Goal: Task Accomplishment & Management: Use online tool/utility

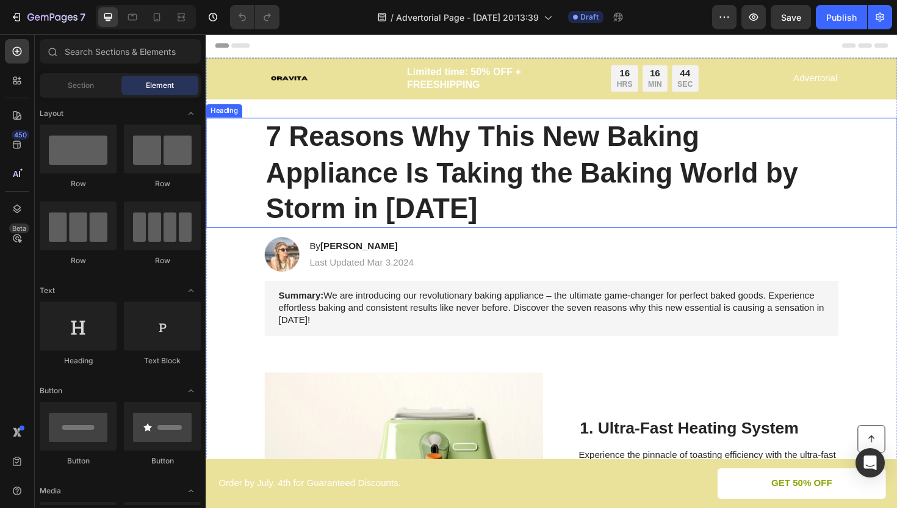
click at [330, 145] on h1 "7 Reasons Why This New Baking Appliance Is Taking the Baking World by Storm in …" at bounding box center [572, 181] width 608 height 117
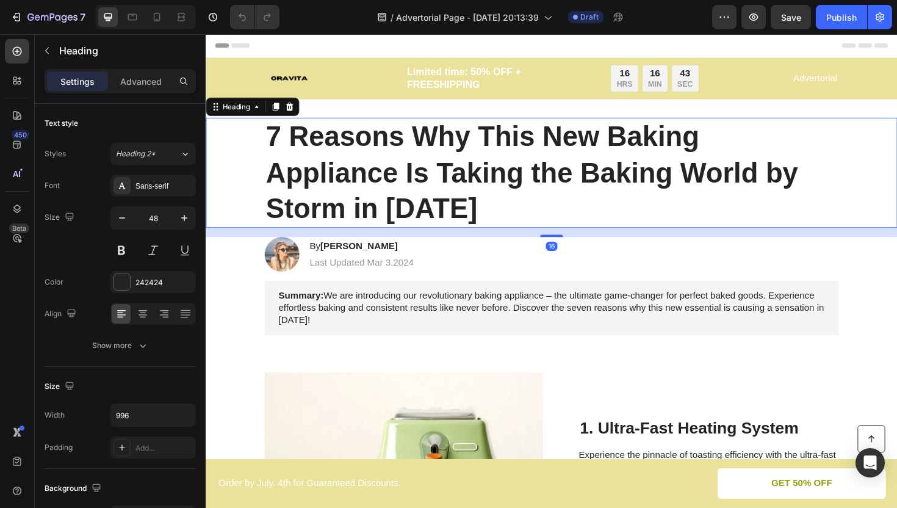
click at [463, 225] on h1 "7 Reasons Why This New Baking Appliance Is Taking the Baking World by Storm in …" at bounding box center [572, 181] width 608 height 117
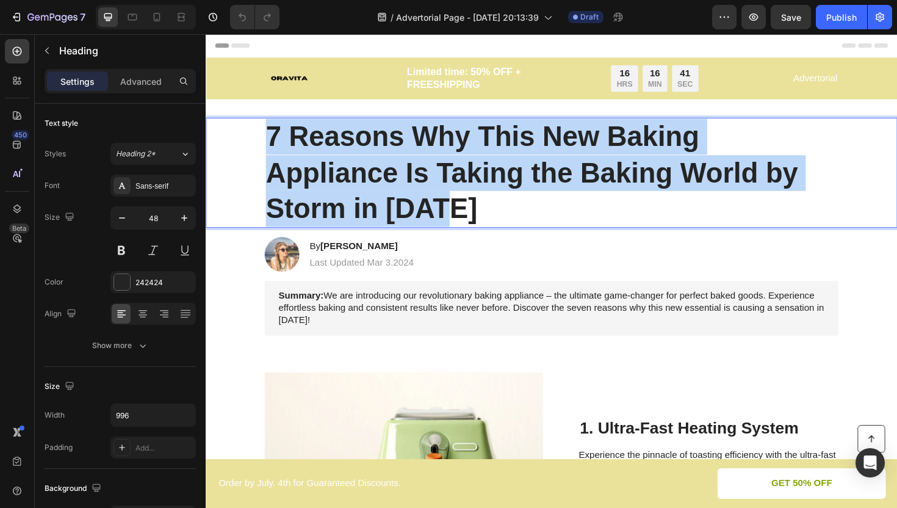
drag, startPoint x: 464, startPoint y: 225, endPoint x: 275, endPoint y: 140, distance: 207.2
click at [275, 140] on p "7 Reasons Why This New Baking Appliance Is Taking the Baking World by Storm in …" at bounding box center [572, 181] width 606 height 114
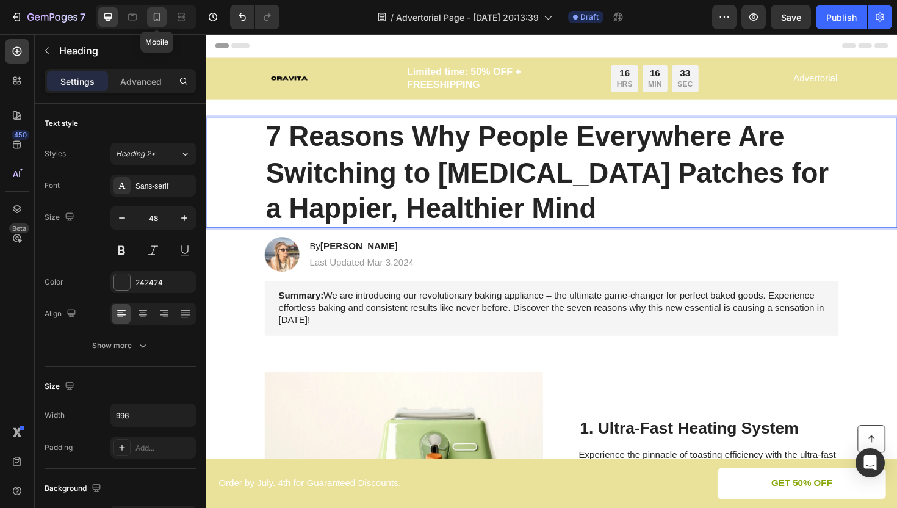
click at [154, 16] on icon at bounding box center [157, 17] width 12 height 12
type input "35"
type input "100%"
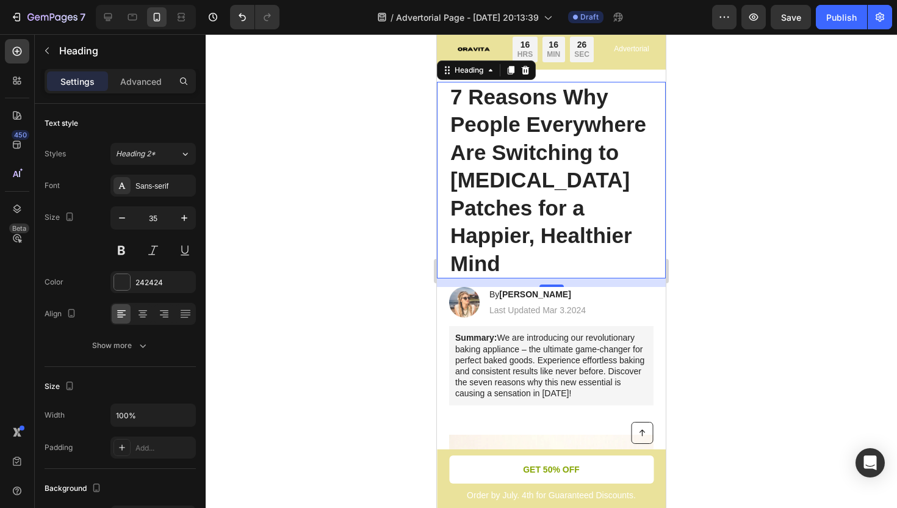
scroll to position [31, 0]
click at [134, 15] on icon at bounding box center [132, 17] width 9 height 7
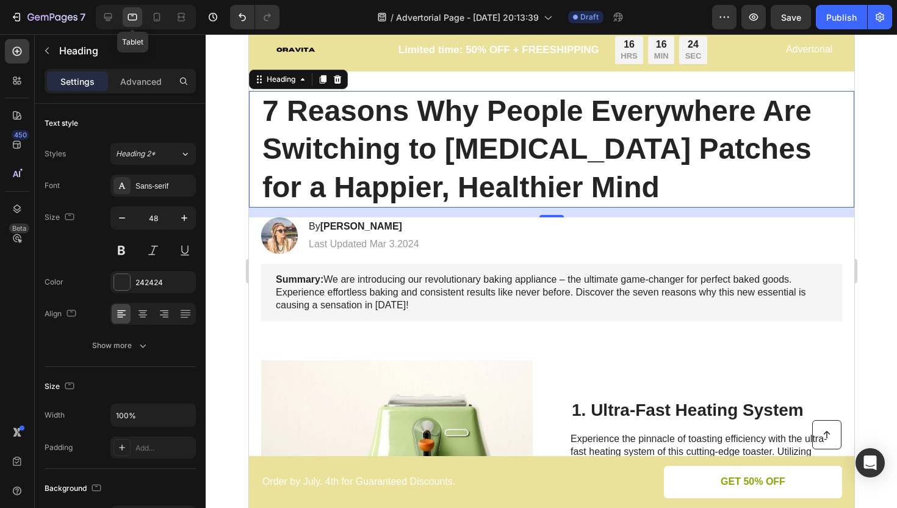
scroll to position [44, 0]
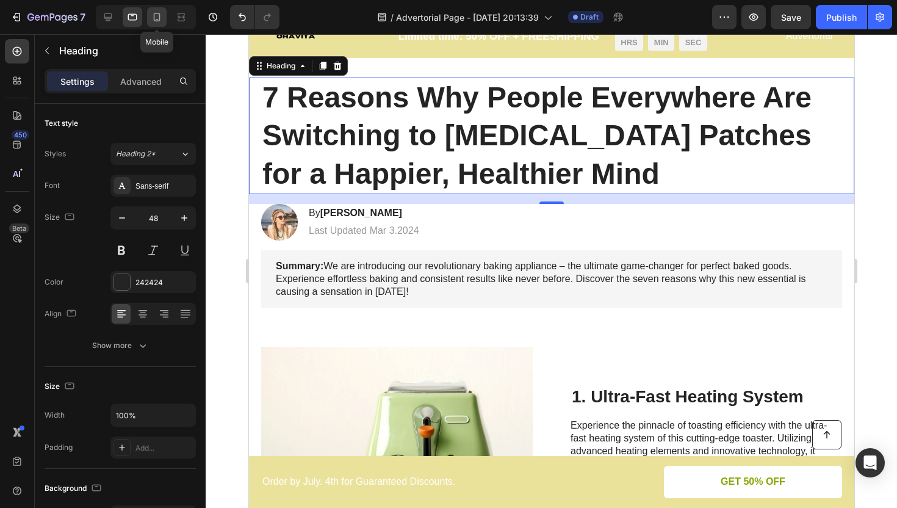
click at [158, 20] on icon at bounding box center [157, 17] width 7 height 9
type input "35"
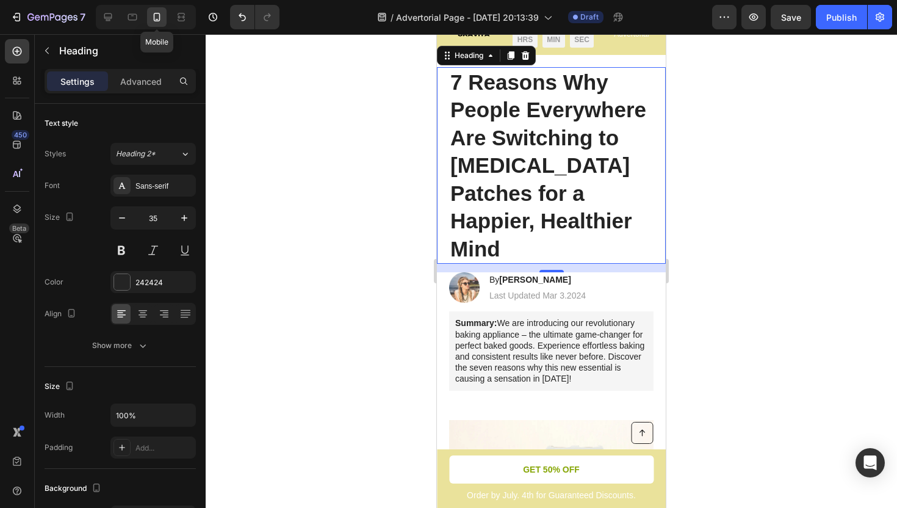
scroll to position [35, 0]
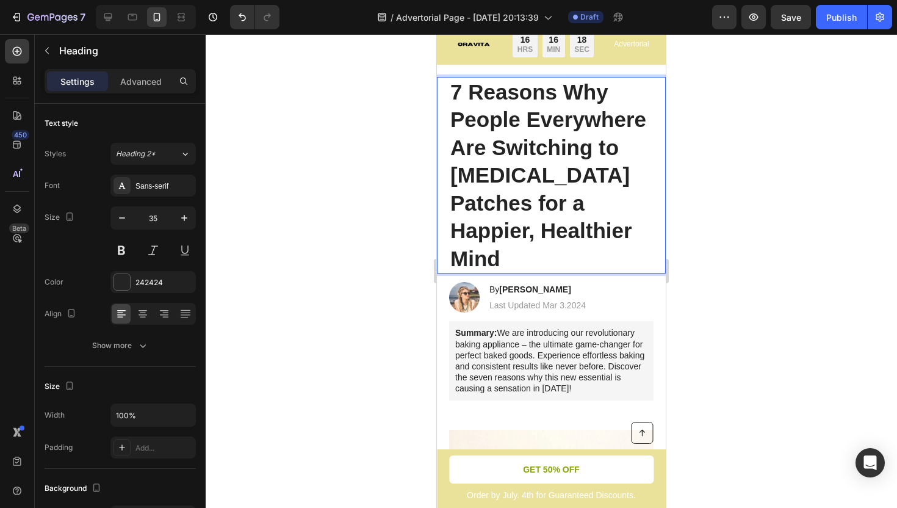
drag, startPoint x: 550, startPoint y: 244, endPoint x: 548, endPoint y: 237, distance: 6.4
click at [548, 237] on p "7 Reasons Why People Everywhere Are Switching to [MEDICAL_DATA] Patches for a H…" at bounding box center [552, 175] width 202 height 195
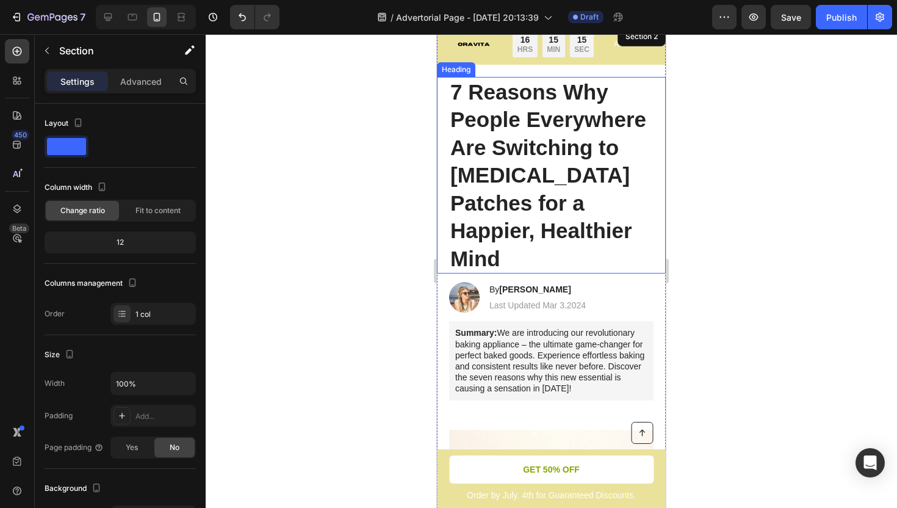
click at [546, 212] on h1 "7 Reasons Why People Everywhere Are Switching to [MEDICAL_DATA] Patches for a H…" at bounding box center [551, 175] width 205 height 197
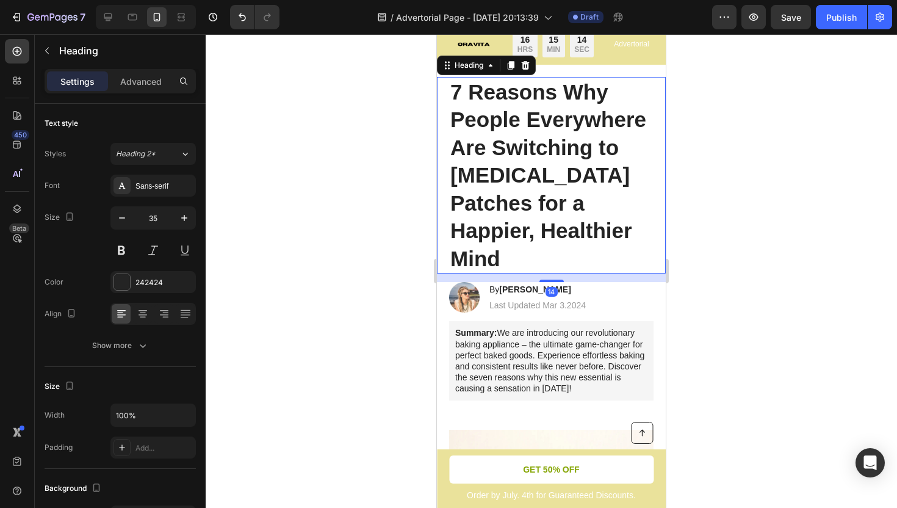
click at [540, 198] on h1 "7 Reasons Why People Everywhere Are Switching to [MEDICAL_DATA] Patches for a H…" at bounding box center [551, 175] width 205 height 197
click at [123, 217] on icon "button" at bounding box center [122, 218] width 12 height 12
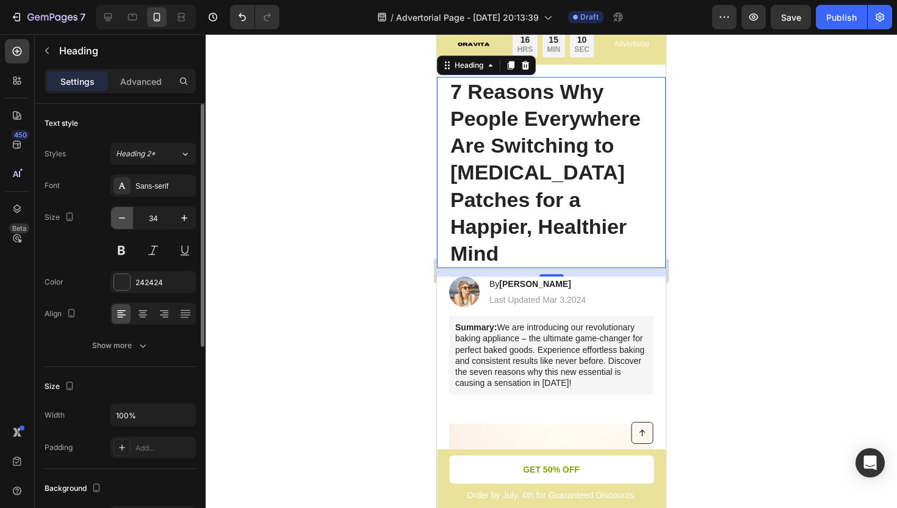
click at [123, 217] on icon "button" at bounding box center [122, 218] width 12 height 12
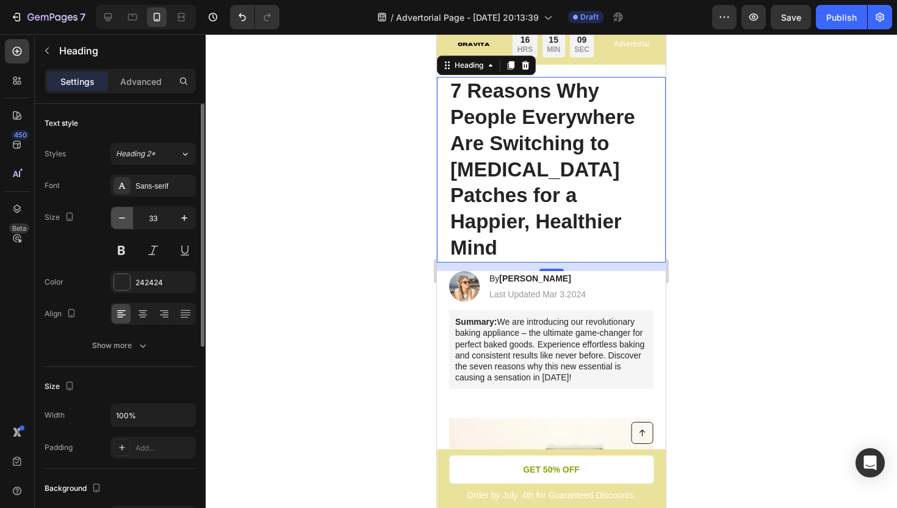
click at [123, 217] on icon "button" at bounding box center [122, 218] width 12 height 12
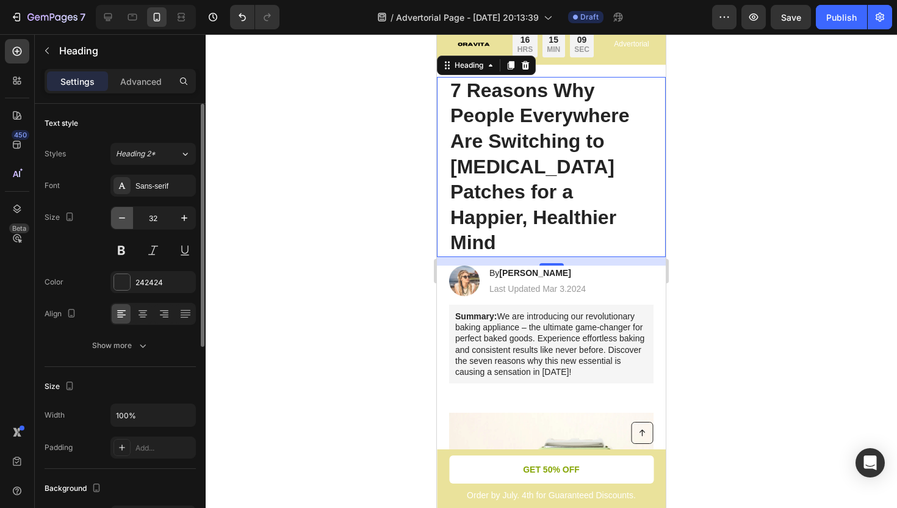
click at [123, 217] on icon "button" at bounding box center [122, 218] width 12 height 12
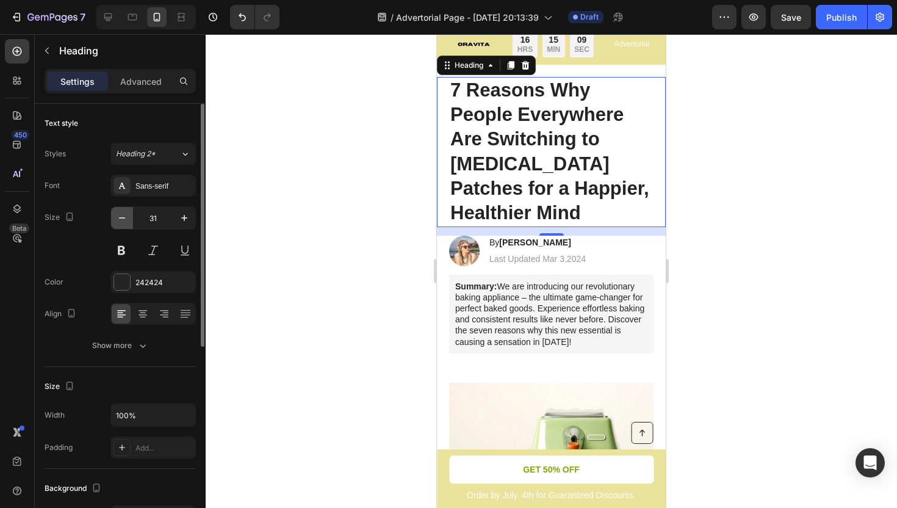
click at [123, 217] on icon "button" at bounding box center [122, 218] width 12 height 12
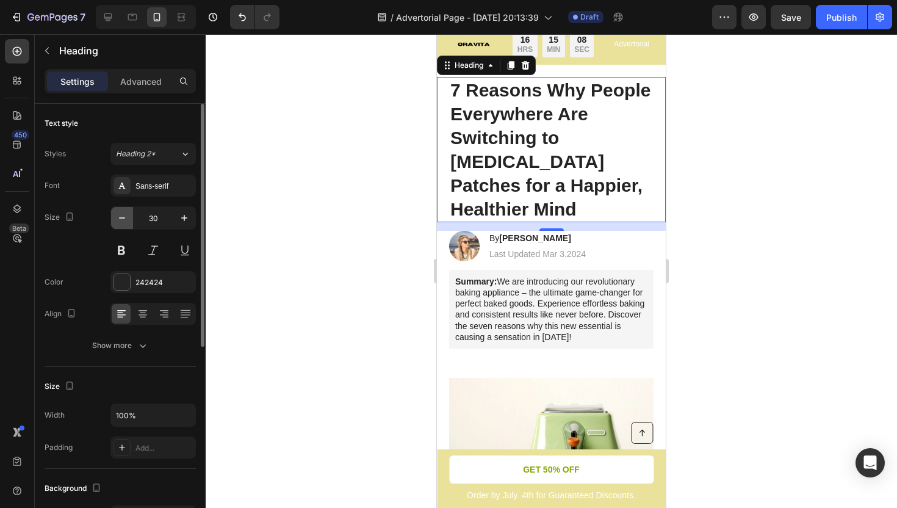
click at [123, 217] on icon "button" at bounding box center [122, 218] width 12 height 12
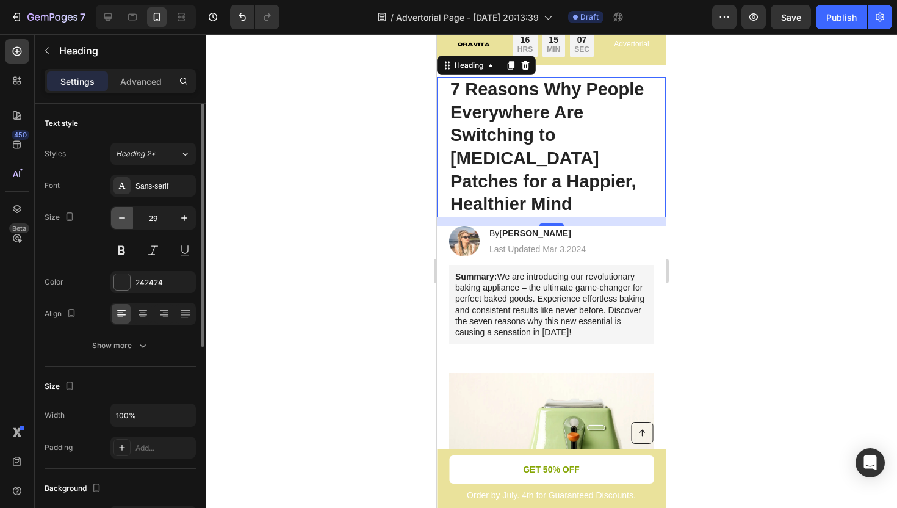
click at [123, 217] on icon "button" at bounding box center [122, 218] width 12 height 12
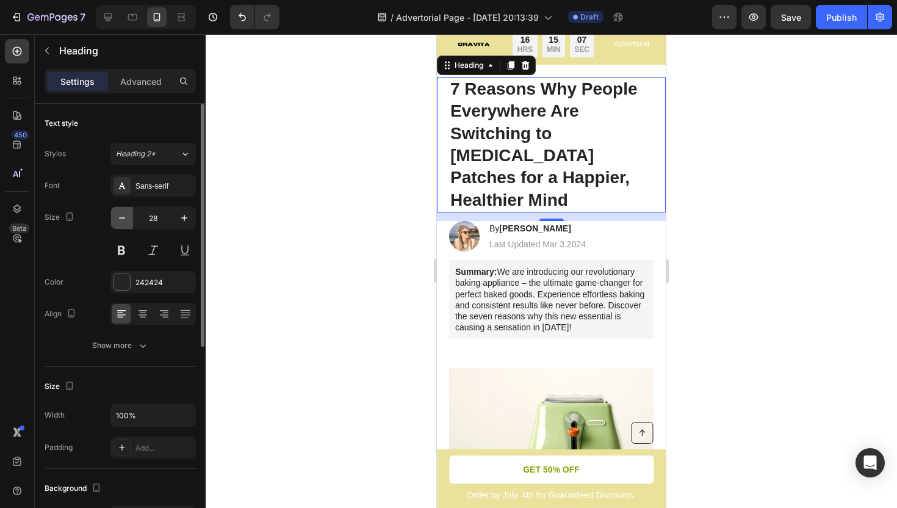
click at [123, 217] on icon "button" at bounding box center [122, 218] width 12 height 12
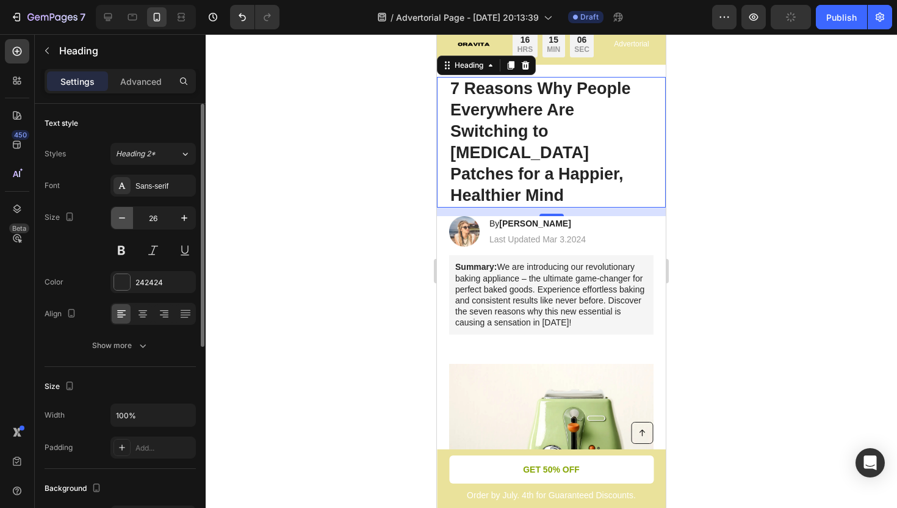
click at [123, 217] on icon "button" at bounding box center [122, 218] width 12 height 12
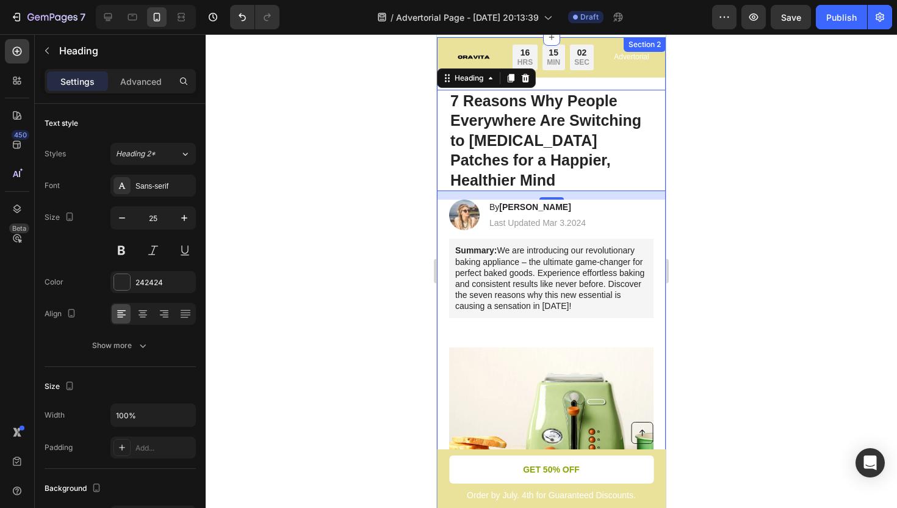
scroll to position [0, 0]
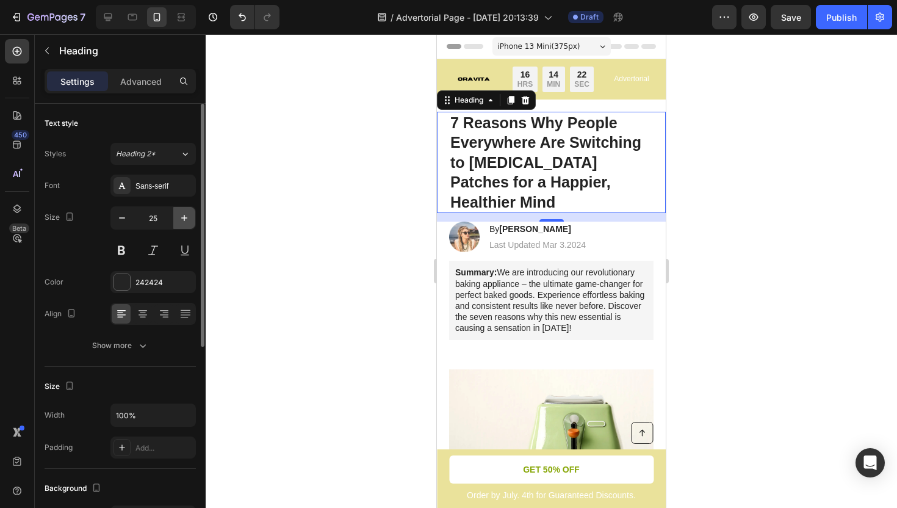
click at [183, 217] on icon "button" at bounding box center [184, 218] width 6 height 6
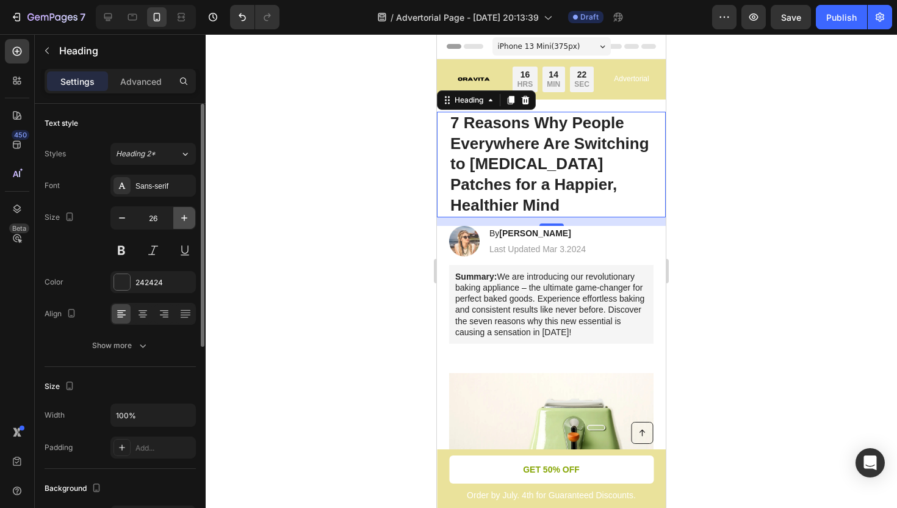
click at [184, 217] on icon "button" at bounding box center [184, 218] width 6 height 6
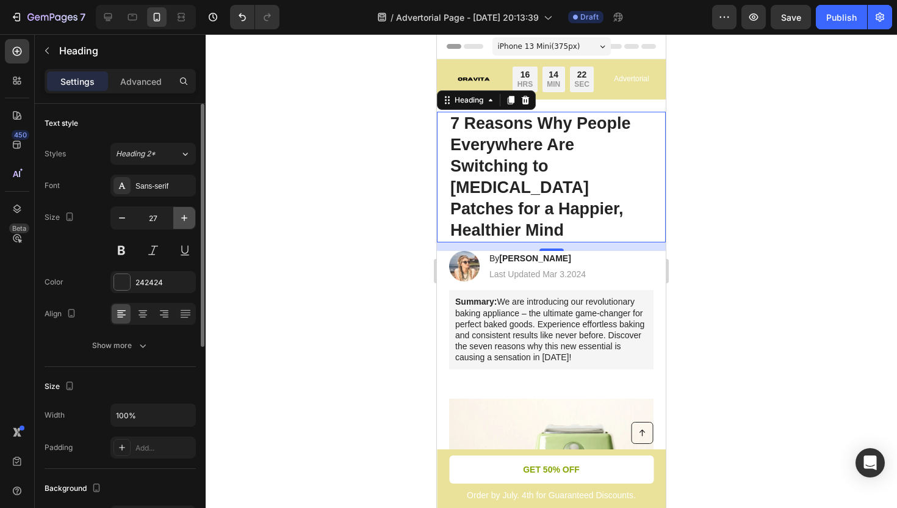
click at [184, 217] on icon "button" at bounding box center [184, 218] width 6 height 6
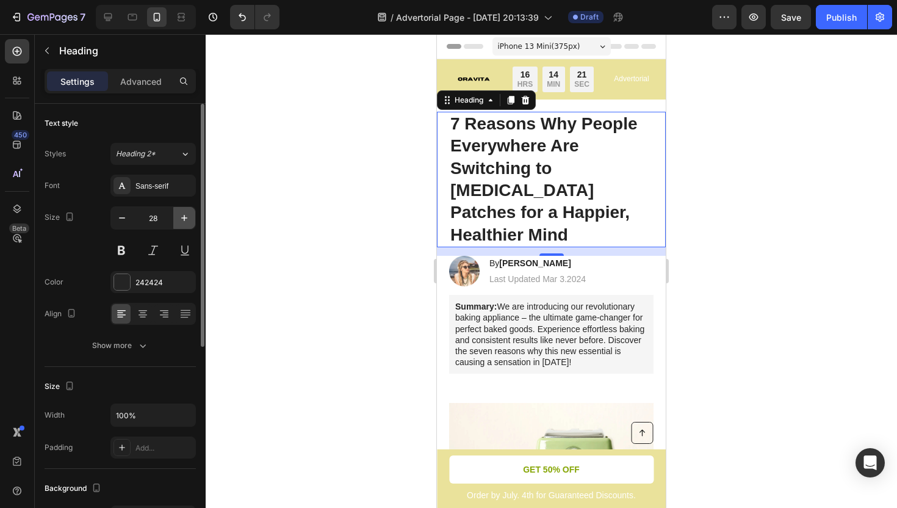
click at [184, 217] on icon "button" at bounding box center [184, 218] width 6 height 6
type input "29"
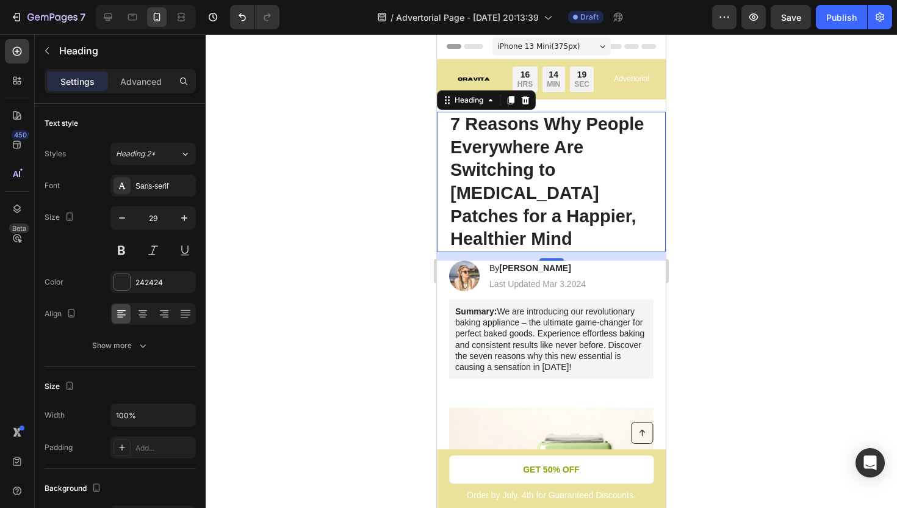
click at [346, 235] on div at bounding box center [552, 271] width 692 height 474
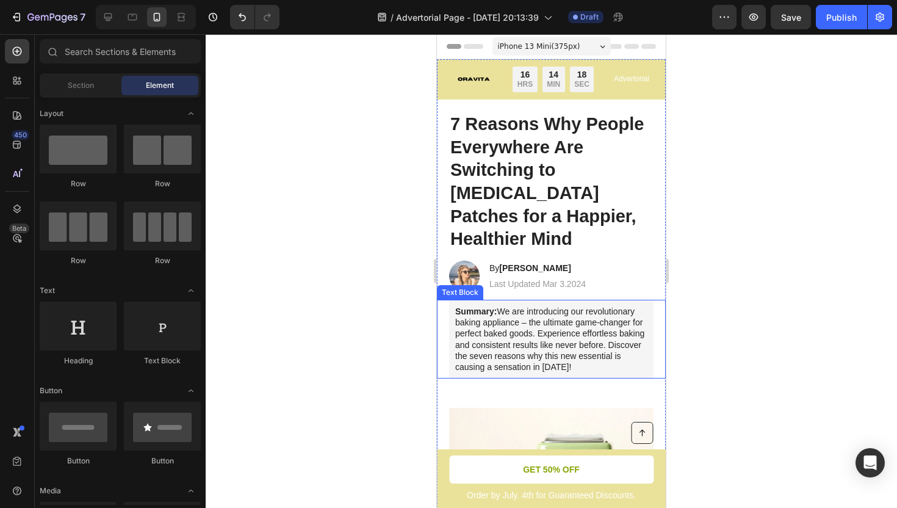
scroll to position [17, 0]
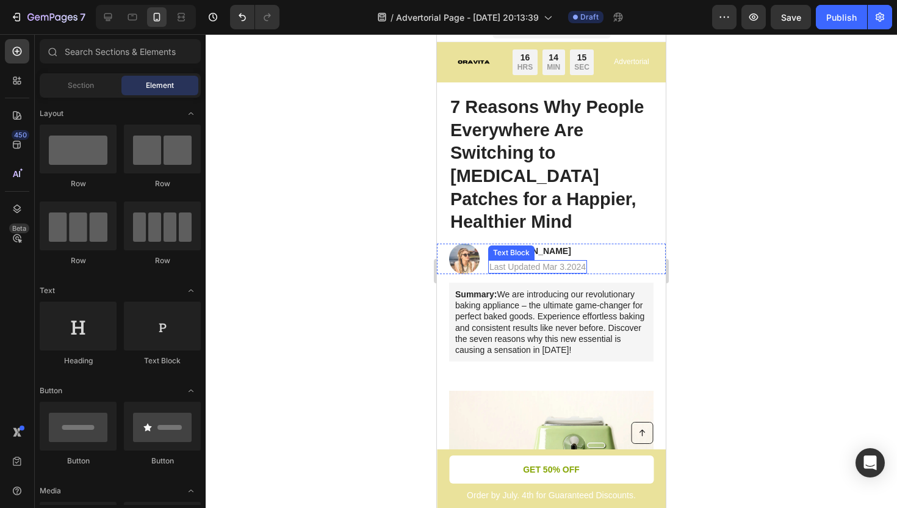
click at [567, 261] on p "Last Updated Mar 3.2024" at bounding box center [538, 266] width 96 height 11
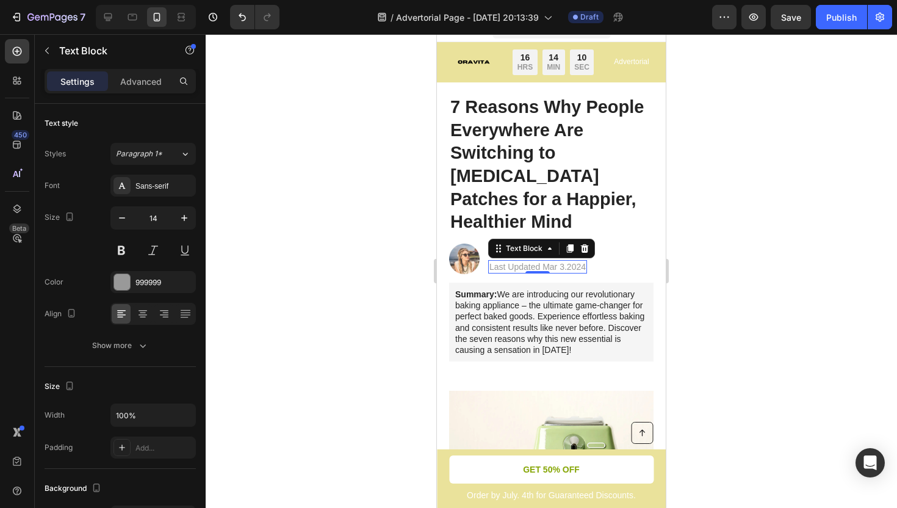
click at [295, 173] on div at bounding box center [552, 271] width 692 height 474
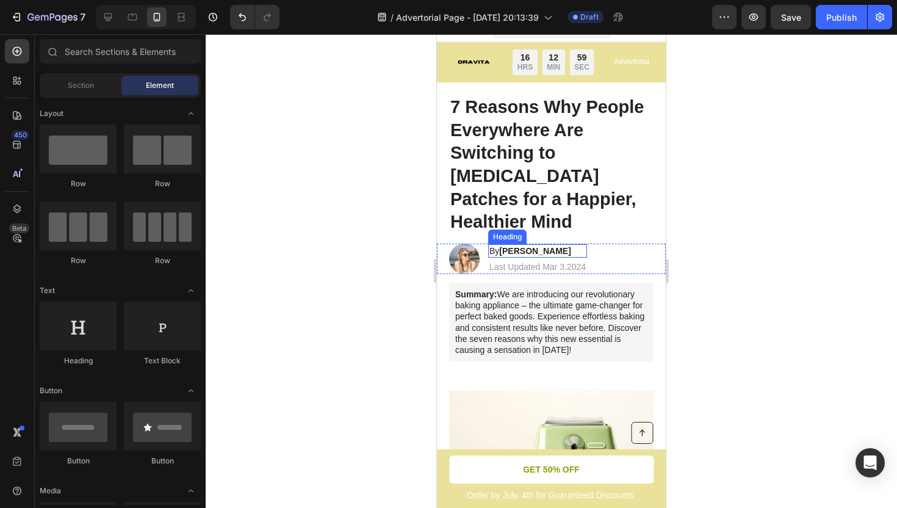
click at [537, 246] on strong "[PERSON_NAME]" at bounding box center [534, 251] width 71 height 10
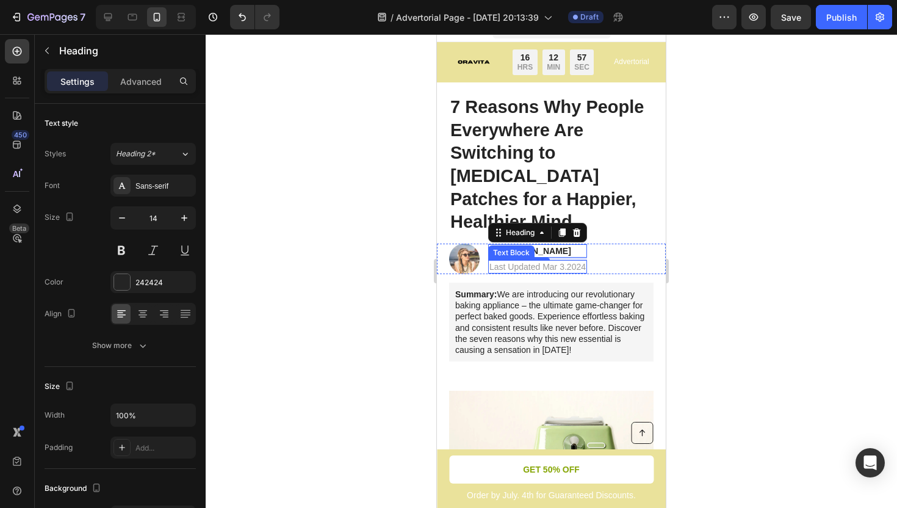
click at [565, 261] on p "Last Updated Mar 3.2024" at bounding box center [538, 266] width 96 height 11
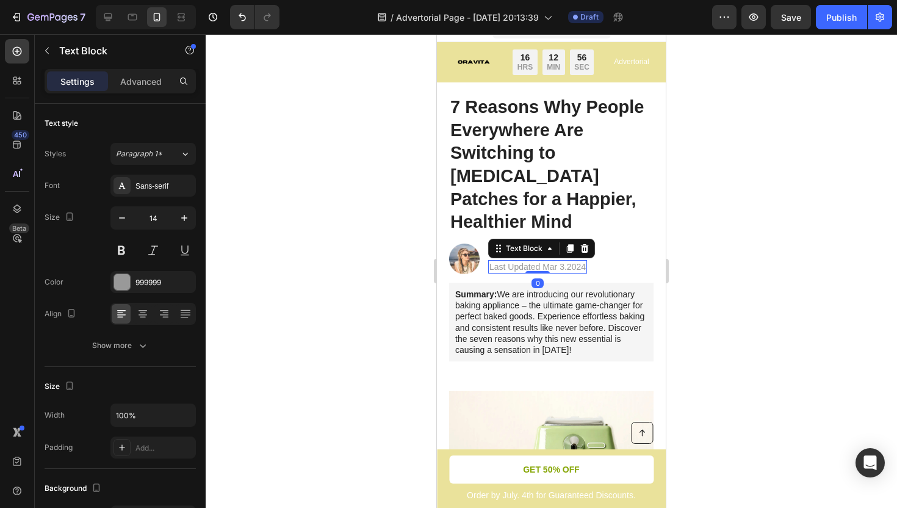
click at [576, 261] on p "Last Updated Mar 3.2024" at bounding box center [538, 266] width 96 height 11
click at [578, 261] on p "Last Updated Mar 3.2024" at bounding box center [538, 266] width 96 height 11
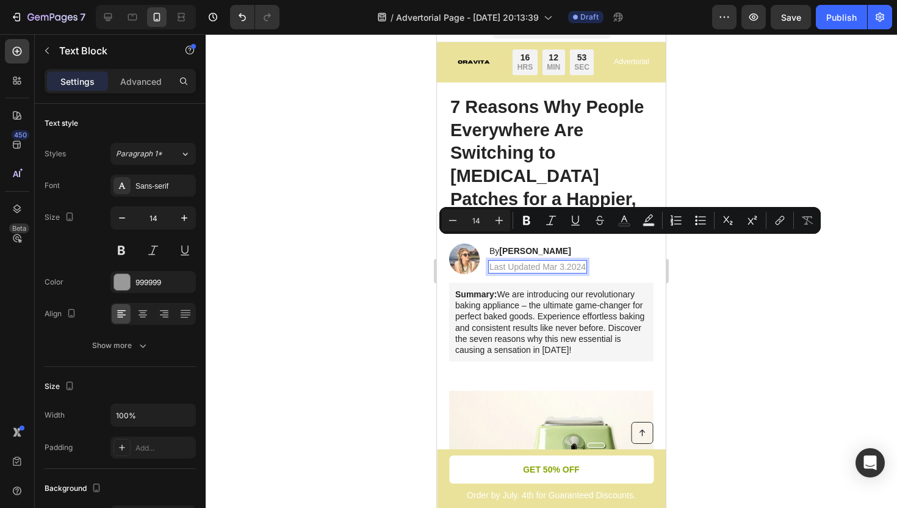
click at [585, 261] on p "Last Updated Mar 3.2024" at bounding box center [538, 266] width 96 height 11
drag, startPoint x: 585, startPoint y: 244, endPoint x: 491, endPoint y: 247, distance: 93.5
click at [491, 261] on p "Last Updated Mar 3.2024" at bounding box center [538, 266] width 96 height 11
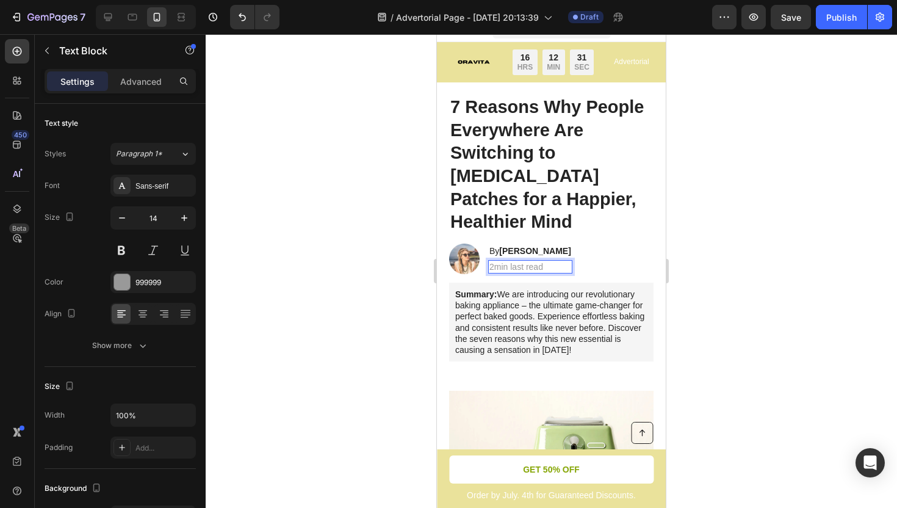
click at [524, 261] on p "2min last read" at bounding box center [531, 266] width 82 height 11
click at [496, 261] on p "2min read" at bounding box center [531, 266] width 82 height 11
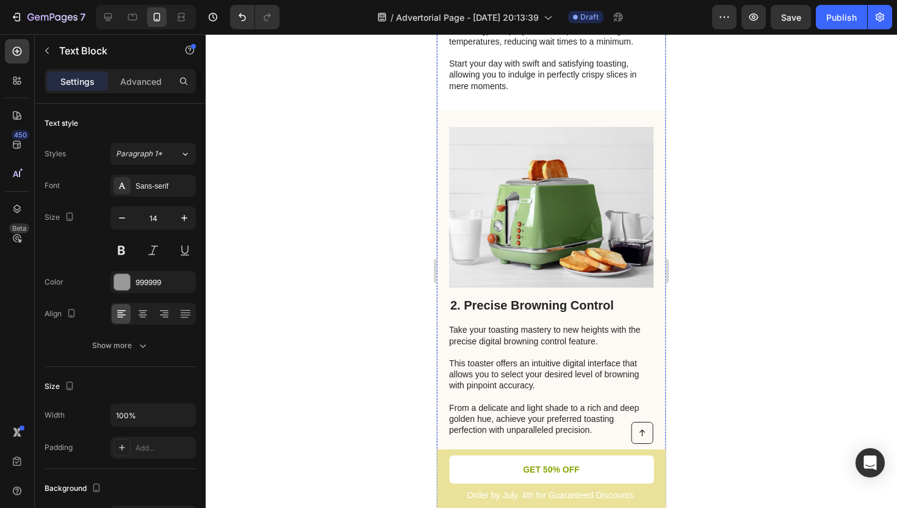
scroll to position [0, 0]
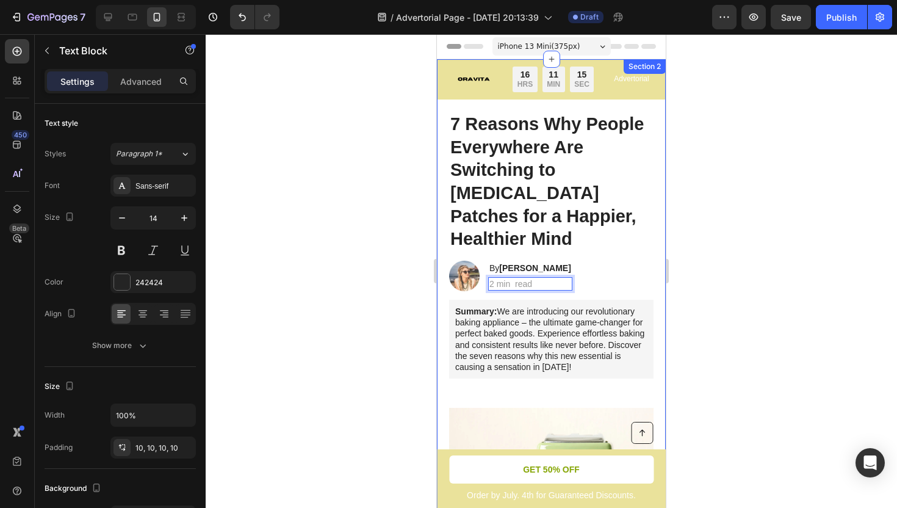
click at [545, 306] on p "Summary: We are introducing our revolutionary baking appliance – the ultimate g…" at bounding box center [551, 339] width 192 height 67
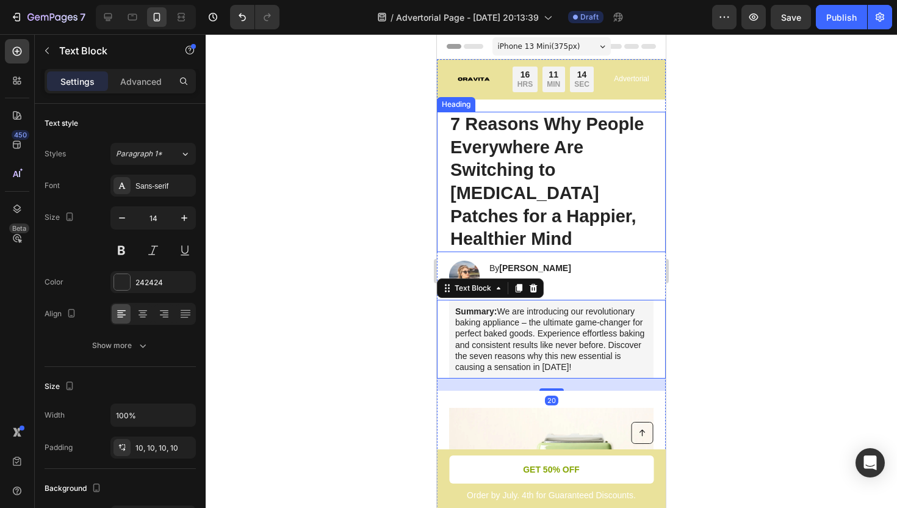
click at [590, 194] on p "7 Reasons Why People Everywhere Are Switching to [MEDICAL_DATA] Patches for a H…" at bounding box center [552, 182] width 202 height 138
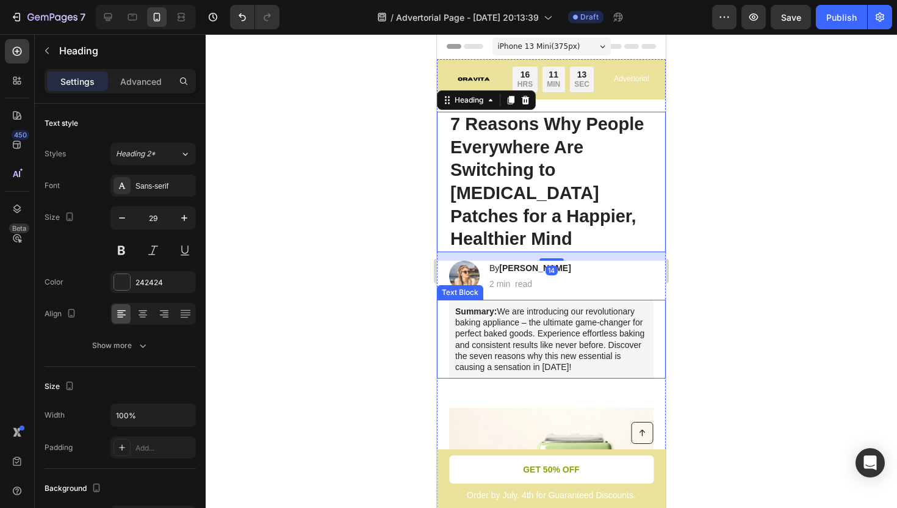
click at [579, 312] on p "Summary: We are introducing our revolutionary baking appliance – the ultimate g…" at bounding box center [551, 339] width 192 height 67
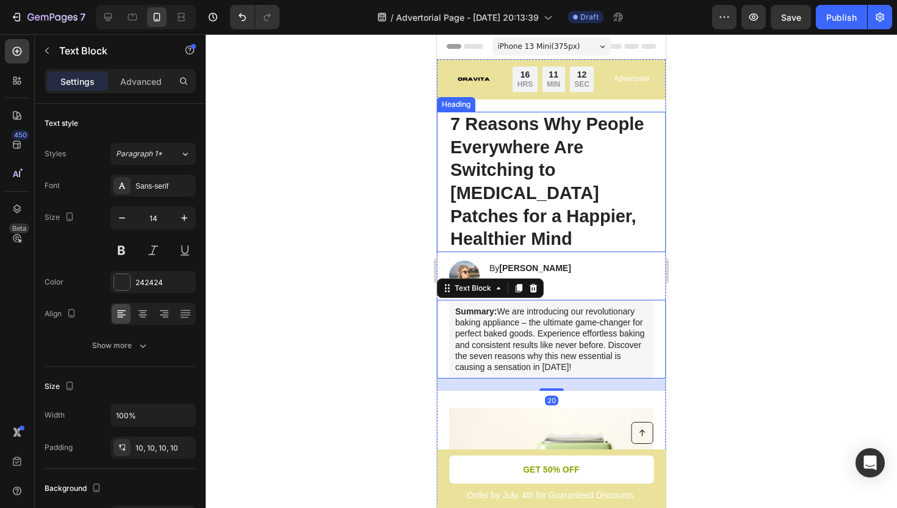
click at [596, 200] on p "7 Reasons Why People Everywhere Are Switching to [MEDICAL_DATA] Patches for a H…" at bounding box center [552, 182] width 202 height 138
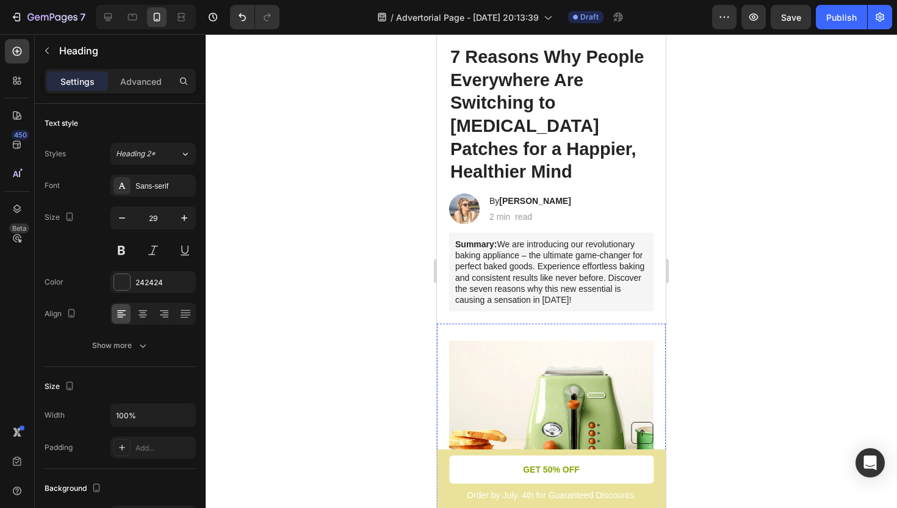
scroll to position [53, 0]
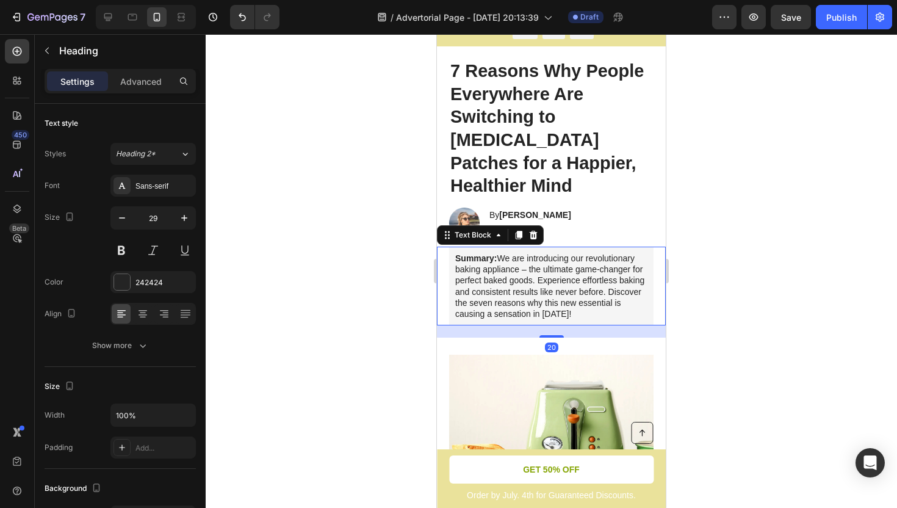
click at [552, 269] on p "Summary: We are introducing our revolutionary baking appliance – the ultimate g…" at bounding box center [551, 286] width 192 height 67
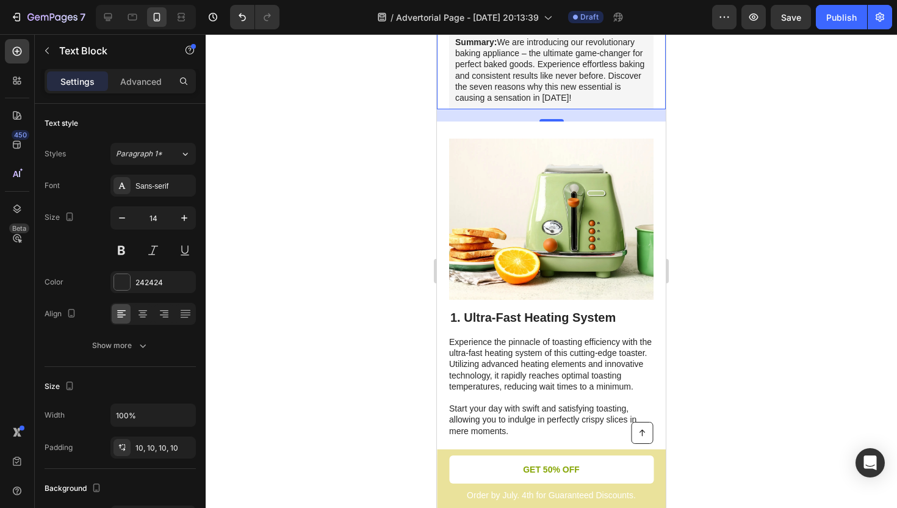
scroll to position [272, 0]
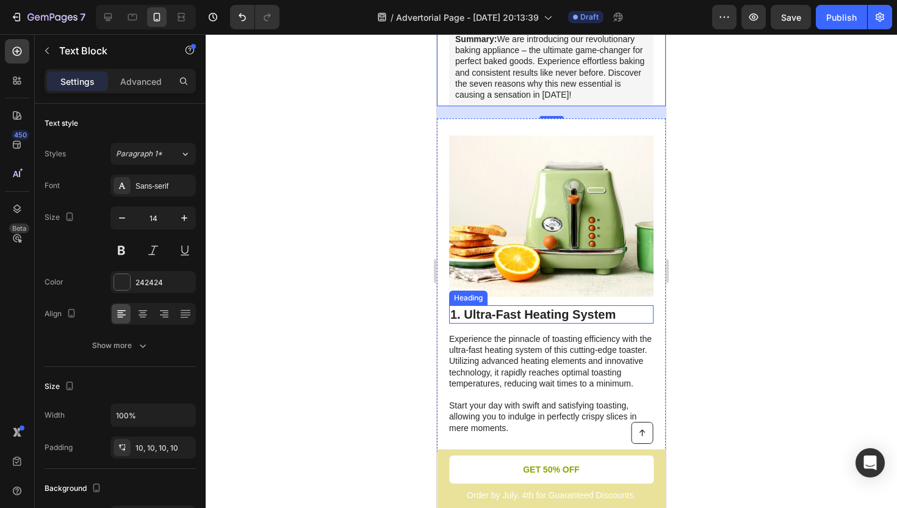
click at [514, 305] on h2 "1. Ultra-Fast Heating System" at bounding box center [551, 314] width 205 height 18
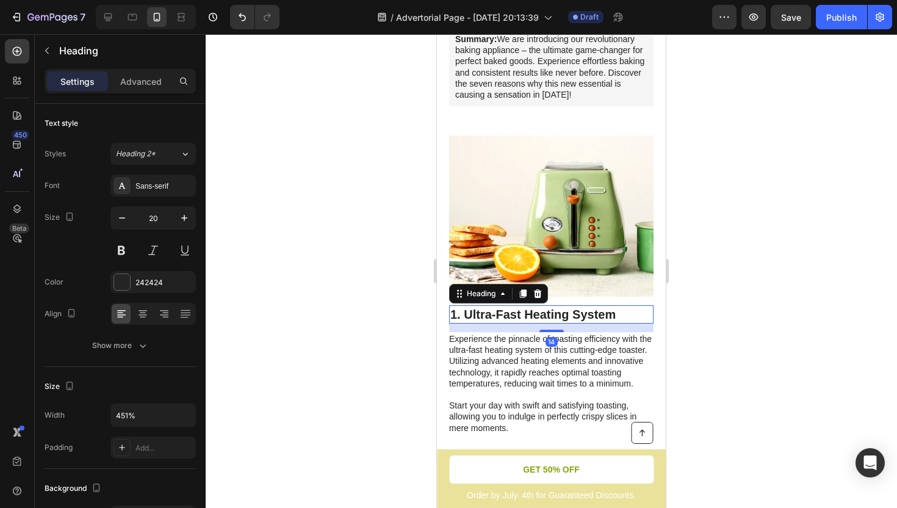
click at [468, 305] on h2 "1. Ultra-Fast Heating System" at bounding box center [551, 314] width 205 height 18
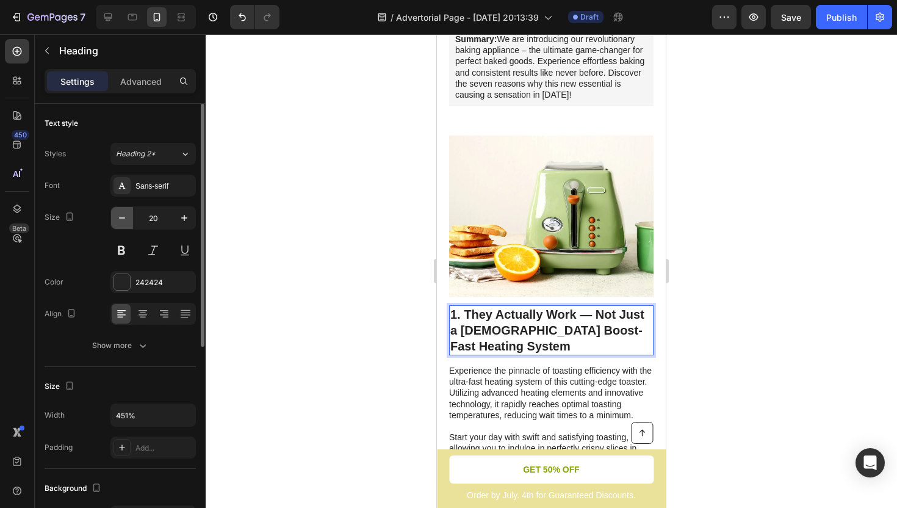
click at [127, 221] on icon "button" at bounding box center [122, 218] width 12 height 12
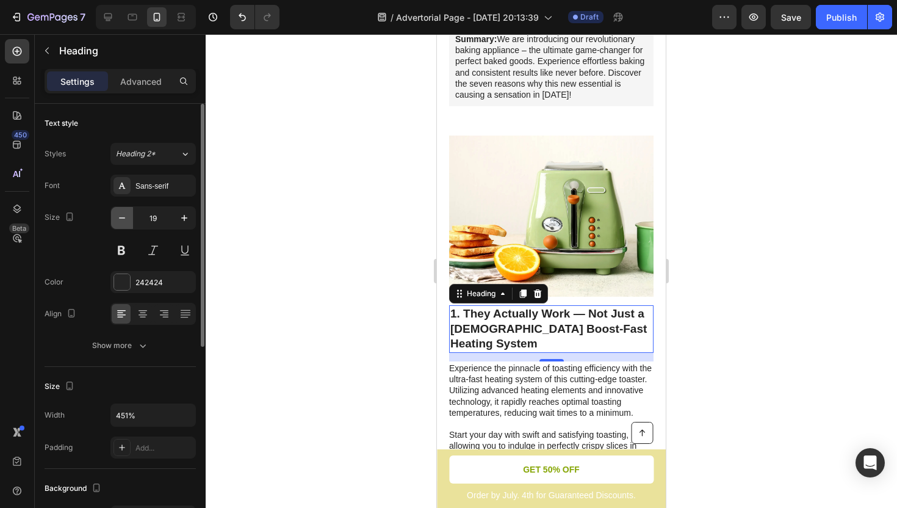
click at [128, 221] on icon "button" at bounding box center [122, 218] width 12 height 12
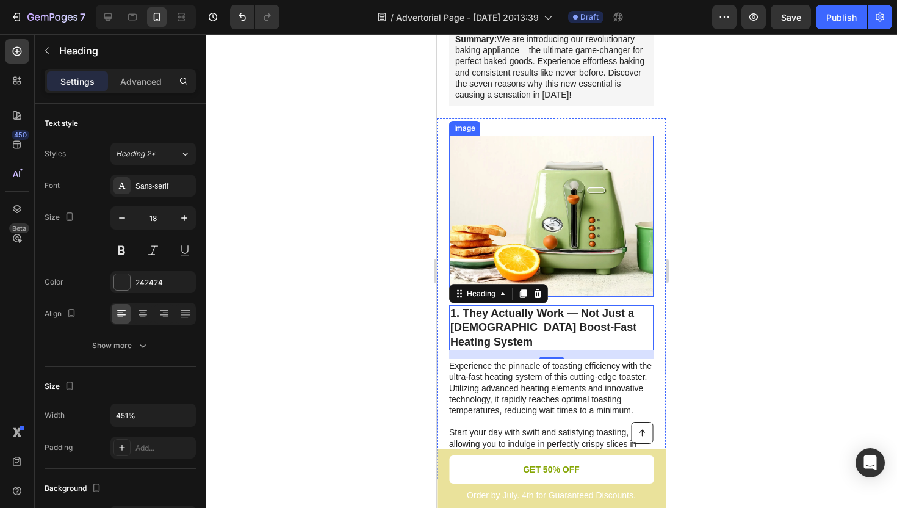
scroll to position [0, 0]
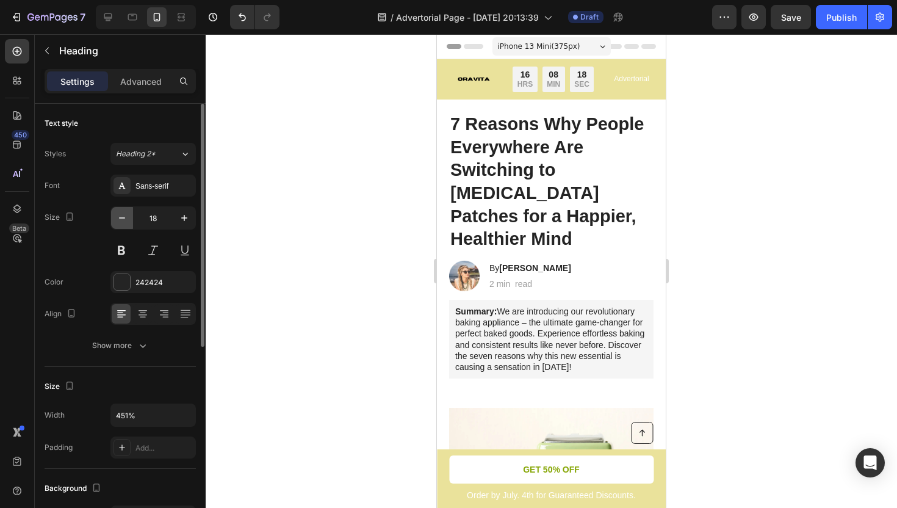
click at [121, 222] on icon "button" at bounding box center [122, 218] width 12 height 12
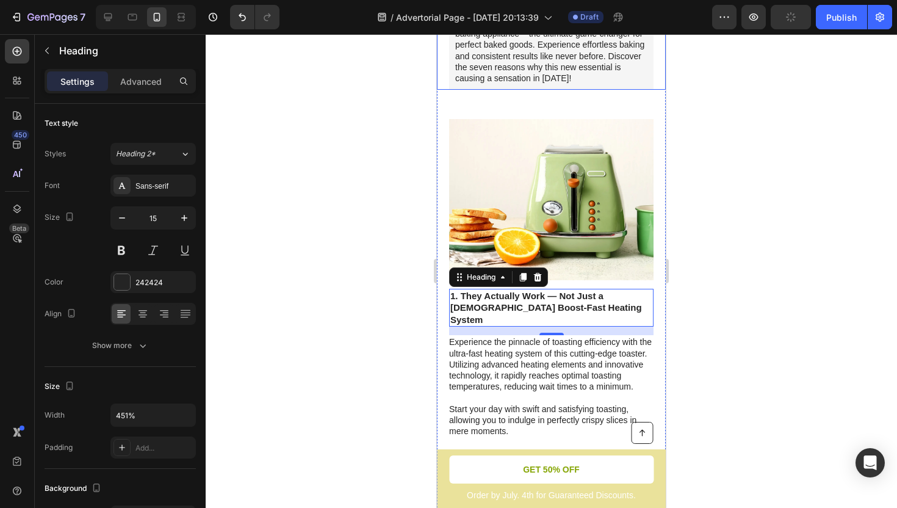
scroll to position [294, 0]
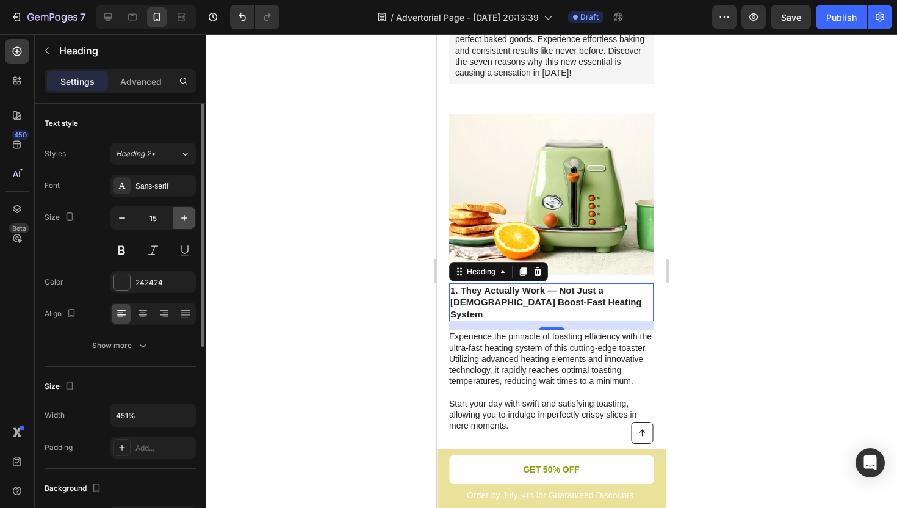
click at [182, 219] on icon "button" at bounding box center [184, 218] width 12 height 12
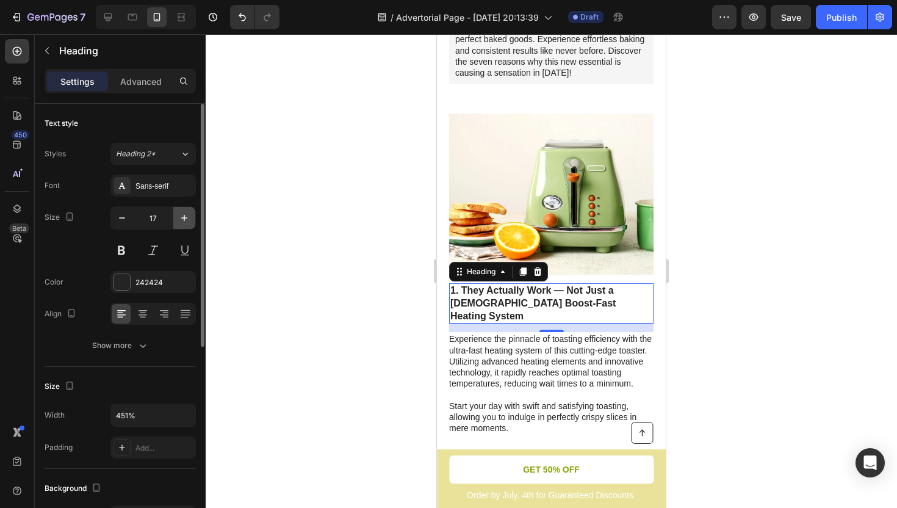
click at [182, 219] on icon "button" at bounding box center [184, 218] width 12 height 12
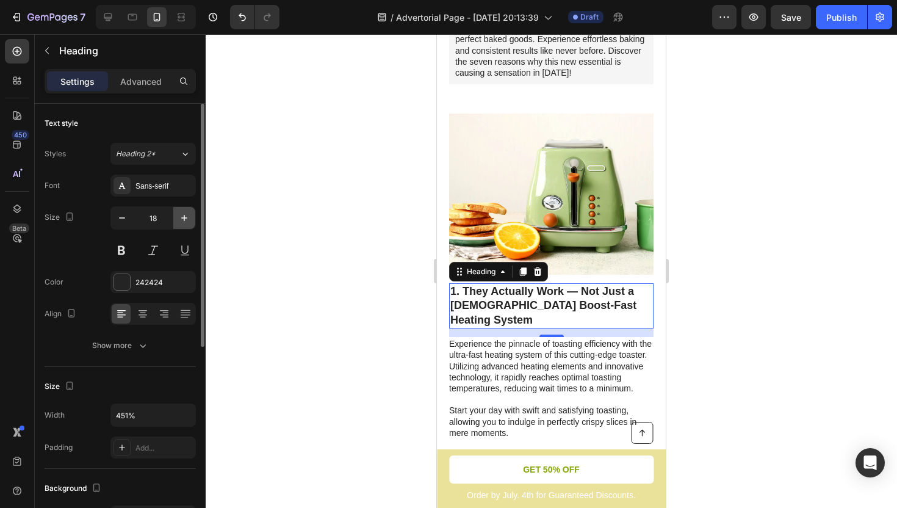
click at [182, 219] on icon "button" at bounding box center [184, 218] width 12 height 12
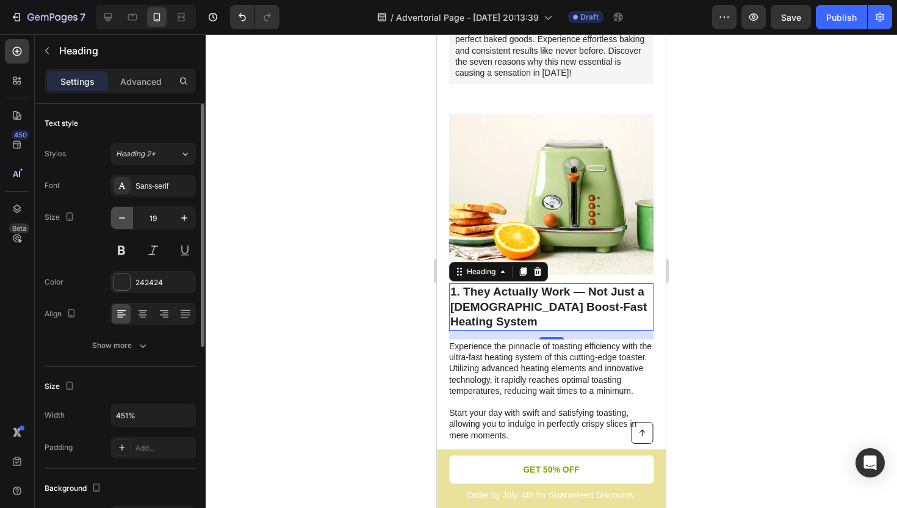
click at [126, 222] on icon "button" at bounding box center [122, 218] width 12 height 12
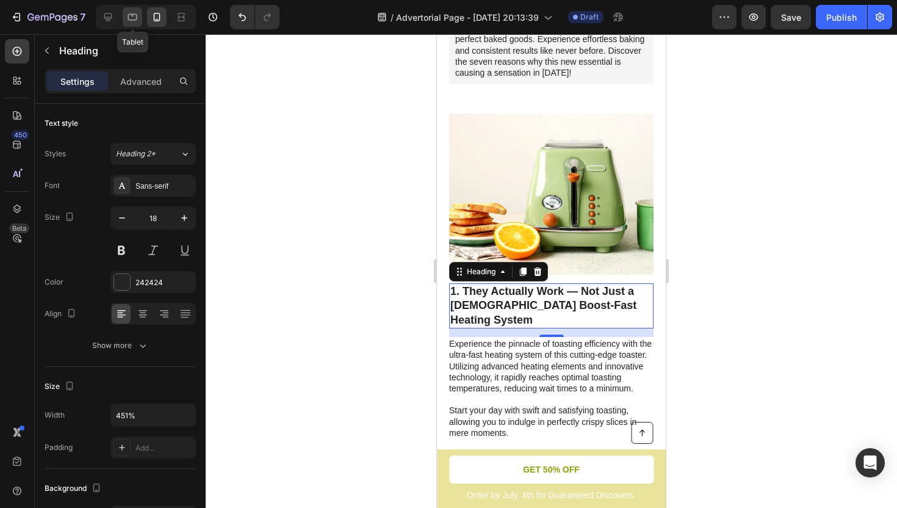
click at [135, 18] on icon at bounding box center [132, 17] width 12 height 12
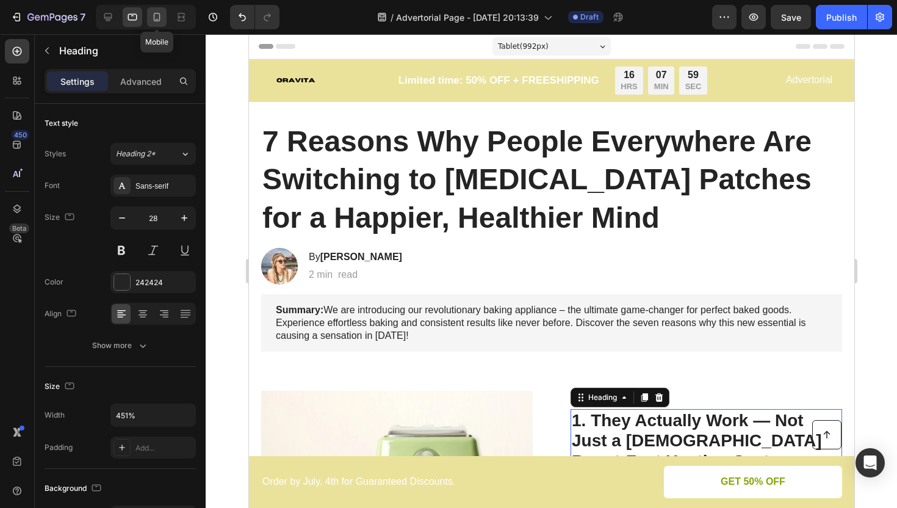
click at [158, 23] on div at bounding box center [157, 17] width 20 height 20
type input "18"
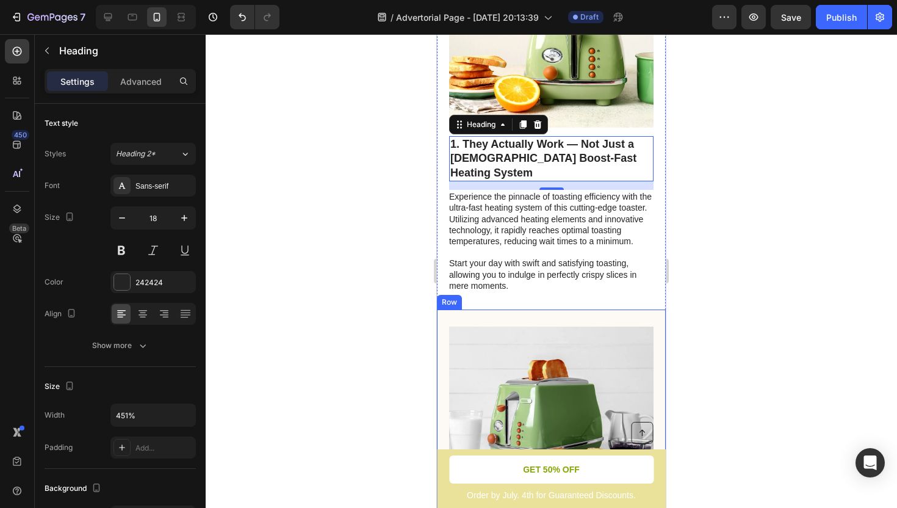
scroll to position [430, 0]
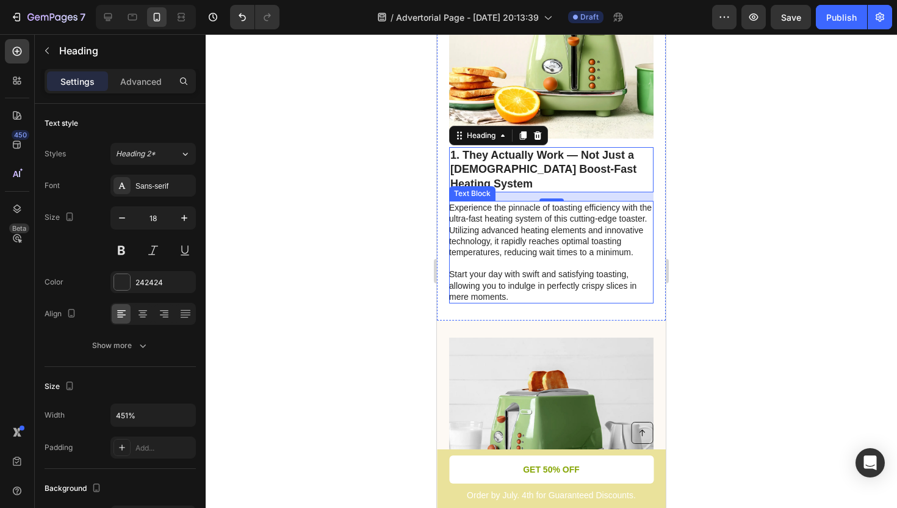
click at [499, 202] on p "Experience the pinnacle of toasting efficiency with the ultra-fast heating syst…" at bounding box center [550, 252] width 203 height 100
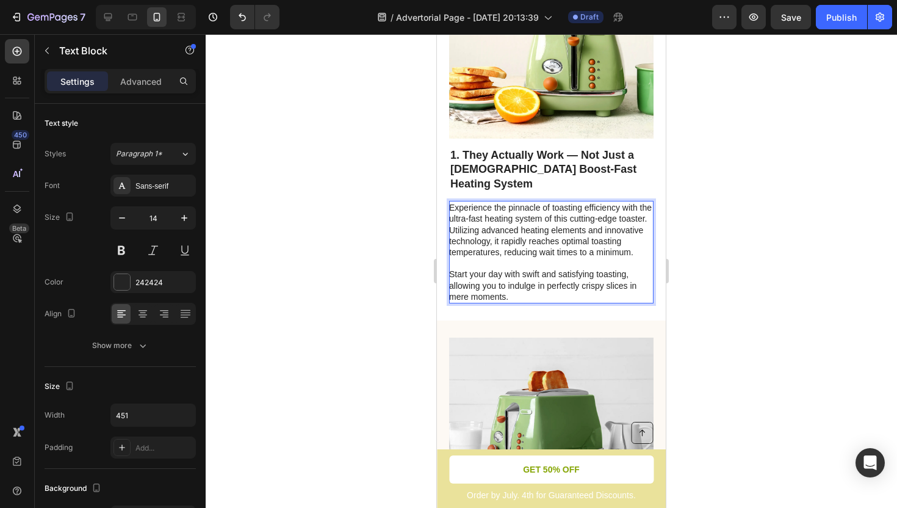
click at [461, 202] on p "Experience the pinnacle of toasting efficiency with the ultra-fast heating syst…" at bounding box center [550, 252] width 203 height 100
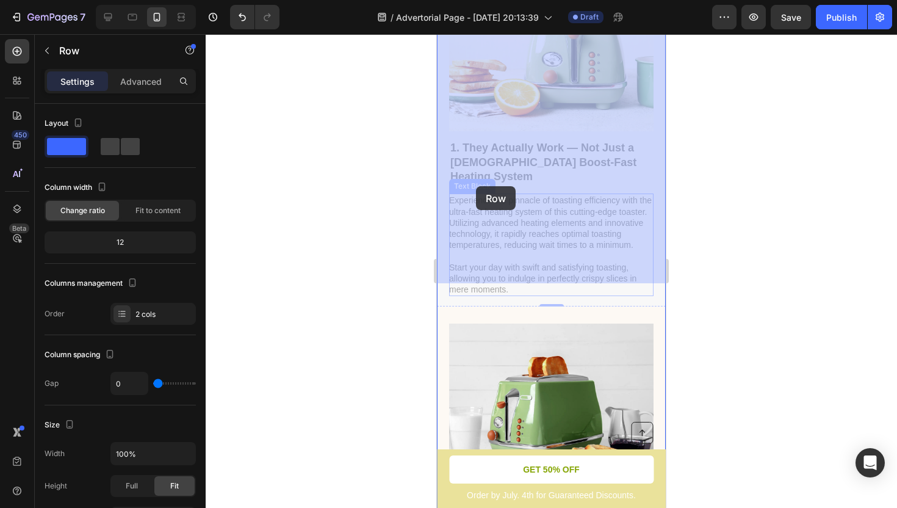
drag, startPoint x: 449, startPoint y: 168, endPoint x: 475, endPoint y: 183, distance: 30.4
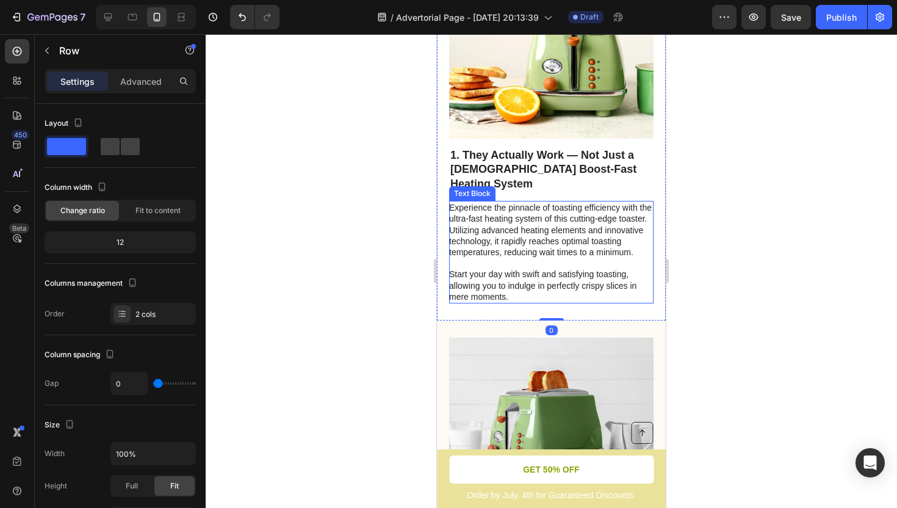
click at [475, 202] on p "Experience the pinnacle of toasting efficiency with the ultra-fast heating syst…" at bounding box center [550, 252] width 203 height 100
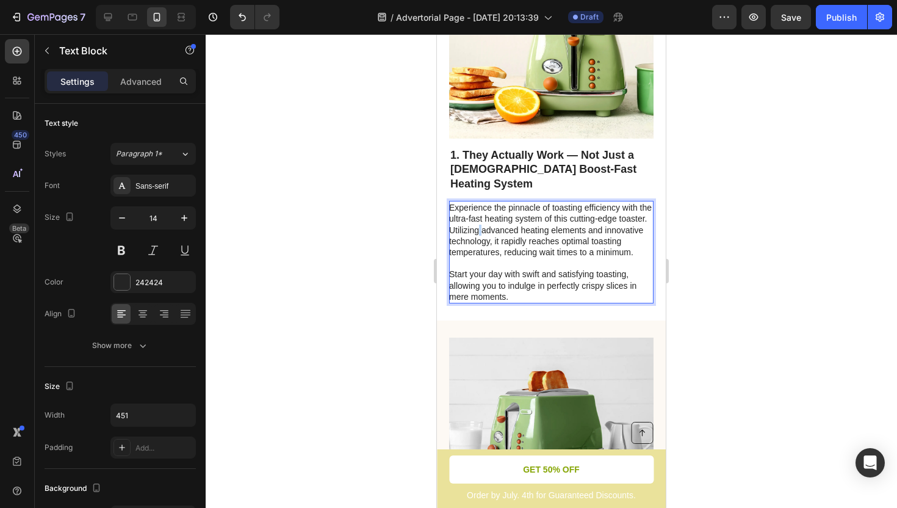
click at [478, 202] on p "Experience the pinnacle of toasting efficiency with the ultra-fast heating syst…" at bounding box center [550, 252] width 203 height 100
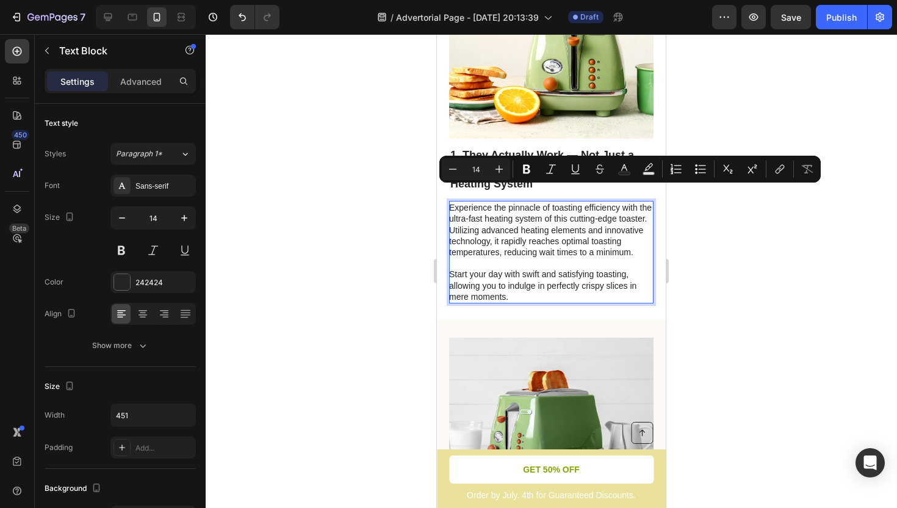
click at [512, 255] on p "Experience the pinnacle of toasting efficiency with the ultra-fast heating syst…" at bounding box center [550, 252] width 203 height 100
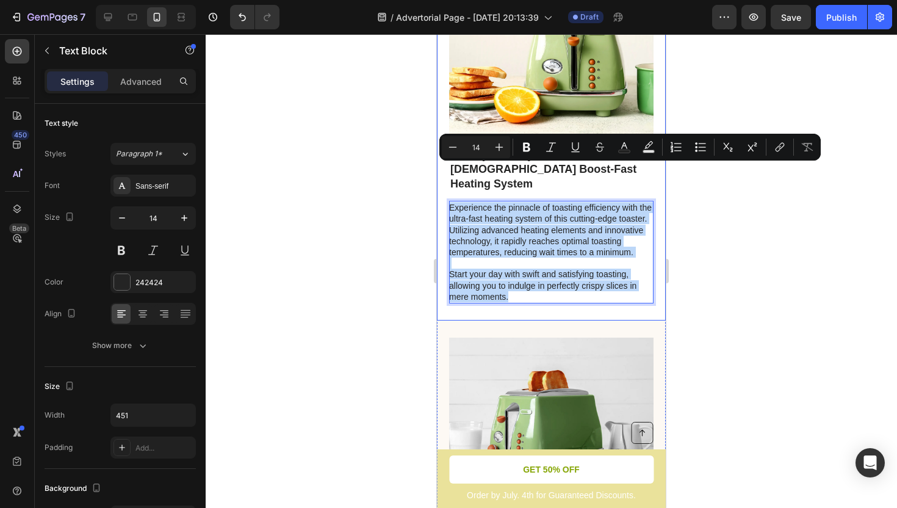
drag, startPoint x: 512, startPoint y: 255, endPoint x: 443, endPoint y: 164, distance: 114.3
click at [443, 164] on div "Image 1. They Actually Work — Not Just a [DEMOGRAPHIC_DATA] Boost-Fast Heating …" at bounding box center [551, 140] width 229 height 360
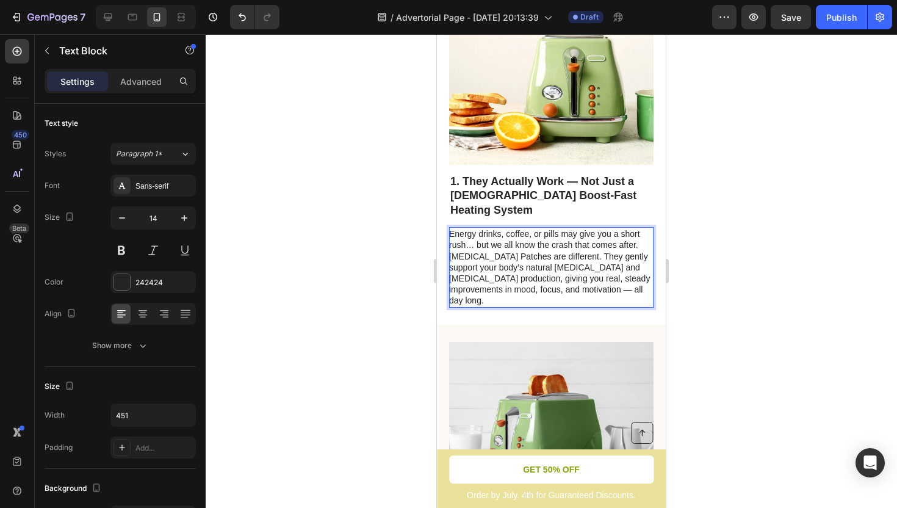
scroll to position [357, 0]
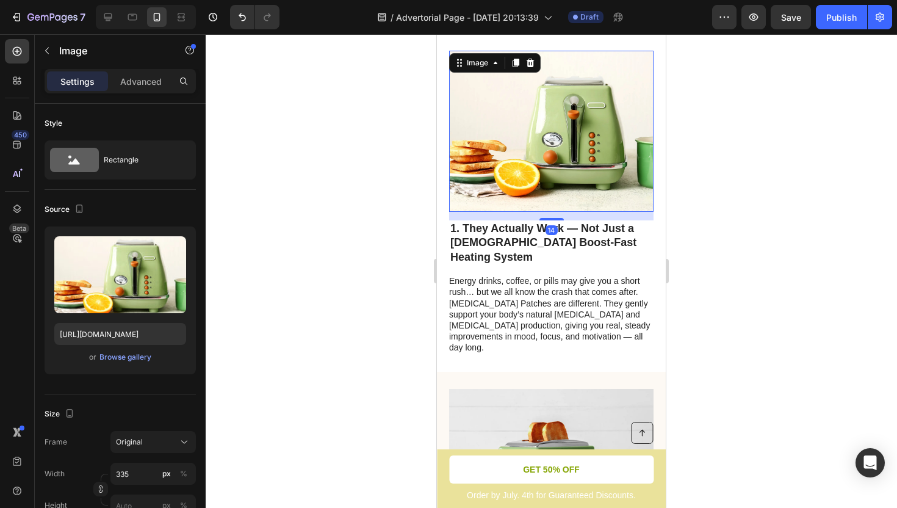
click at [580, 121] on img at bounding box center [551, 131] width 205 height 161
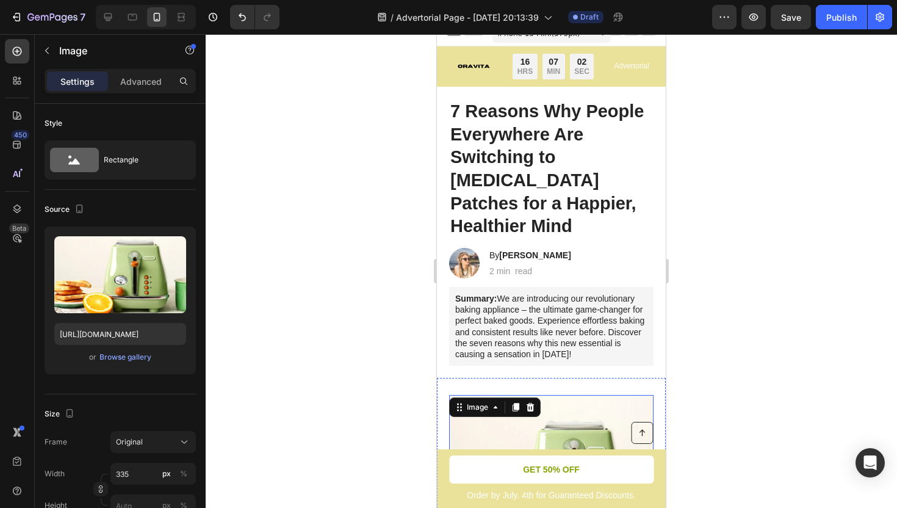
scroll to position [0, 0]
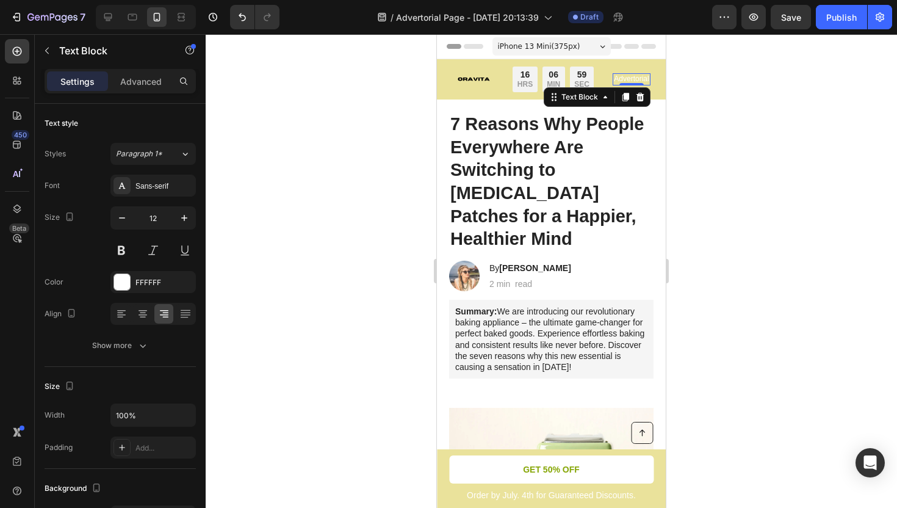
click at [627, 79] on p "Advertorial" at bounding box center [631, 79] width 35 height 10
click at [637, 94] on icon at bounding box center [641, 97] width 10 height 10
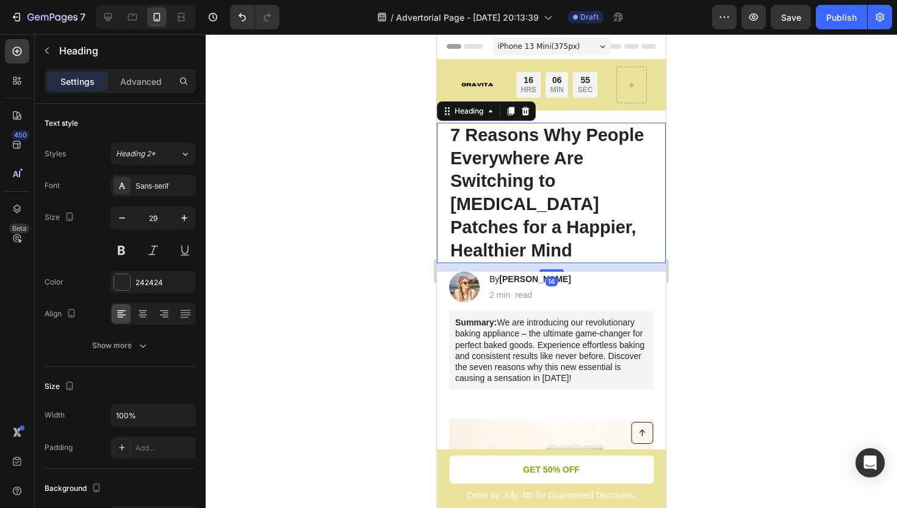
click at [616, 131] on h1 "7 Reasons Why People Everywhere Are Switching to [MEDICAL_DATA] Patches for a H…" at bounding box center [551, 193] width 205 height 140
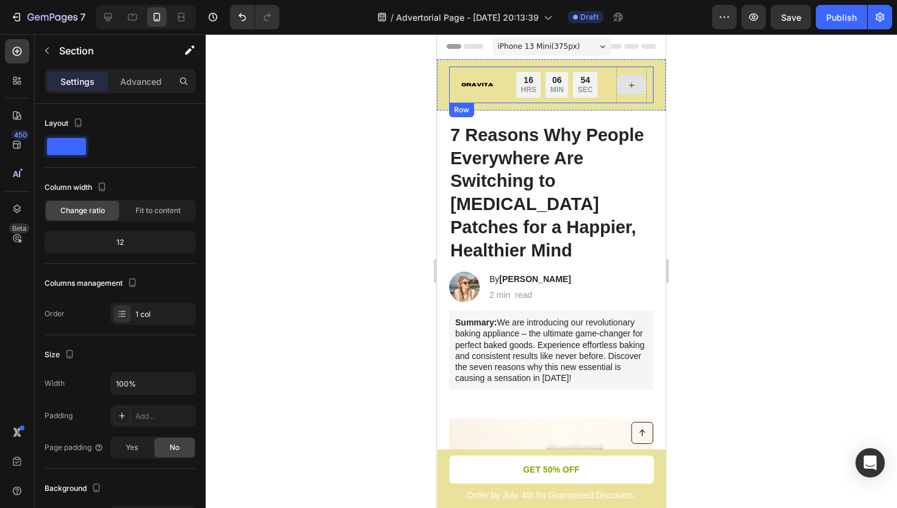
click at [632, 89] on icon at bounding box center [632, 85] width 10 height 10
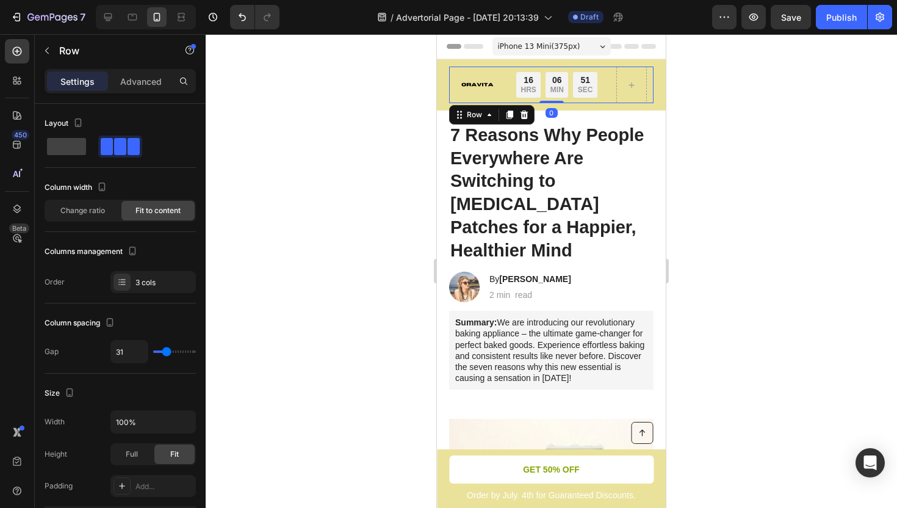
click at [480, 90] on div "Image" at bounding box center [477, 85] width 42 height 37
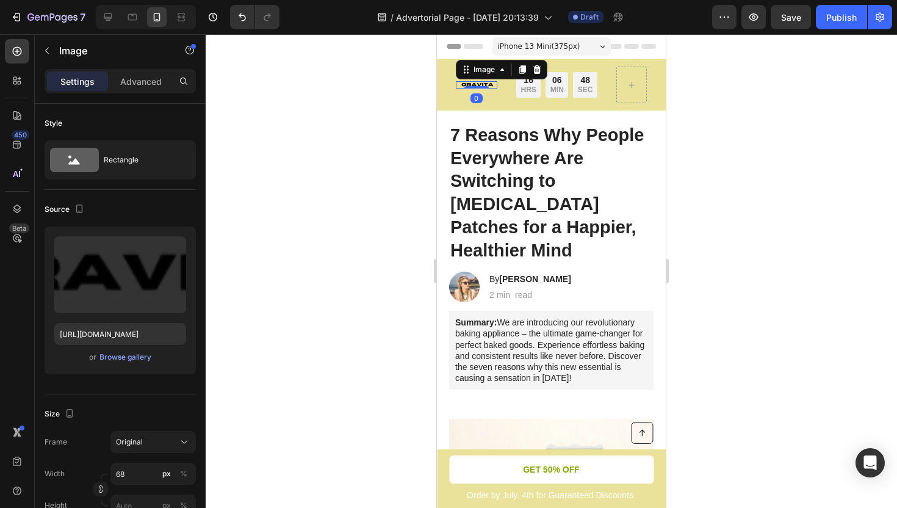
click at [479, 82] on img at bounding box center [477, 84] width 42 height 7
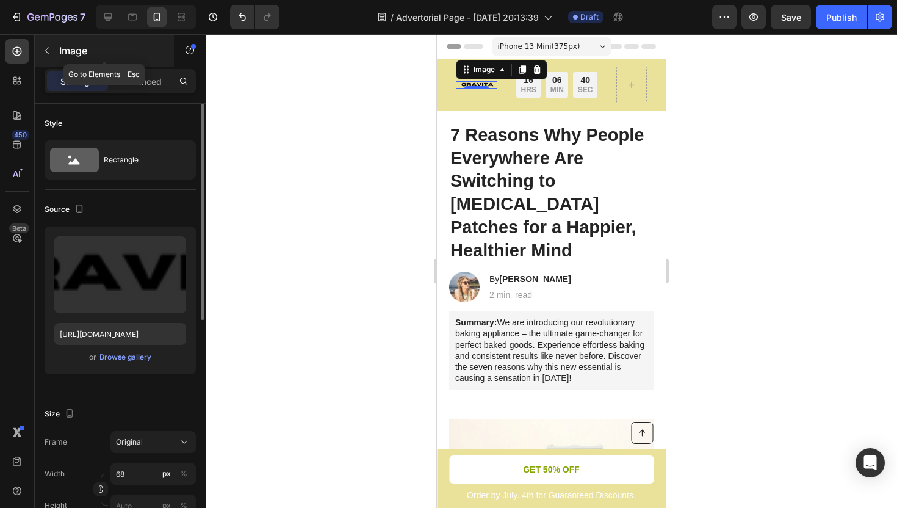
click at [48, 49] on icon "button" at bounding box center [47, 51] width 10 height 10
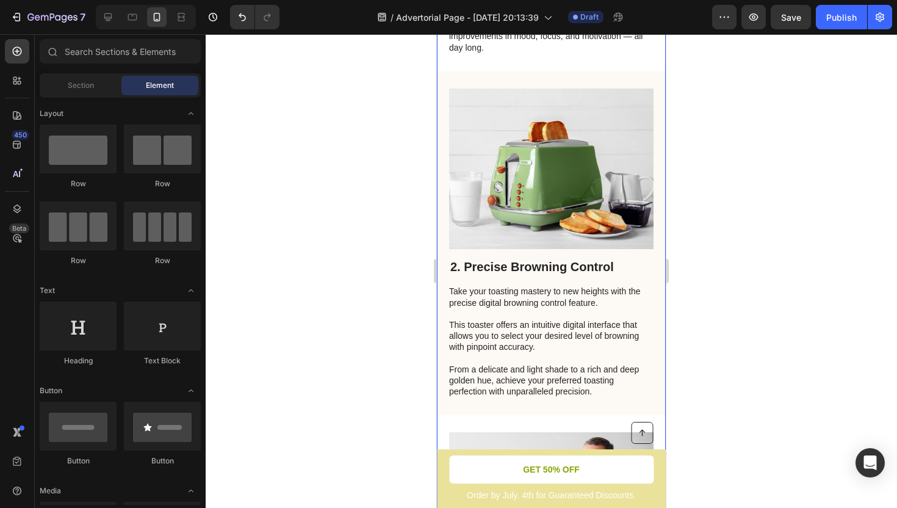
scroll to position [686, 0]
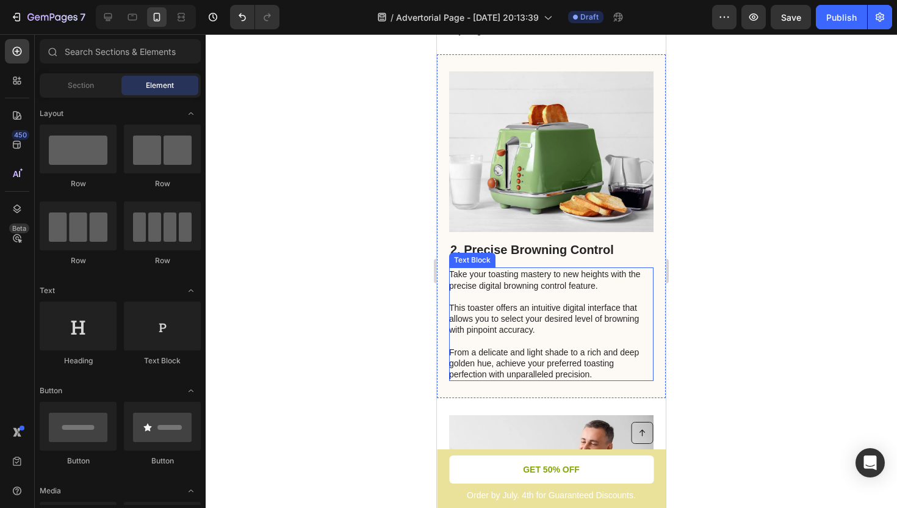
click at [512, 269] on p "Take your toasting mastery to new heights with the precise digital browning con…" at bounding box center [550, 324] width 203 height 111
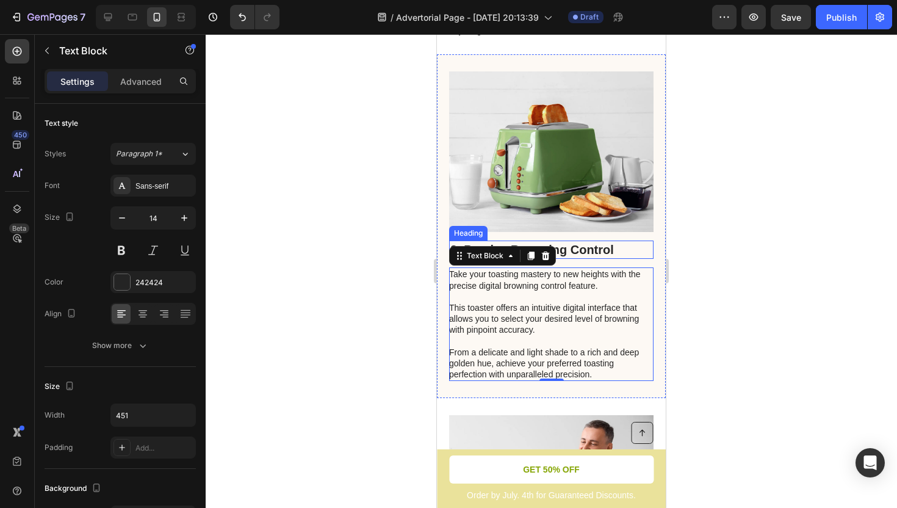
click at [594, 241] on h2 "2. Precise Browning Control" at bounding box center [551, 250] width 205 height 18
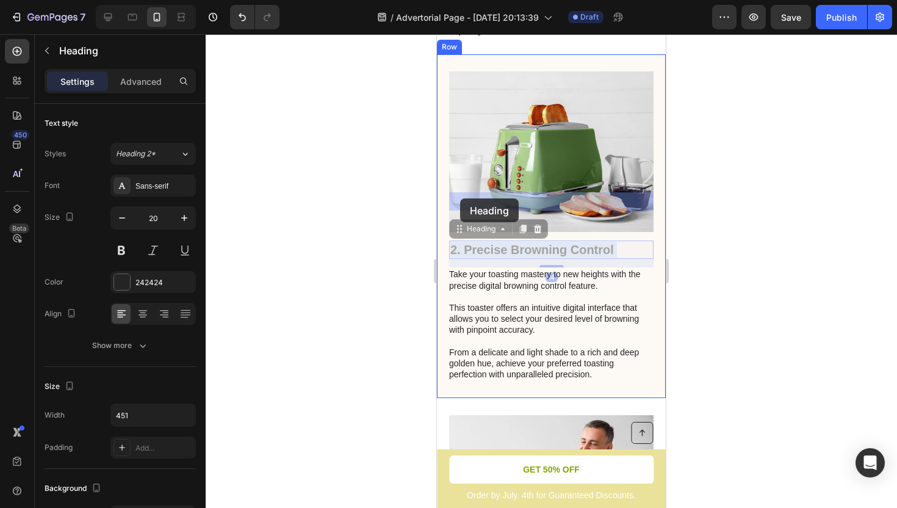
drag, startPoint x: 615, startPoint y: 202, endPoint x: 461, endPoint y: 199, distance: 153.9
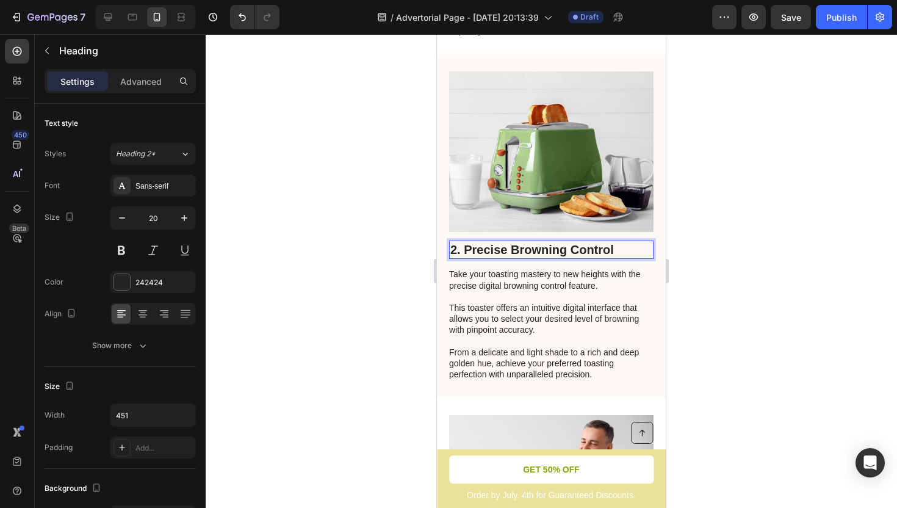
click at [465, 242] on p "2. Precise Browning Control" at bounding box center [552, 250] width 202 height 16
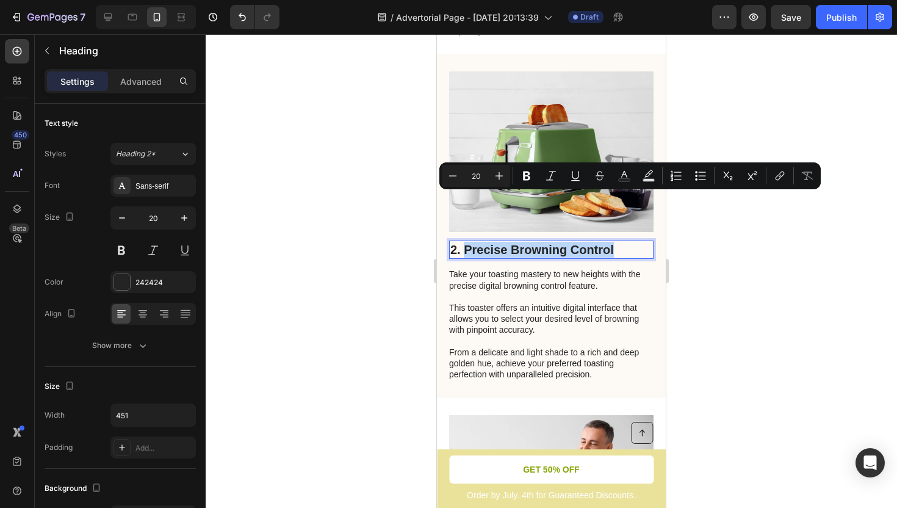
drag, startPoint x: 465, startPoint y: 199, endPoint x: 593, endPoint y: 205, distance: 128.3
click at [593, 242] on p "2. Precise Browning Control" at bounding box center [552, 250] width 202 height 16
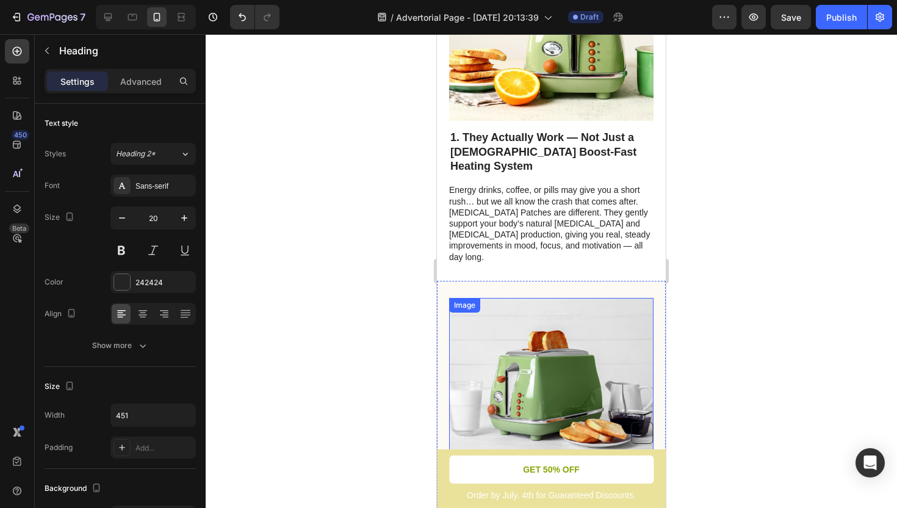
scroll to position [466, 0]
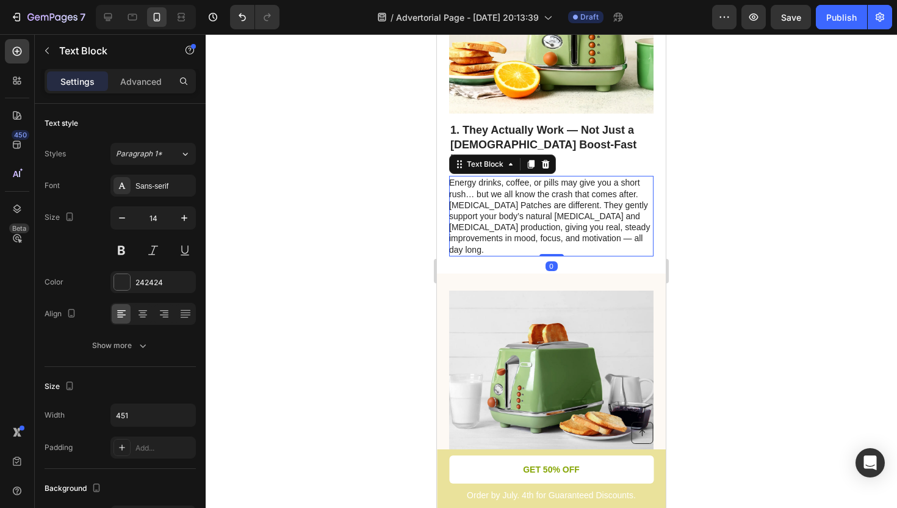
click at [485, 177] on p "Energy drinks, coffee, or pills may give you a short rush… but we all know the …" at bounding box center [550, 216] width 203 height 78
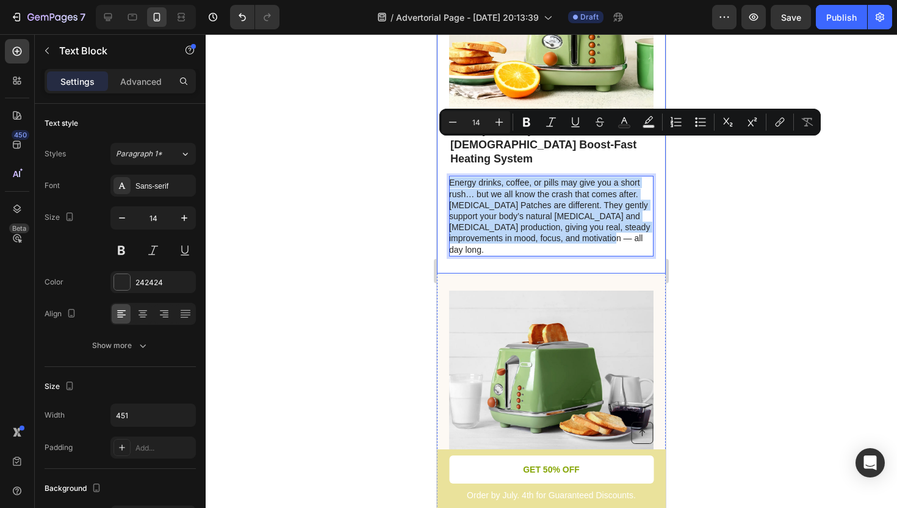
drag, startPoint x: 620, startPoint y: 203, endPoint x: 448, endPoint y: 140, distance: 182.9
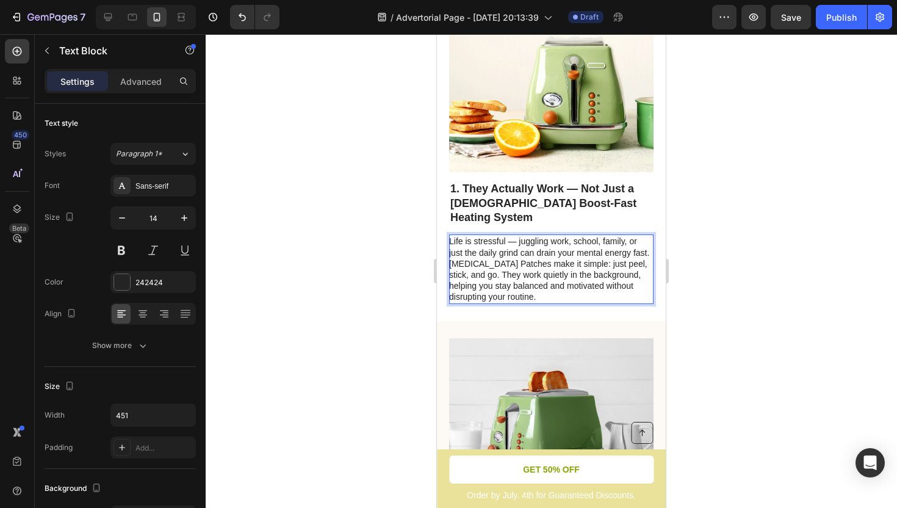
scroll to position [405, 0]
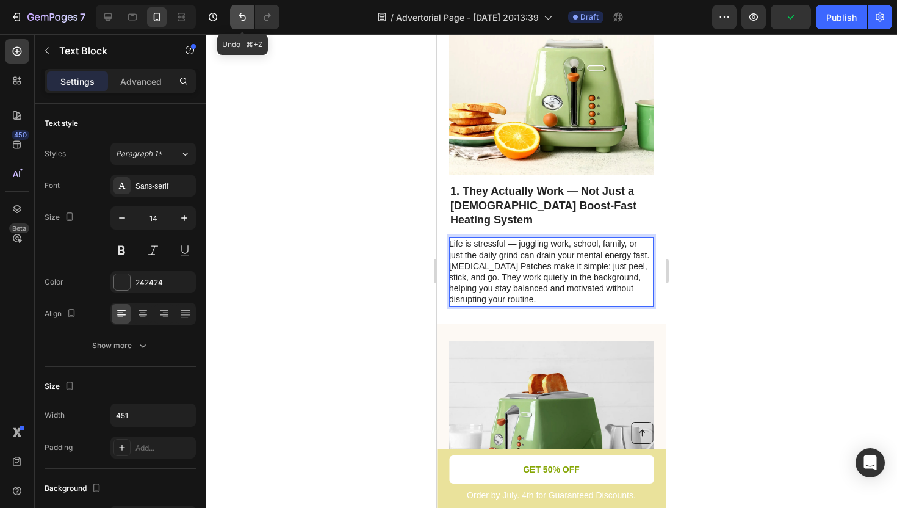
click at [242, 16] on icon "Undo/Redo" at bounding box center [242, 17] width 12 height 12
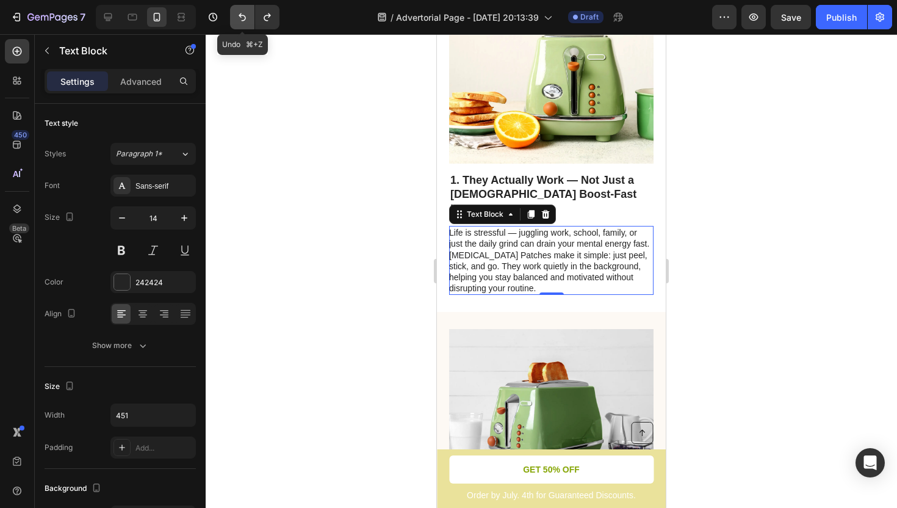
scroll to position [394, 0]
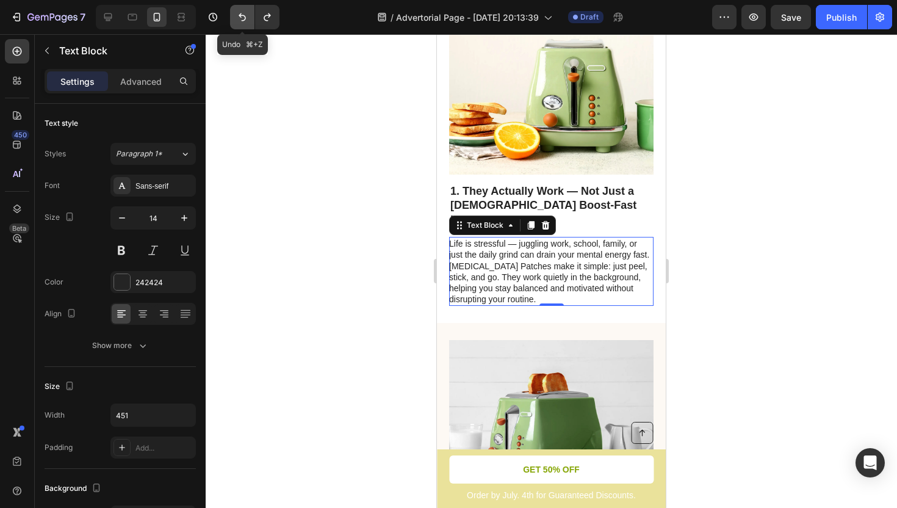
click at [242, 16] on icon "Undo/Redo" at bounding box center [242, 17] width 12 height 12
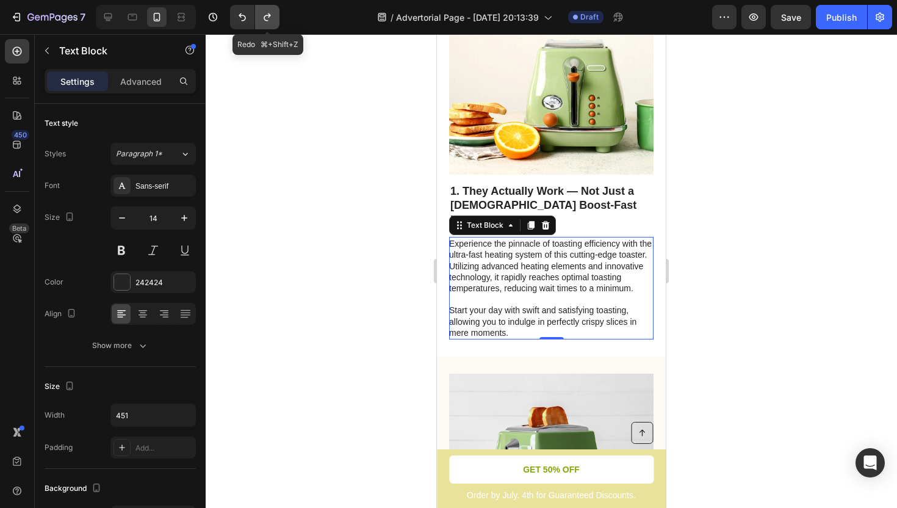
click at [263, 18] on icon "Undo/Redo" at bounding box center [267, 17] width 12 height 12
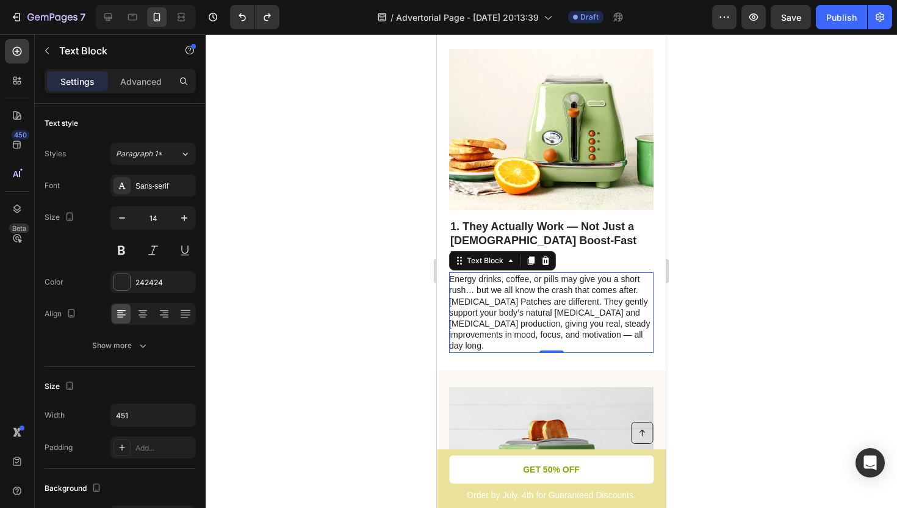
scroll to position [349, 0]
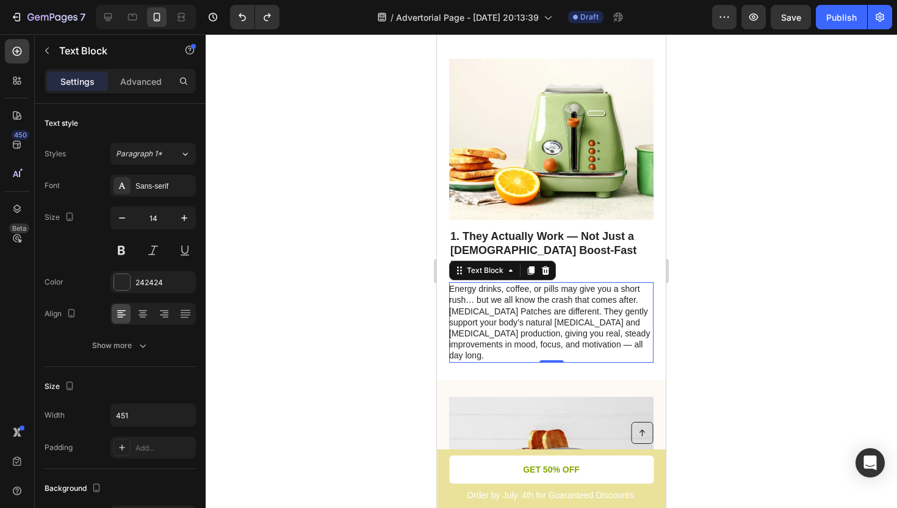
click at [322, 100] on div at bounding box center [552, 271] width 692 height 474
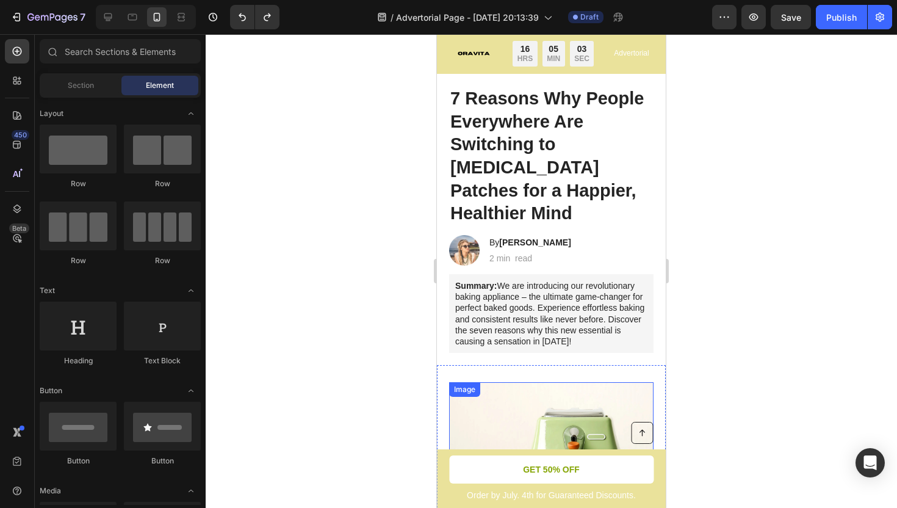
scroll to position [286, 0]
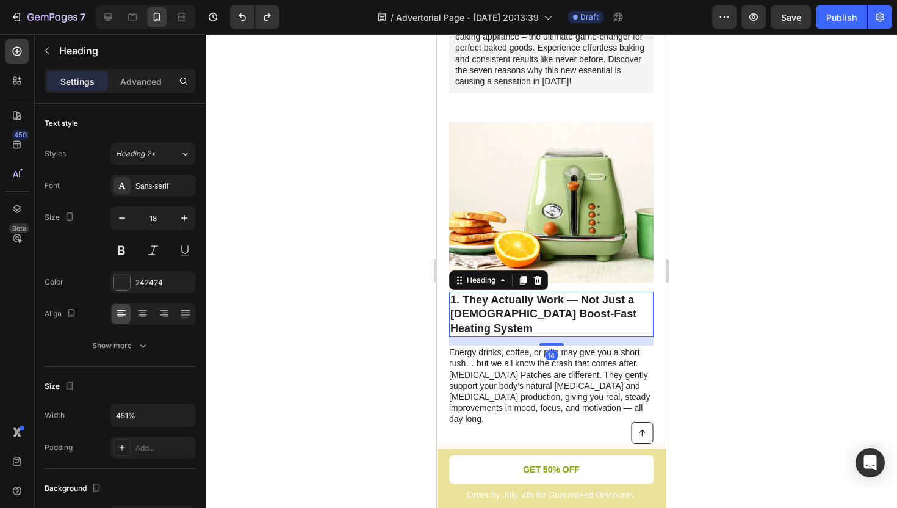
click at [499, 293] on p "1. They Actually Work — Not Just a [DEMOGRAPHIC_DATA] Boost-Fast Heating System" at bounding box center [552, 314] width 202 height 43
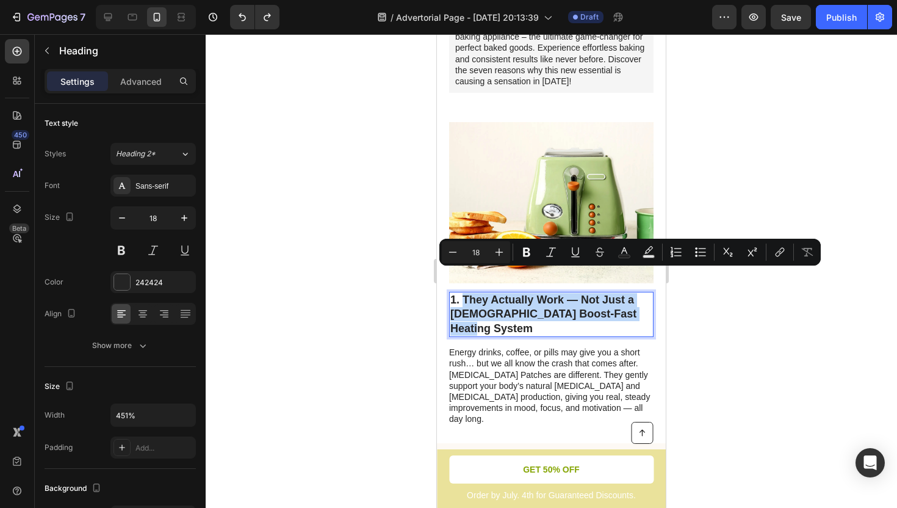
drag, startPoint x: 463, startPoint y: 272, endPoint x: 539, endPoint y: 299, distance: 80.7
click at [539, 299] on h2 "1. They Actually Work — Not Just a [DEMOGRAPHIC_DATA] Boost-Fast Heating System" at bounding box center [551, 314] width 205 height 45
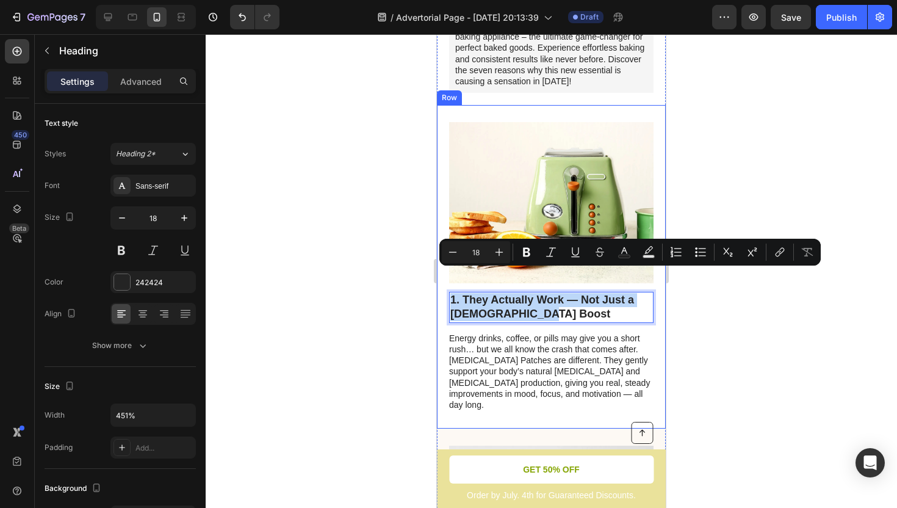
drag, startPoint x: 545, startPoint y: 291, endPoint x: 463, endPoint y: 267, distance: 84.8
click at [463, 267] on div "Image 1. They Actually Work — Not Just a [DEMOGRAPHIC_DATA] Boost Heading 14 En…" at bounding box center [551, 267] width 229 height 324
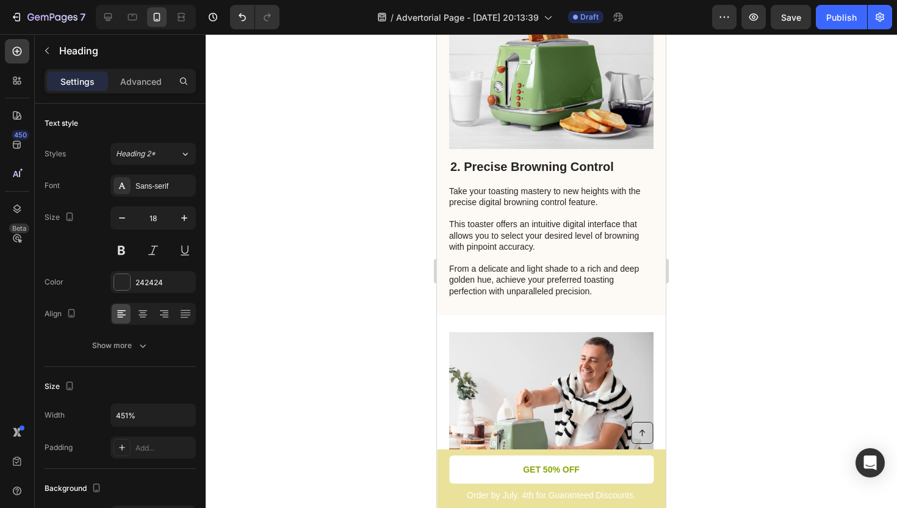
scroll to position [745, 0]
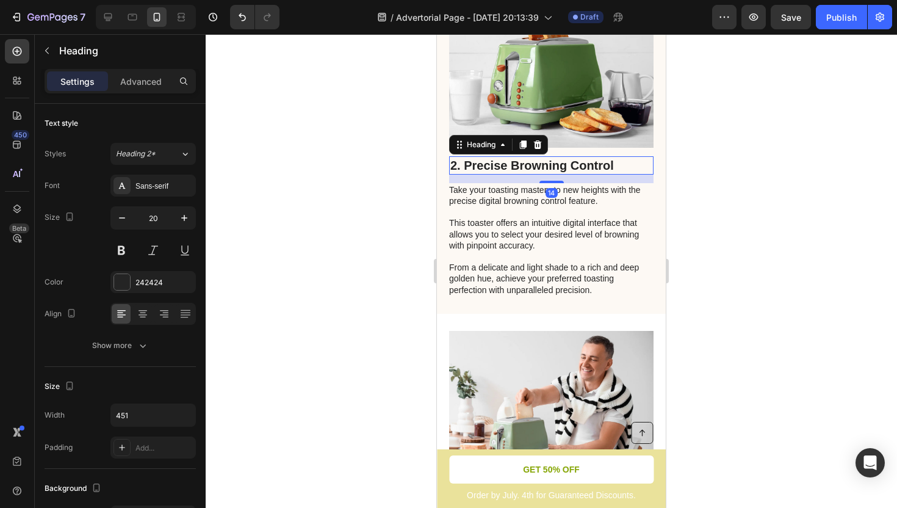
click at [590, 156] on h2 "2. Precise Browning Control" at bounding box center [551, 165] width 205 height 18
click at [606, 158] on p "2. Precise Browning Control" at bounding box center [552, 166] width 202 height 16
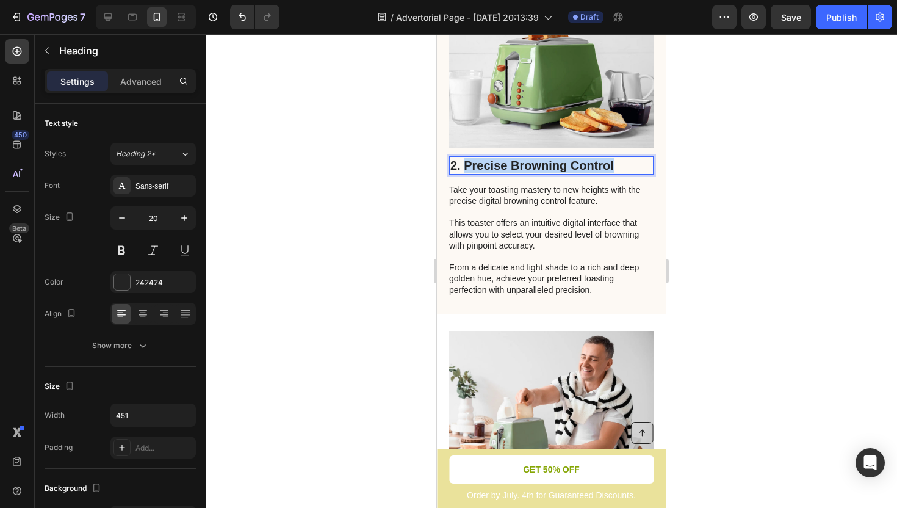
drag, startPoint x: 614, startPoint y: 132, endPoint x: 466, endPoint y: 138, distance: 147.9
click at [466, 158] on p "2. Precise Browning Control" at bounding box center [552, 166] width 202 height 16
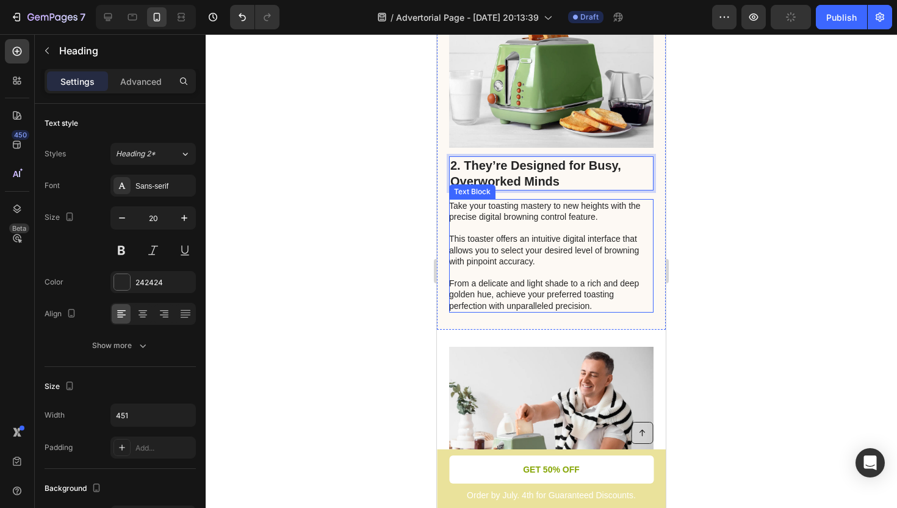
click at [597, 256] on p "Take your toasting mastery to new heights with the precise digital browning con…" at bounding box center [550, 255] width 203 height 111
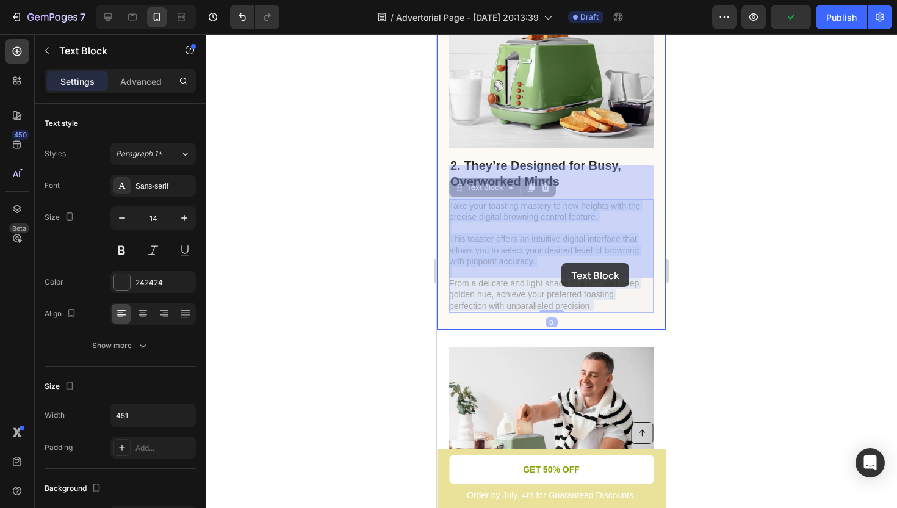
drag, startPoint x: 597, startPoint y: 273, endPoint x: 563, endPoint y: 264, distance: 35.2
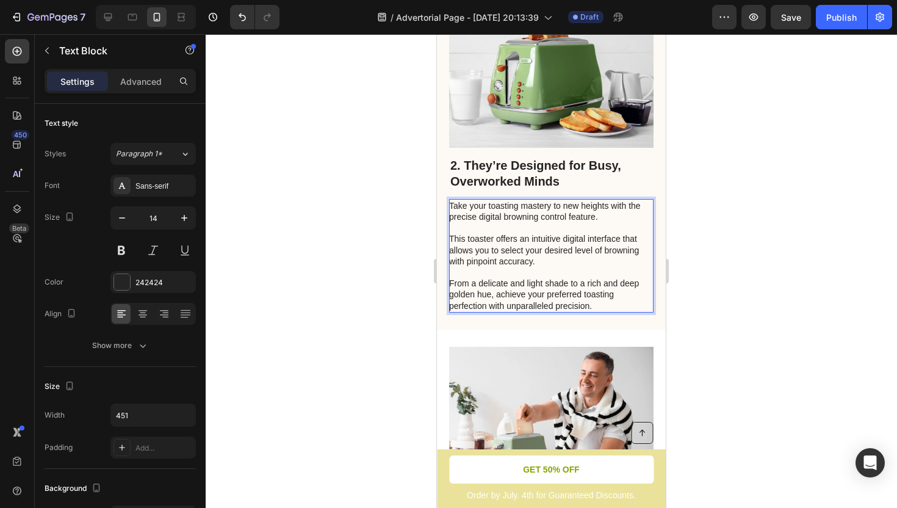
click at [485, 200] on p "Take your toasting mastery to new heights with the precise digital browning con…" at bounding box center [550, 255] width 203 height 111
click at [453, 200] on p "Take your toasting mastery to new heights with the precise digital [PERSON_NAME…" at bounding box center [550, 255] width 203 height 111
click at [452, 200] on p "Take your toasting mastery to new heights with the precise digital browning con…" at bounding box center [550, 255] width 203 height 111
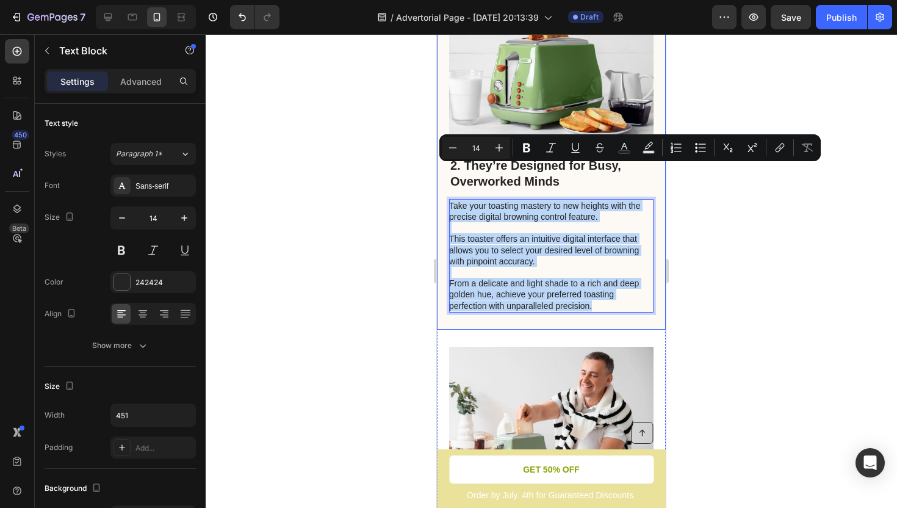
drag, startPoint x: 452, startPoint y: 170, endPoint x: 578, endPoint y: 280, distance: 167.1
click at [580, 280] on div "2. They’re Designed for Busy, Overworked Minds Heading Take your toasting maste…" at bounding box center [551, 149] width 229 height 360
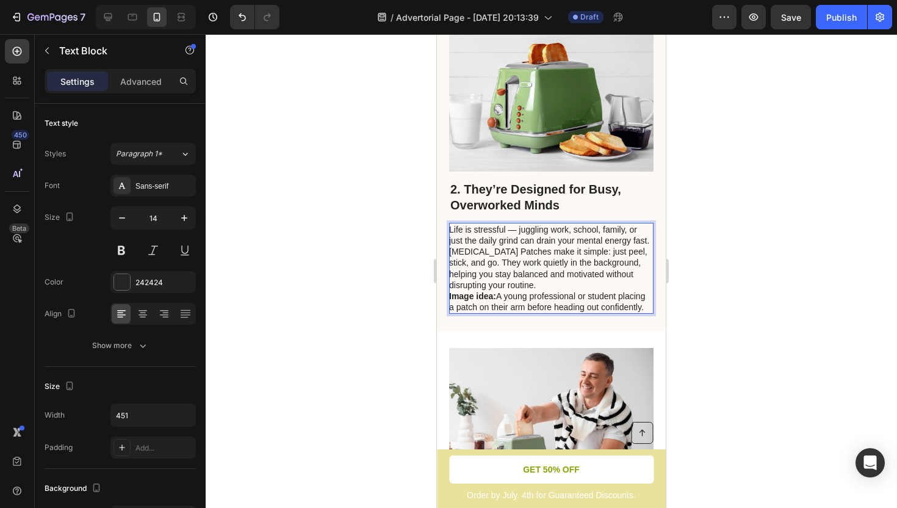
scroll to position [719, 0]
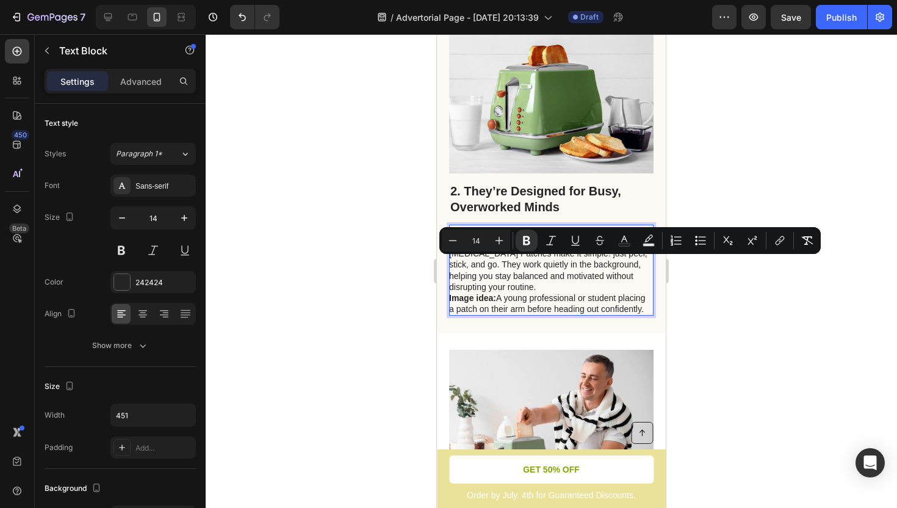
drag, startPoint x: 644, startPoint y: 275, endPoint x: 449, endPoint y: 264, distance: 195.1
click at [449, 264] on p "Life is stressful — juggling work, school, family, or just the daily grind can …" at bounding box center [550, 270] width 203 height 89
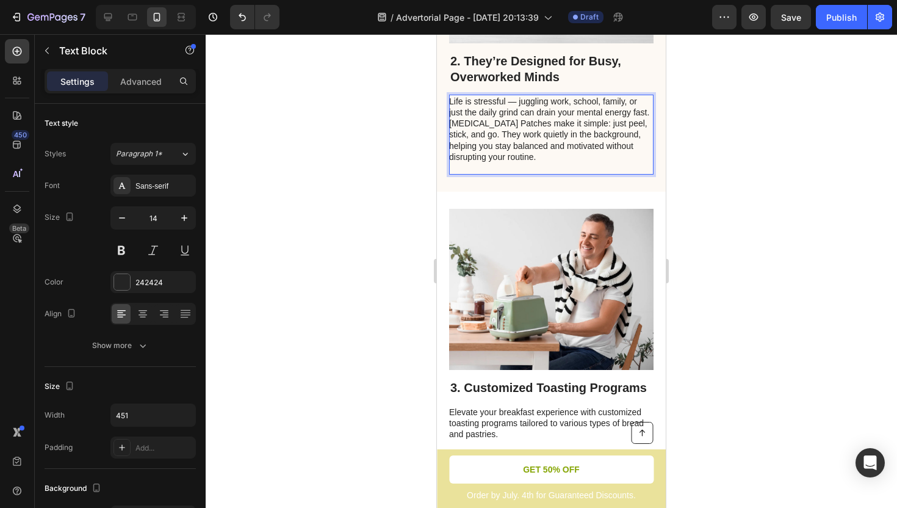
scroll to position [984, 0]
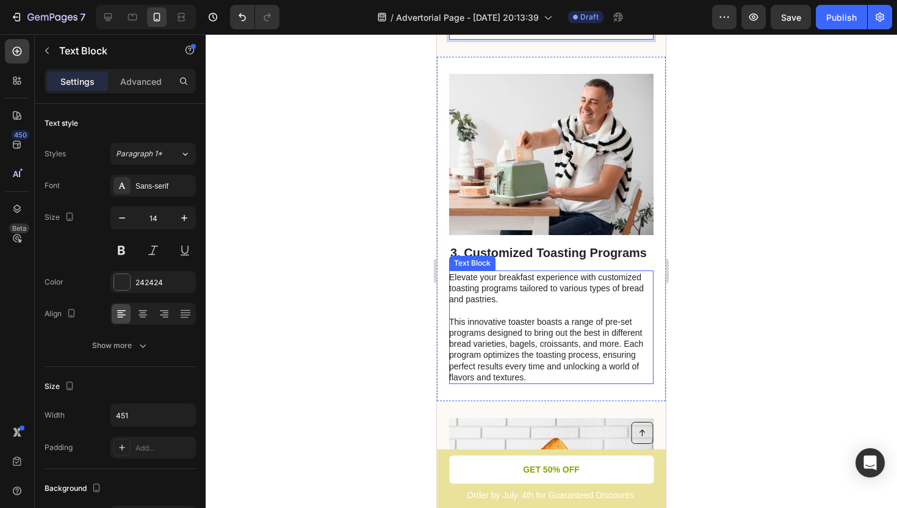
click at [515, 272] on p "Elevate your breakfast experience with customized toasting programs tailored to…" at bounding box center [550, 289] width 203 height 34
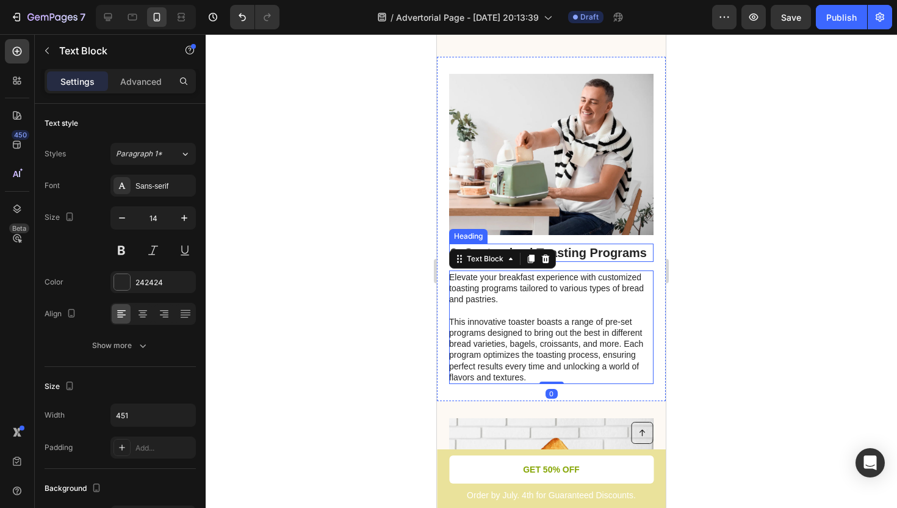
click at [603, 244] on h2 "3. Customized Toasting Programs" at bounding box center [551, 253] width 205 height 18
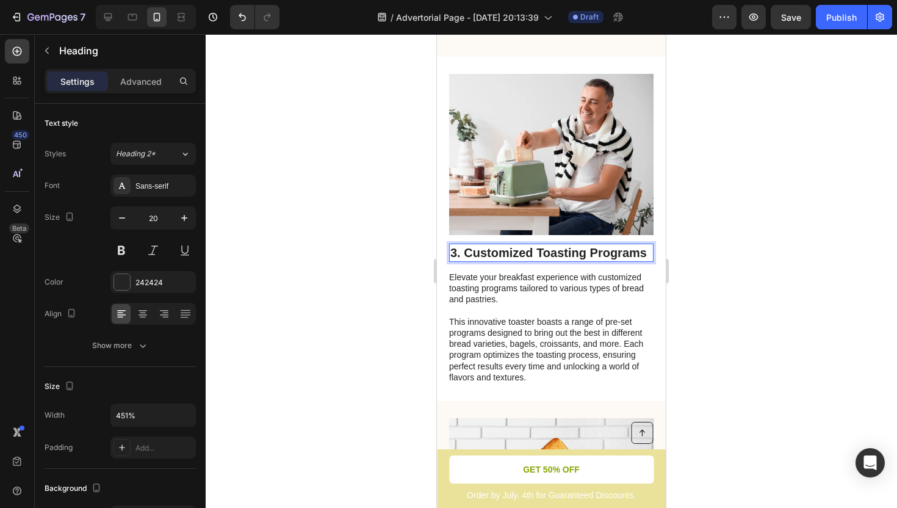
click at [556, 244] on h2 "3. Customized Toasting Programs" at bounding box center [551, 253] width 205 height 18
click at [644, 245] on p "3. Customized Toasting Programs" at bounding box center [552, 253] width 202 height 16
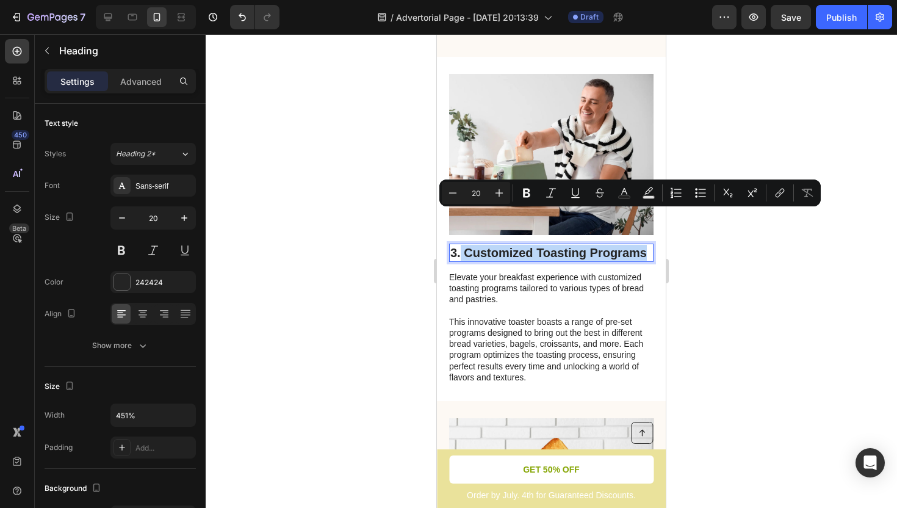
drag, startPoint x: 644, startPoint y: 219, endPoint x: 461, endPoint y: 219, distance: 183.1
click at [461, 245] on p "3. Customized Toasting Programs" at bounding box center [552, 253] width 202 height 16
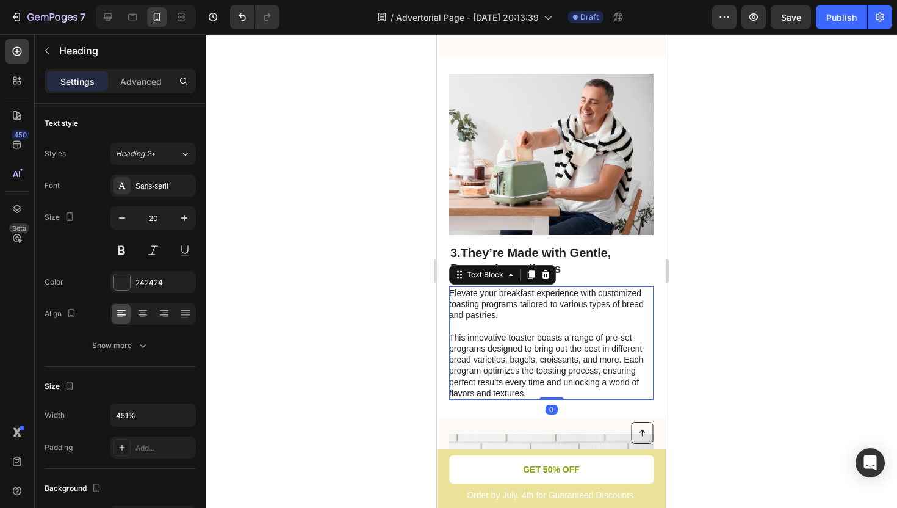
click at [514, 332] on p "This innovative toaster boasts a range of pre-set programs designed to bring ou…" at bounding box center [550, 365] width 203 height 67
click at [570, 332] on p "This innovative toaster boasts a range of pre-set programs designed to bring ou…" at bounding box center [550, 365] width 203 height 67
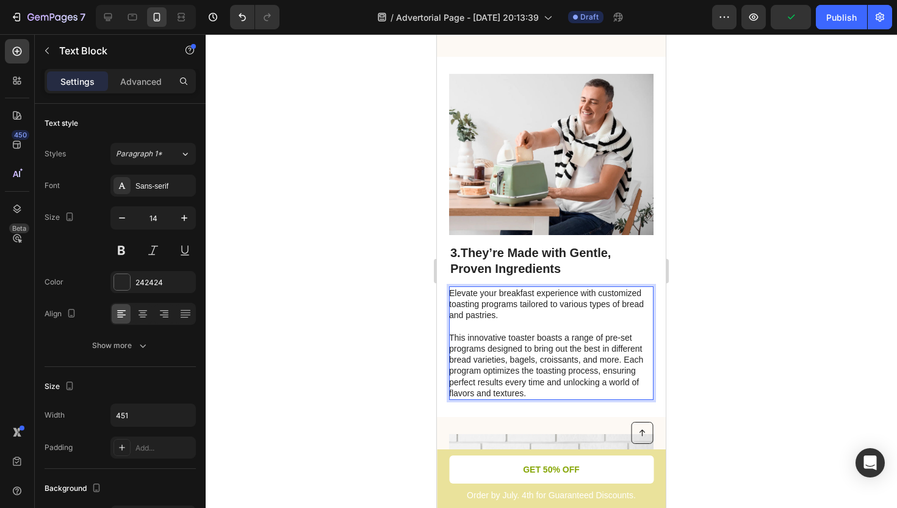
click at [527, 356] on p "This innovative toaster boasts a range of pre-set programs designed to bring ou…" at bounding box center [550, 365] width 203 height 67
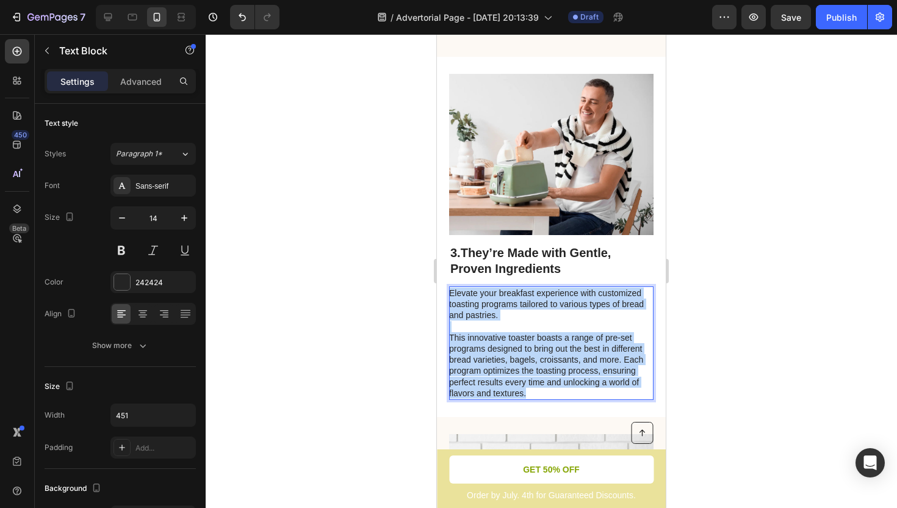
drag, startPoint x: 527, startPoint y: 356, endPoint x: 449, endPoint y: 256, distance: 126.5
click at [449, 286] on div "Elevate your breakfast experience with customized toasting programs tailored to…" at bounding box center [551, 343] width 205 height 114
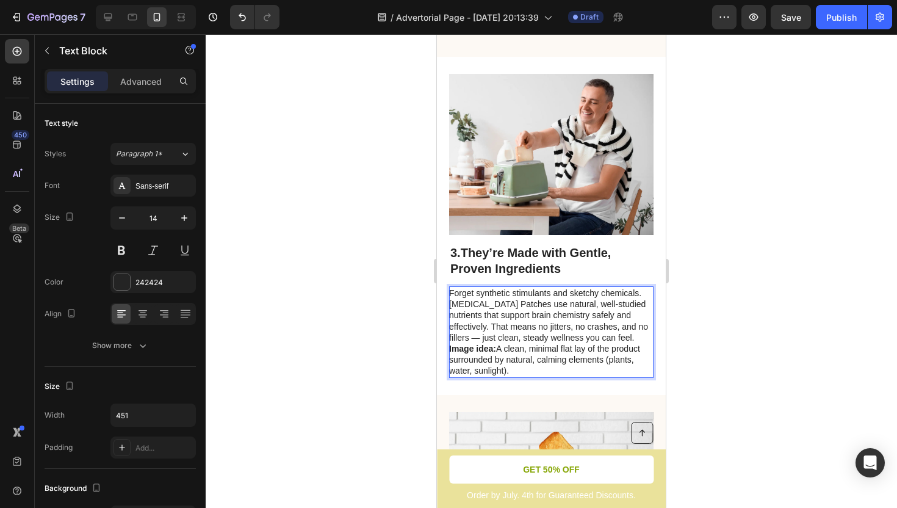
click at [454, 344] on strong "Image idea:" at bounding box center [472, 349] width 47 height 10
drag, startPoint x: 510, startPoint y: 337, endPoint x: 449, endPoint y: 311, distance: 65.9
click at [448, 311] on div "Image 3.They’re Made with Gentle, Proven Ingredients Heading Forget synthetic s…" at bounding box center [551, 226] width 229 height 338
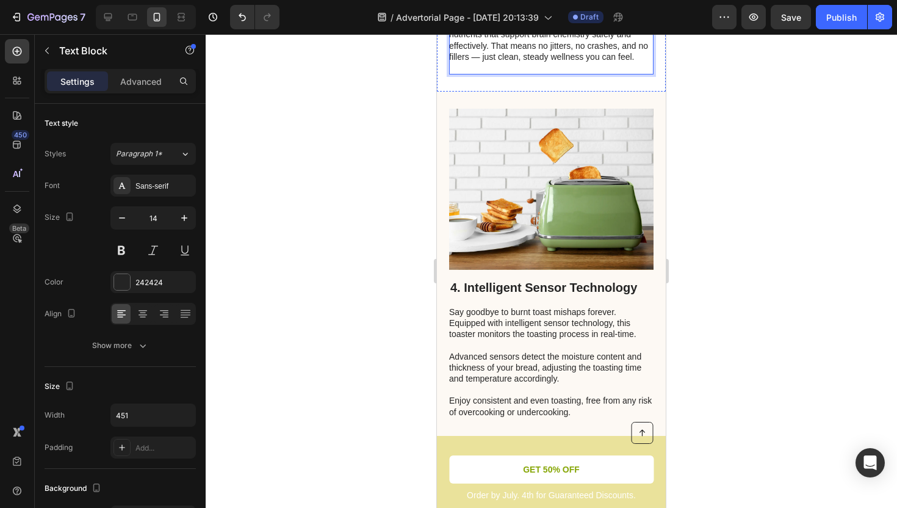
scroll to position [1267, 0]
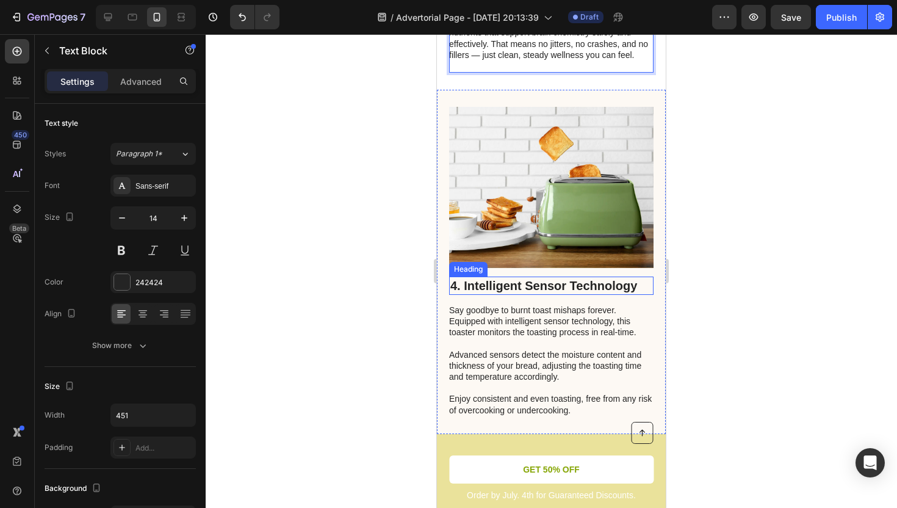
click at [527, 277] on h2 "4. Intelligent Sensor Technology" at bounding box center [551, 286] width 205 height 18
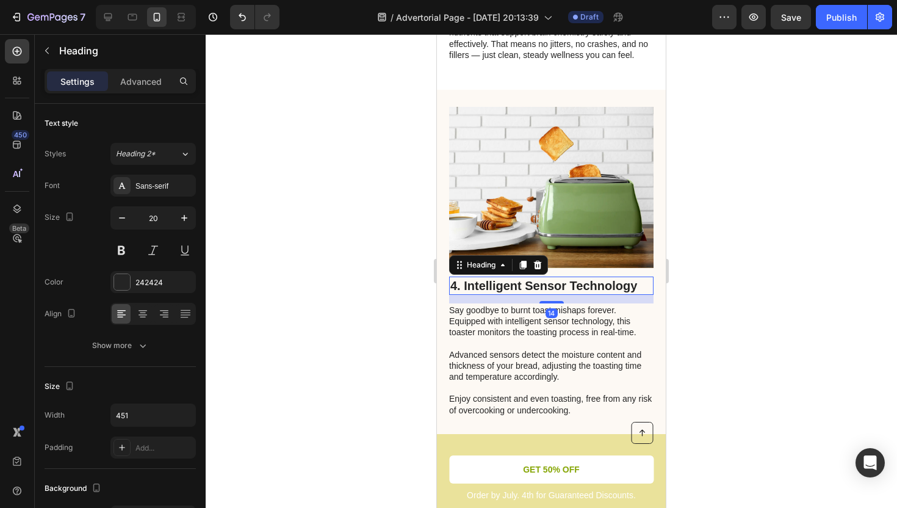
click at [514, 277] on h2 "4. Intelligent Sensor Technology" at bounding box center [551, 286] width 205 height 18
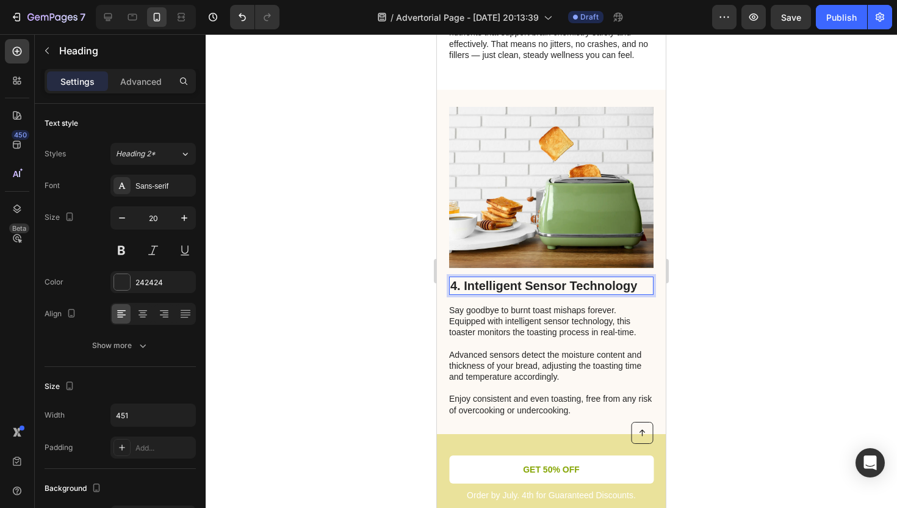
click at [639, 278] on p "4. Intelligent Sensor Technology" at bounding box center [552, 286] width 202 height 16
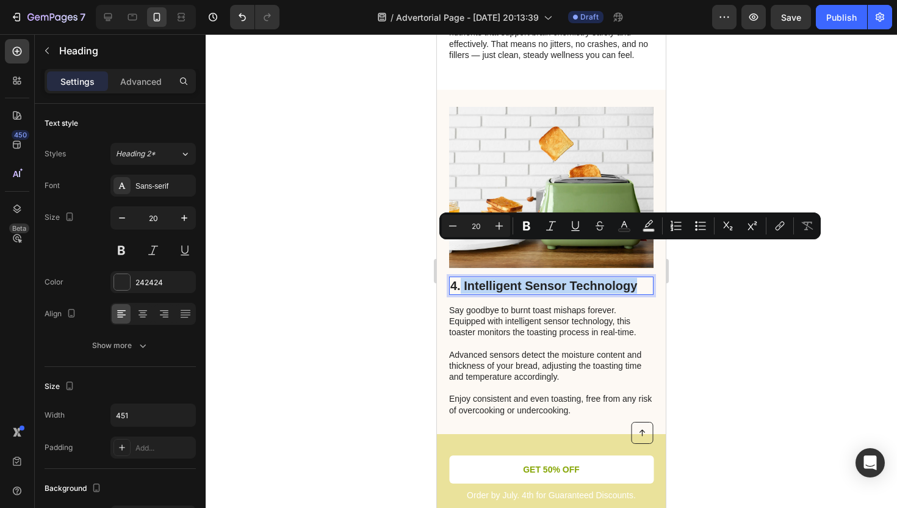
drag, startPoint x: 639, startPoint y: 253, endPoint x: 459, endPoint y: 254, distance: 180.1
click at [459, 278] on p "4. Intelligent Sensor Technology" at bounding box center [552, 286] width 202 height 16
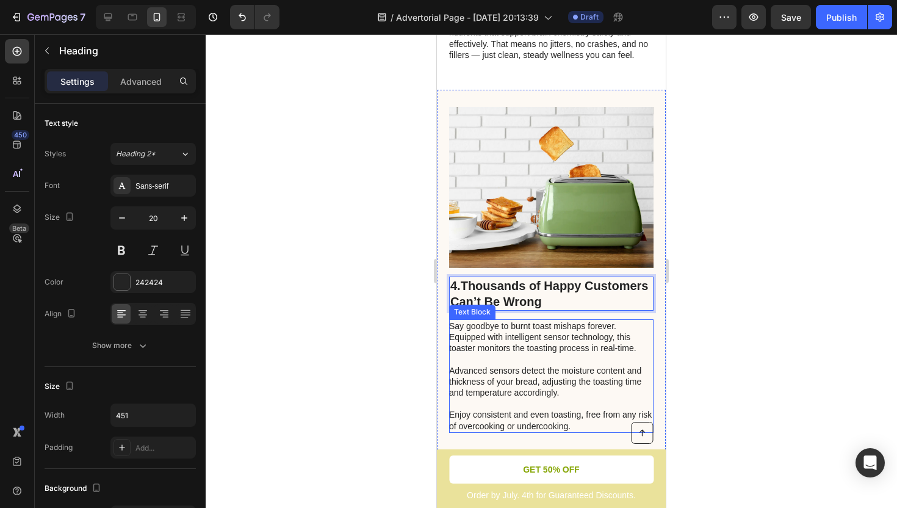
click at [470, 321] on p "Say goodbye to burnt toast mishaps forever. Equipped with intelligent sensor te…" at bounding box center [550, 376] width 203 height 111
click at [574, 389] on p "Say goodbye to burnt toast mishaps forever. Equipped with intelligent sensor te…" at bounding box center [550, 376] width 203 height 111
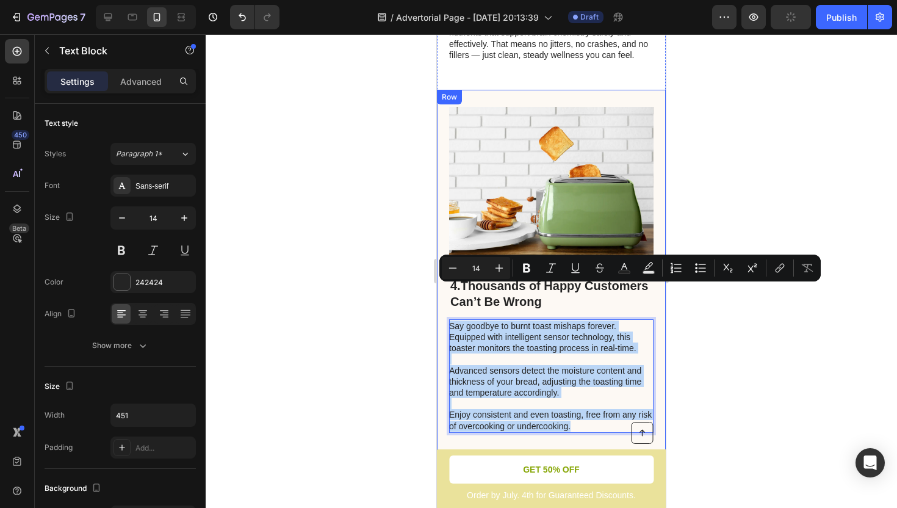
drag, startPoint x: 574, startPoint y: 389, endPoint x: 454, endPoint y: 284, distance: 158.8
click at [454, 319] on div "Say goodbye to burnt toast mishaps forever. Equipped with intelligent sensor te…" at bounding box center [551, 376] width 205 height 114
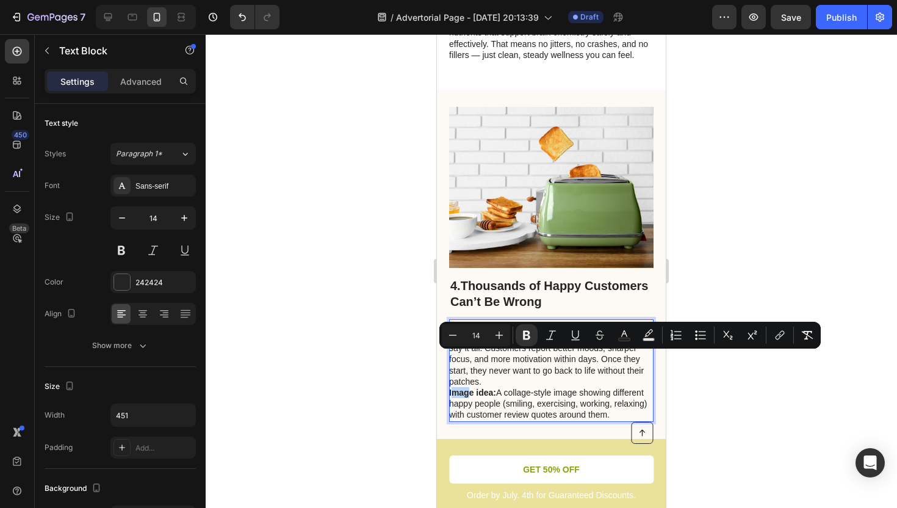
drag, startPoint x: 451, startPoint y: 358, endPoint x: 467, endPoint y: 363, distance: 17.4
click at [467, 363] on p "From feeling more positive at work, to finally having the energy to enjoy famil…" at bounding box center [550, 371] width 203 height 100
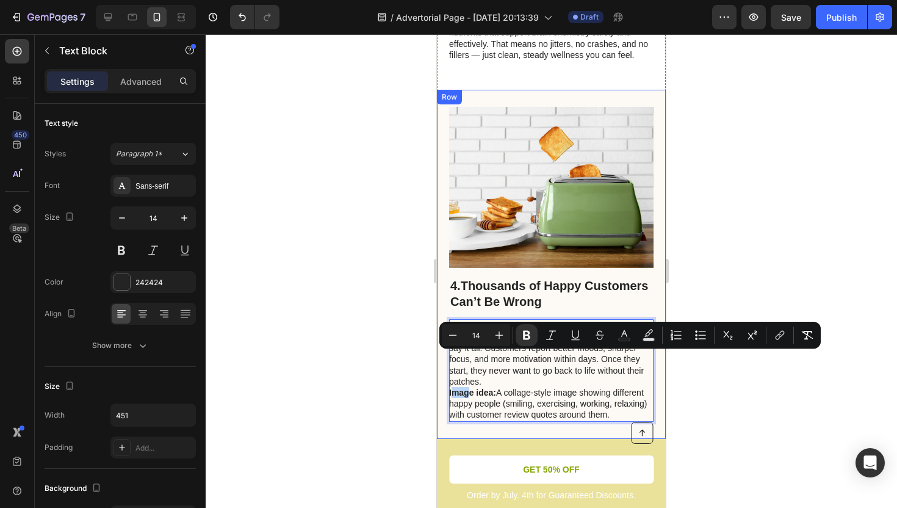
drag, startPoint x: 611, startPoint y: 381, endPoint x: 449, endPoint y: 361, distance: 163.6
click at [449, 361] on div "4.Thousands of Happy Customers Can’t Be Wrong Heading From feeling more positiv…" at bounding box center [551, 264] width 229 height 349
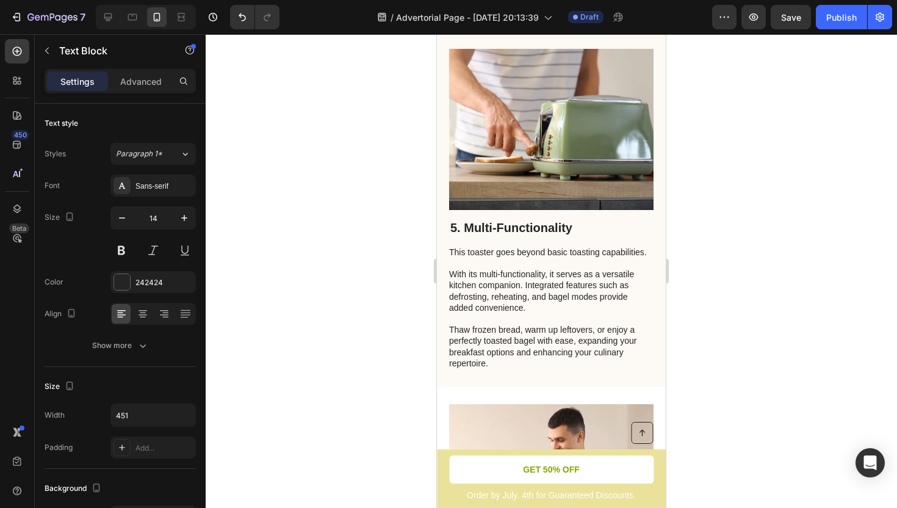
scroll to position [2096, 0]
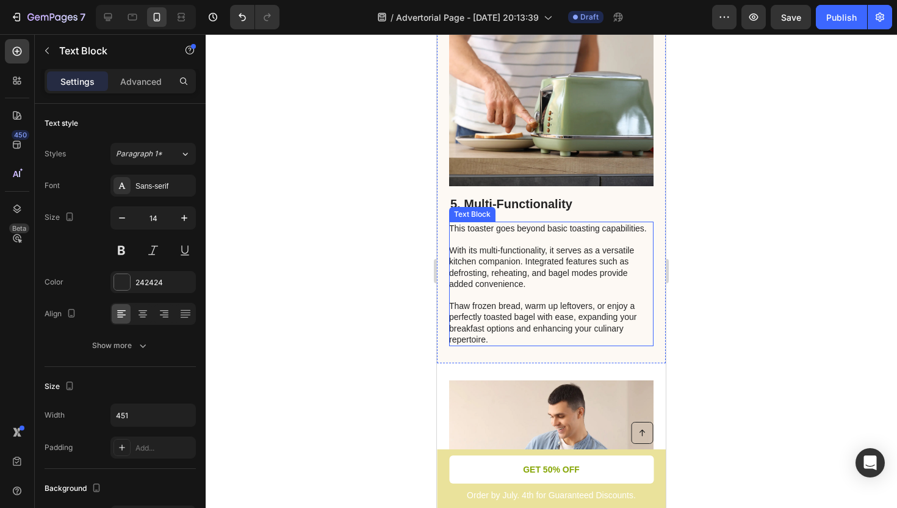
click at [526, 282] on p "This toaster goes beyond basic toasting capabilities. With its multi-functional…" at bounding box center [550, 284] width 203 height 122
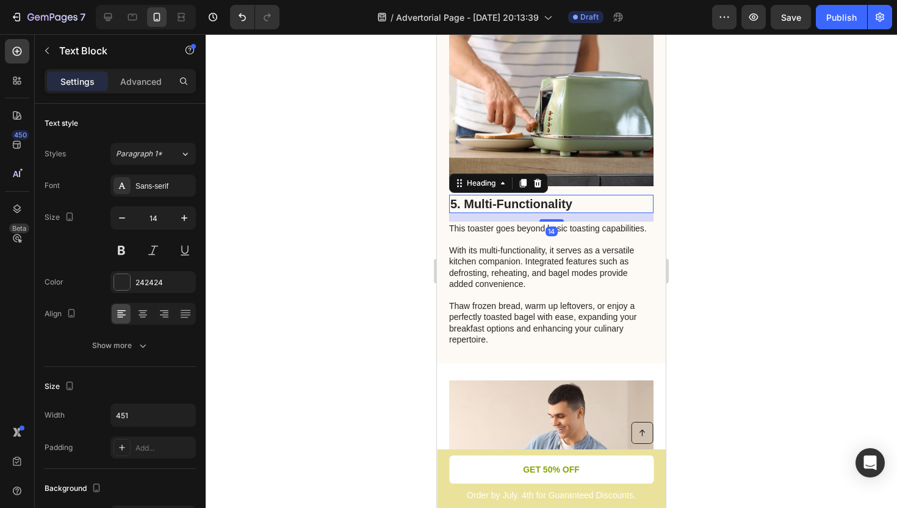
click at [595, 206] on h2 "5. Multi-Functionality" at bounding box center [551, 204] width 205 height 18
click at [588, 205] on h2 "5. Multi-Functionality" at bounding box center [551, 204] width 205 height 18
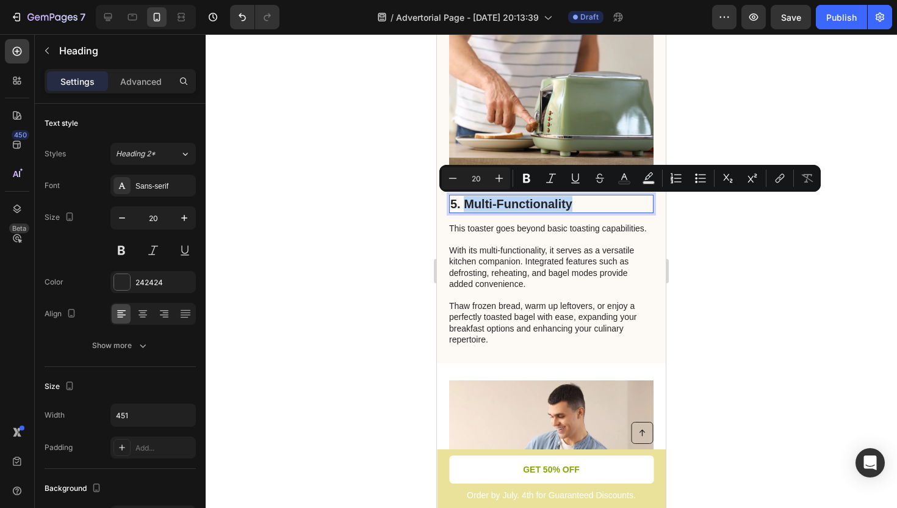
drag, startPoint x: 578, startPoint y: 205, endPoint x: 466, endPoint y: 206, distance: 111.7
click at [466, 206] on p "5. Multi-Functionality" at bounding box center [552, 204] width 202 height 16
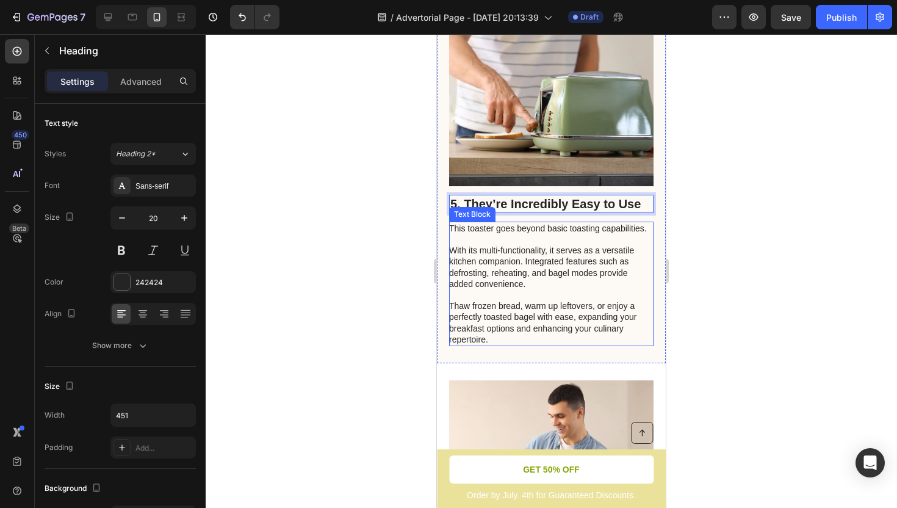
click at [493, 259] on p "This toaster goes beyond basic toasting capabilities. With its multi-functional…" at bounding box center [550, 284] width 203 height 122
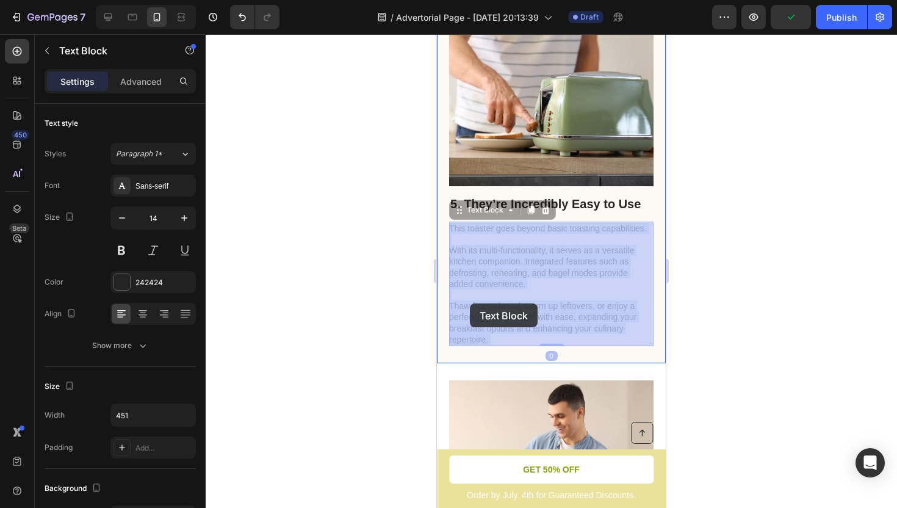
drag, startPoint x: 488, startPoint y: 339, endPoint x: 470, endPoint y: 304, distance: 39.9
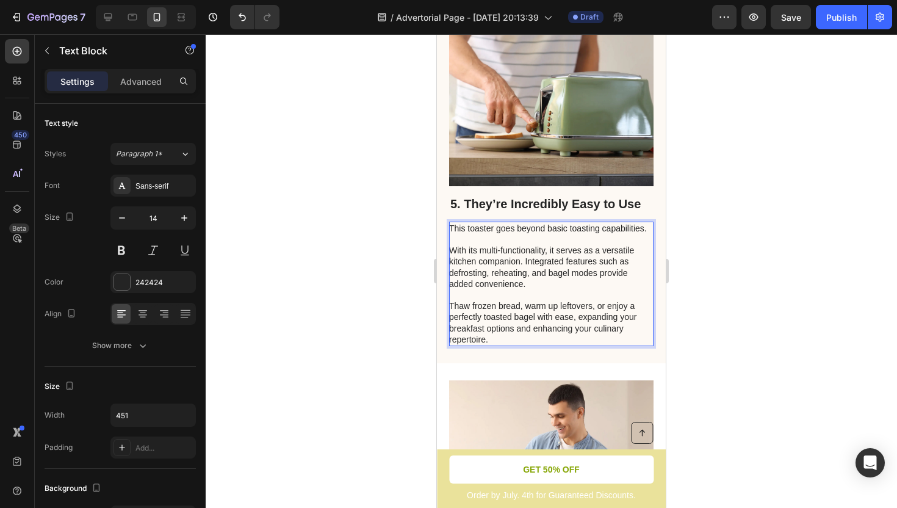
click at [487, 342] on p "This toaster goes beyond basic toasting capabilities. With its multi-functional…" at bounding box center [550, 284] width 203 height 122
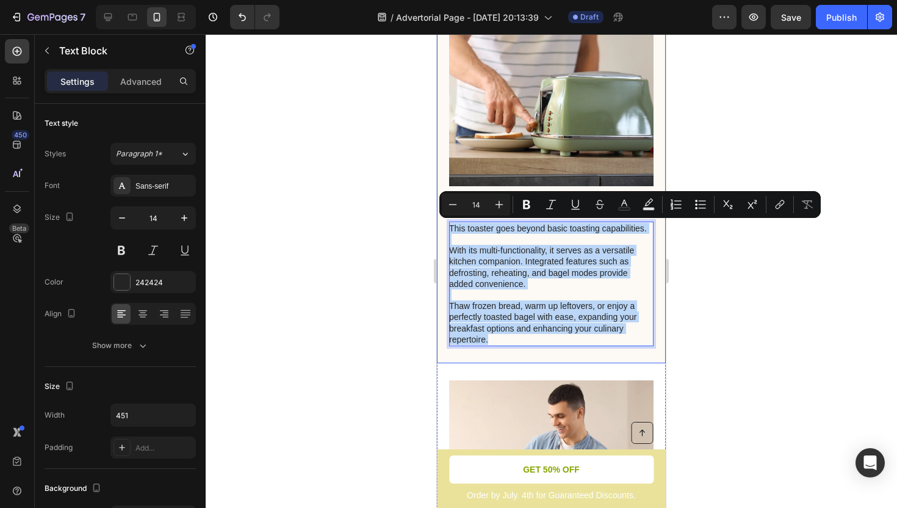
drag, startPoint x: 487, startPoint y: 342, endPoint x: 449, endPoint y: 227, distance: 121.0
click at [449, 227] on div "5. They’re Incredibly Easy to Use Heading This toaster goes beyond basic toasti…" at bounding box center [551, 185] width 229 height 355
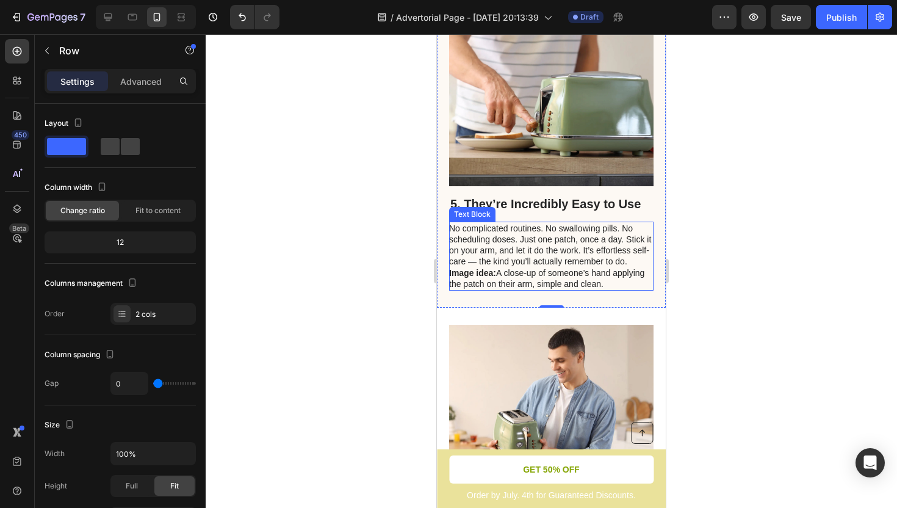
click at [476, 264] on p "No complicated routines. No swallowing pills. No scheduling doses. Just one pat…" at bounding box center [550, 256] width 203 height 67
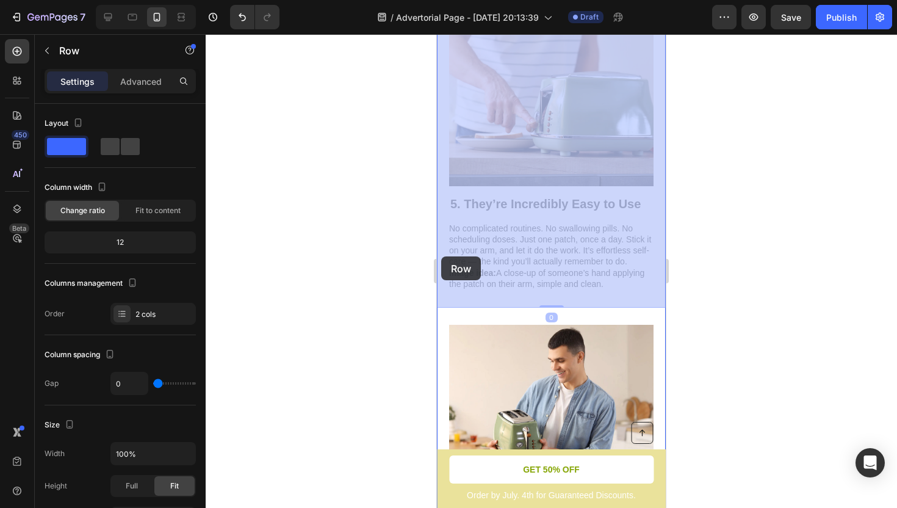
drag, startPoint x: 449, startPoint y: 255, endPoint x: 441, endPoint y: 256, distance: 7.4
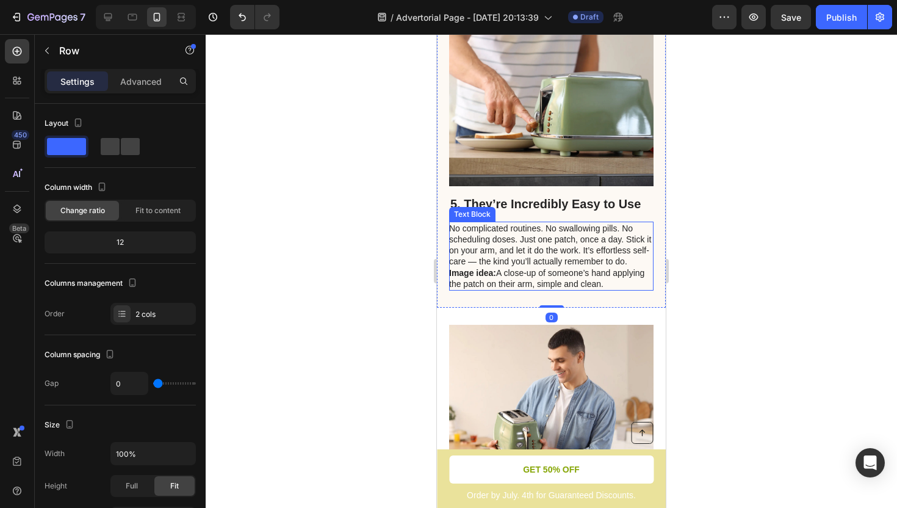
click at [475, 263] on p "No complicated routines. No swallowing pills. No scheduling doses. Just one pat…" at bounding box center [550, 256] width 203 height 67
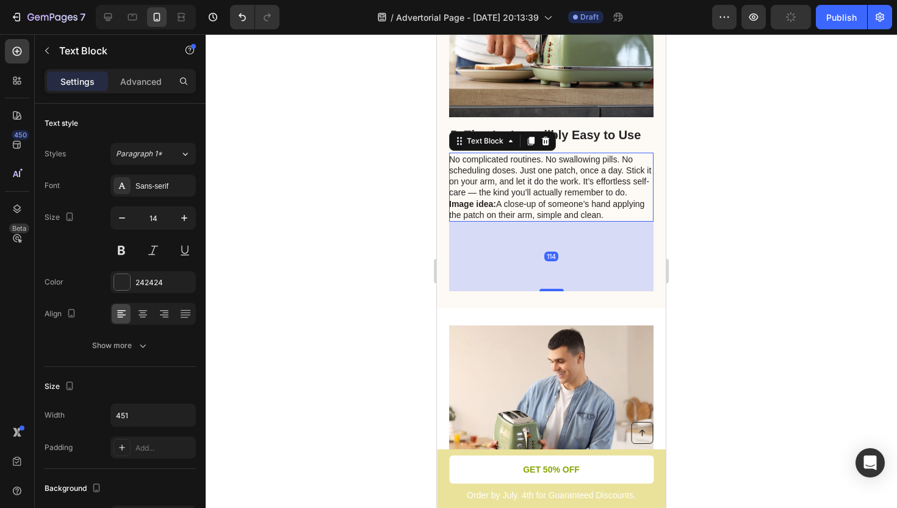
drag, startPoint x: 556, startPoint y: 289, endPoint x: 555, endPoint y: 357, distance: 67.8
click at [555, 357] on div "SALE ENDS SOON Text Block 16 hrs 01 min 01 sec Countdown Timer Toaster waffle c…" at bounding box center [551, 470] width 229 height 1972
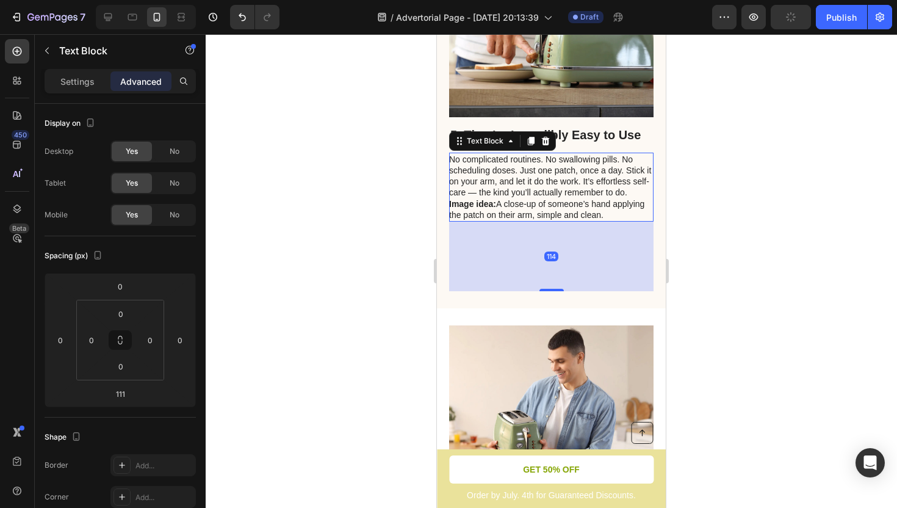
scroll to position [2164, 0]
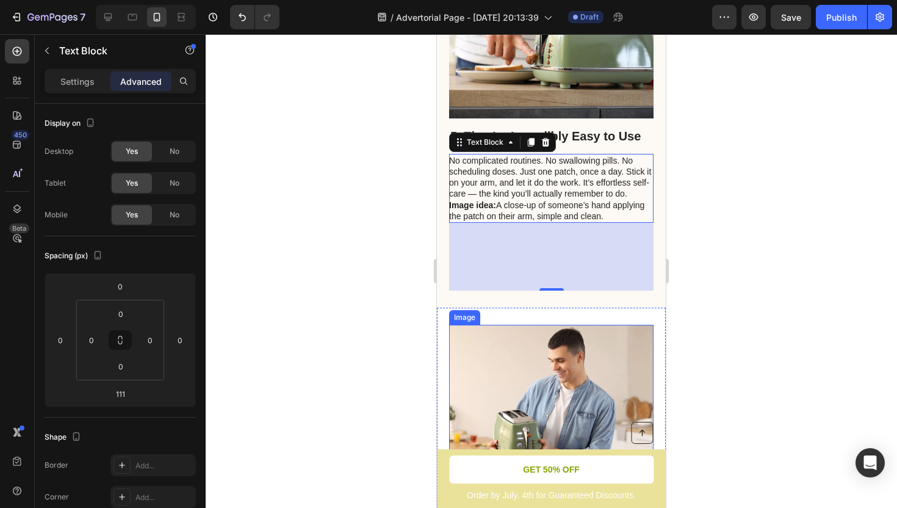
drag, startPoint x: 549, startPoint y: 286, endPoint x: 566, endPoint y: 324, distance: 41.0
click at [567, 327] on div "SALE ENDS SOON Text Block 16 hrs 00 min 58 sec Countdown Timer Toaster waffle c…" at bounding box center [551, 470] width 229 height 1970
drag, startPoint x: 559, startPoint y: 287, endPoint x: 553, endPoint y: 259, distance: 28.7
click at [553, 259] on div "111" at bounding box center [551, 257] width 205 height 68
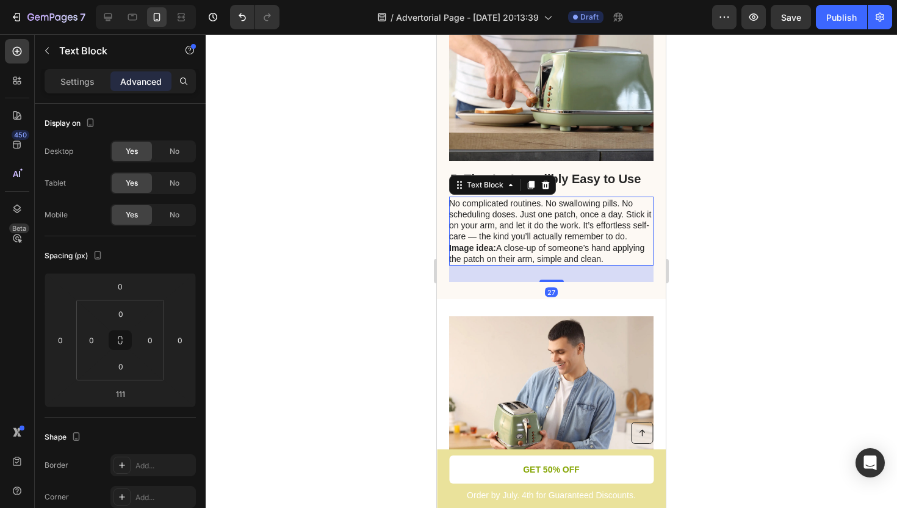
scroll to position [2096, 0]
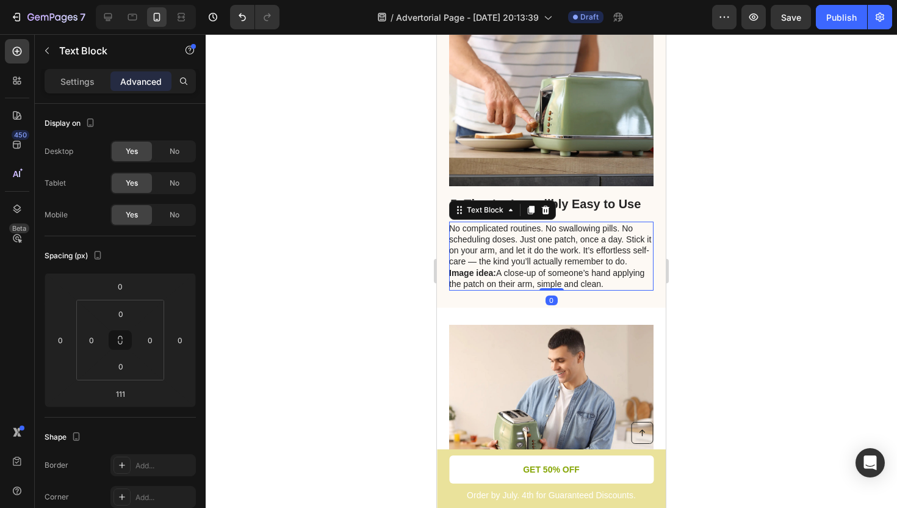
drag, startPoint x: 551, startPoint y: 288, endPoint x: 505, endPoint y: 163, distance: 132.7
click at [505, 163] on div "5. They’re Incredibly Easy to Use Heading No complicated routines. No swallowin…" at bounding box center [551, 158] width 229 height 300
type input "0"
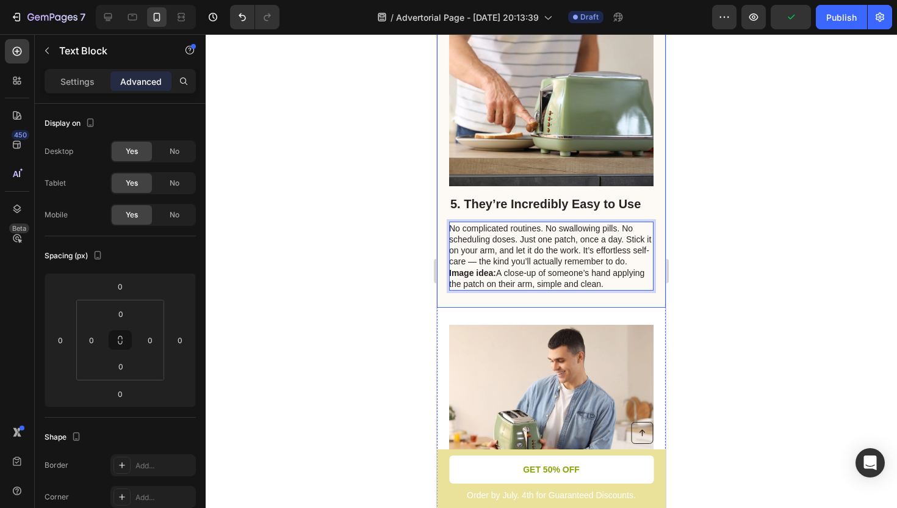
drag, startPoint x: 449, startPoint y: 250, endPoint x: 442, endPoint y: 253, distance: 7.7
click at [442, 253] on div "5. They’re Incredibly Easy to Use Heading No complicated routines. No swallowin…" at bounding box center [551, 158] width 229 height 300
click at [478, 253] on p "No complicated routines. No swallowing pills. No scheduling doses. Just one pat…" at bounding box center [550, 256] width 203 height 67
click at [460, 303] on div "5. They’re Incredibly Easy to Use Heading No complicated routines. No swallowin…" at bounding box center [551, 158] width 229 height 300
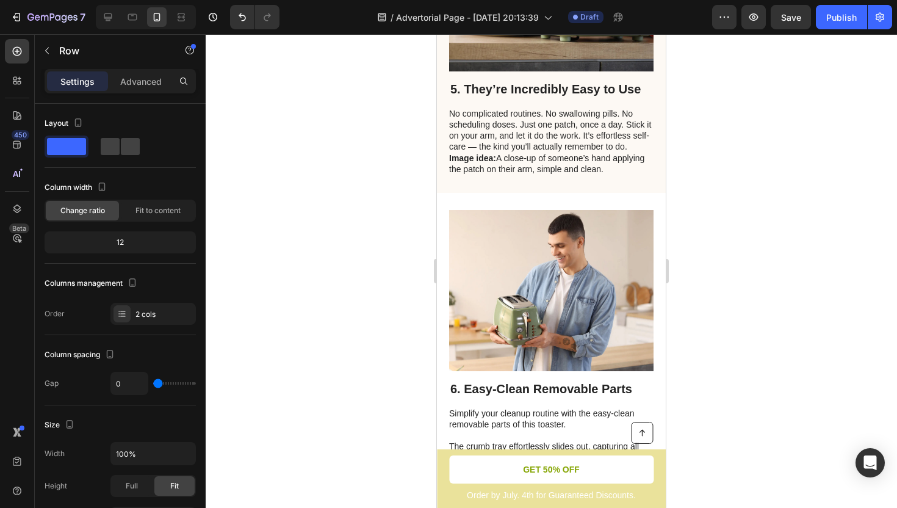
scroll to position [2212, 0]
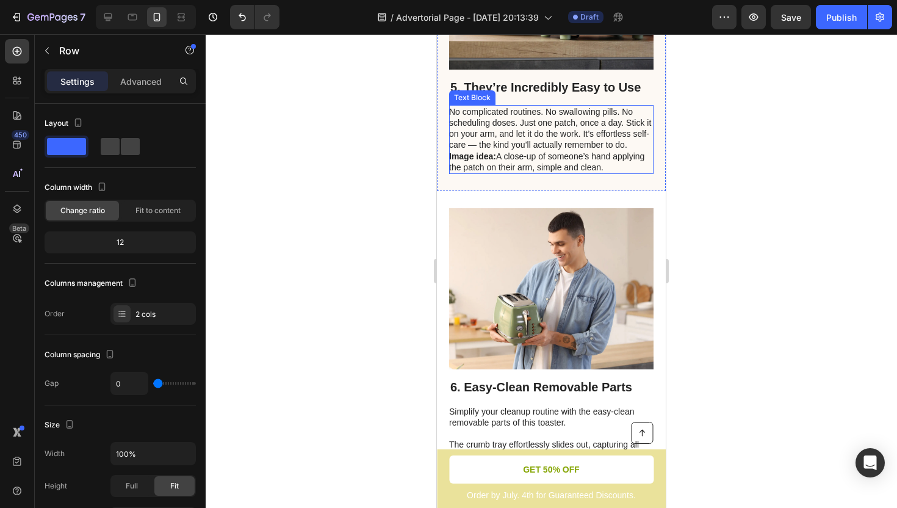
click at [463, 161] on strong "Image idea:" at bounding box center [472, 156] width 47 height 10
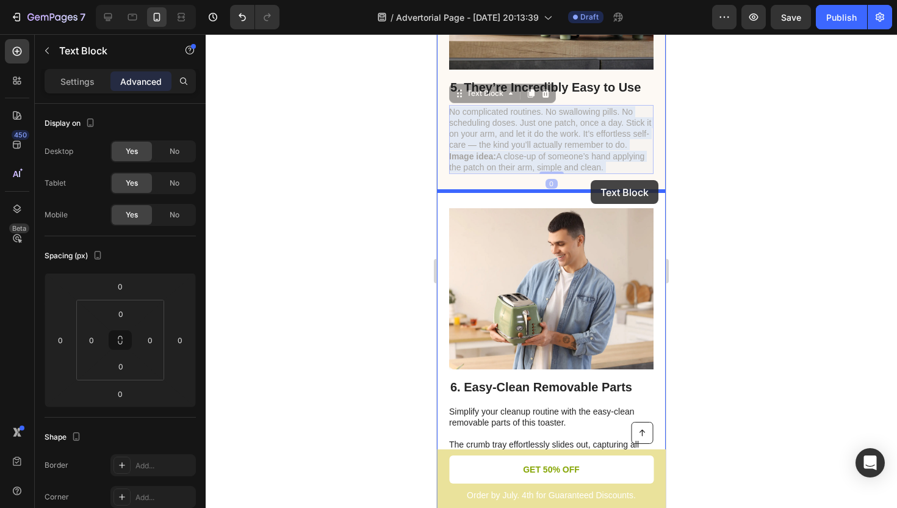
drag, startPoint x: 604, startPoint y: 166, endPoint x: 601, endPoint y: 182, distance: 16.3
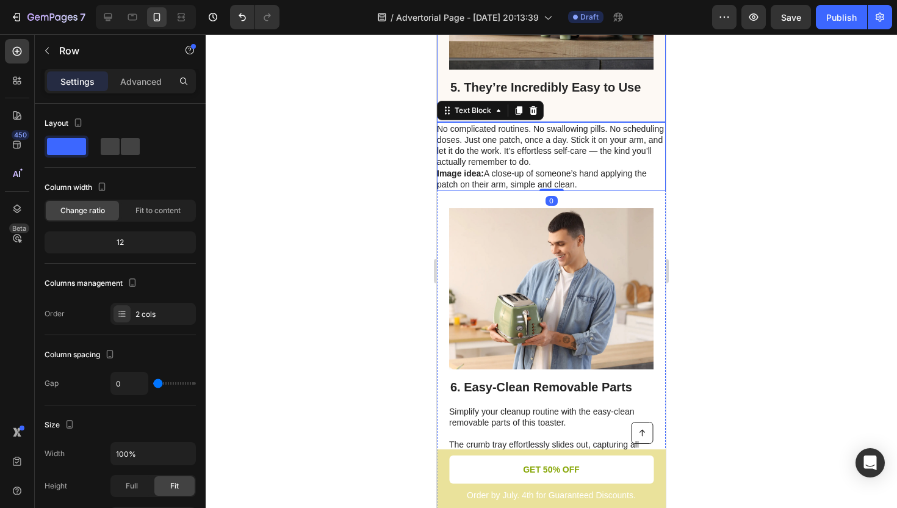
click at [592, 110] on div "5. They’re Incredibly Easy to Use Heading Image Row" at bounding box center [551, 6] width 229 height 231
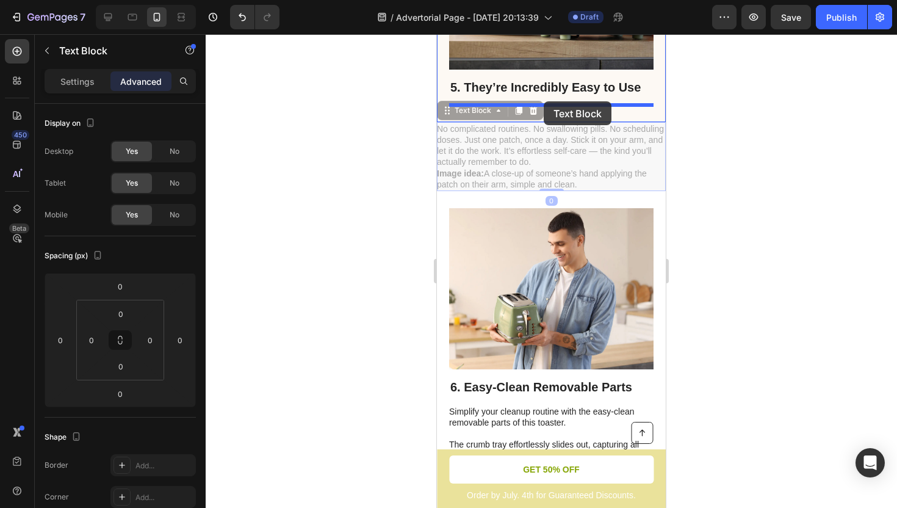
drag, startPoint x: 516, startPoint y: 158, endPoint x: 544, endPoint y: 101, distance: 63.1
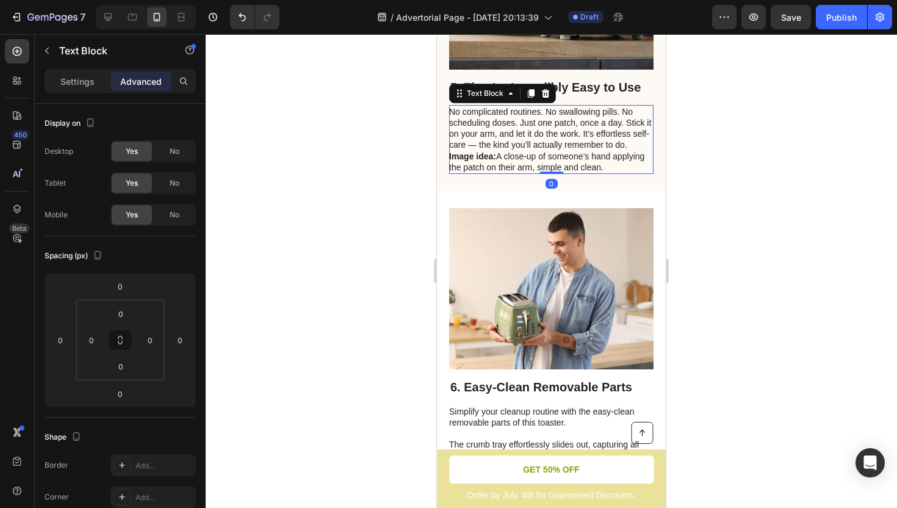
click at [591, 151] on p "No complicated routines. No swallowing pills. No scheduling doses. Just one pat…" at bounding box center [550, 139] width 203 height 67
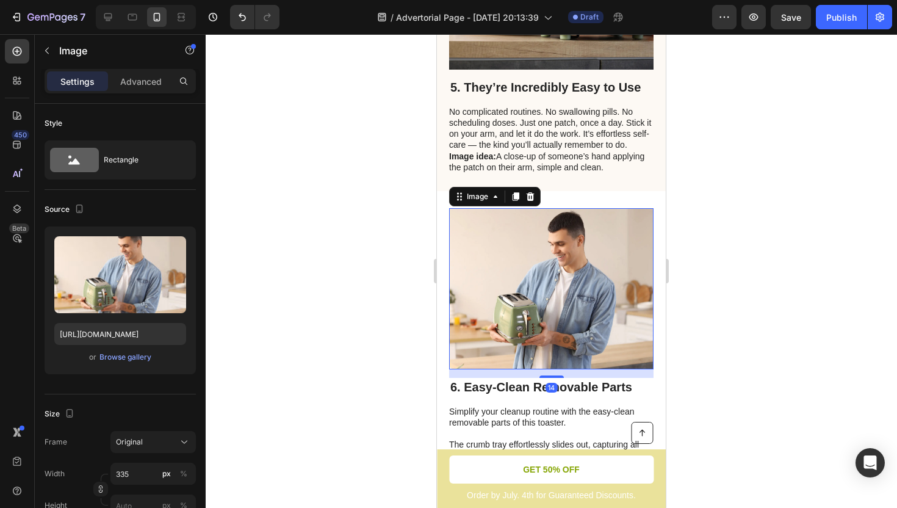
click at [599, 216] on img at bounding box center [551, 288] width 205 height 161
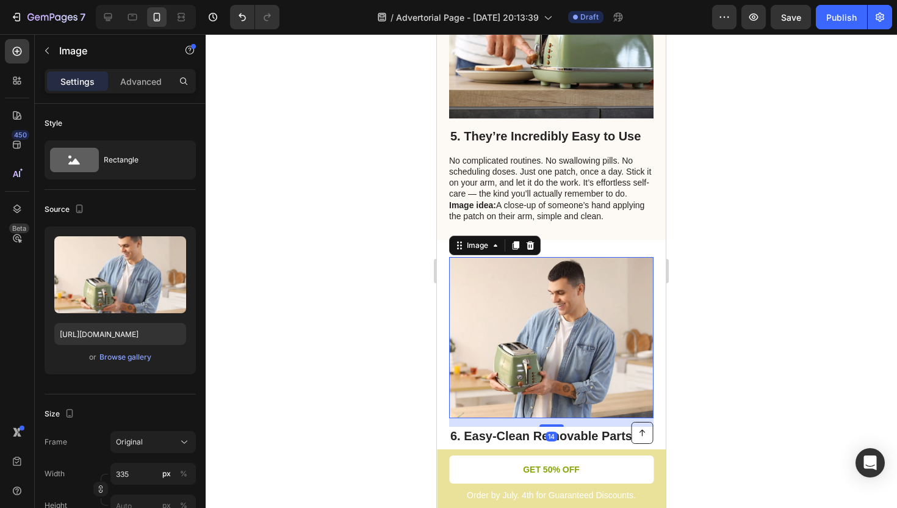
scroll to position [2162, 0]
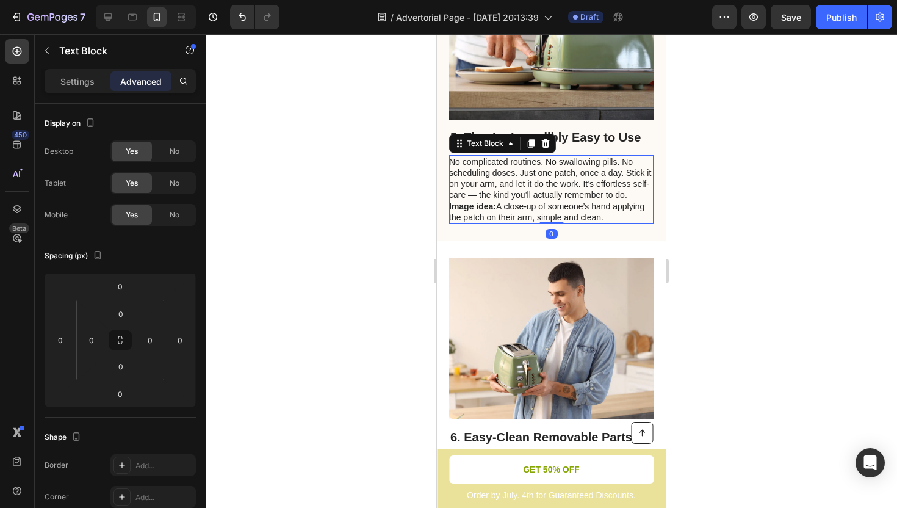
click at [607, 212] on p "No complicated routines. No swallowing pills. No scheduling doses. Just one pat…" at bounding box center [550, 189] width 203 height 67
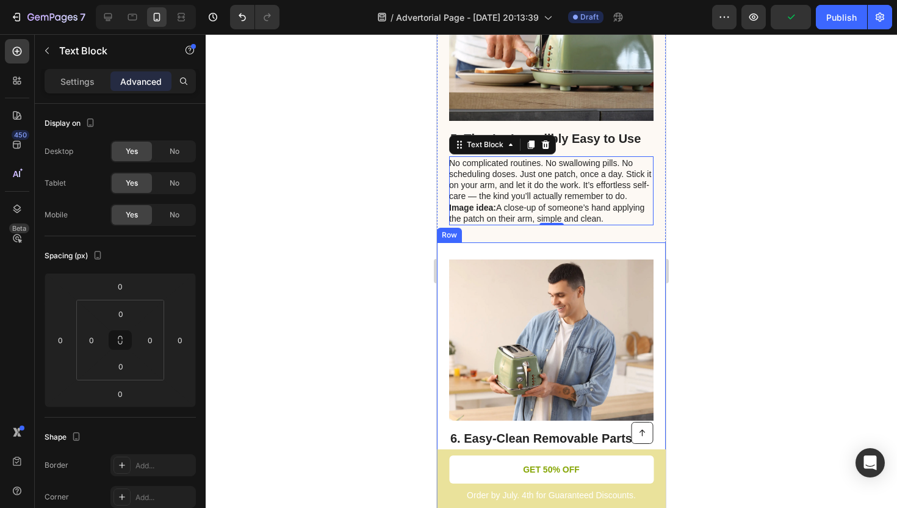
scroll to position [2201, 0]
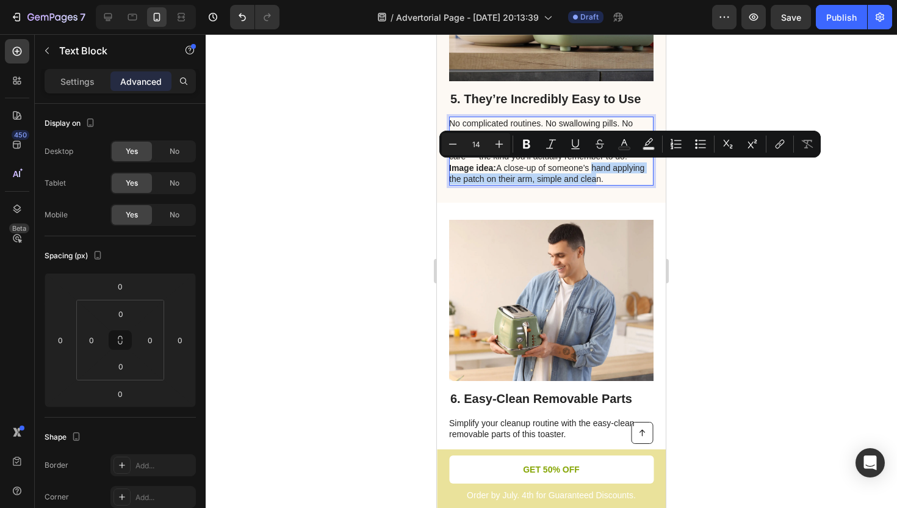
drag, startPoint x: 590, startPoint y: 167, endPoint x: 590, endPoint y: 183, distance: 15.9
click at [601, 176] on p "No complicated routines. No swallowing pills. No scheduling doses. Just one pat…" at bounding box center [550, 151] width 203 height 67
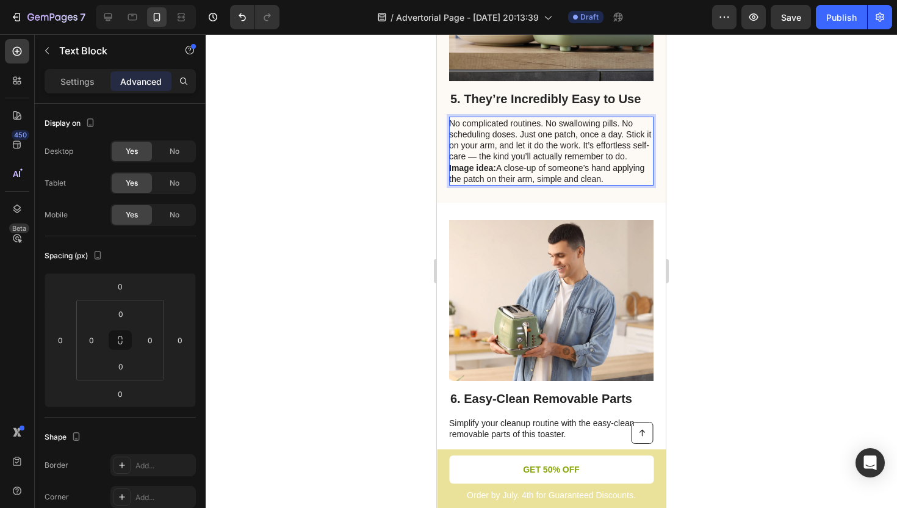
click at [496, 165] on p "No complicated routines. No swallowing pills. No scheduling doses. Just one pat…" at bounding box center [550, 151] width 203 height 67
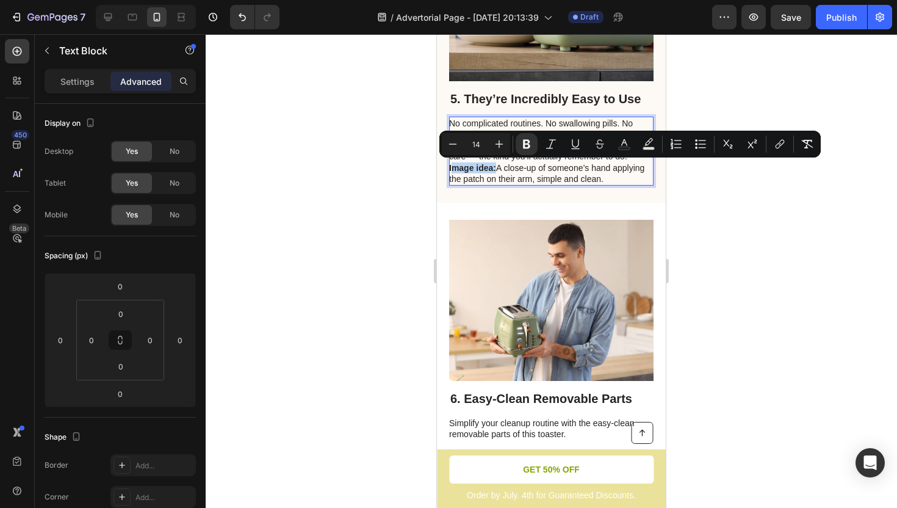
drag, startPoint x: 496, startPoint y: 165, endPoint x: 454, endPoint y: 168, distance: 42.2
click at [454, 168] on p "No complicated routines. No swallowing pills. No scheduling doses. Just one pat…" at bounding box center [550, 151] width 203 height 67
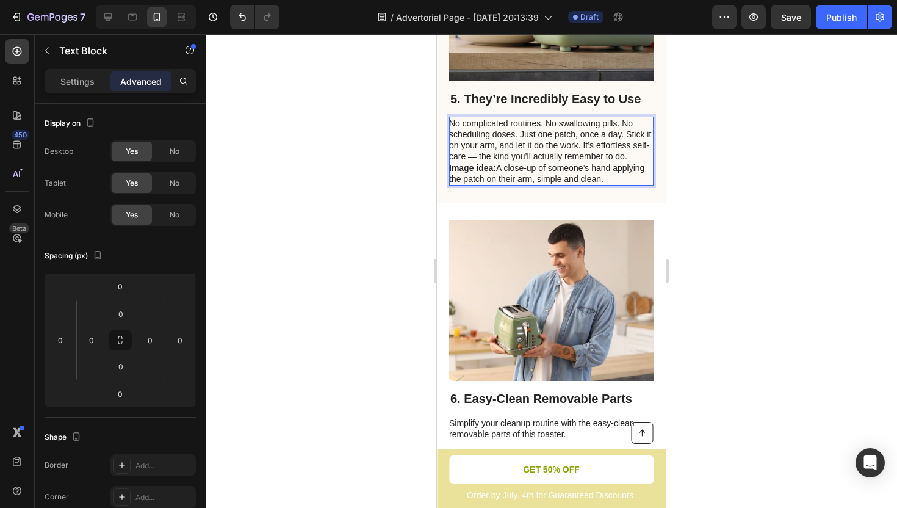
click at [604, 176] on p "No complicated routines. No swallowing pills. No scheduling doses. Just one pat…" at bounding box center [550, 151] width 203 height 67
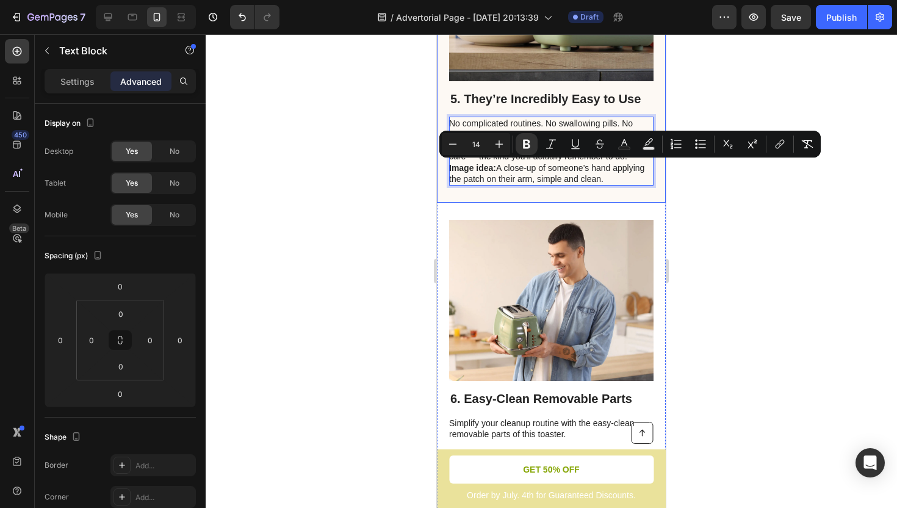
drag, startPoint x: 604, startPoint y: 176, endPoint x: 449, endPoint y: 169, distance: 155.2
click at [449, 169] on div "5. They’re Incredibly Easy to Use Heading No complicated routines. No swallowin…" at bounding box center [551, 53] width 229 height 300
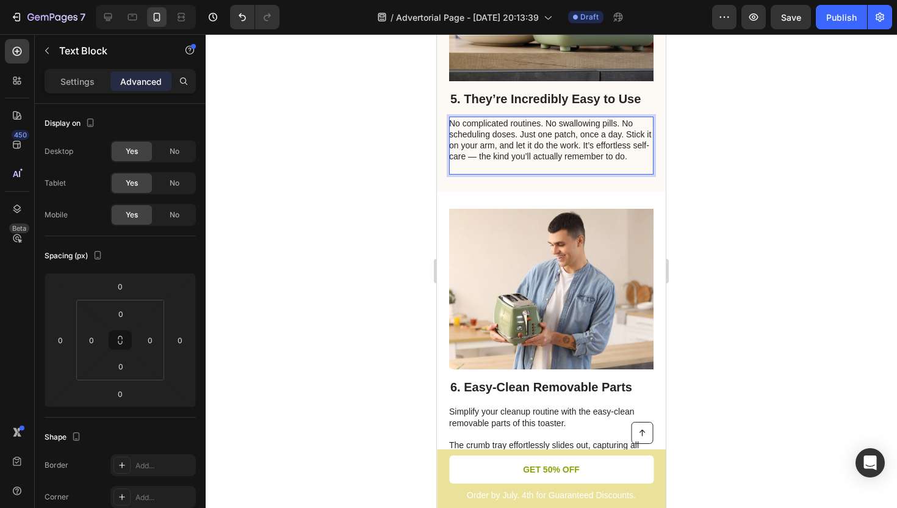
click at [551, 147] on p "No complicated routines. No swallowing pills. No scheduling doses. Just one pat…" at bounding box center [550, 146] width 203 height 56
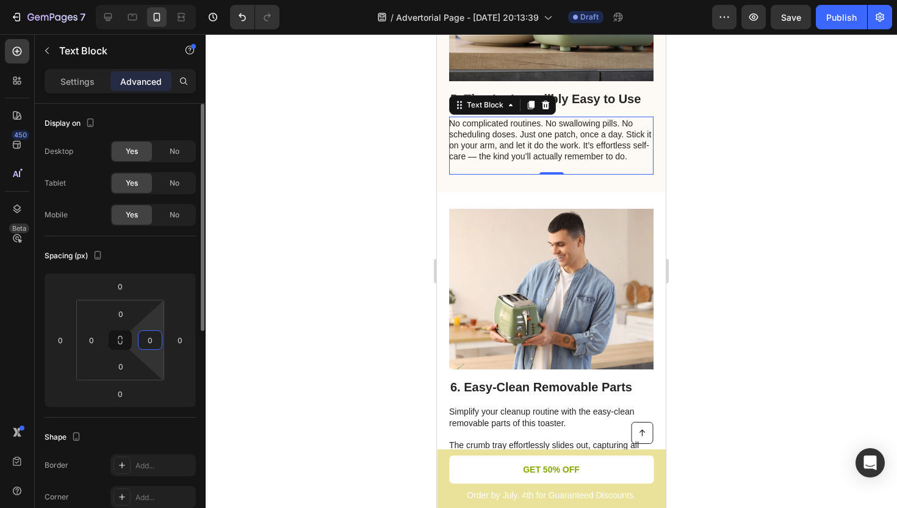
click at [153, 344] on input "0" at bounding box center [150, 340] width 18 height 18
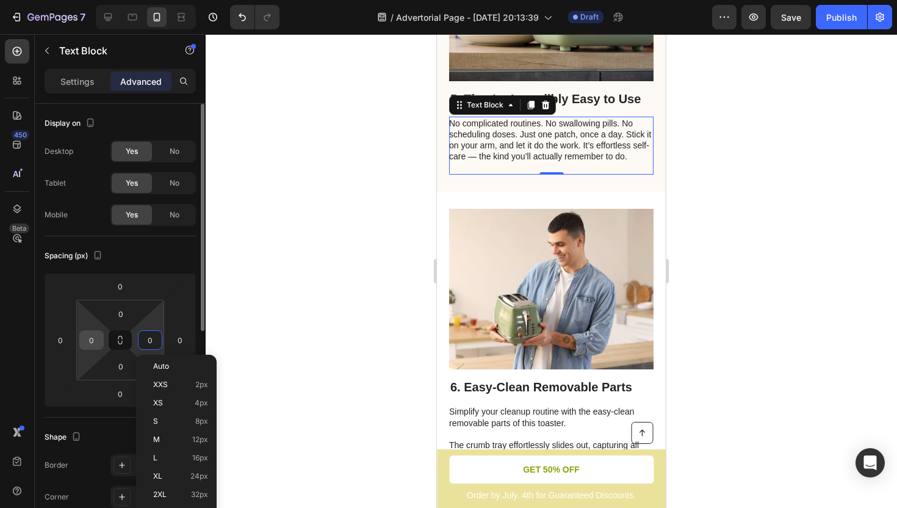
click at [90, 345] on input "0" at bounding box center [91, 340] width 18 height 18
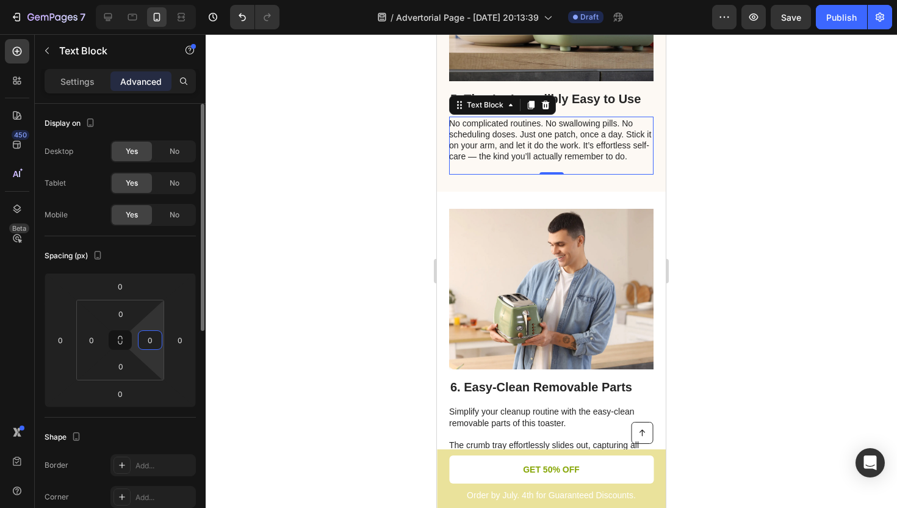
click at [152, 339] on input "0" at bounding box center [150, 340] width 18 height 18
click at [122, 342] on icon at bounding box center [120, 340] width 10 height 10
click at [315, 277] on div at bounding box center [552, 271] width 692 height 474
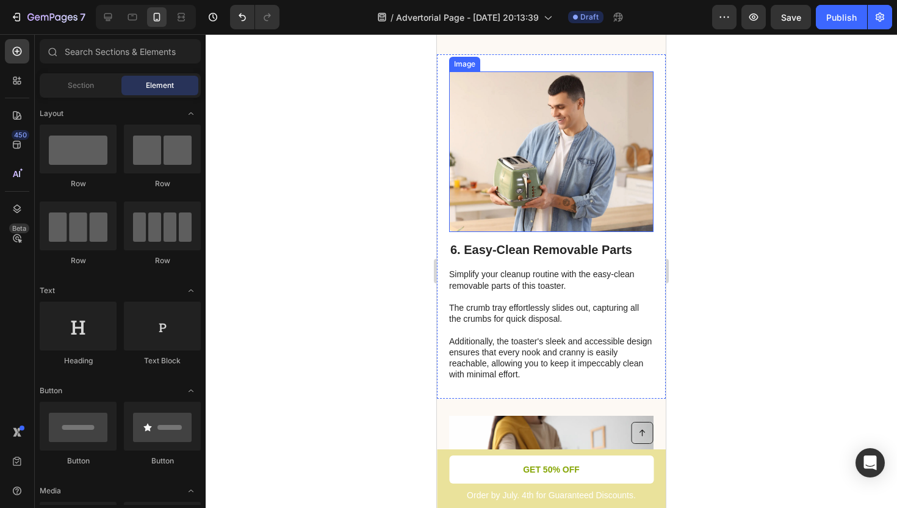
scroll to position [2339, 0]
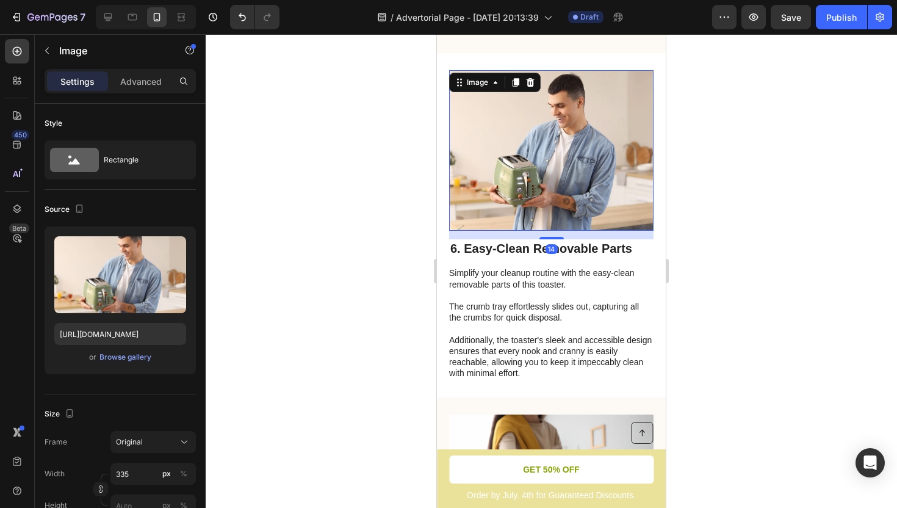
click at [563, 164] on img at bounding box center [551, 150] width 205 height 161
click at [531, 82] on icon at bounding box center [531, 82] width 8 height 9
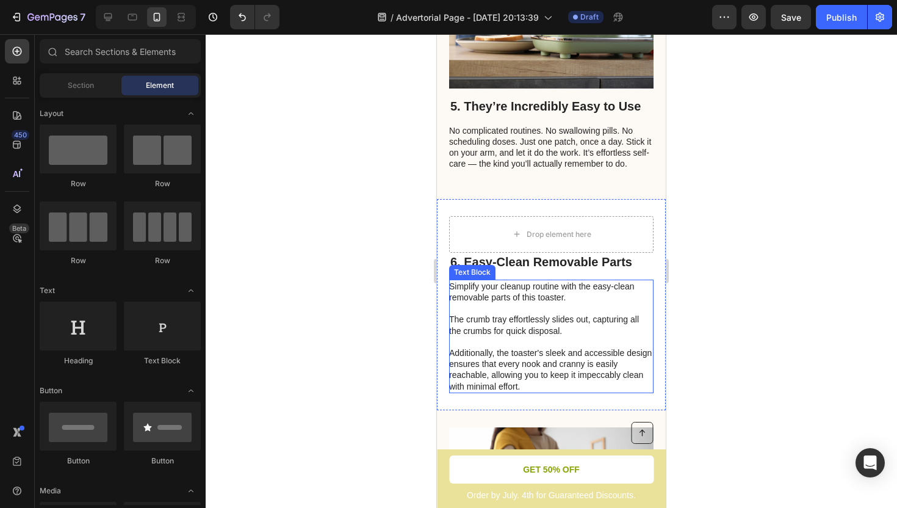
scroll to position [2190, 0]
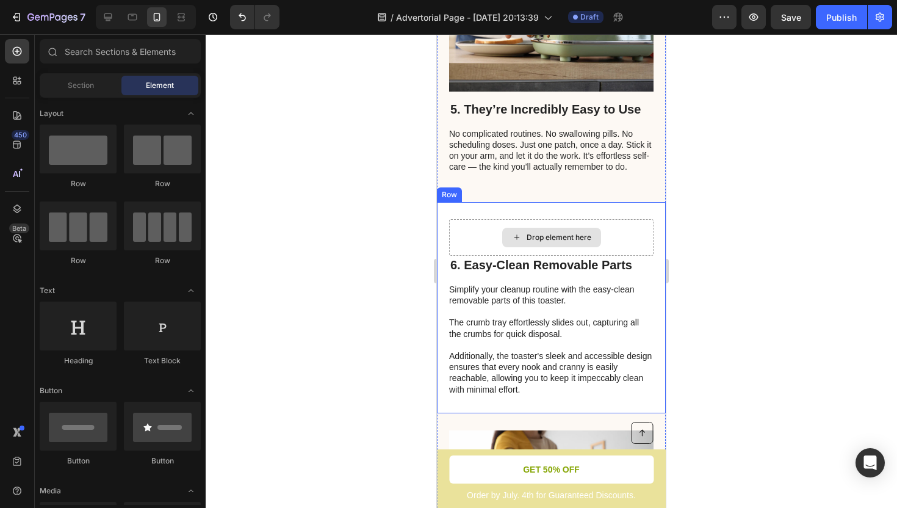
click at [546, 235] on div "Drop element here" at bounding box center [559, 238] width 65 height 10
click at [543, 234] on div "Drop element here" at bounding box center [559, 238] width 65 height 10
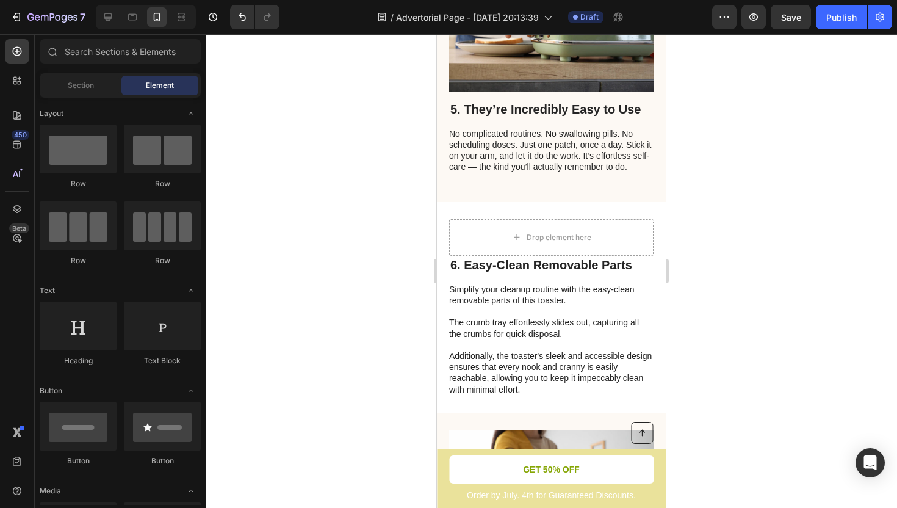
click at [141, 92] on div "Element" at bounding box center [159, 86] width 77 height 20
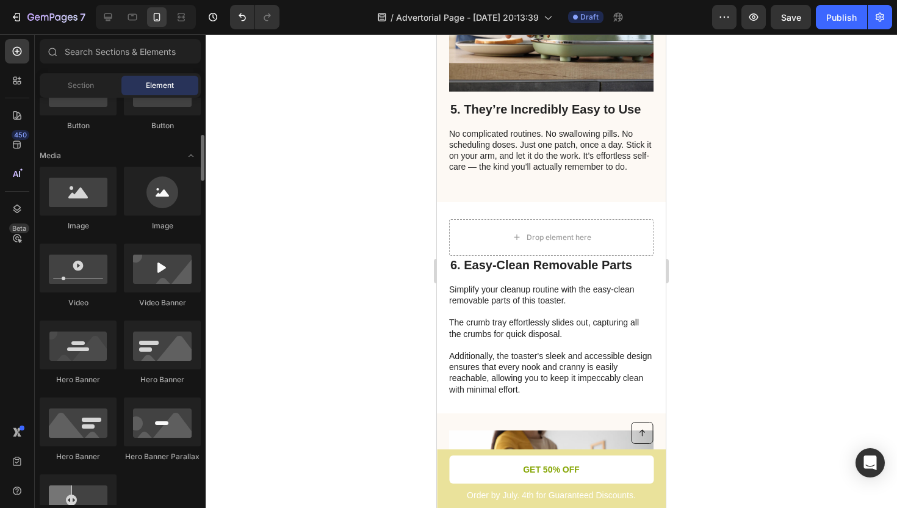
scroll to position [331, 0]
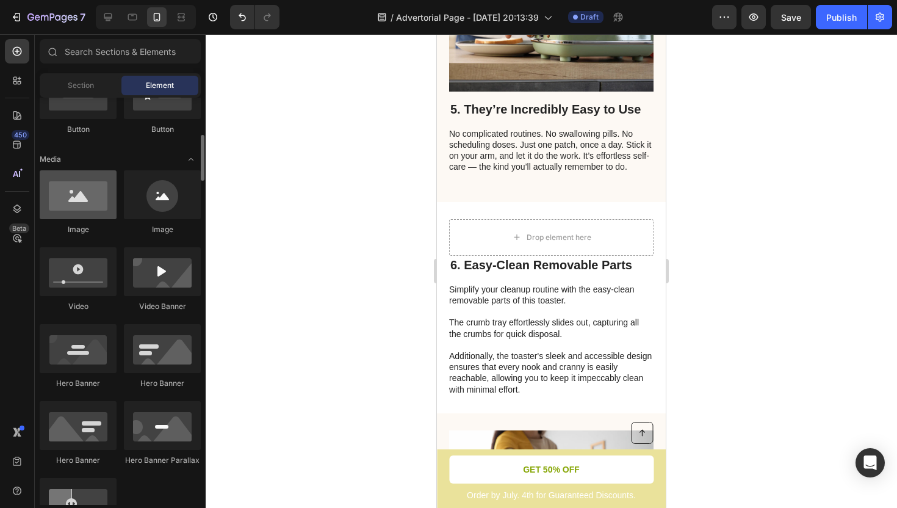
click at [82, 204] on div at bounding box center [78, 194] width 77 height 49
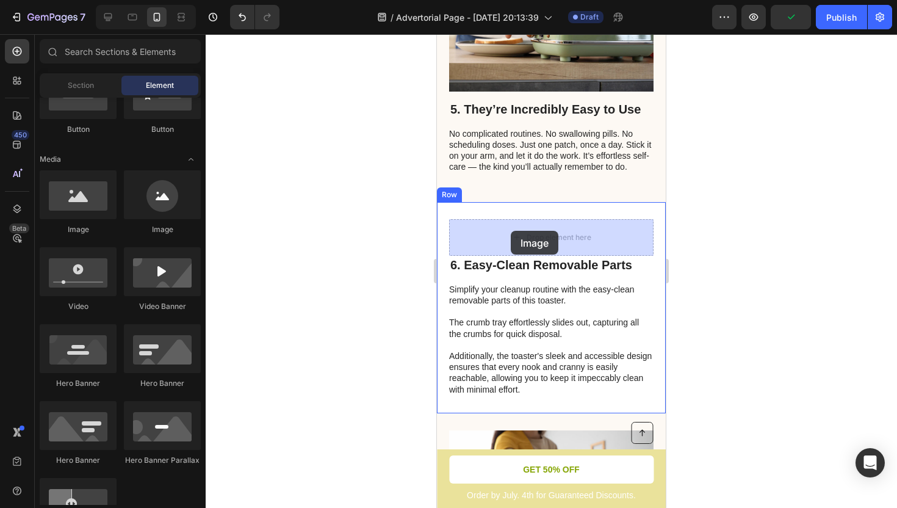
drag, startPoint x: 520, startPoint y: 238, endPoint x: 511, endPoint y: 231, distance: 11.3
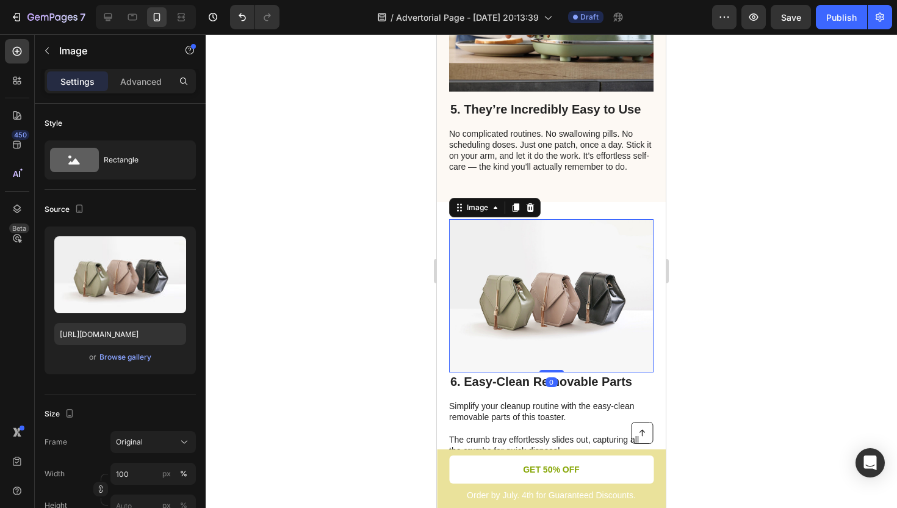
click at [556, 274] on img at bounding box center [551, 295] width 205 height 153
click at [532, 208] on icon at bounding box center [531, 207] width 8 height 9
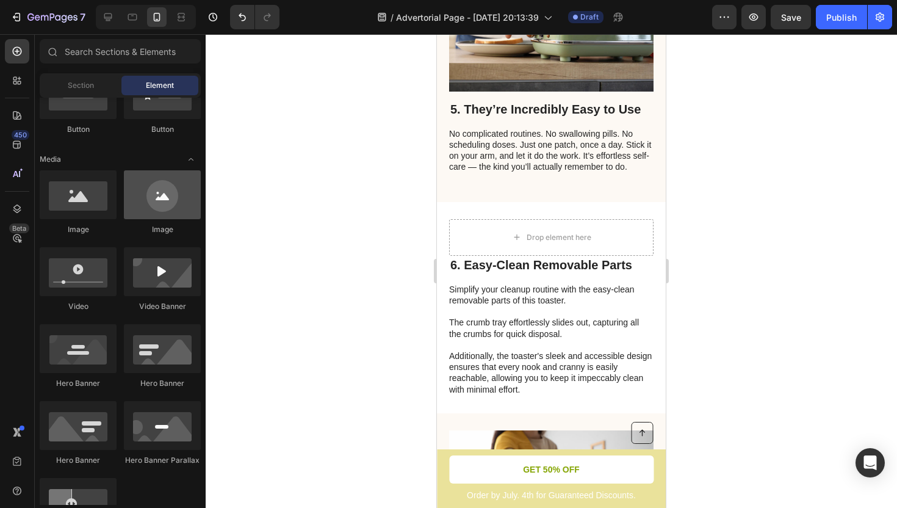
click at [165, 206] on div at bounding box center [162, 194] width 77 height 49
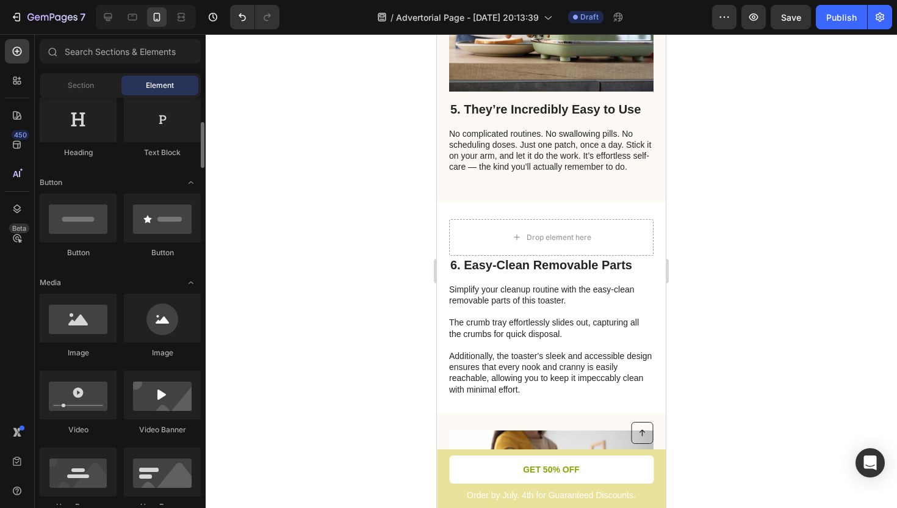
scroll to position [209, 0]
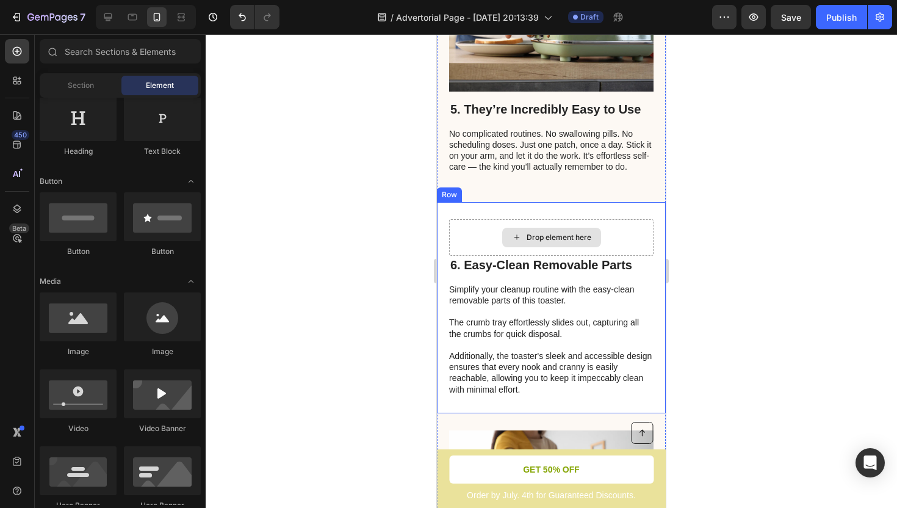
click at [537, 233] on div "Drop element here" at bounding box center [559, 238] width 65 height 10
click at [526, 241] on div "Drop element here" at bounding box center [551, 238] width 99 height 20
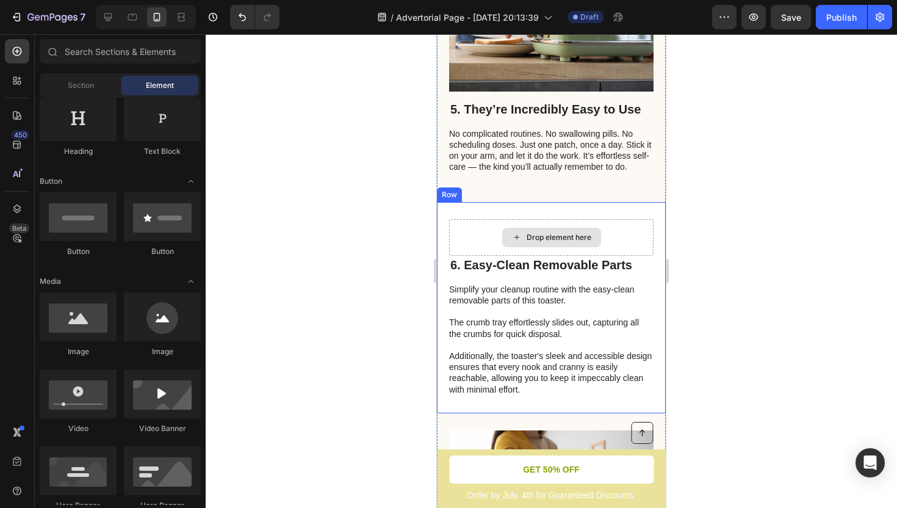
click at [526, 241] on div "Drop element here" at bounding box center [551, 238] width 99 height 20
click at [520, 239] on icon at bounding box center [517, 237] width 10 height 10
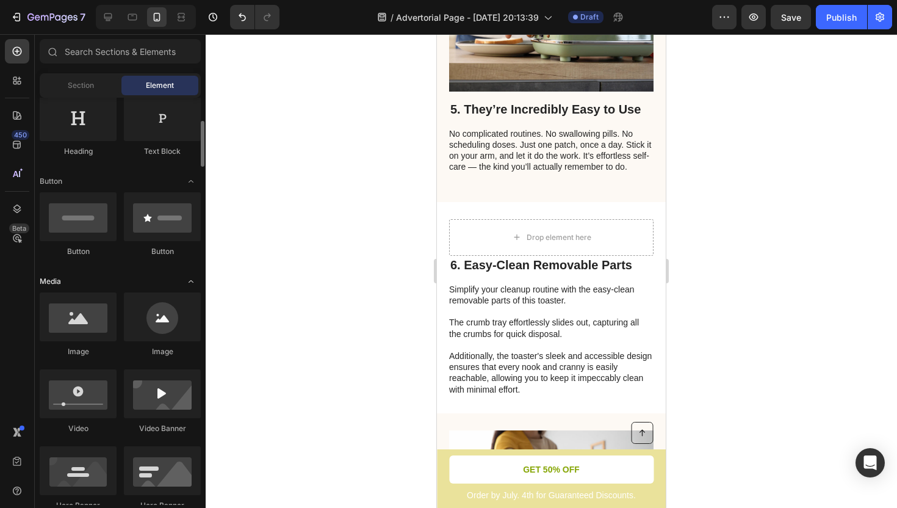
click at [188, 285] on icon "Toggle open" at bounding box center [191, 282] width 10 height 10
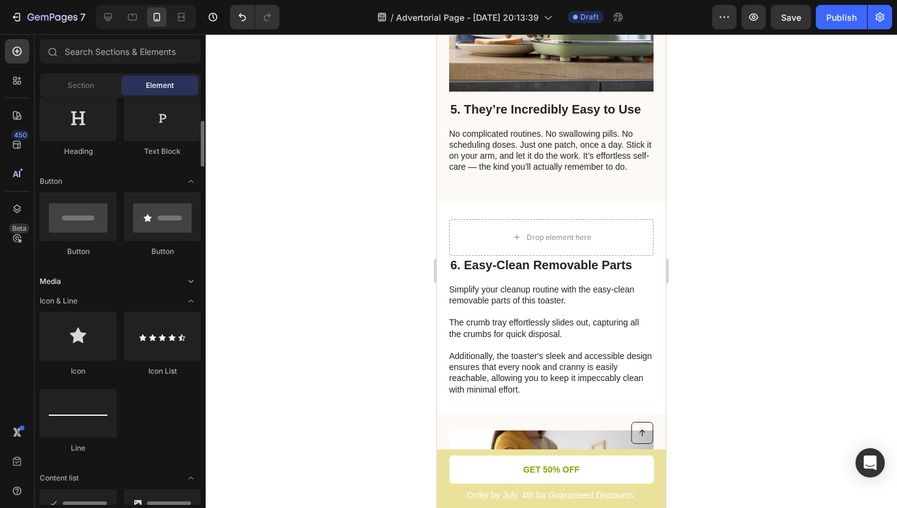
click at [190, 281] on icon "Toggle open" at bounding box center [191, 281] width 5 height 2
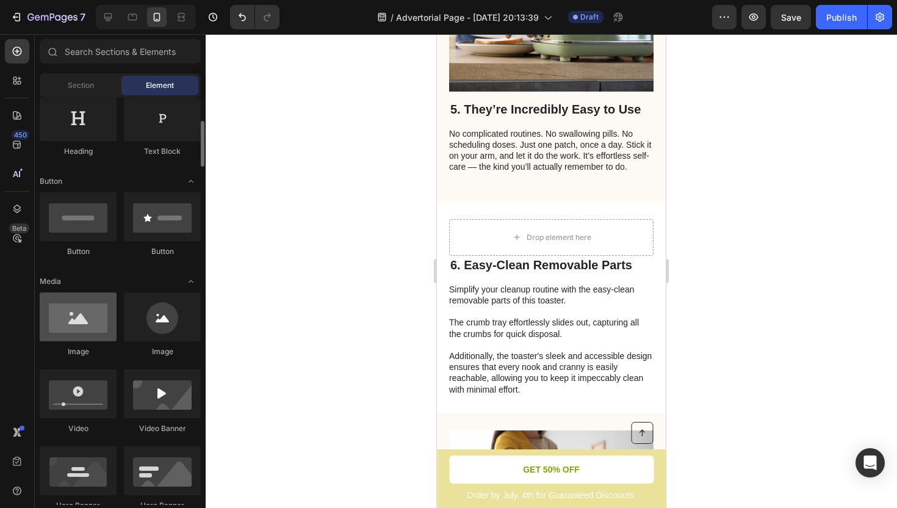
click at [93, 321] on div at bounding box center [78, 316] width 77 height 49
click at [78, 317] on div at bounding box center [78, 316] width 77 height 49
drag, startPoint x: 78, startPoint y: 317, endPoint x: 111, endPoint y: 314, distance: 33.2
click at [111, 314] on div at bounding box center [78, 316] width 77 height 49
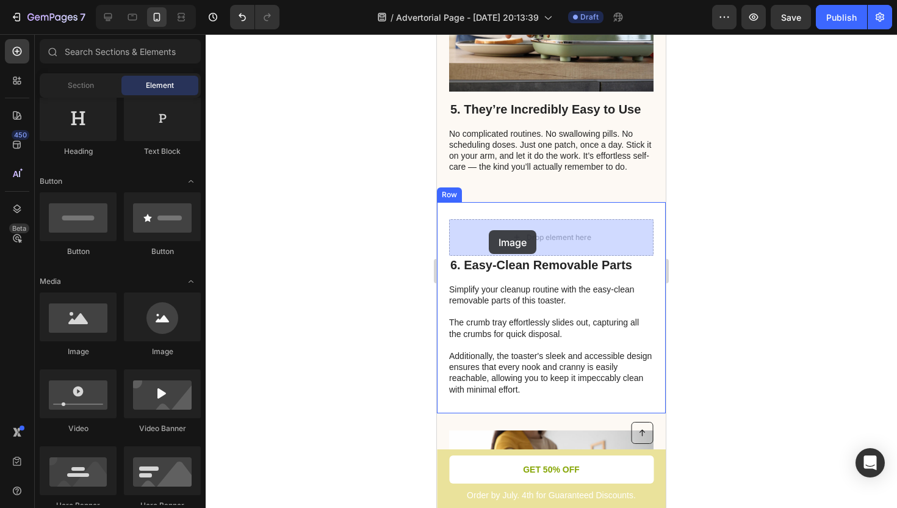
drag, startPoint x: 523, startPoint y: 354, endPoint x: 495, endPoint y: 225, distance: 132.3
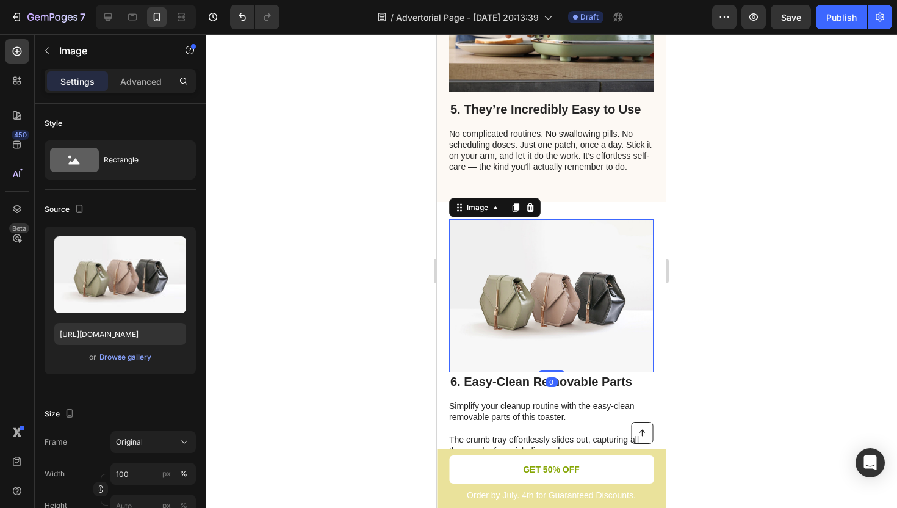
click at [531, 279] on img at bounding box center [551, 295] width 205 height 153
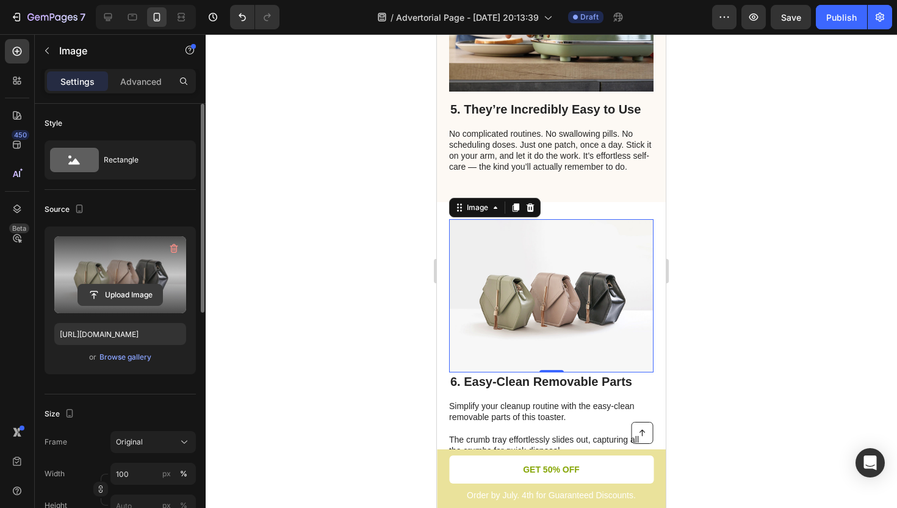
click at [140, 294] on input "file" at bounding box center [120, 294] width 84 height 21
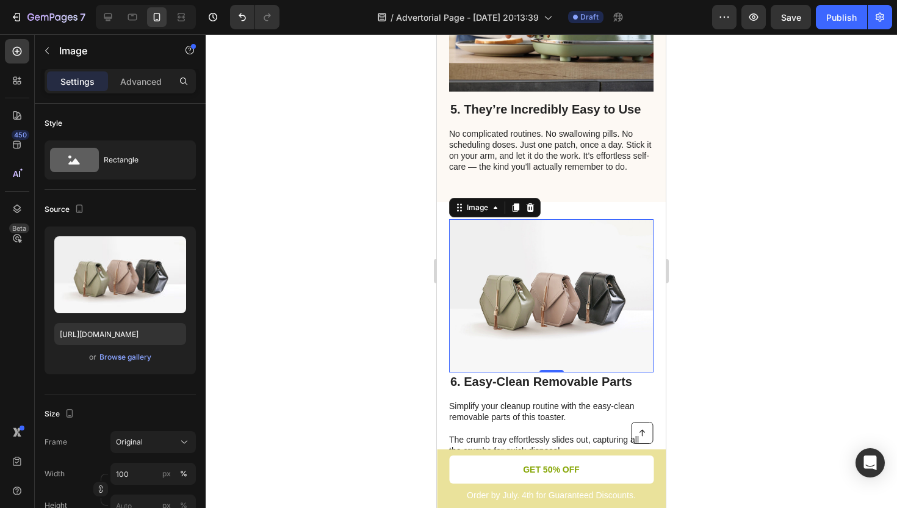
click at [510, 291] on img at bounding box center [551, 295] width 205 height 153
click at [532, 206] on icon at bounding box center [531, 207] width 8 height 9
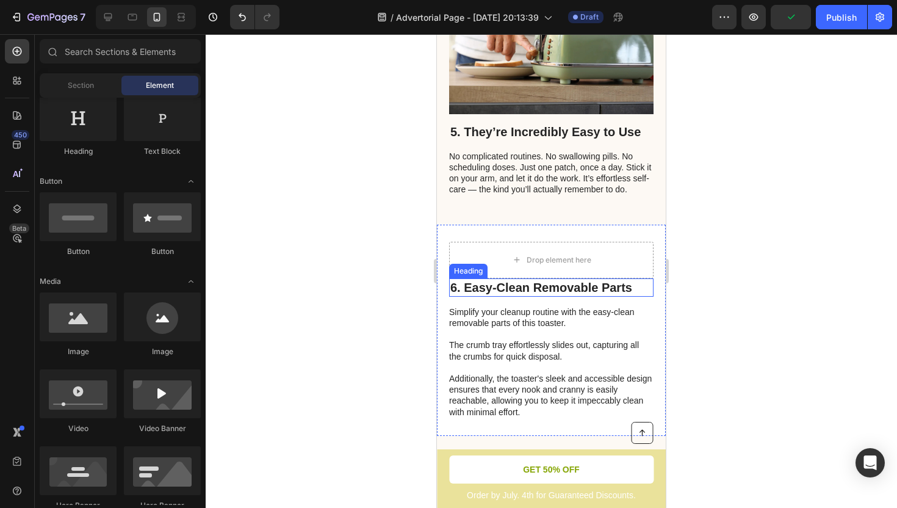
scroll to position [2159, 0]
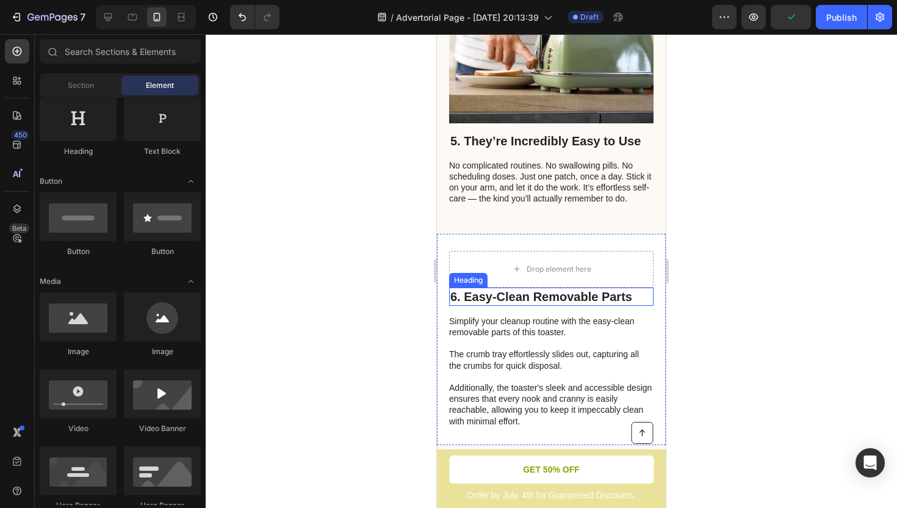
click at [518, 294] on h2 "6. Easy-Clean Removable Parts" at bounding box center [551, 297] width 205 height 18
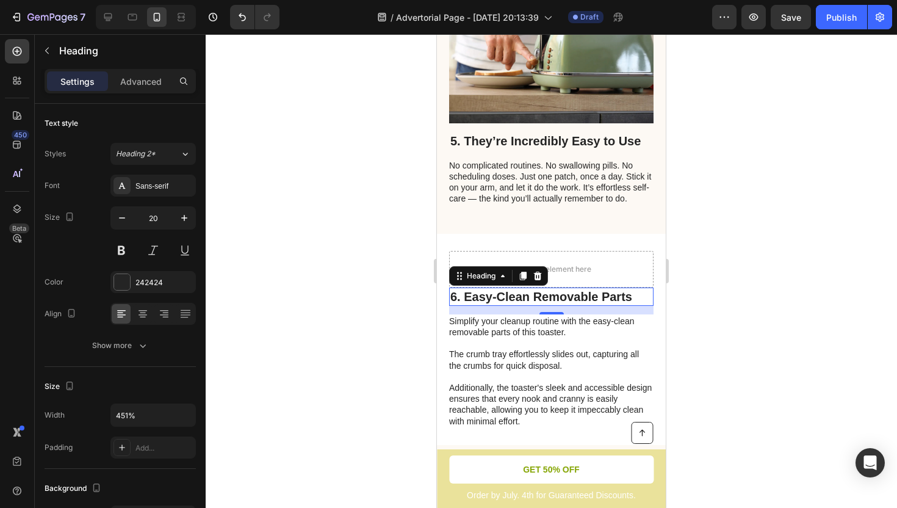
click at [606, 300] on h2 "6. Easy-Clean Removable Parts" at bounding box center [551, 297] width 205 height 18
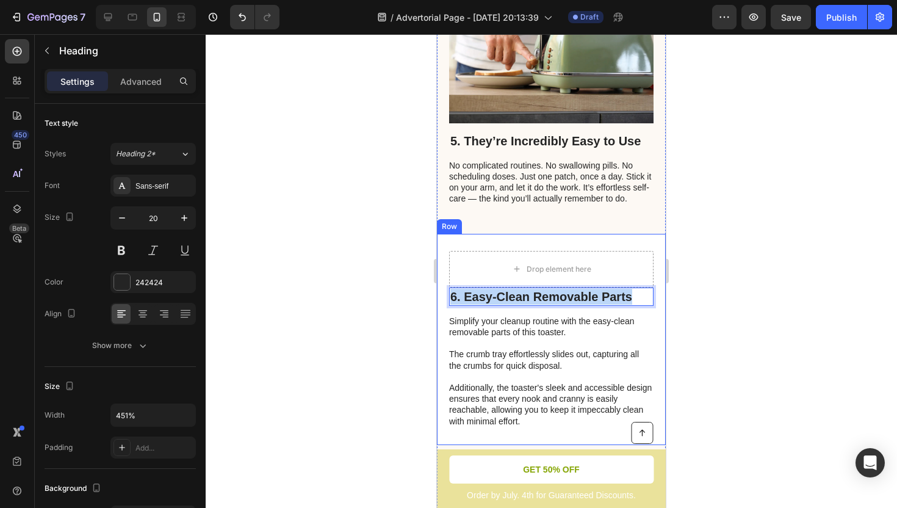
drag, startPoint x: 631, startPoint y: 294, endPoint x: 448, endPoint y: 303, distance: 182.7
click at [448, 303] on div "Drop element here 6. Easy-Clean Removable Parts Heading 14 Simplify your cleanu…" at bounding box center [551, 339] width 229 height 211
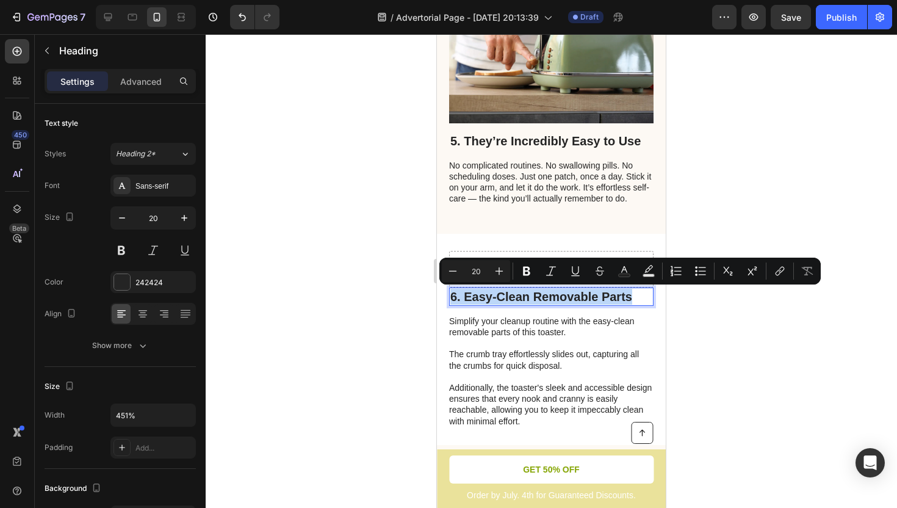
click at [470, 297] on p "6. Easy-Clean Removable Parts" at bounding box center [552, 297] width 202 height 16
click at [466, 298] on p "6. Easy-Clean Removable Parts" at bounding box center [552, 297] width 202 height 16
drag, startPoint x: 465, startPoint y: 296, endPoint x: 640, endPoint y: 291, distance: 175.9
click at [640, 291] on p "6. Easy-Clean Removable Parts" at bounding box center [552, 297] width 202 height 16
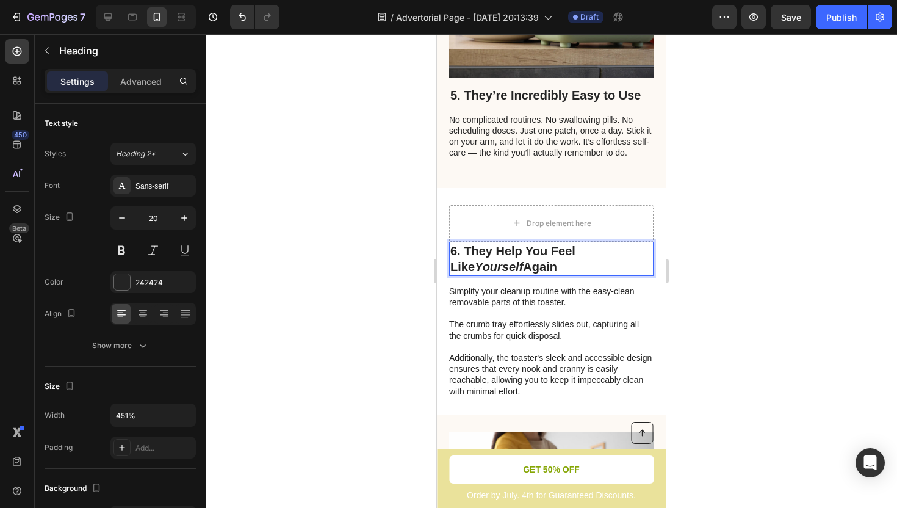
scroll to position [2225, 0]
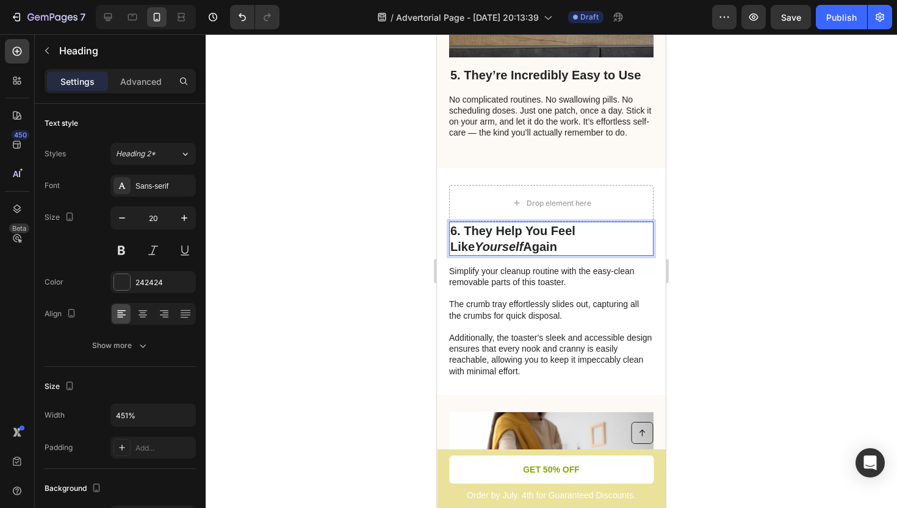
click at [591, 304] on p "Simplify your cleanup routine with the easy-clean removable parts of this toast…" at bounding box center [550, 321] width 203 height 111
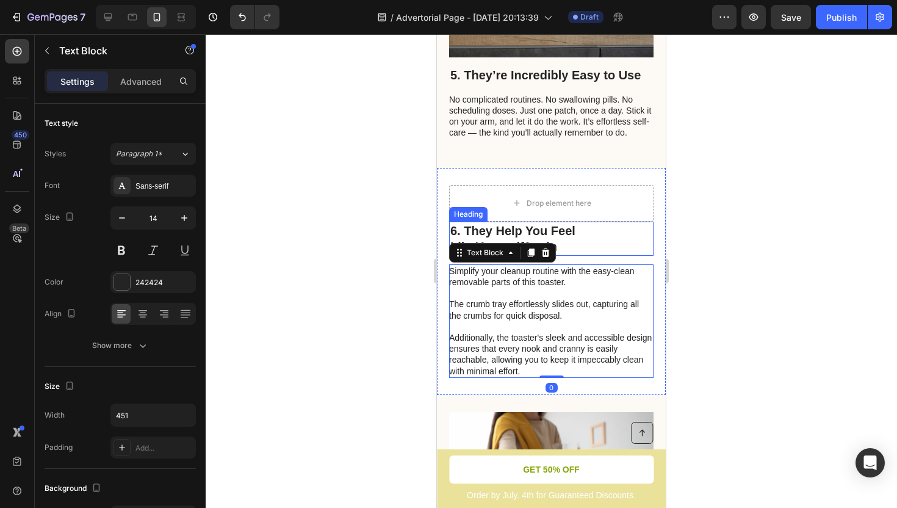
click at [592, 227] on p "6. They Help You Feel Like Yourself Again" at bounding box center [552, 239] width 202 height 32
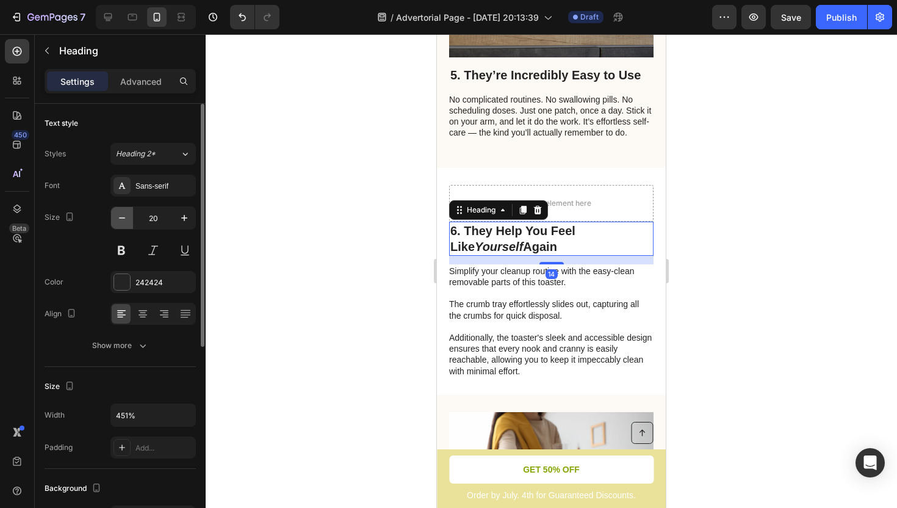
click at [125, 217] on icon "button" at bounding box center [122, 218] width 12 height 12
click at [187, 222] on icon "button" at bounding box center [184, 218] width 12 height 12
type input "20"
click at [552, 262] on div at bounding box center [552, 263] width 24 height 4
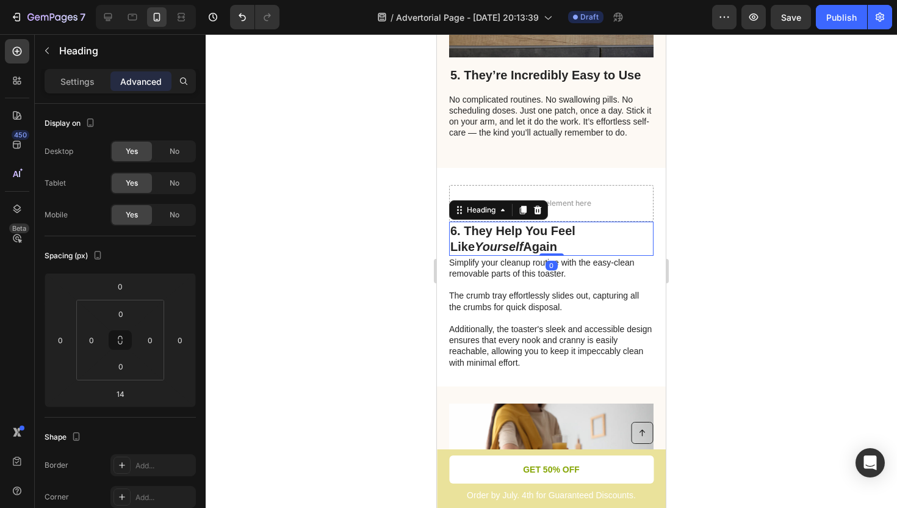
drag, startPoint x: 552, startPoint y: 262, endPoint x: 552, endPoint y: 242, distance: 20.1
click at [552, 242] on div "6. They Help You Feel Like Yourself Again Heading 0" at bounding box center [551, 239] width 205 height 34
type input "0"
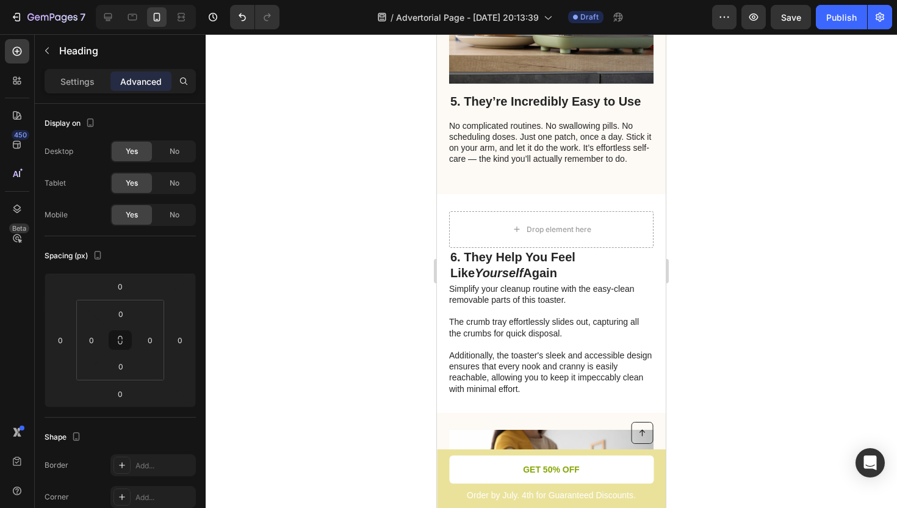
scroll to position [2316, 0]
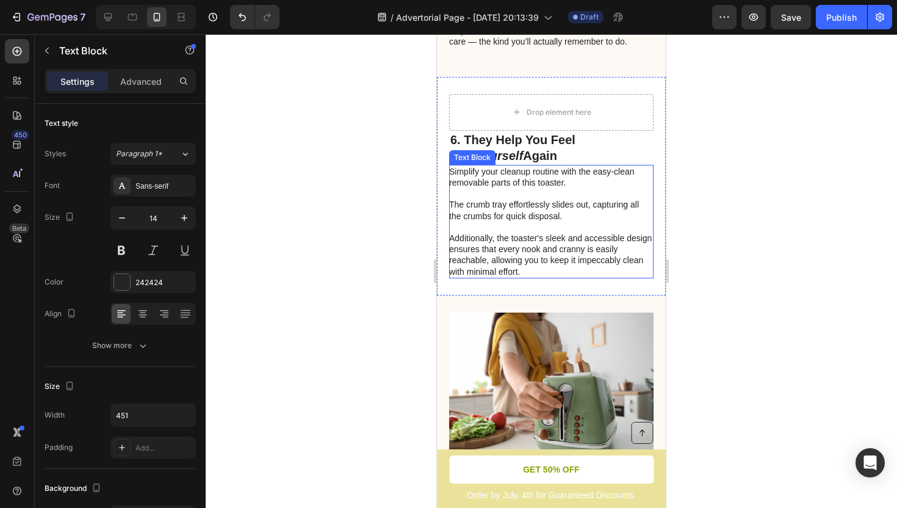
click at [535, 175] on p "Simplify your cleanup routine with the easy-clean removable parts of this toast…" at bounding box center [550, 221] width 203 height 111
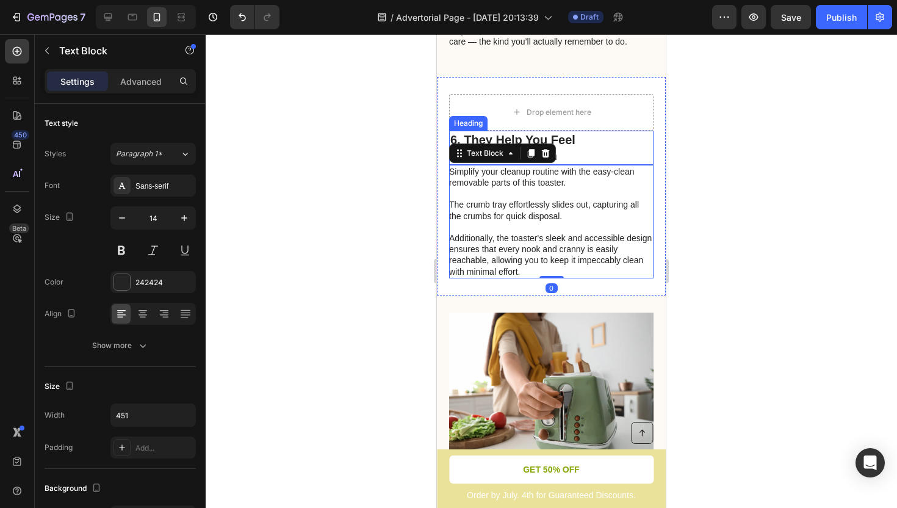
click at [577, 156] on h2 "6. They Help You Feel Like Yourself Again" at bounding box center [551, 148] width 205 height 34
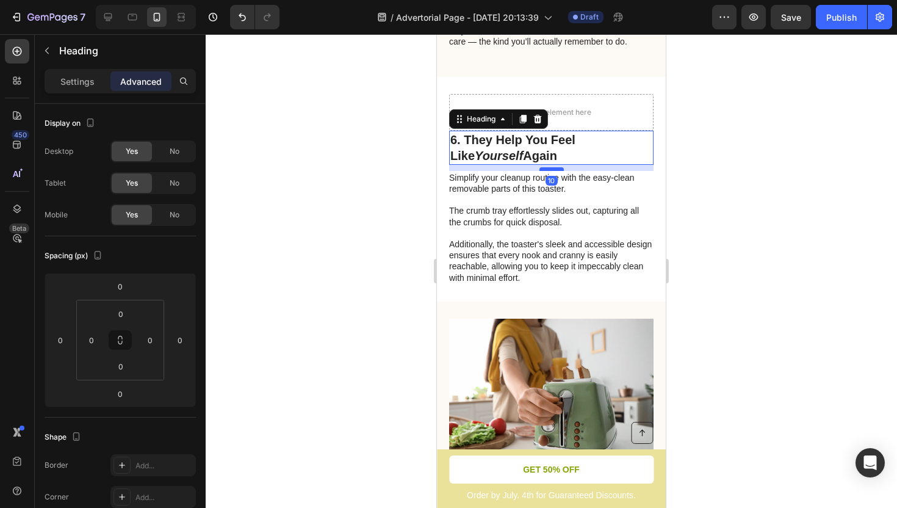
drag, startPoint x: 558, startPoint y: 162, endPoint x: 560, endPoint y: 168, distance: 6.6
click at [560, 168] on div at bounding box center [552, 169] width 24 height 4
type input "10"
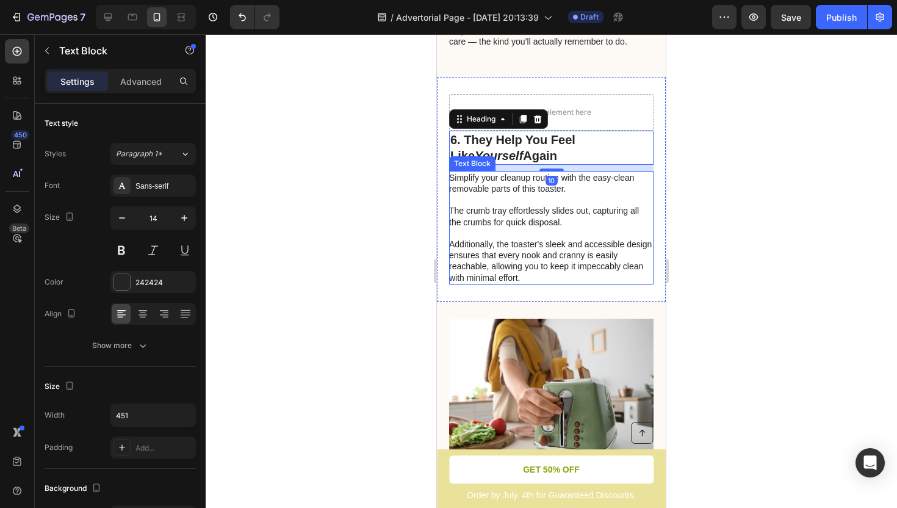
click at [576, 219] on p "Simplify your cleanup routine with the easy-clean removable parts of this toast…" at bounding box center [550, 227] width 203 height 111
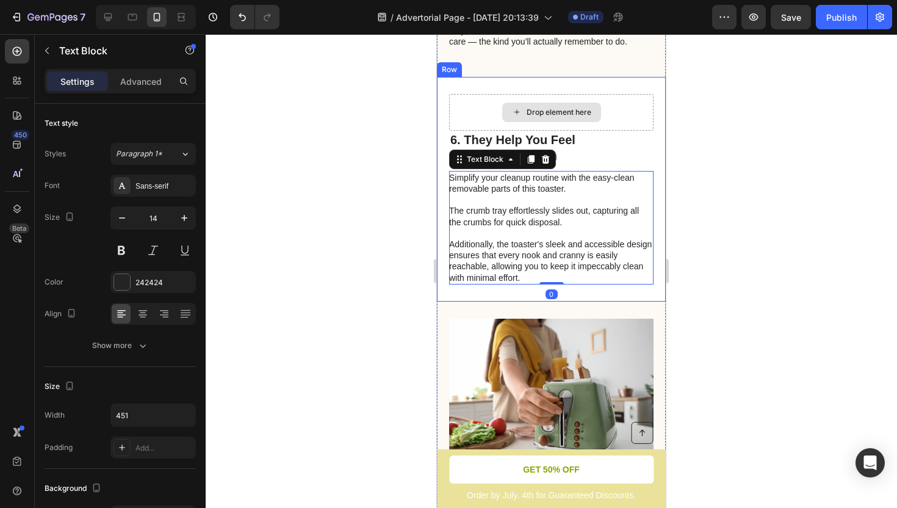
click at [598, 107] on div "Drop element here" at bounding box center [551, 113] width 99 height 20
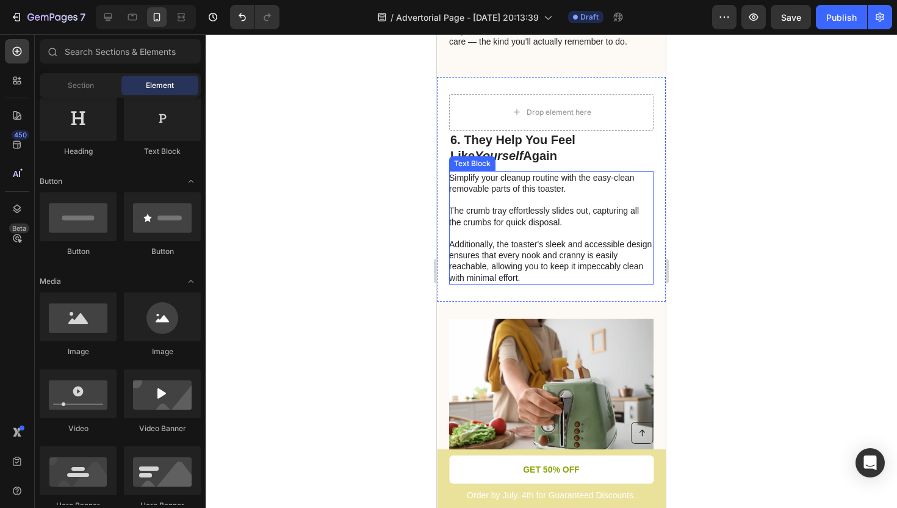
click at [563, 178] on p "Simplify your cleanup routine with the easy-clean removable parts of this toast…" at bounding box center [550, 227] width 203 height 111
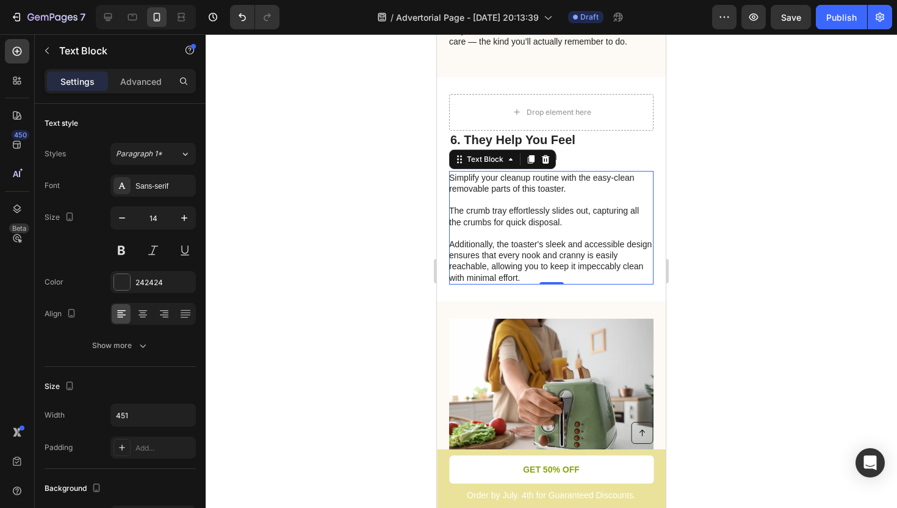
scroll to position [2316, 0]
click at [479, 193] on p "Simplify your cleanup routine with the easy-clean removable parts of this toast…" at bounding box center [550, 227] width 203 height 111
click at [524, 277] on p "Simplify your cleanup routine with the easy-clean removable parts of this toast…" at bounding box center [550, 227] width 203 height 111
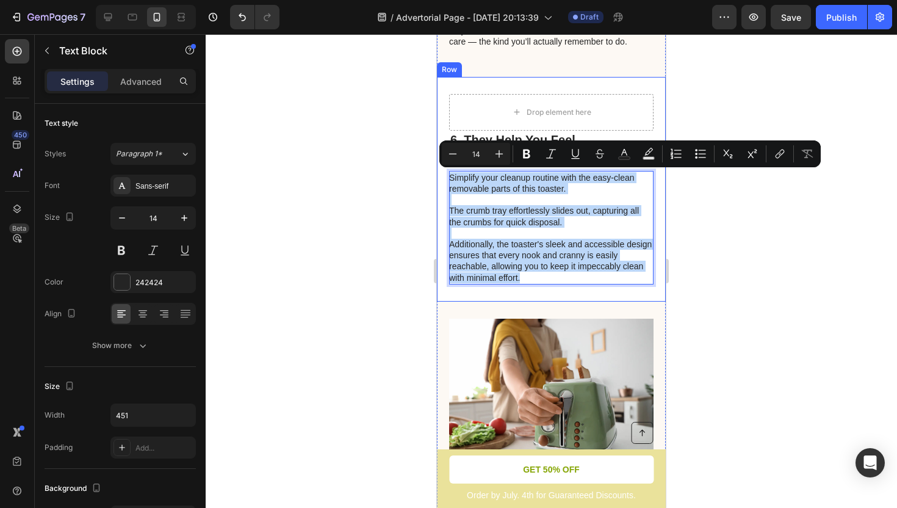
drag, startPoint x: 524, startPoint y: 277, endPoint x: 450, endPoint y: 170, distance: 130.2
click at [450, 170] on div "6. They Help You Feel Like Yourself Again Heading Simplify your cleanup routine…" at bounding box center [551, 208] width 205 height 154
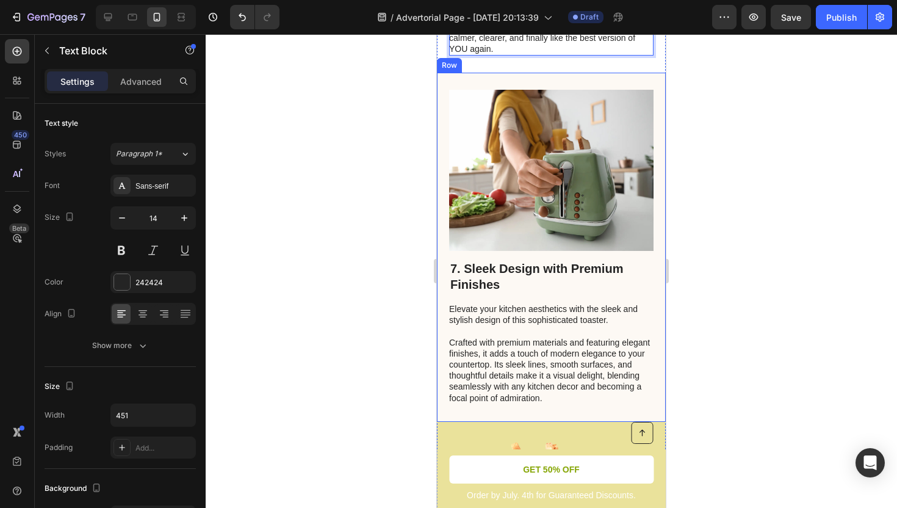
scroll to position [2512, 0]
click at [487, 303] on p "Elevate your kitchen aesthetics with the sleek and stylish design of this sophi…" at bounding box center [550, 353] width 203 height 100
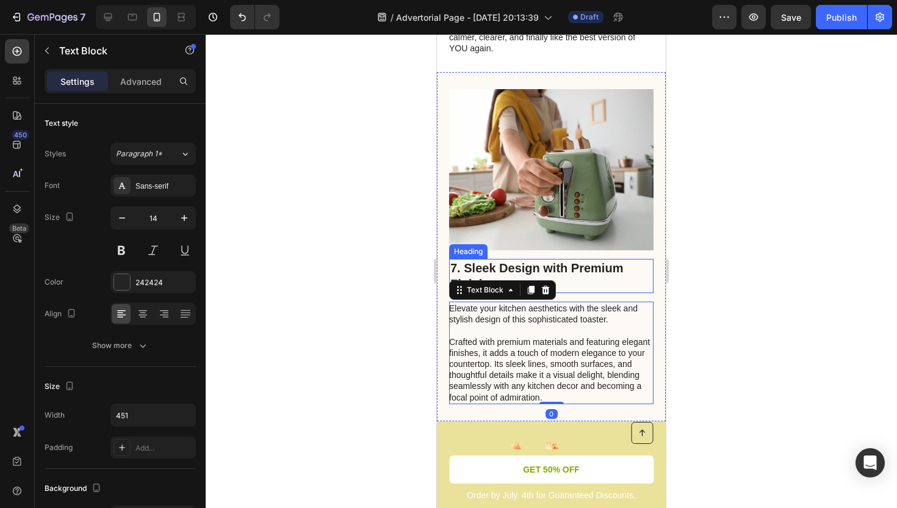
click at [482, 259] on h2 "7. Sleek Design with Premium Finishes" at bounding box center [551, 276] width 205 height 34
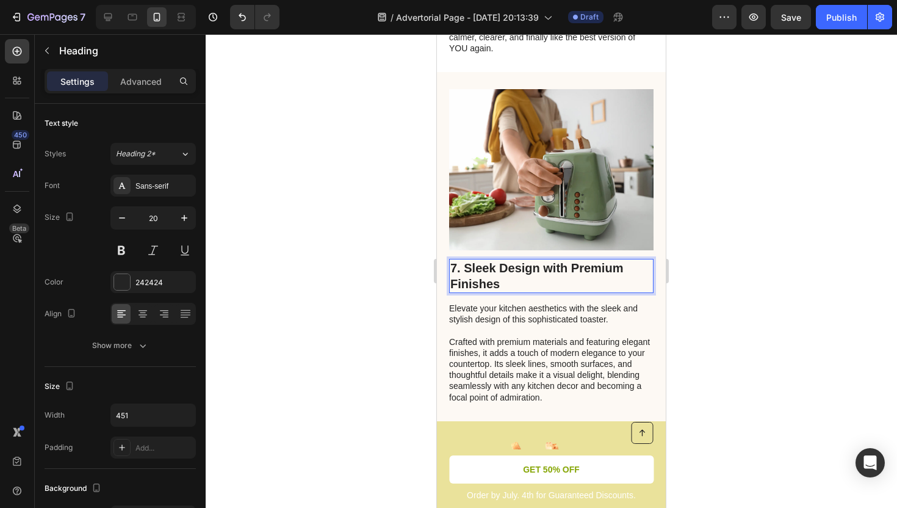
click at [509, 272] on h2 "7. Sleek Design with Premium Finishes" at bounding box center [551, 276] width 205 height 34
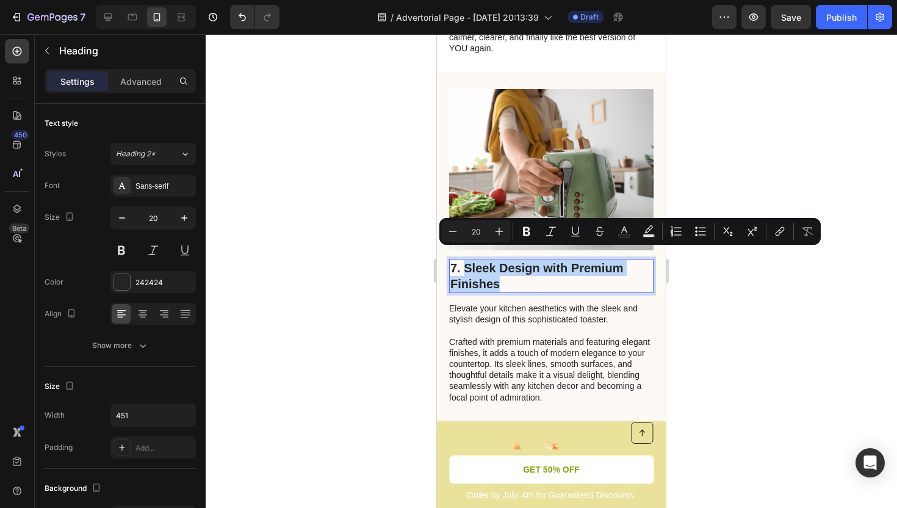
drag, startPoint x: 509, startPoint y: 272, endPoint x: 463, endPoint y: 253, distance: 49.8
click at [463, 260] on p "7. Sleek Design with Premium Finishes" at bounding box center [552, 276] width 202 height 32
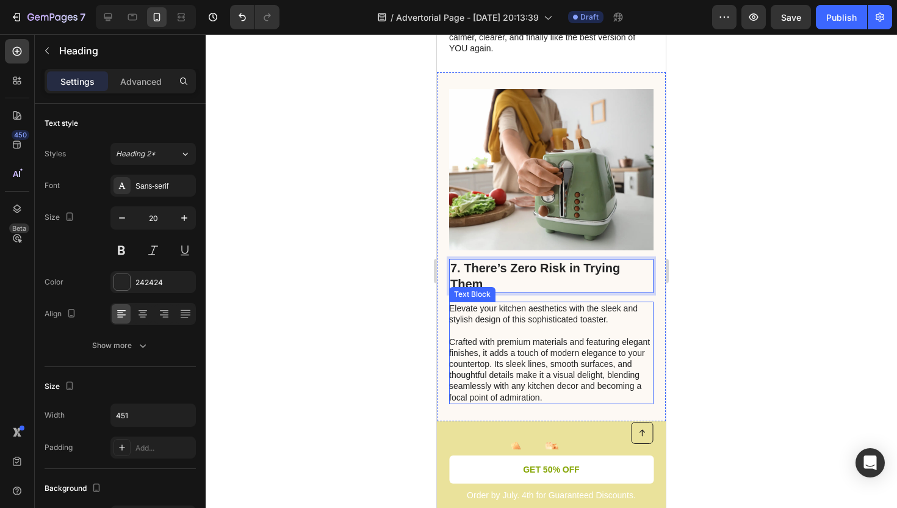
click at [540, 362] on p "Elevate your kitchen aesthetics with the sleek and stylish design of this sophi…" at bounding box center [550, 353] width 203 height 100
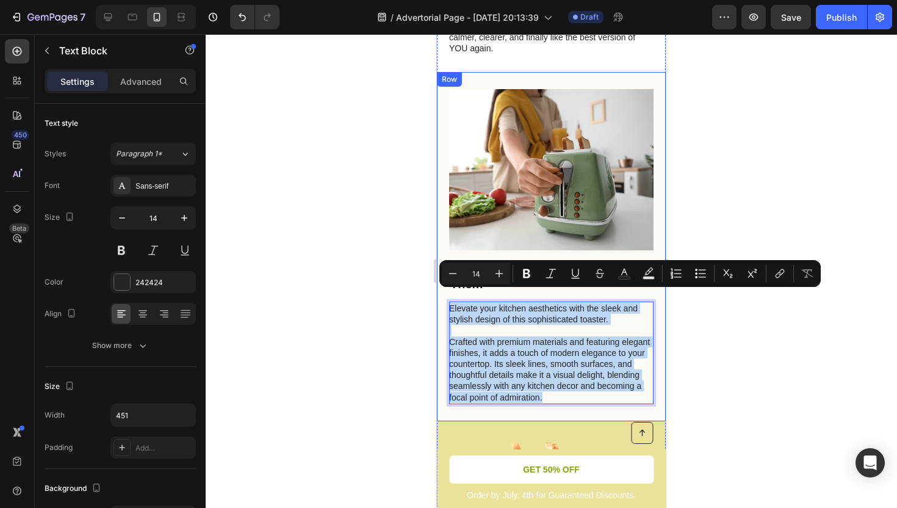
drag, startPoint x: 542, startPoint y: 384, endPoint x: 452, endPoint y: 289, distance: 130.9
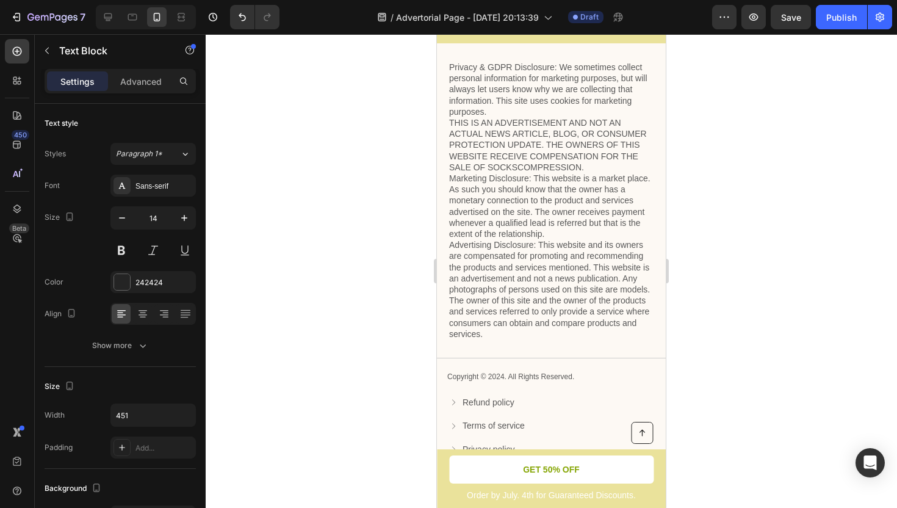
scroll to position [3223, 0]
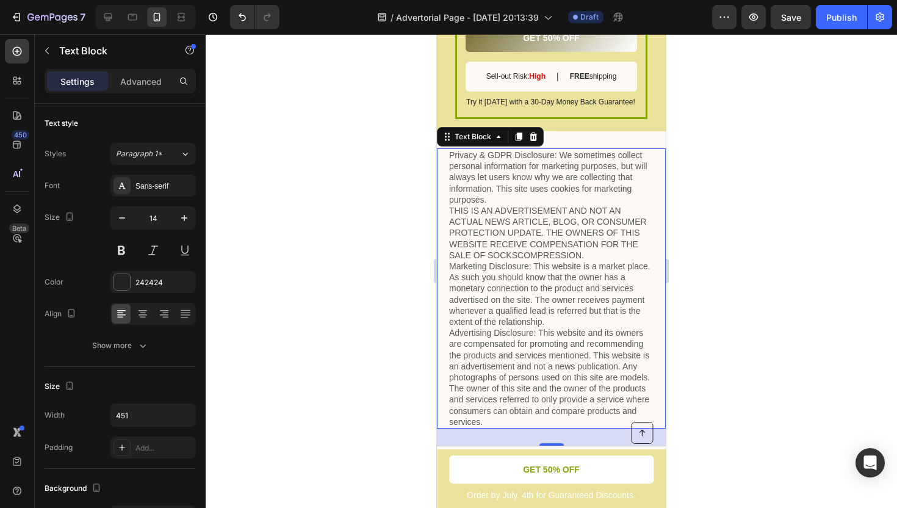
click at [524, 338] on p "Privacy & GDPR Disclosure: We sometimes collect personal information for market…" at bounding box center [551, 289] width 205 height 278
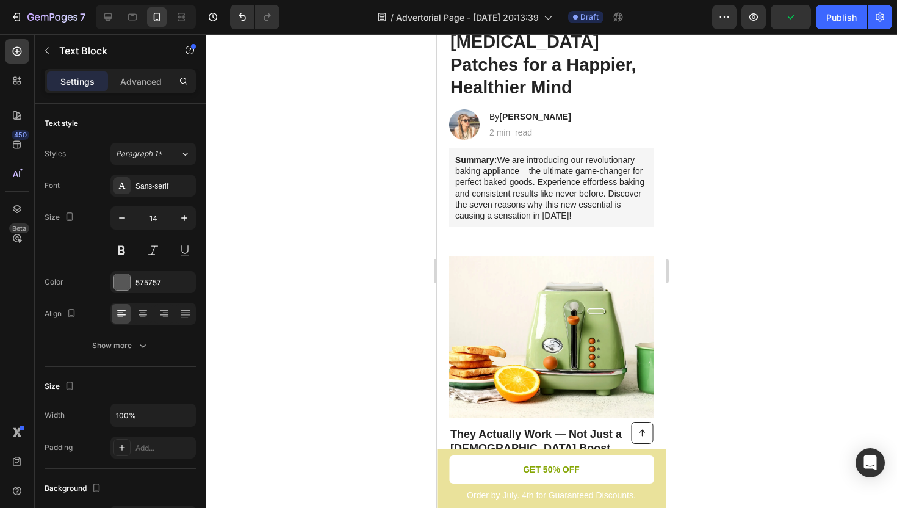
scroll to position [0, 0]
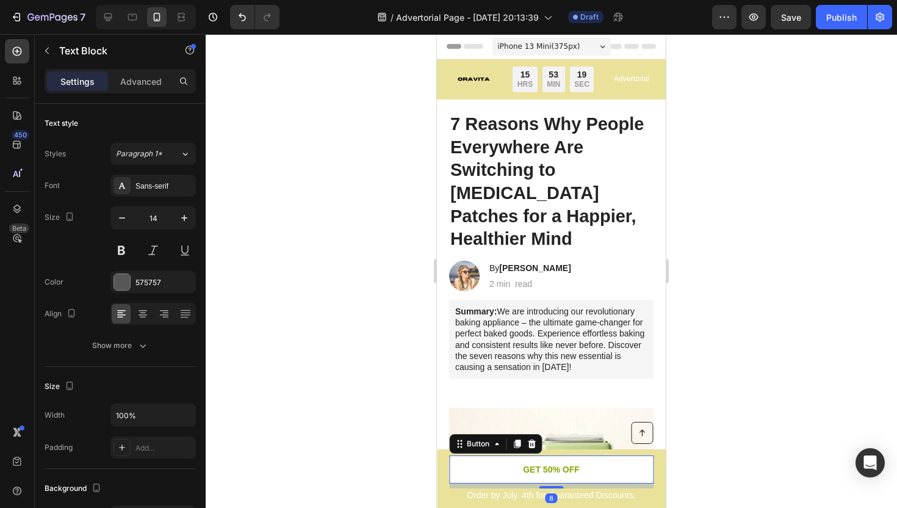
click at [511, 473] on link "GET 50% OFF" at bounding box center [551, 469] width 205 height 28
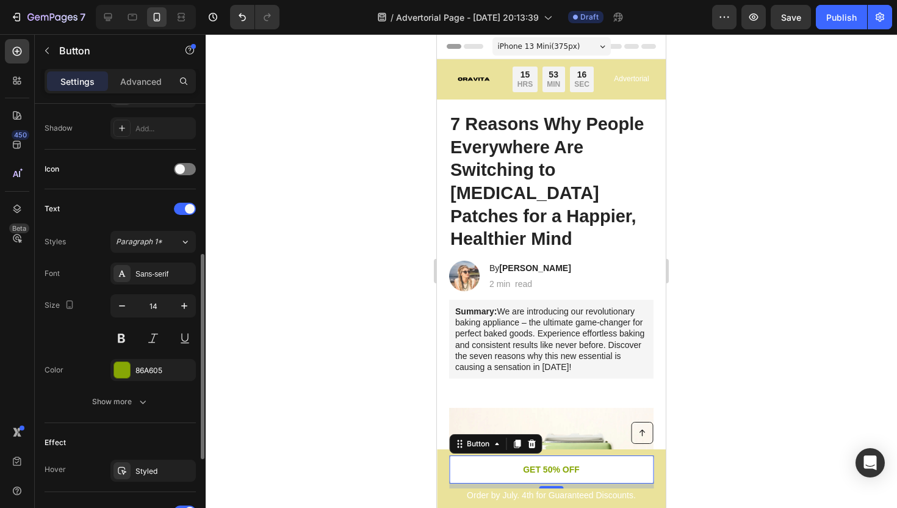
scroll to position [500, 0]
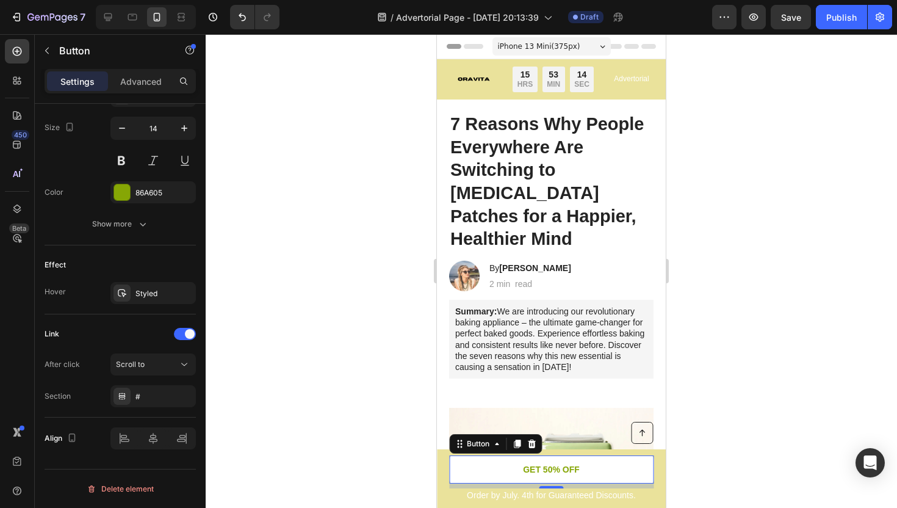
click at [515, 467] on link "GET 50% OFF" at bounding box center [551, 469] width 205 height 28
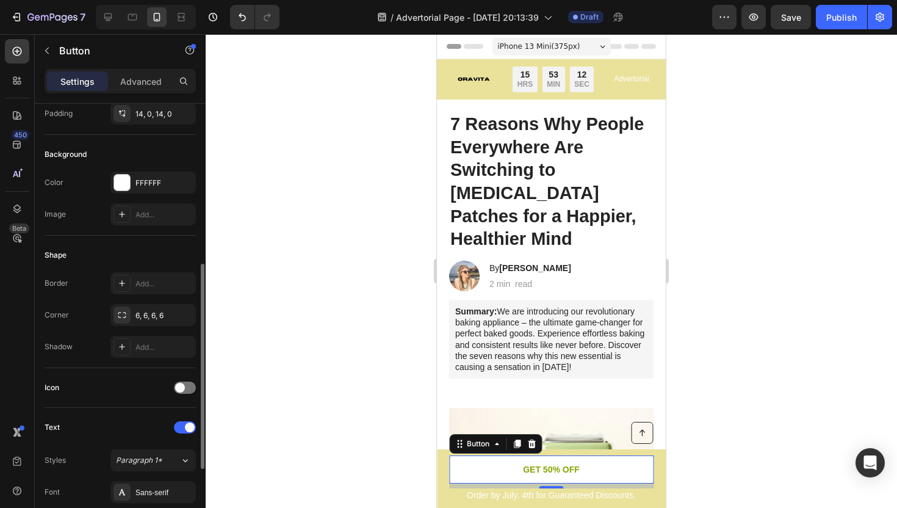
scroll to position [0, 0]
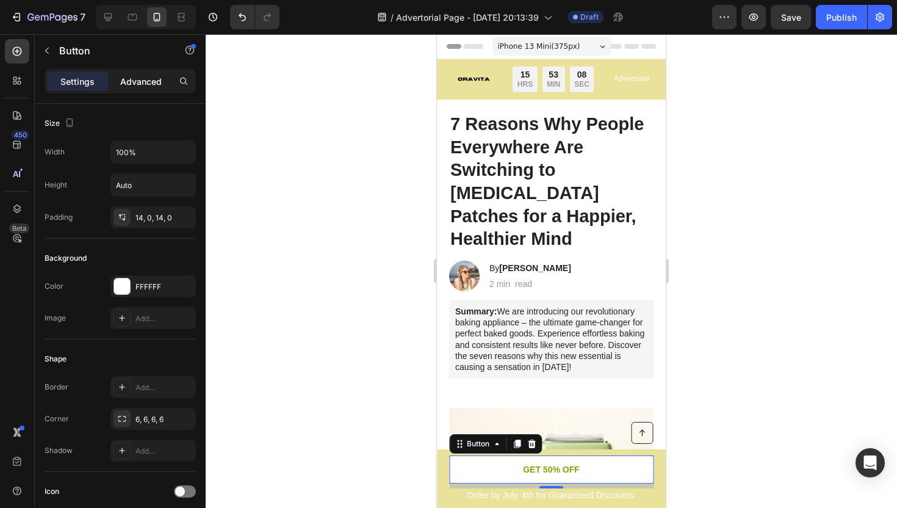
click at [143, 84] on p "Advanced" at bounding box center [141, 81] width 42 height 13
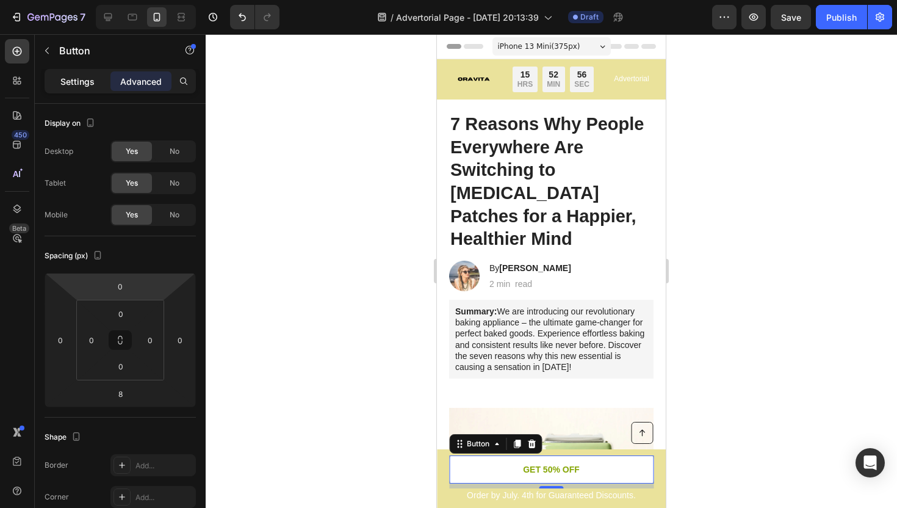
click at [85, 89] on div "Settings" at bounding box center [77, 81] width 61 height 20
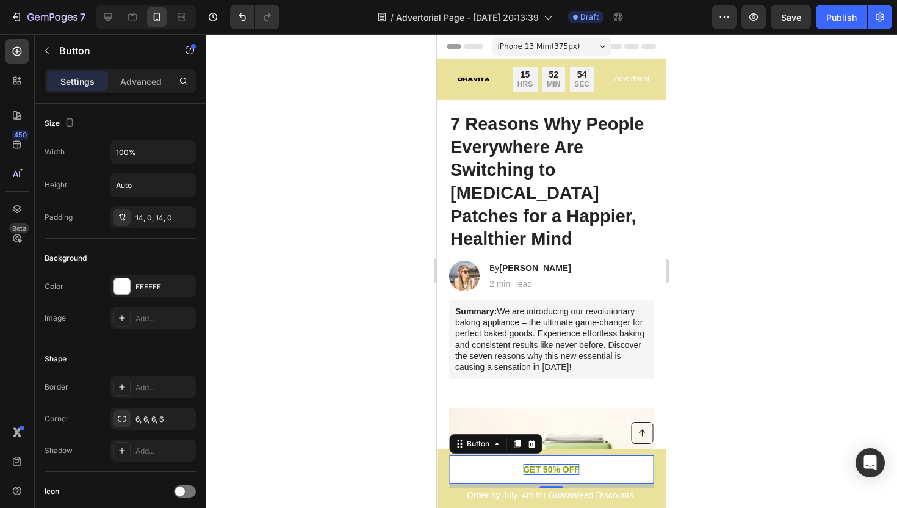
click at [547, 472] on p "GET 50% OFF" at bounding box center [551, 469] width 57 height 11
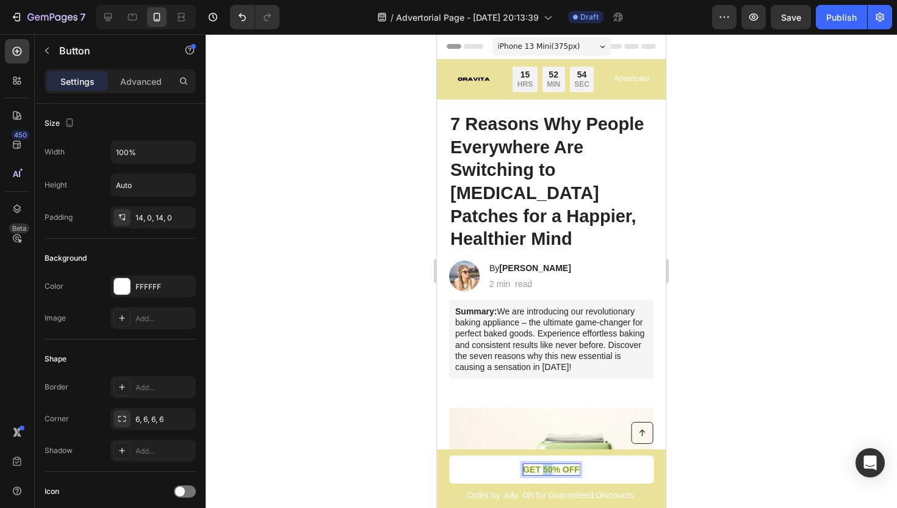
click at [547, 472] on p "GET 50% OFF" at bounding box center [551, 469] width 57 height 11
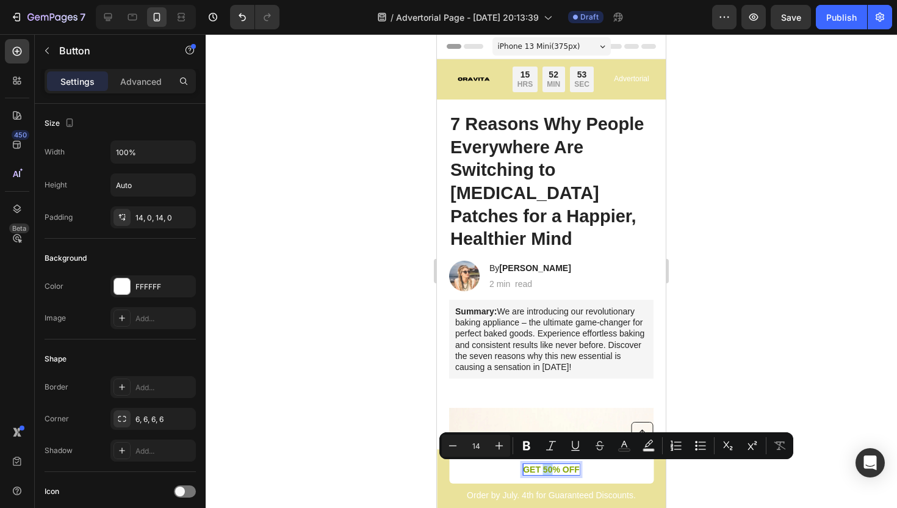
click at [491, 477] on link "GET 50% OFF" at bounding box center [551, 469] width 205 height 28
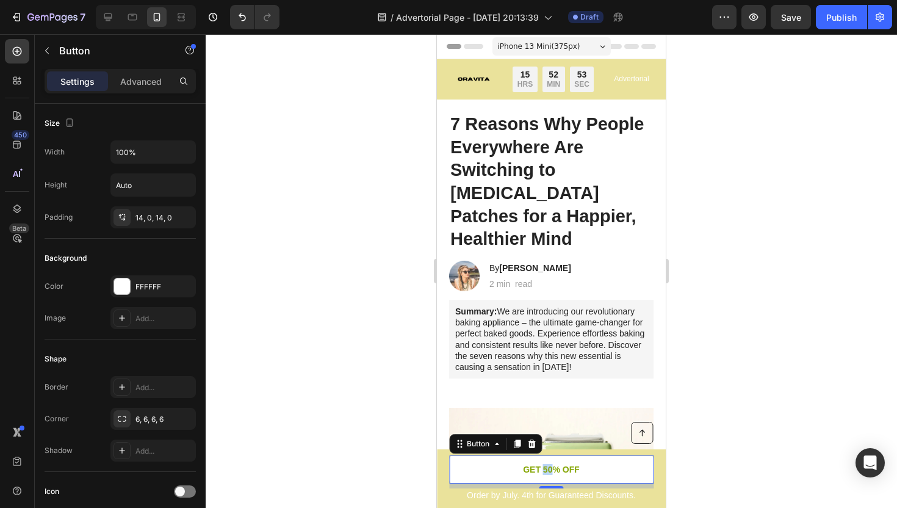
click at [491, 477] on link "GET 50% OFF" at bounding box center [551, 469] width 205 height 28
click at [53, 55] on button "button" at bounding box center [47, 51] width 20 height 20
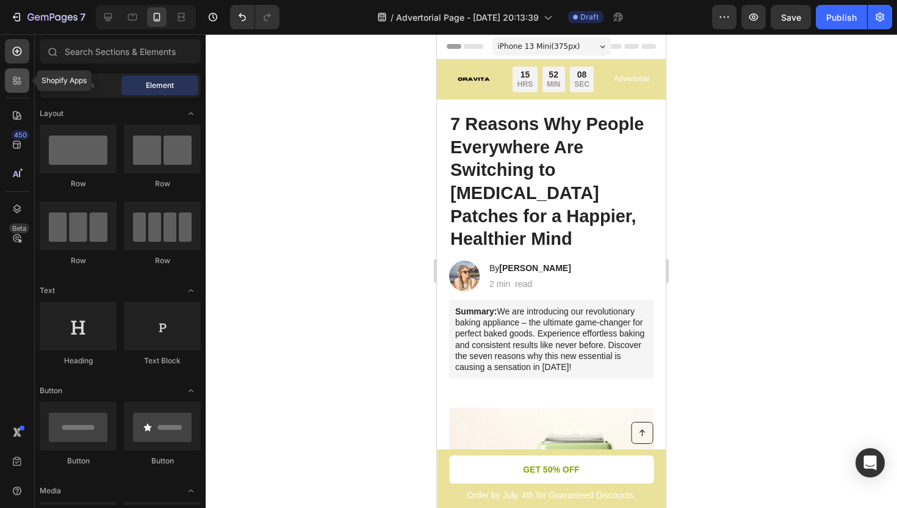
click at [16, 83] on icon at bounding box center [15, 83] width 4 height 4
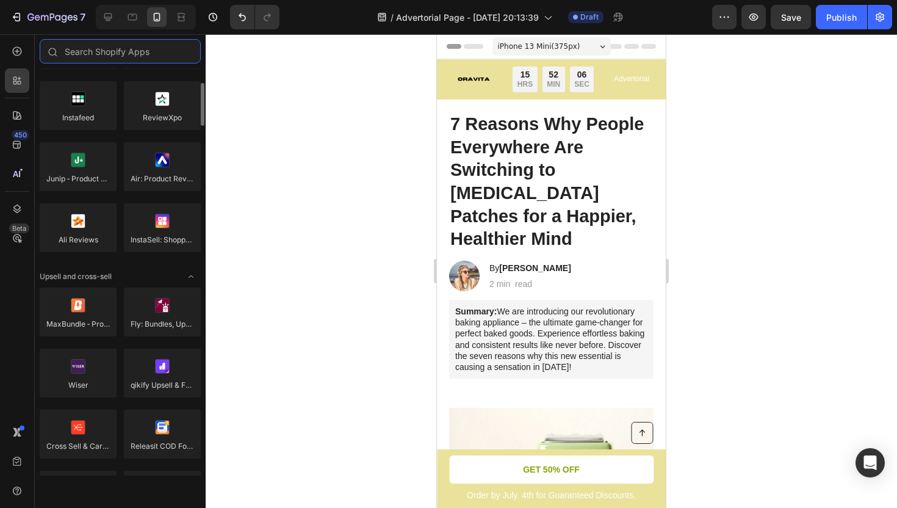
scroll to position [324, 0]
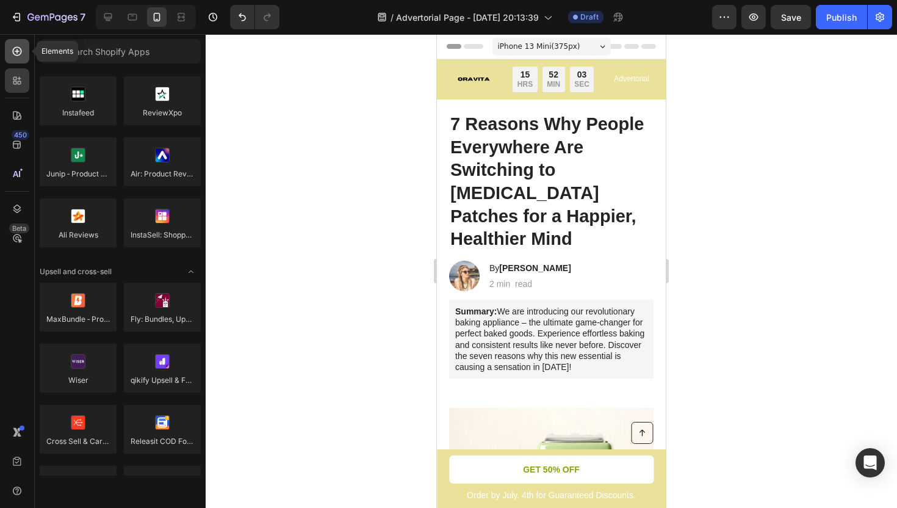
click at [10, 53] on div at bounding box center [17, 51] width 24 height 24
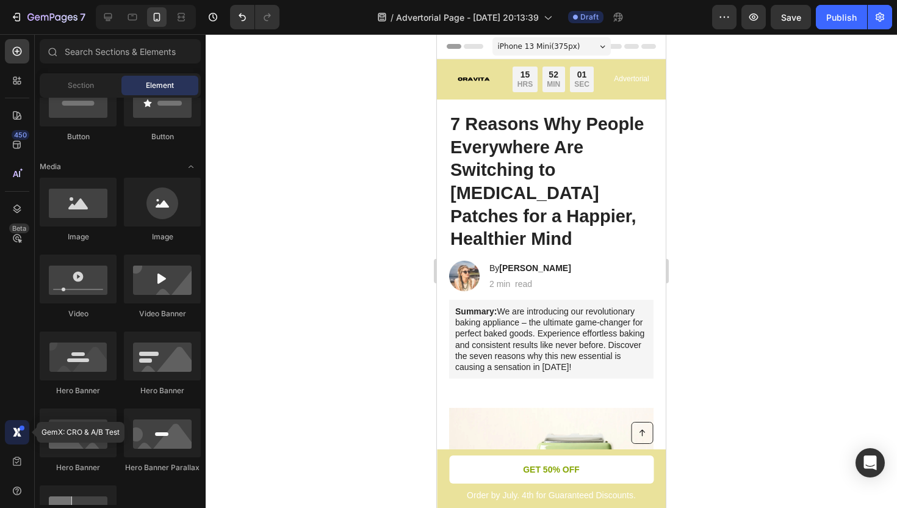
click at [13, 430] on icon at bounding box center [17, 432] width 12 height 12
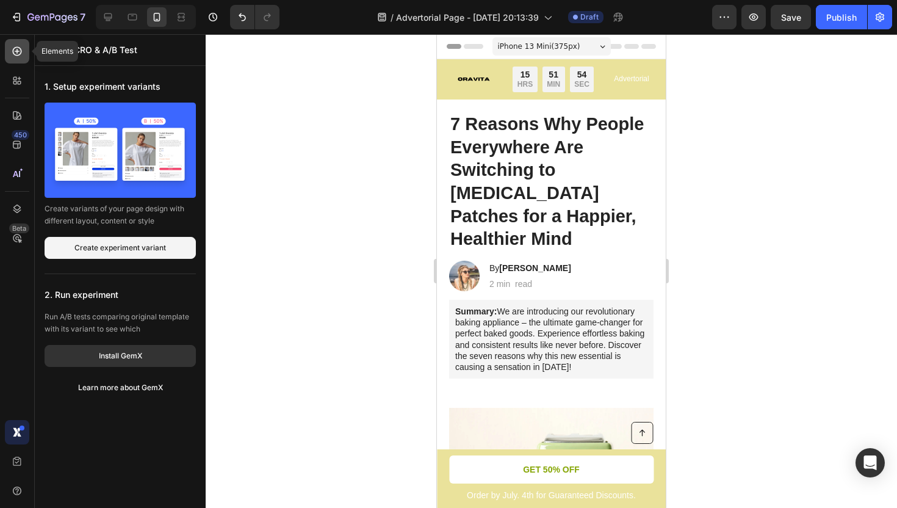
click at [21, 52] on icon at bounding box center [17, 51] width 9 height 9
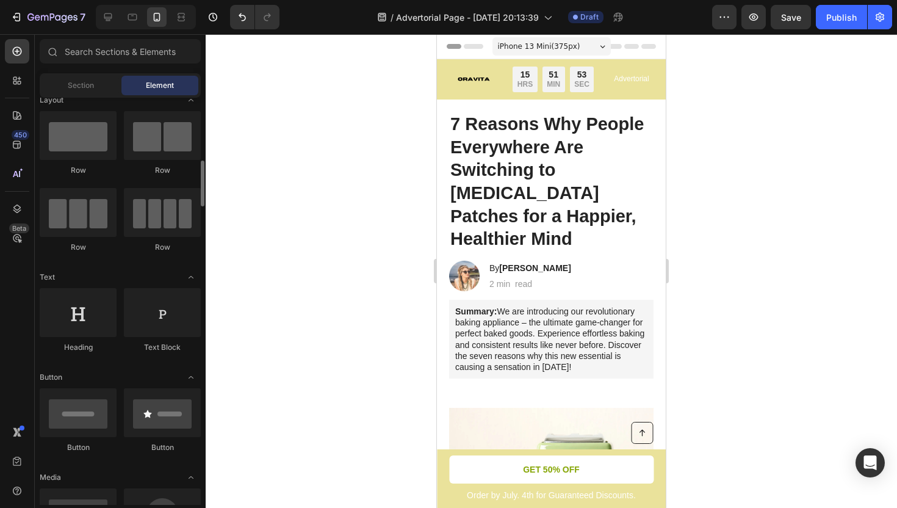
scroll to position [0, 0]
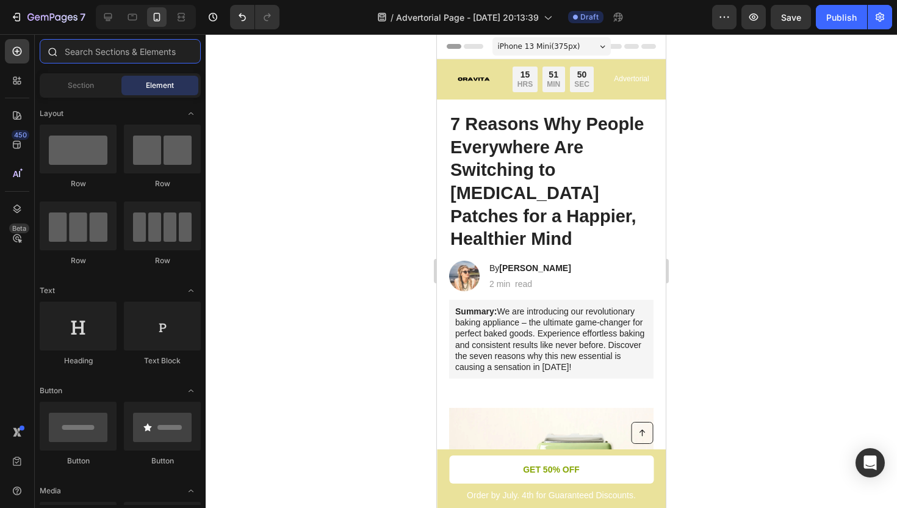
click at [102, 54] on input "text" at bounding box center [120, 51] width 161 height 24
click at [90, 73] on div "Section Element" at bounding box center [120, 85] width 161 height 24
click at [90, 82] on span "Section" at bounding box center [81, 85] width 26 height 11
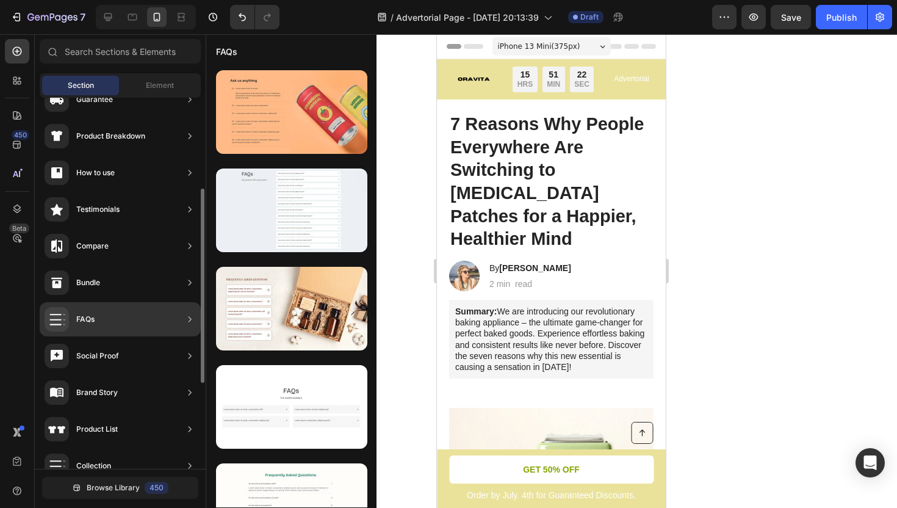
scroll to position [172, 0]
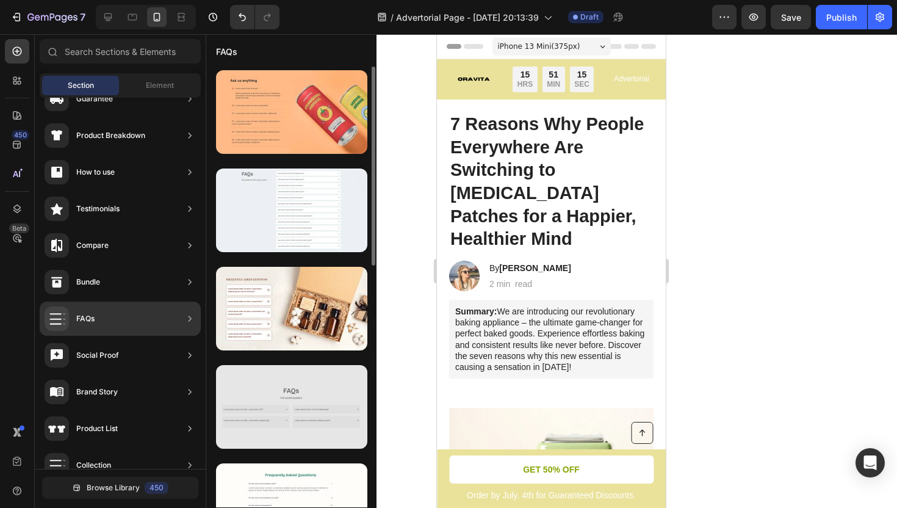
click at [290, 406] on div at bounding box center [291, 407] width 151 height 84
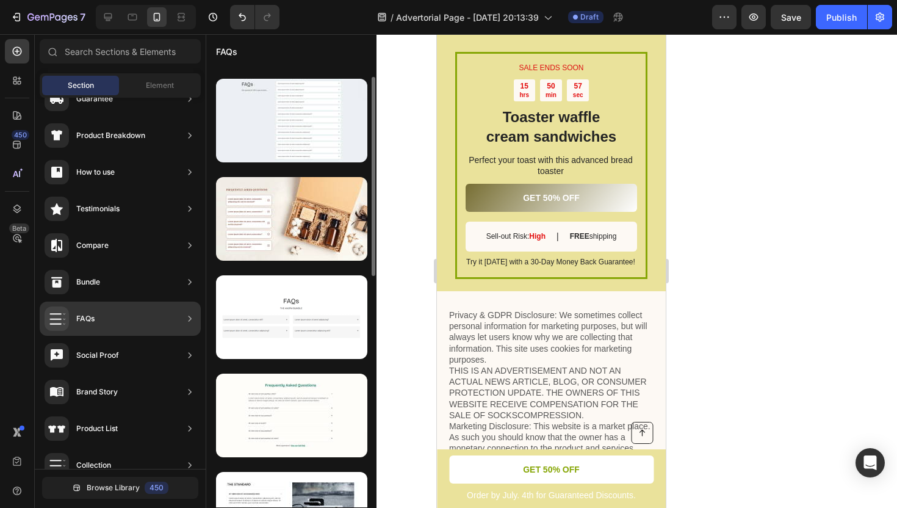
scroll to position [92, 0]
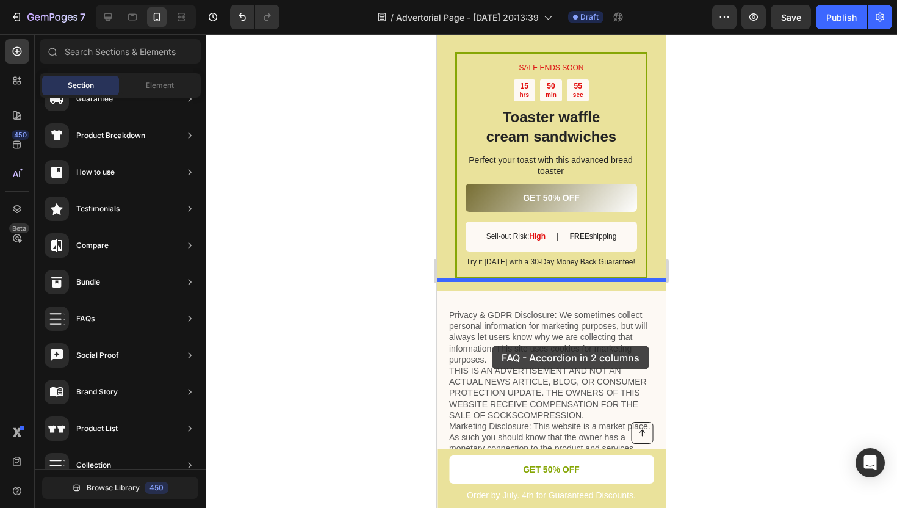
drag, startPoint x: 698, startPoint y: 363, endPoint x: 492, endPoint y: 344, distance: 207.2
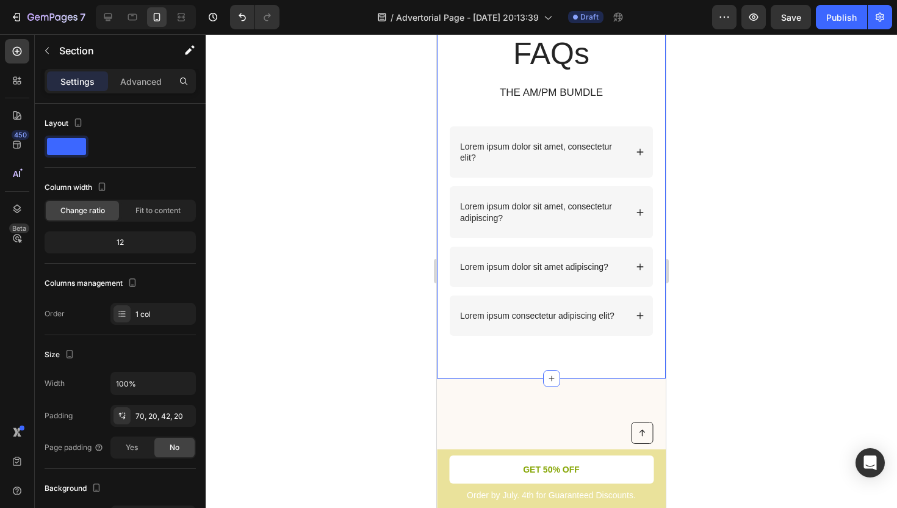
scroll to position [3196, 0]
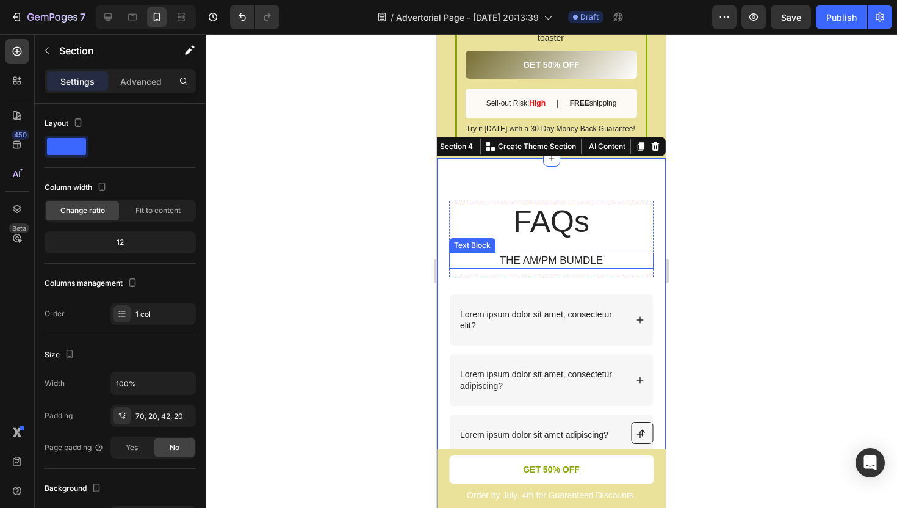
click at [551, 254] on p "THE AM/PM BUMDLE" at bounding box center [552, 260] width 202 height 13
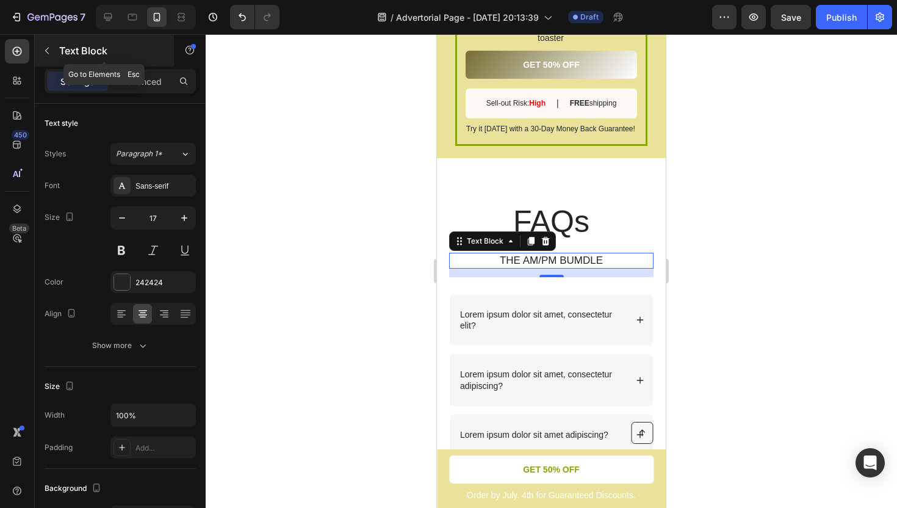
click at [47, 52] on icon "button" at bounding box center [47, 51] width 4 height 7
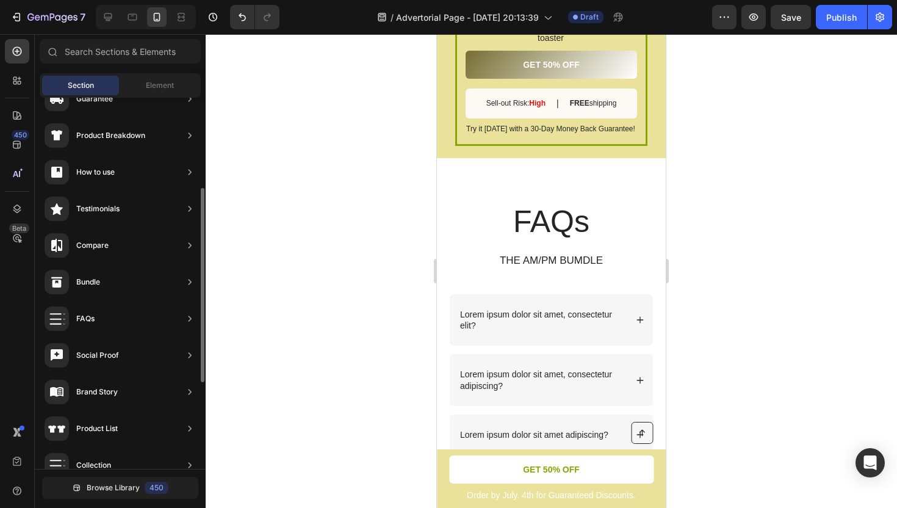
scroll to position [0, 0]
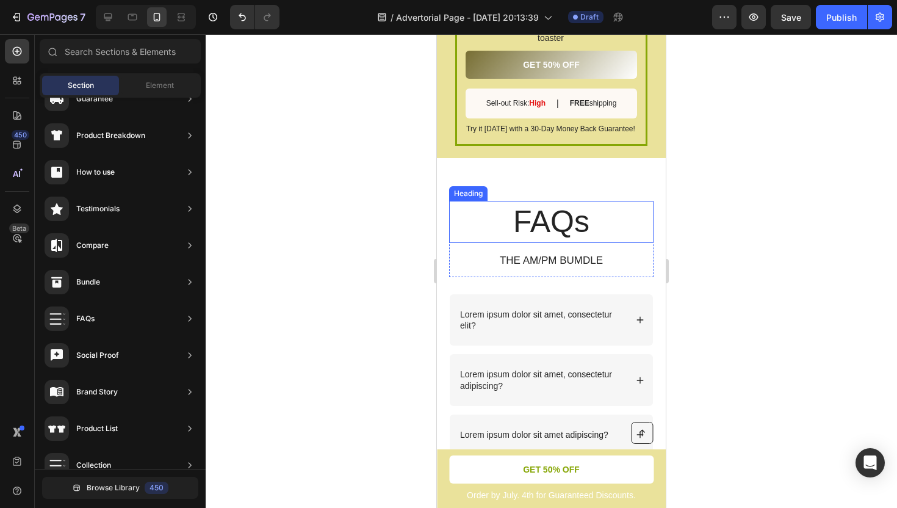
click at [524, 204] on h2 "FAQs" at bounding box center [551, 222] width 205 height 42
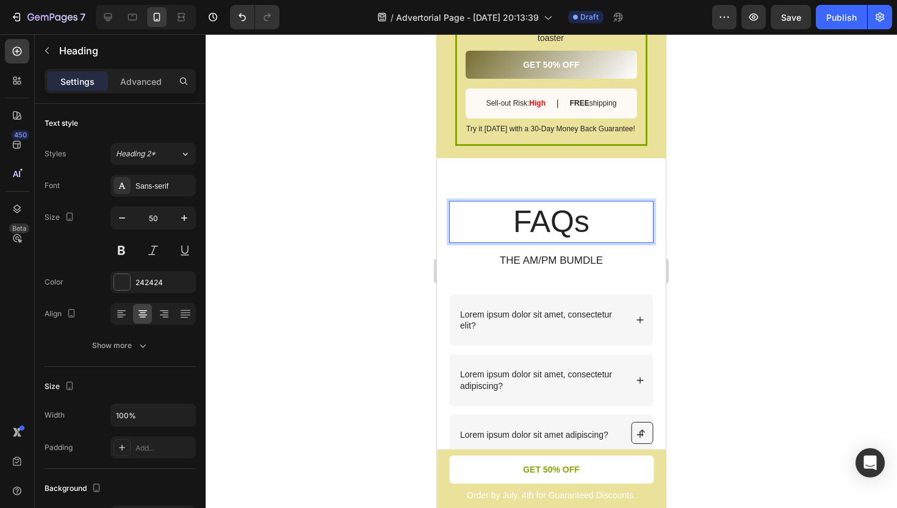
click at [532, 209] on h2 "FAQs" at bounding box center [551, 222] width 205 height 42
click at [581, 212] on p "FAQs" at bounding box center [552, 222] width 202 height 40
click at [578, 254] on p "THE AM/PM BUMDLE" at bounding box center [552, 260] width 202 height 13
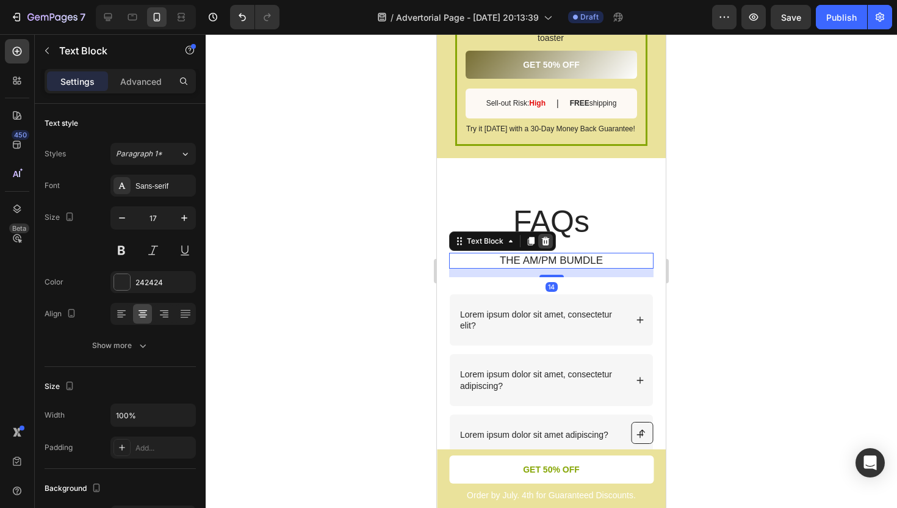
click at [545, 237] on icon at bounding box center [546, 241] width 8 height 9
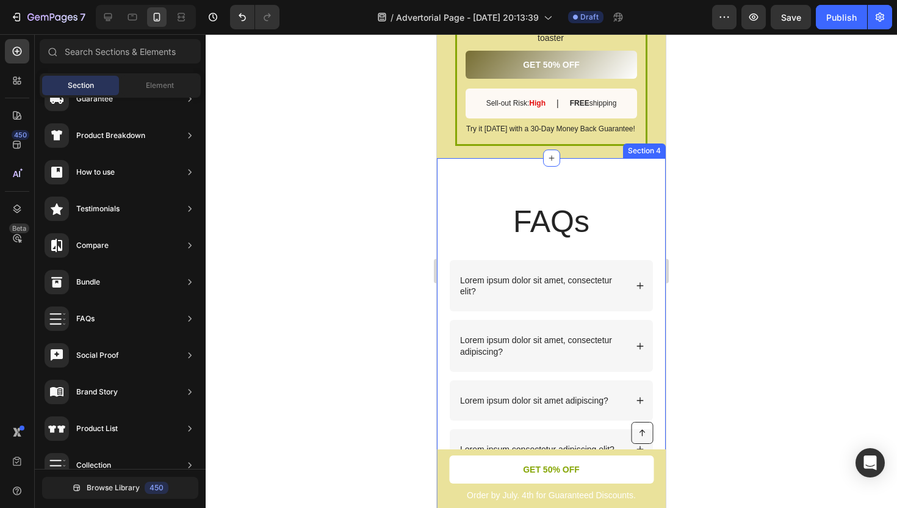
click at [548, 239] on div "FAQs Heading Row Lorem ipsum dolor sit amet, consectetur elit? Lorem ipsum dolo…" at bounding box center [551, 344] width 205 height 286
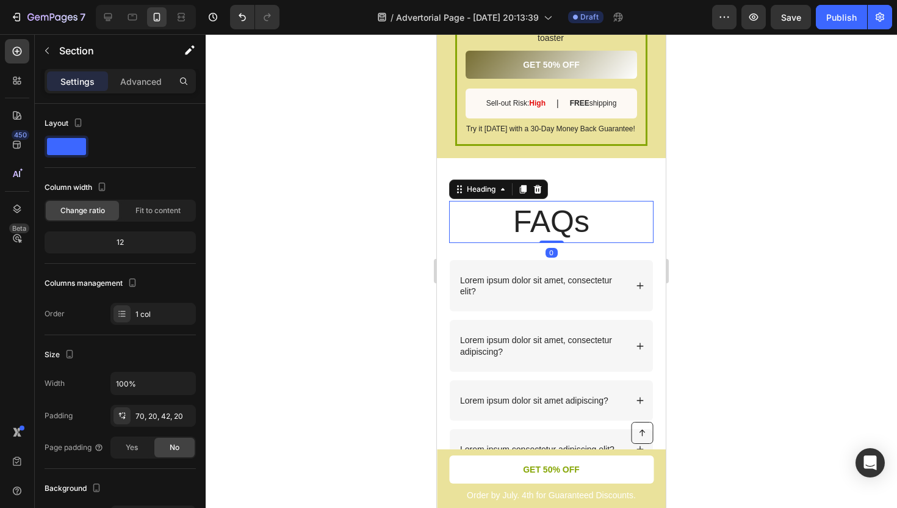
click at [551, 208] on p "FAQs" at bounding box center [552, 222] width 202 height 40
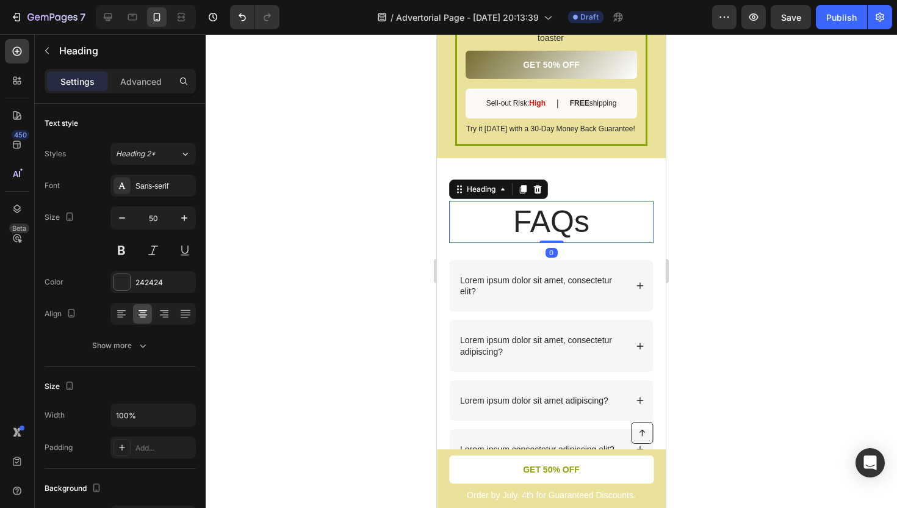
drag, startPoint x: 550, startPoint y: 231, endPoint x: 547, endPoint y: 212, distance: 19.2
click at [547, 212] on div "FAQs Heading 0" at bounding box center [551, 222] width 205 height 42
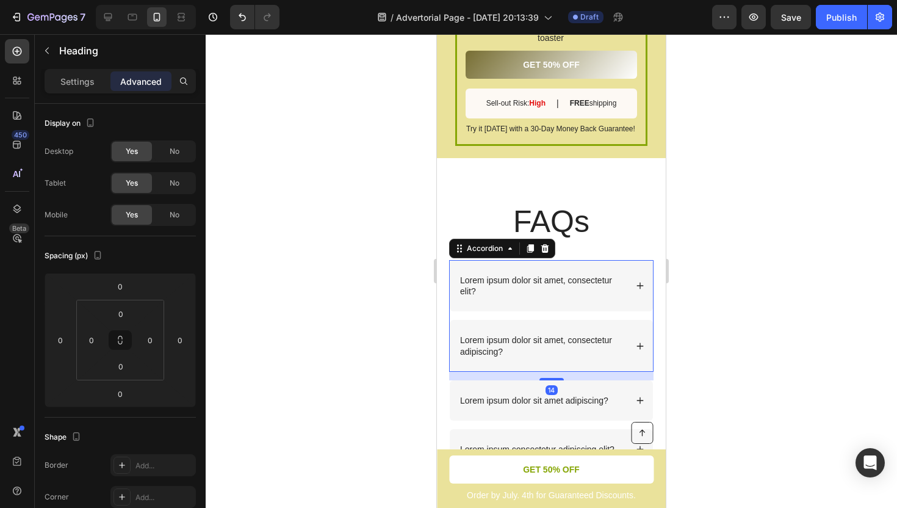
click at [532, 275] on p "Lorem ipsum dolor sit amet, consectetur elit?" at bounding box center [542, 286] width 164 height 22
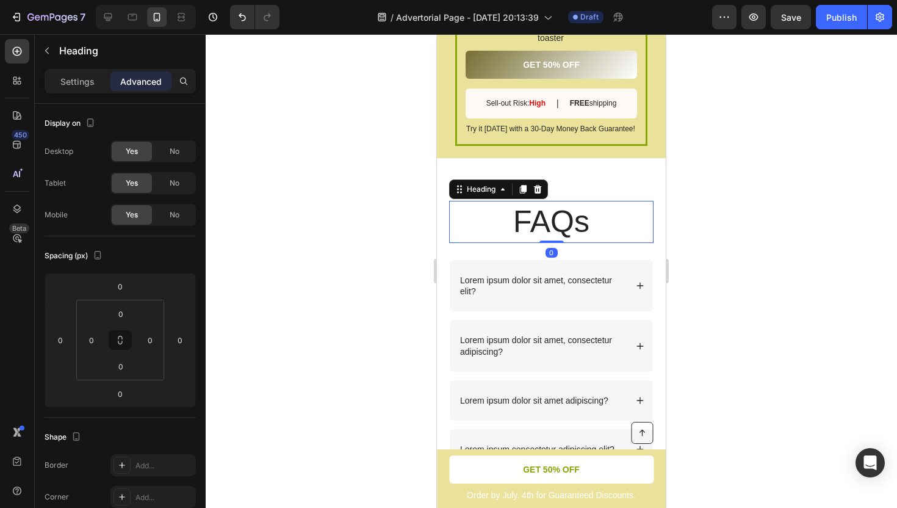
click at [476, 204] on p "FAQs" at bounding box center [552, 222] width 202 height 40
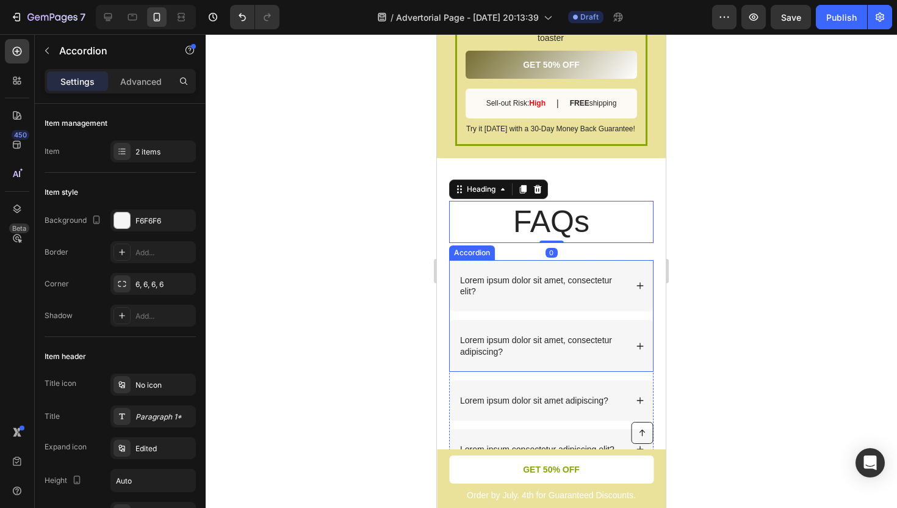
click at [640, 283] on icon at bounding box center [640, 286] width 7 height 7
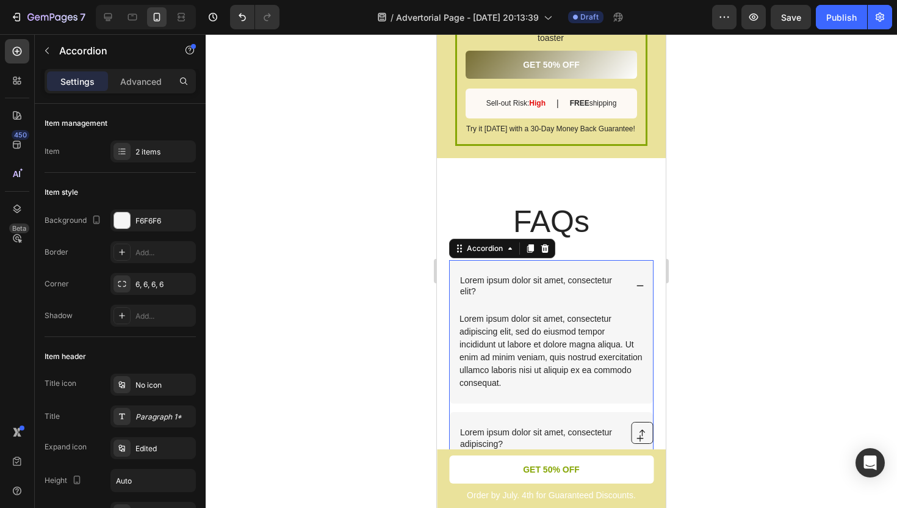
click at [640, 281] on icon at bounding box center [640, 285] width 9 height 9
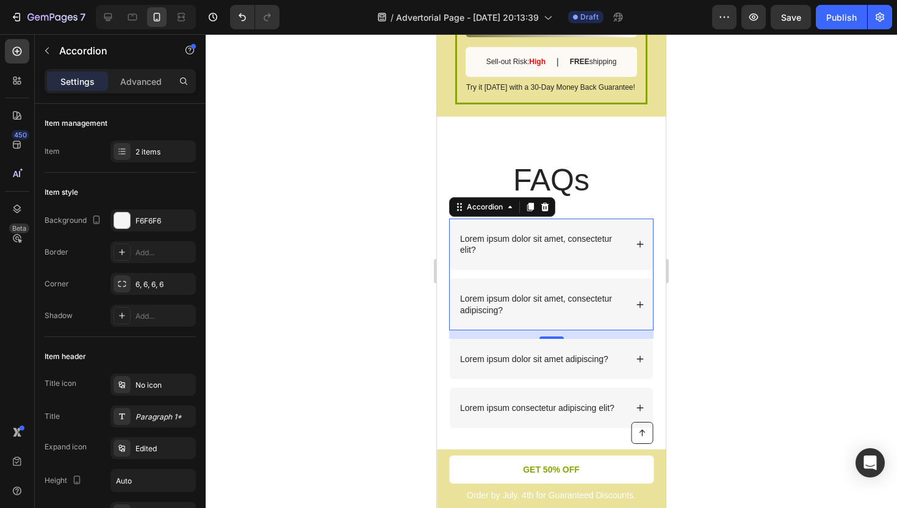
scroll to position [3233, 0]
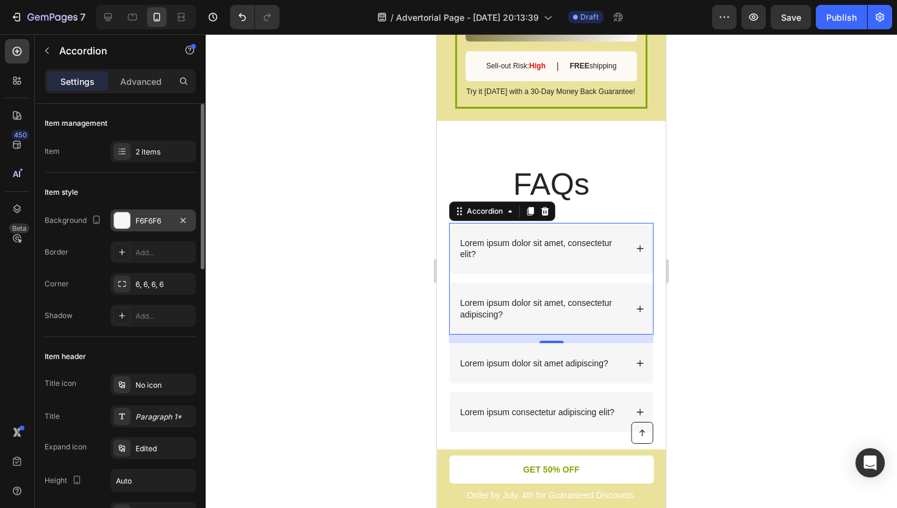
click at [119, 222] on div at bounding box center [122, 220] width 16 height 16
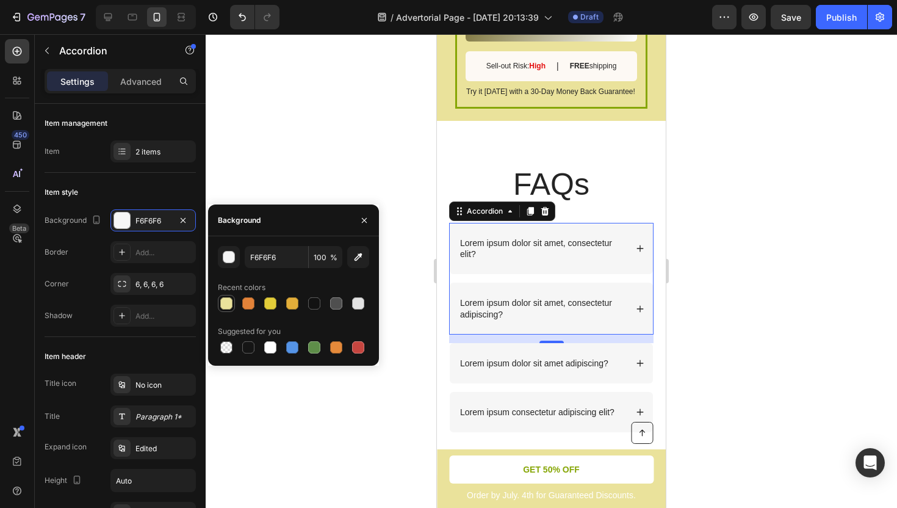
click at [232, 300] on div at bounding box center [226, 303] width 12 height 12
type input "EAE29B"
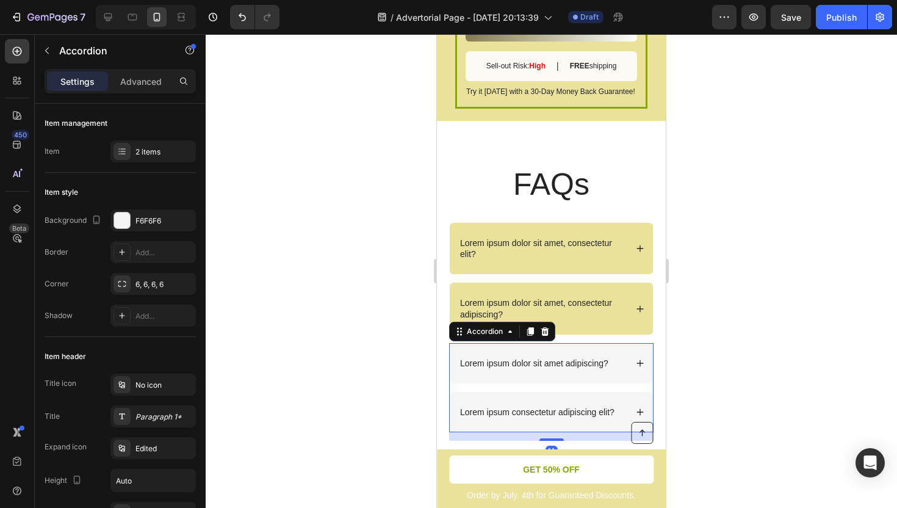
click at [482, 358] on p "Lorem ipsum dolor sit amet adipiscing?" at bounding box center [534, 363] width 148 height 11
click at [122, 222] on div at bounding box center [122, 220] width 16 height 16
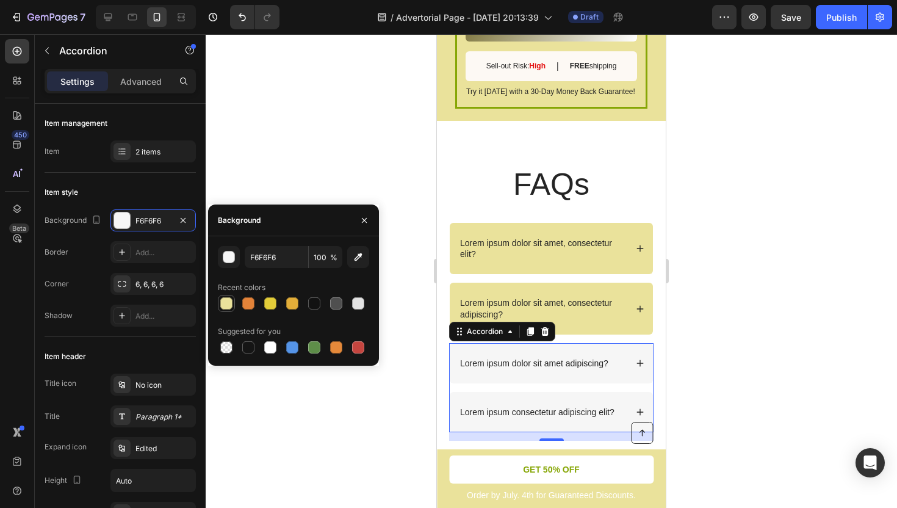
click at [229, 302] on div at bounding box center [226, 303] width 12 height 12
type input "EAE29B"
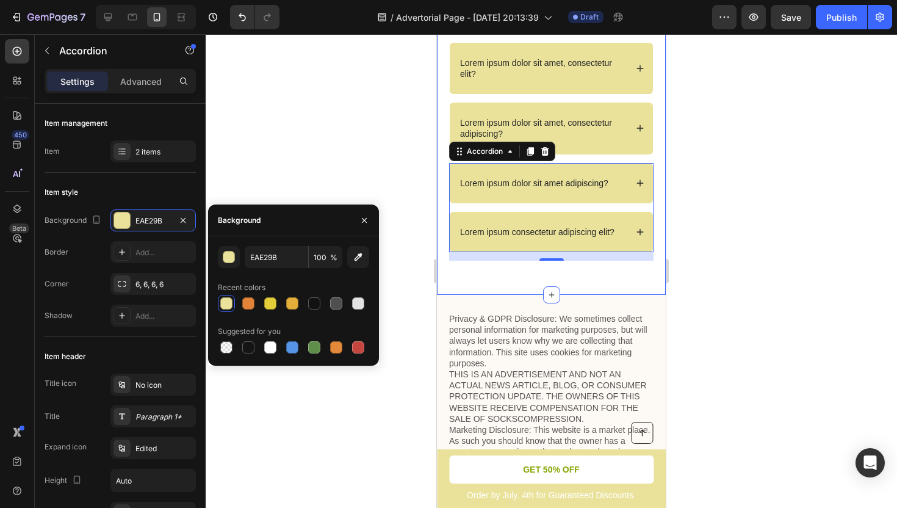
click at [495, 292] on div "FAQs Heading Row Lorem ipsum dolor sit amet, consectetur elit? Lorem ipsum dolo…" at bounding box center [551, 118] width 229 height 354
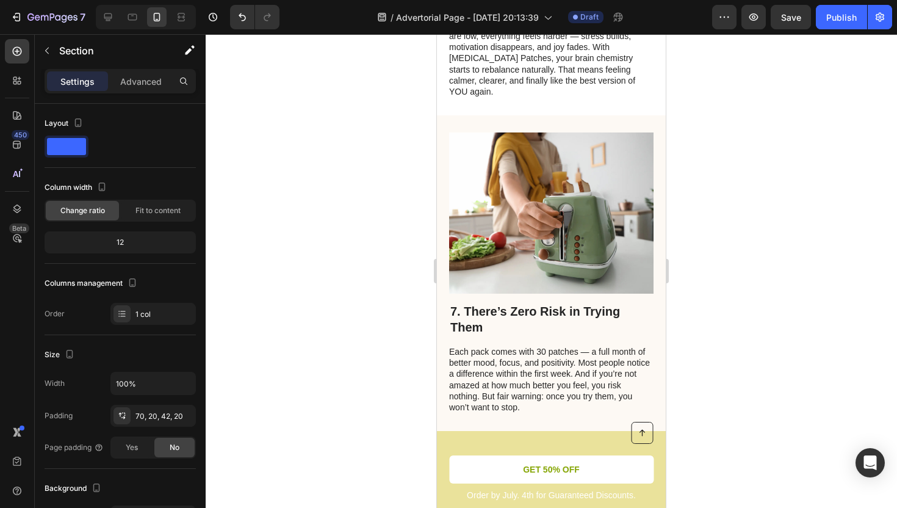
scroll to position [2468, 0]
click at [496, 361] on p "Each pack comes with 30 patches — a full month of better mood, focus, and posit…" at bounding box center [550, 380] width 203 height 67
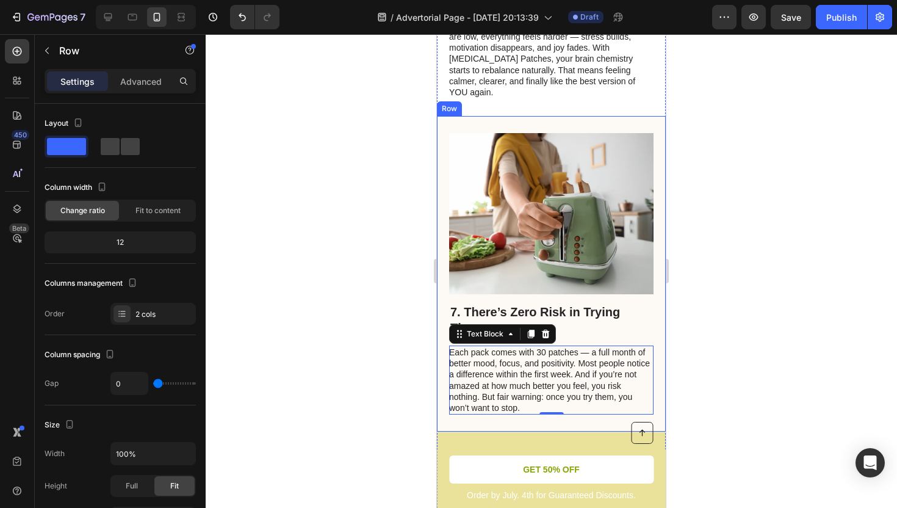
click at [443, 306] on div "7. There’s Zero Risk in Trying Them Heading Each pack comes with 30 patches — a…" at bounding box center [551, 274] width 229 height 316
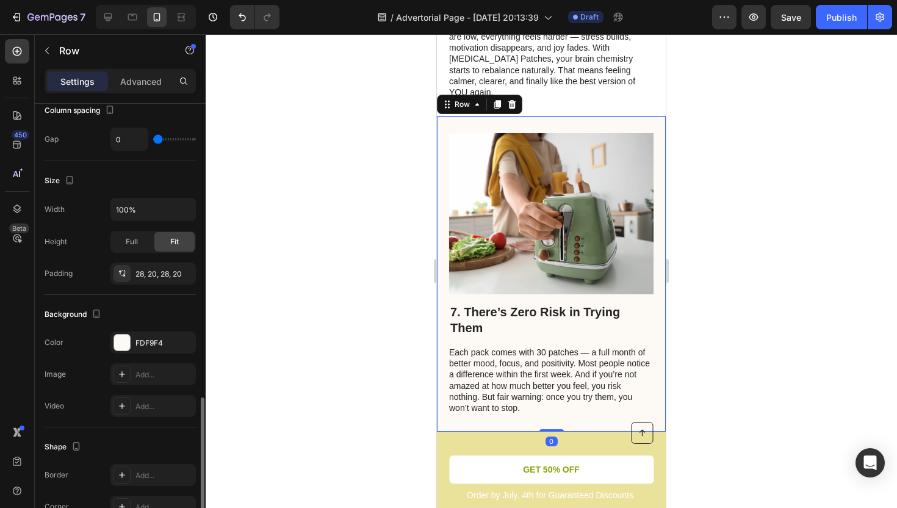
scroll to position [344, 0]
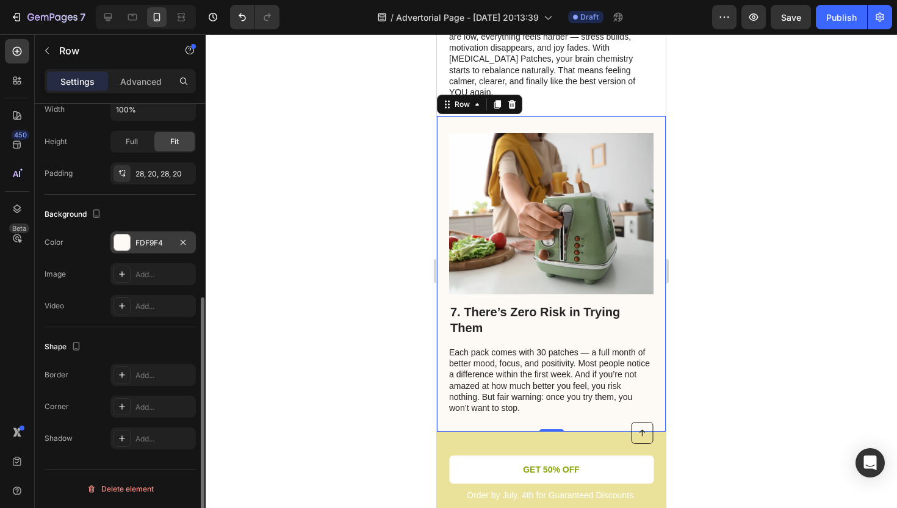
click at [112, 241] on div "FDF9F4" at bounding box center [152, 242] width 85 height 22
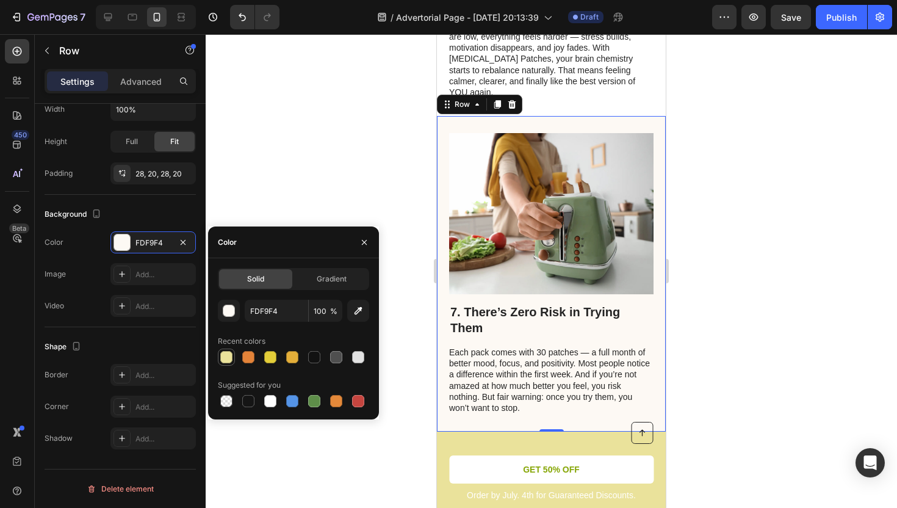
click at [228, 358] on div at bounding box center [226, 357] width 12 height 12
type input "EAE29B"
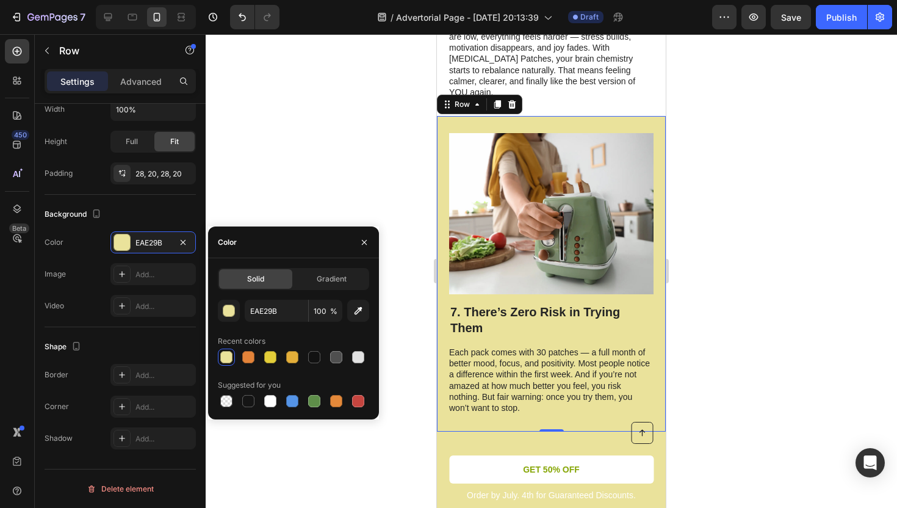
click at [228, 358] on div at bounding box center [226, 357] width 12 height 12
click at [235, 314] on button "button" at bounding box center [229, 311] width 22 height 22
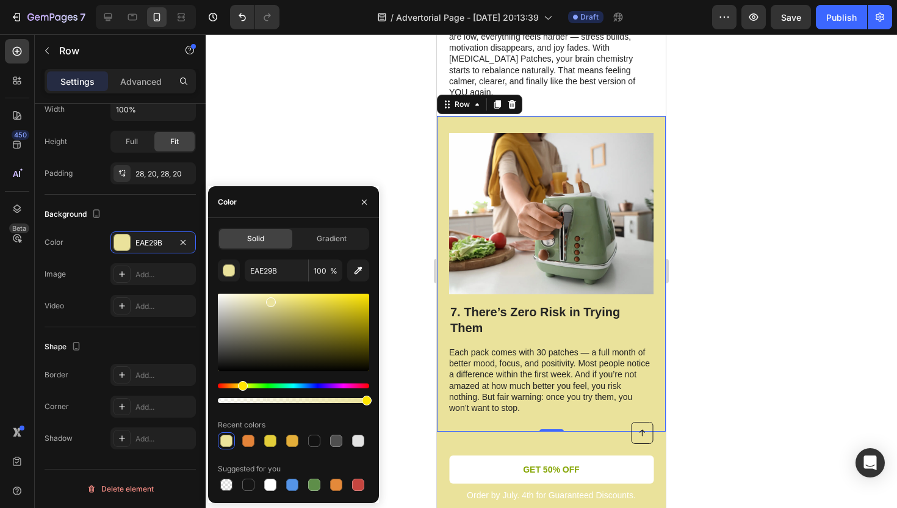
click at [264, 151] on div at bounding box center [552, 271] width 692 height 474
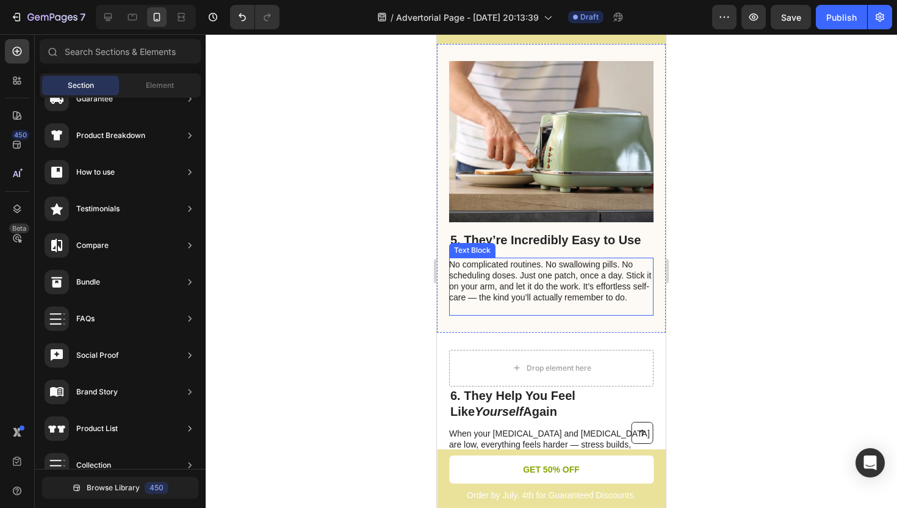
scroll to position [2060, 0]
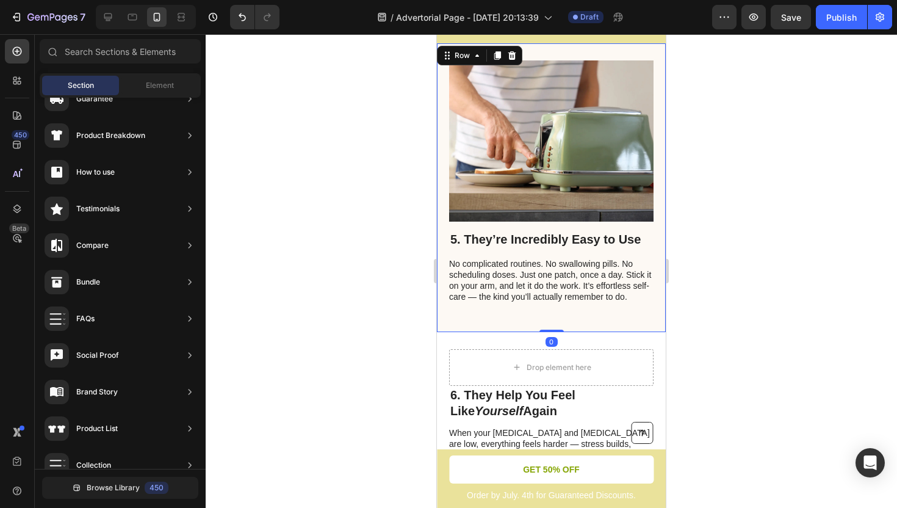
click at [442, 282] on div "5. They’re Incredibly Easy to Use Heading No complicated routines. No swallowin…" at bounding box center [551, 187] width 229 height 289
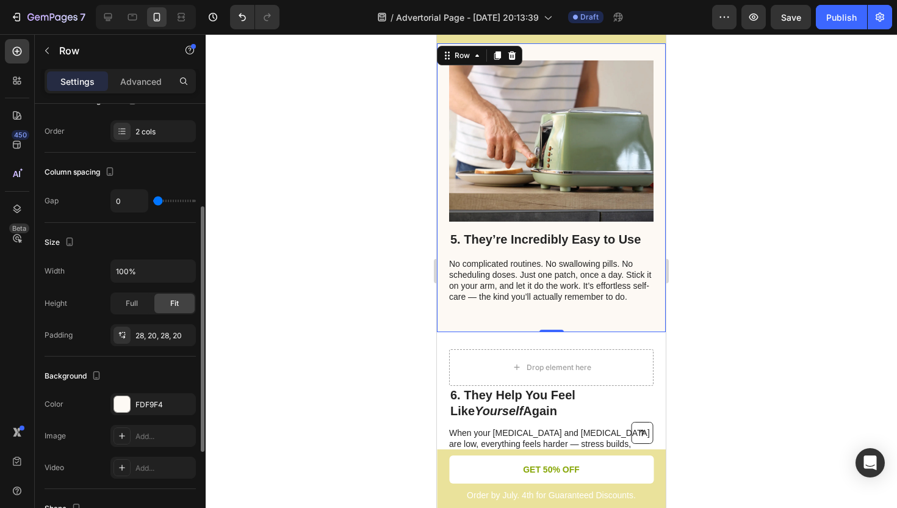
scroll to position [281, 0]
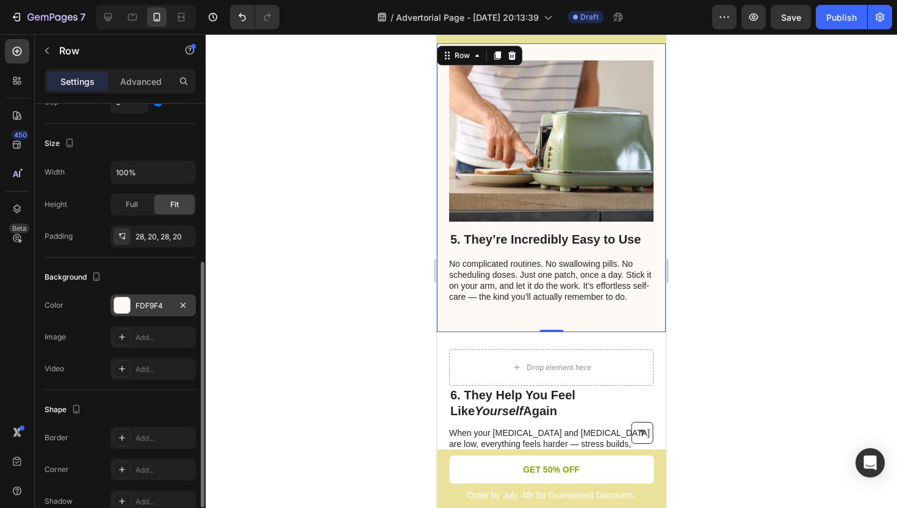
click at [121, 308] on div at bounding box center [122, 305] width 16 height 16
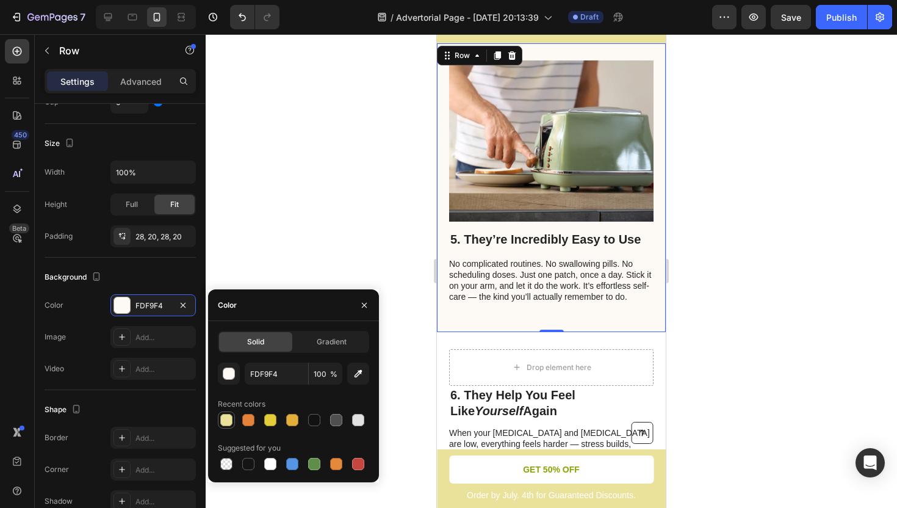
click at [228, 424] on div at bounding box center [226, 420] width 12 height 12
type input "EAE29B"
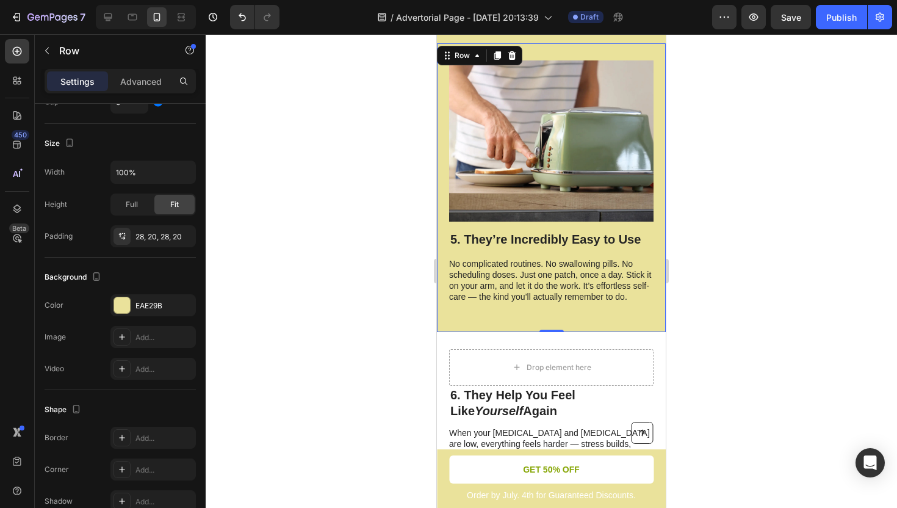
click at [418, 201] on div at bounding box center [552, 271] width 692 height 474
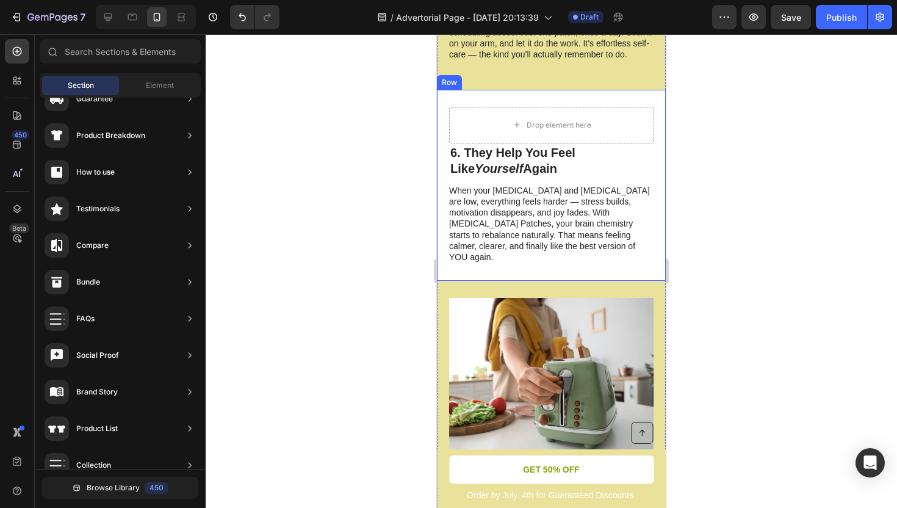
scroll to position [2310, 0]
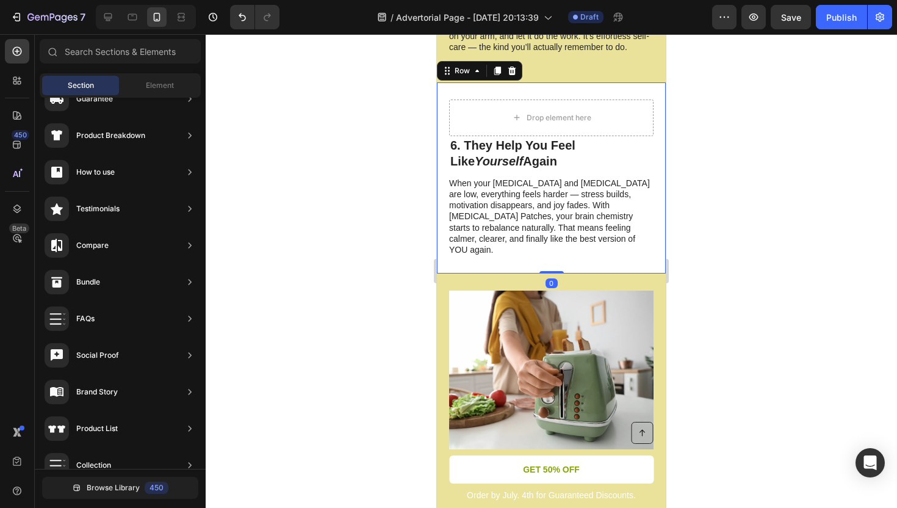
click at [441, 161] on div "Drop element here 6. They Help You Feel Like Yourself Again Heading When your d…" at bounding box center [551, 177] width 229 height 191
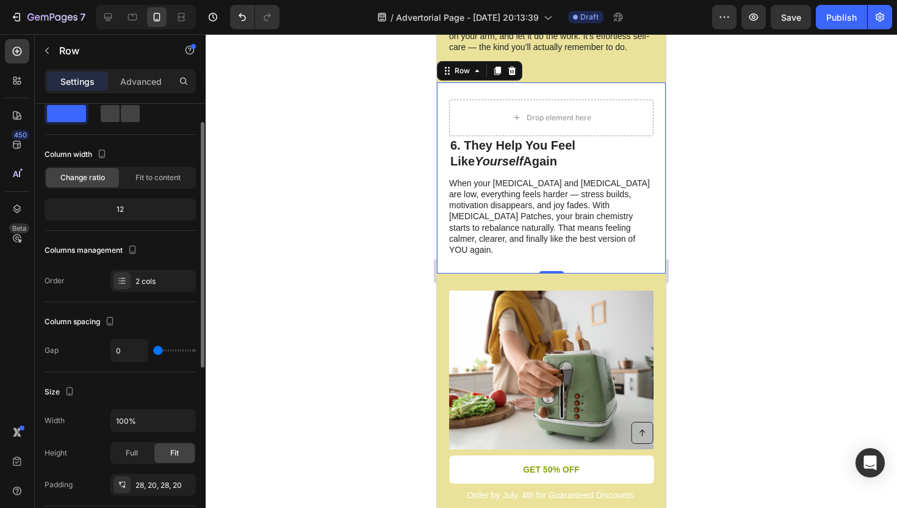
scroll to position [0, 0]
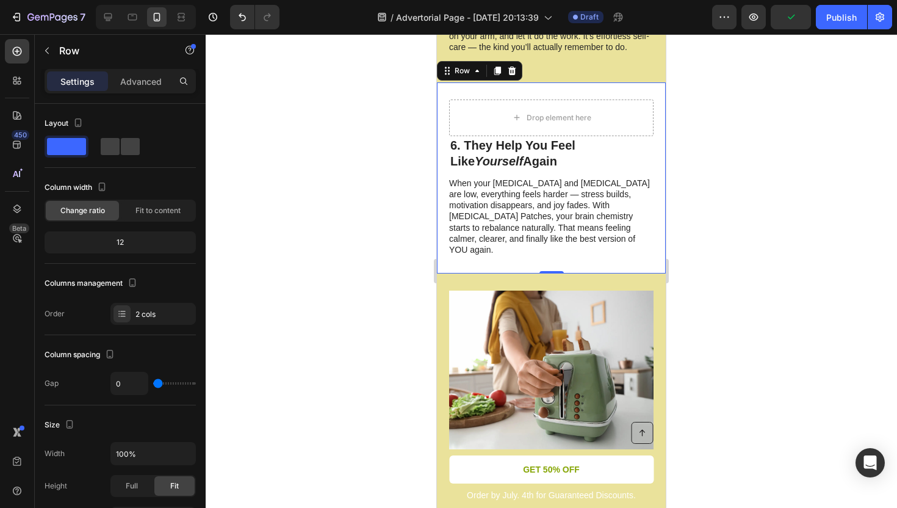
click at [440, 165] on div "Drop element here 6. They Help You Feel Like Yourself Again Heading When your d…" at bounding box center [551, 177] width 229 height 191
click at [443, 166] on div "Drop element here 6. They Help You Feel Like Yourself Again Heading When your d…" at bounding box center [551, 177] width 229 height 191
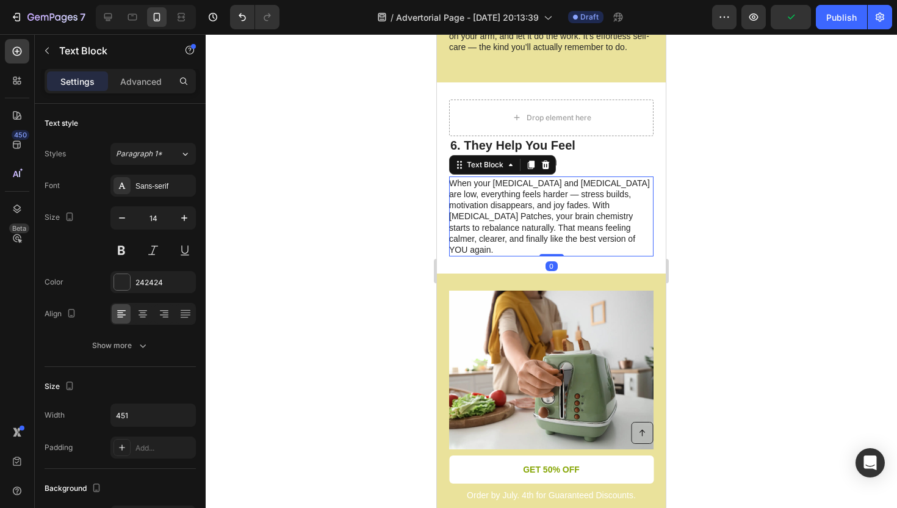
click at [451, 176] on div "When your dopamine and serotonin are low, everything feels harder — stress buil…" at bounding box center [551, 216] width 205 height 80
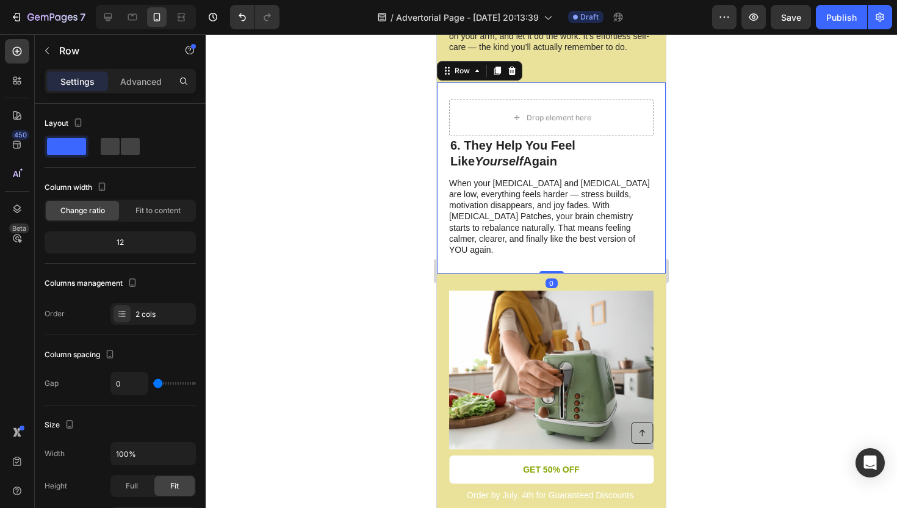
click at [448, 177] on div "Drop element here 6. They Help You Feel Like Yourself Again Heading When your d…" at bounding box center [551, 177] width 229 height 191
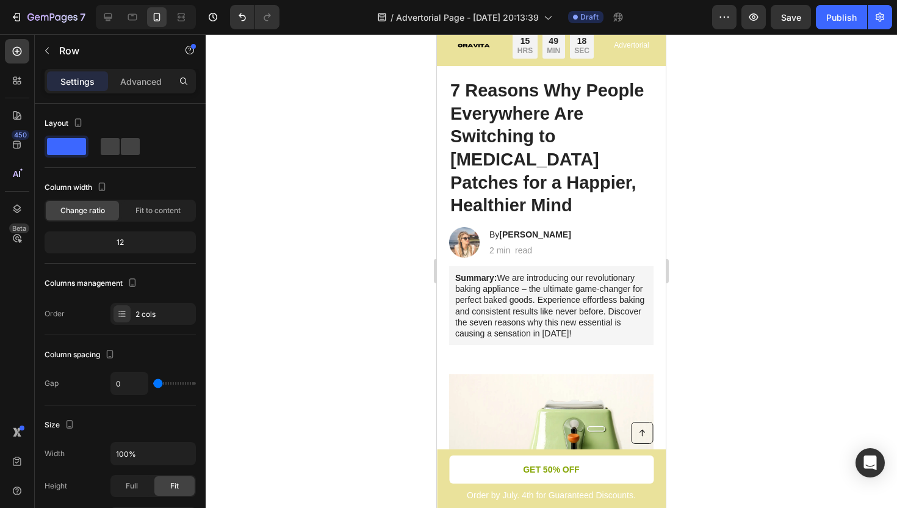
scroll to position [23, 0]
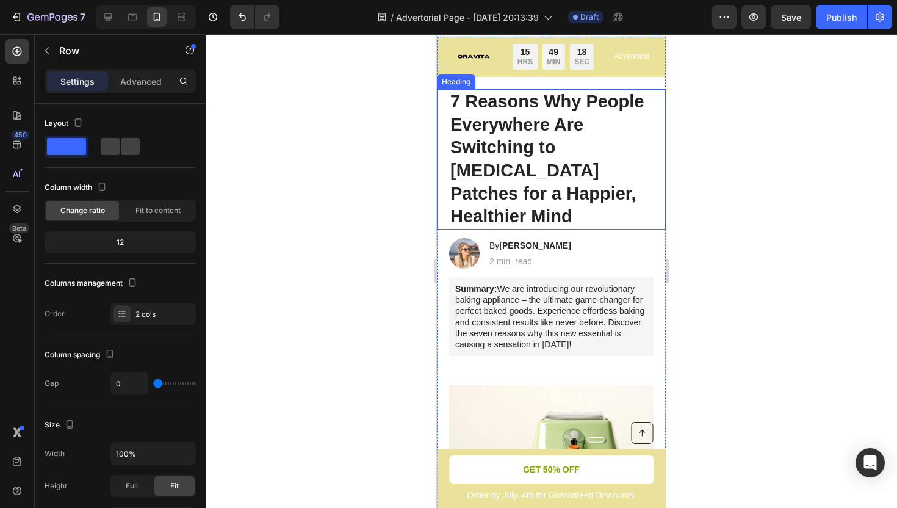
click at [592, 192] on h1 "7 Reasons Why People Everywhere Are Switching to [MEDICAL_DATA] Patches for a H…" at bounding box center [551, 159] width 205 height 140
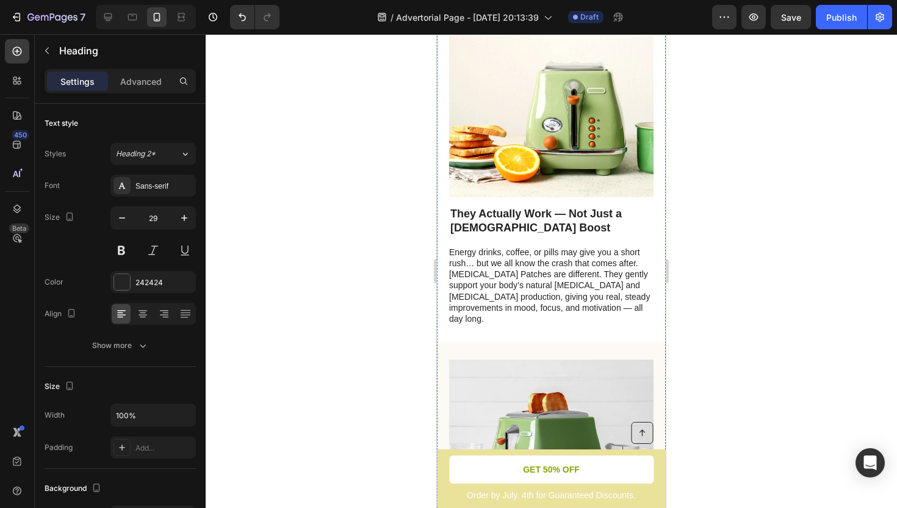
scroll to position [370, 0]
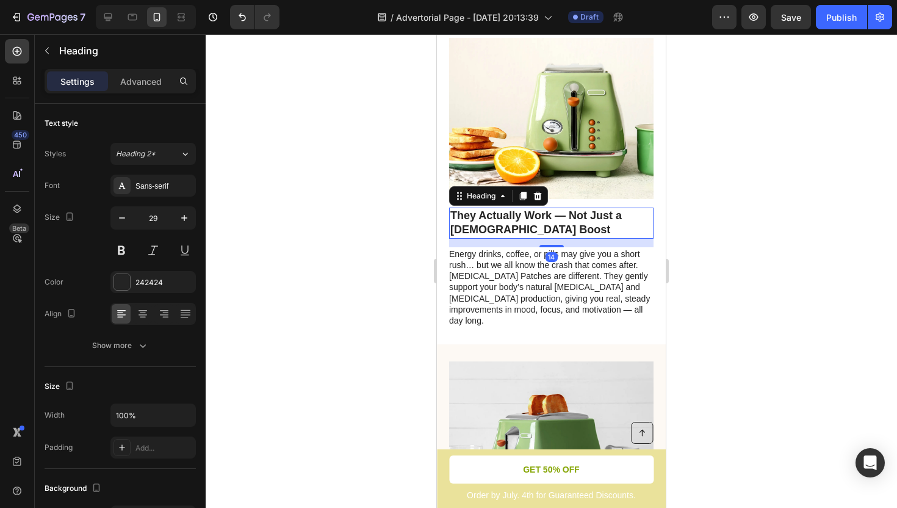
click at [512, 208] on h2 "They Actually Work — Not Just a [DEMOGRAPHIC_DATA] Boost" at bounding box center [551, 223] width 205 height 31
click at [452, 208] on h2 "They Actually Work — Not Just a [DEMOGRAPHIC_DATA] Boost" at bounding box center [551, 223] width 205 height 31
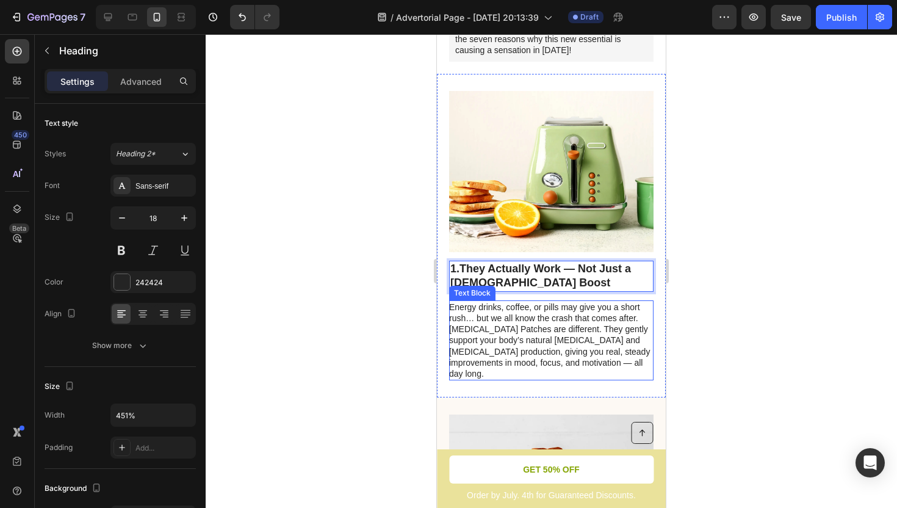
scroll to position [313, 0]
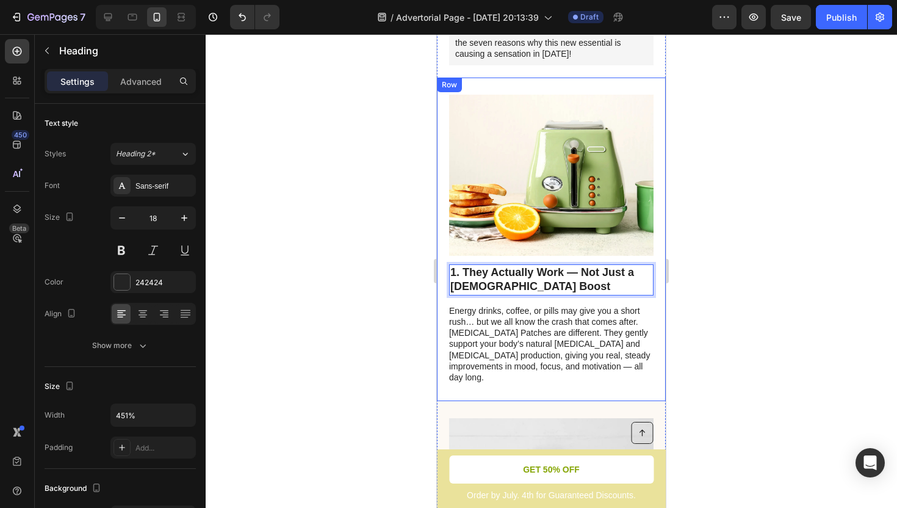
click at [444, 294] on div "Image 1. They Actually Work — Not Just a [DEMOGRAPHIC_DATA] Boost Heading 14 En…" at bounding box center [551, 240] width 229 height 324
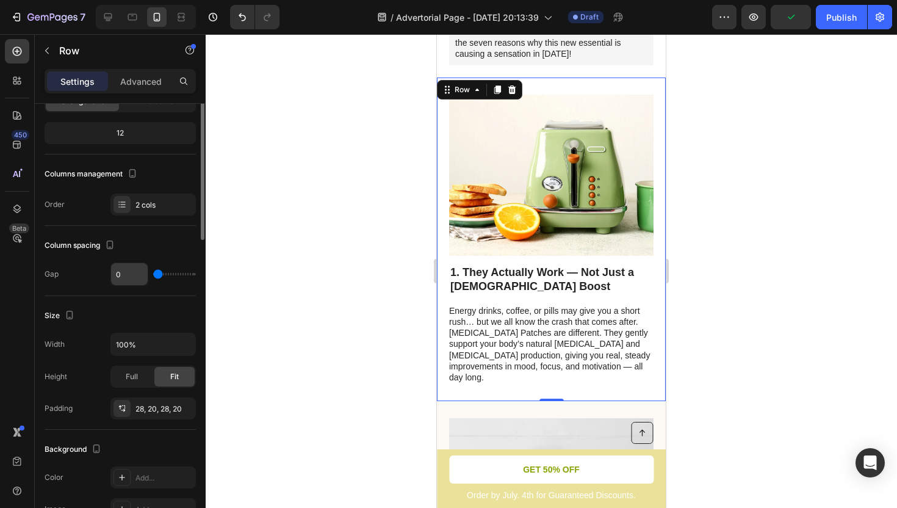
scroll to position [0, 0]
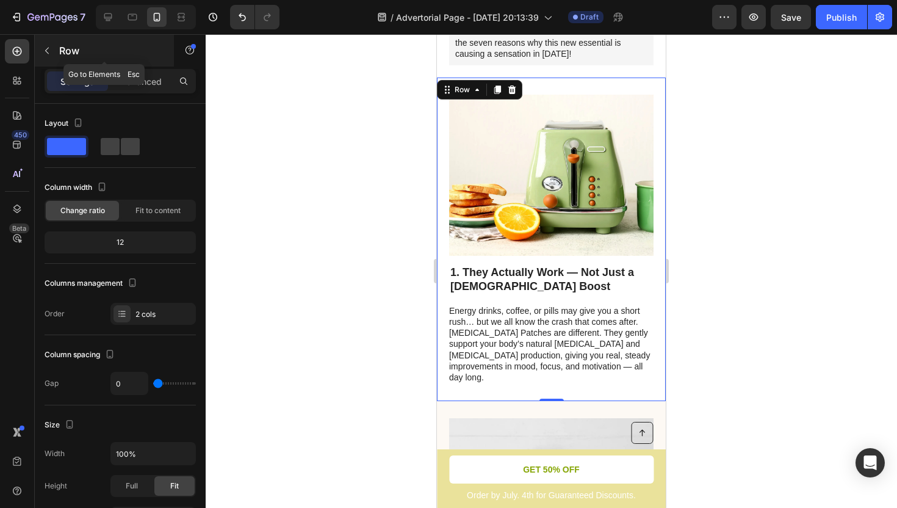
click at [49, 51] on icon "button" at bounding box center [47, 51] width 10 height 10
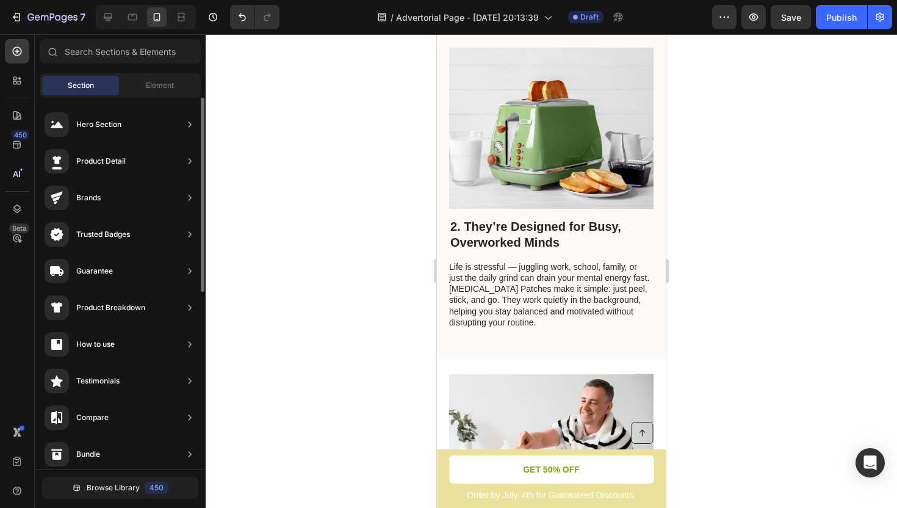
scroll to position [684, 0]
click at [483, 310] on div "2. They’re Designed for Busy, Overworked Minds Heading Life is stressful — jugg…" at bounding box center [551, 193] width 229 height 327
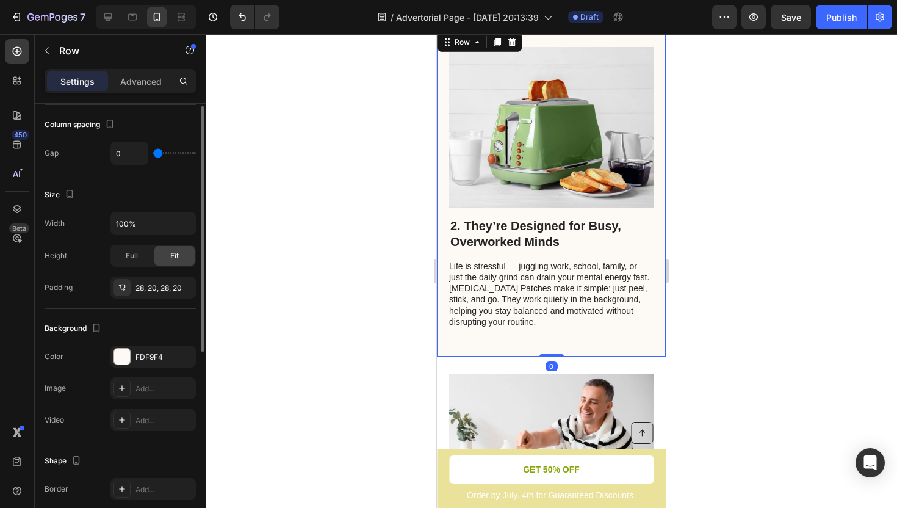
scroll to position [344, 0]
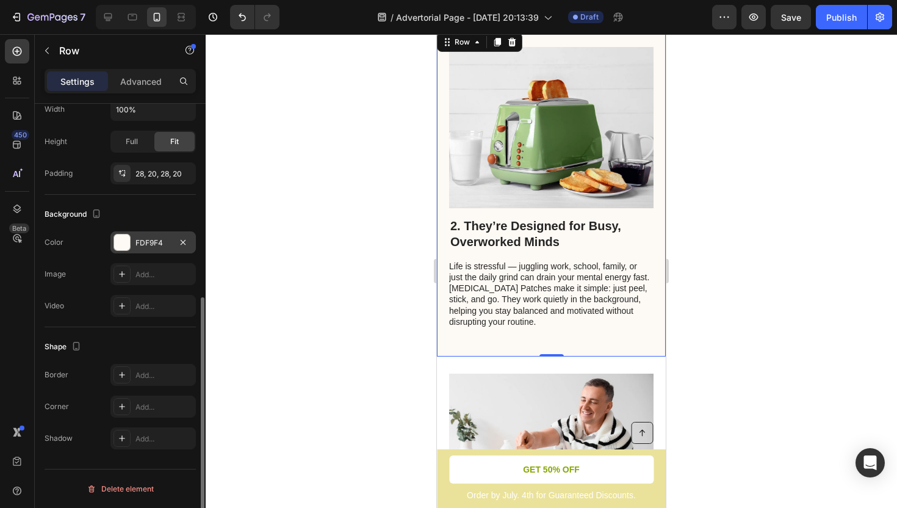
click at [121, 246] on div at bounding box center [122, 242] width 16 height 16
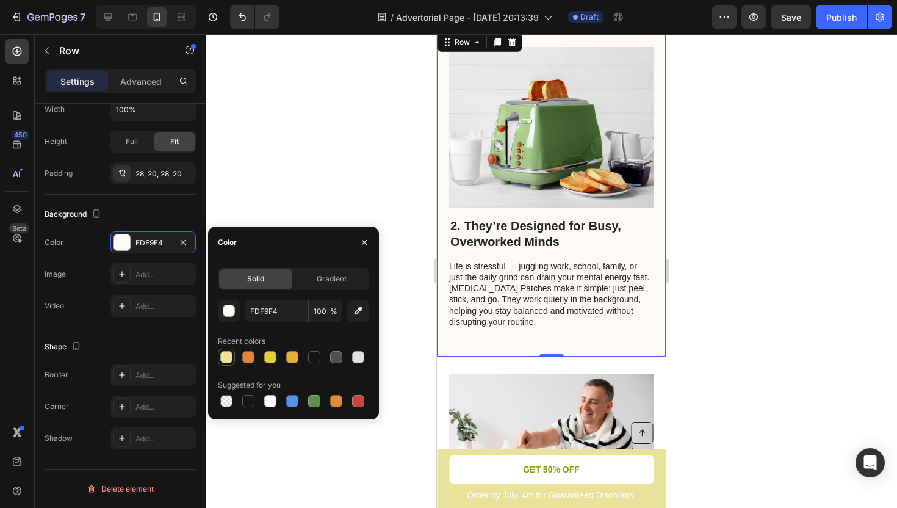
click at [230, 360] on div at bounding box center [226, 357] width 12 height 12
type input "EAE29B"
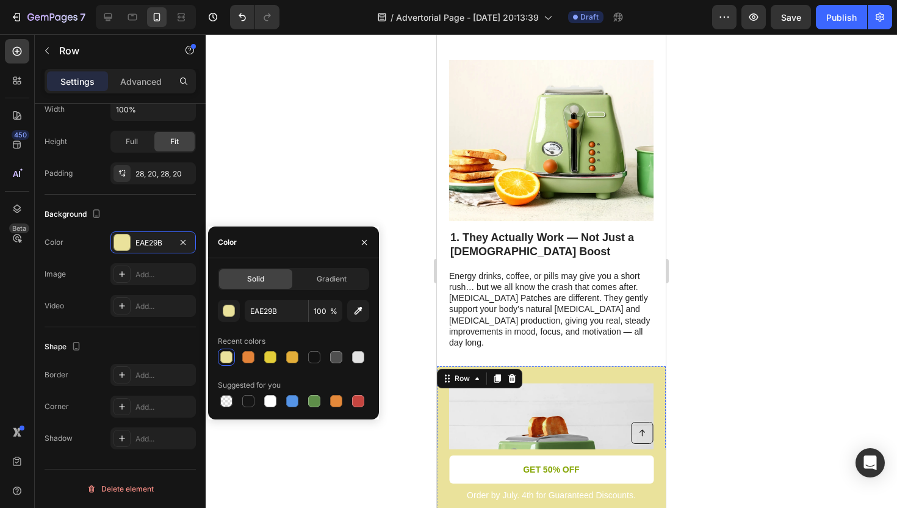
scroll to position [344, 0]
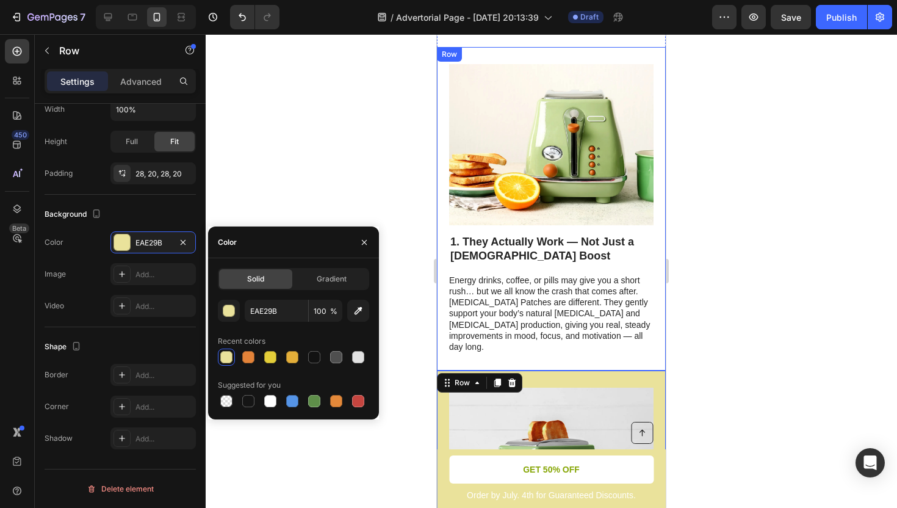
click at [441, 256] on div "Image 1. They Actually Work — Not Just a Temporary Boost Heading Energy drinks,…" at bounding box center [551, 209] width 229 height 324
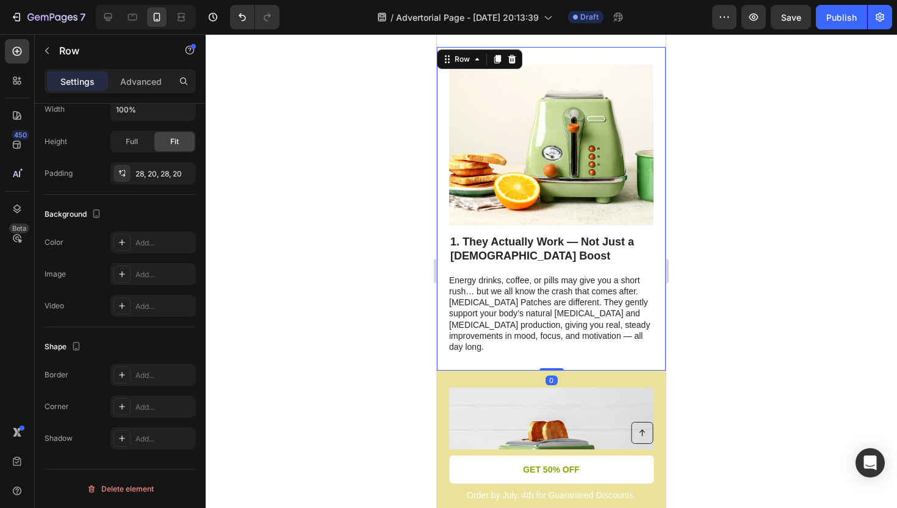
click at [442, 256] on div "Image 1. They Actually Work — Not Just a Temporary Boost Heading Energy drinks,…" at bounding box center [551, 209] width 229 height 324
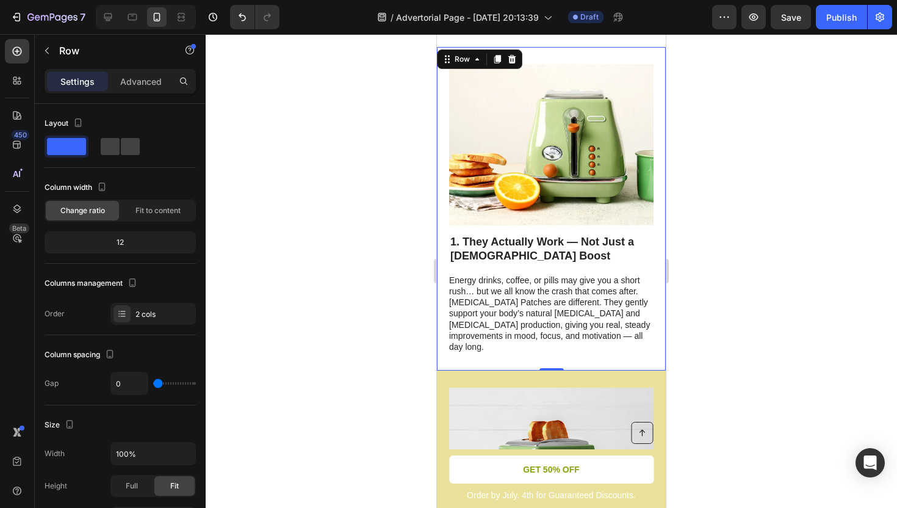
click at [446, 208] on div "Image 1. They Actually Work — Not Just a Temporary Boost Heading Energy drinks,…" at bounding box center [551, 209] width 229 height 324
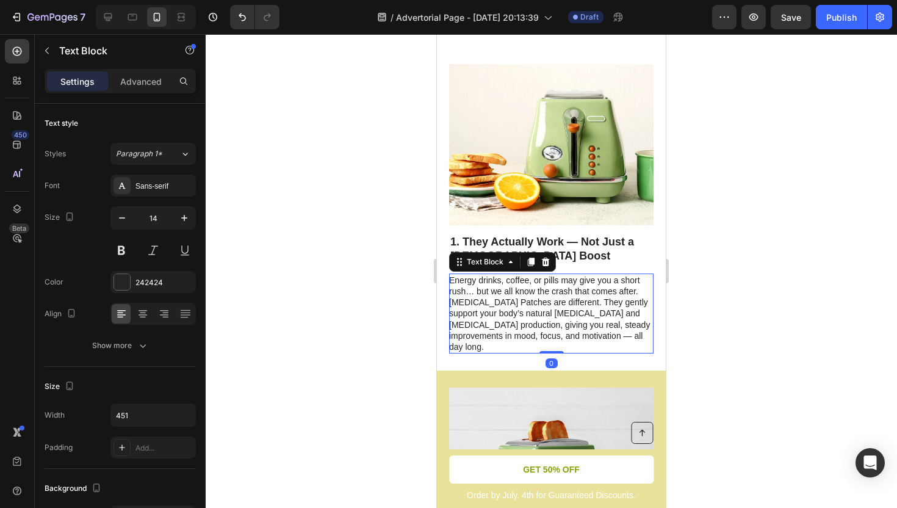
click at [465, 275] on p "Energy drinks, coffee, or pills may give you a short rush… but we all know the …" at bounding box center [550, 314] width 203 height 78
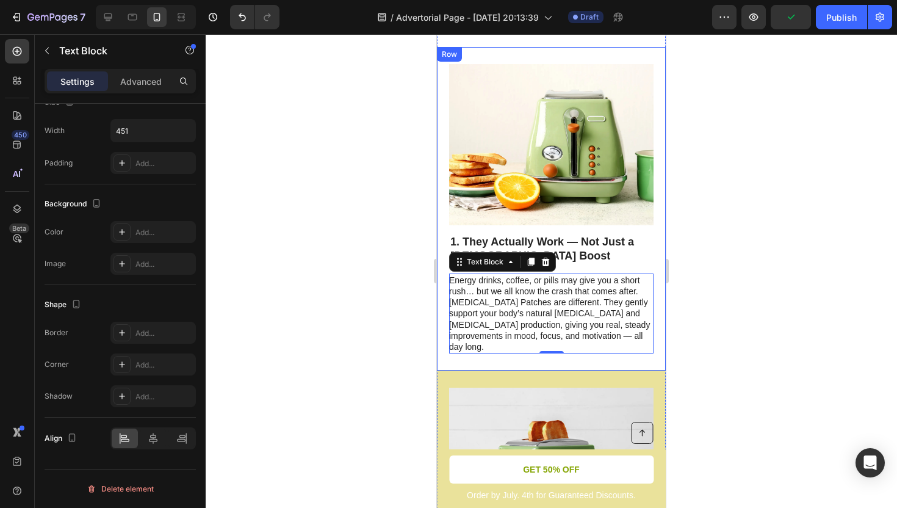
click at [443, 304] on div "Image 1. They Actually Work — Not Just a Temporary Boost Heading Energy drinks,…" at bounding box center [551, 209] width 229 height 324
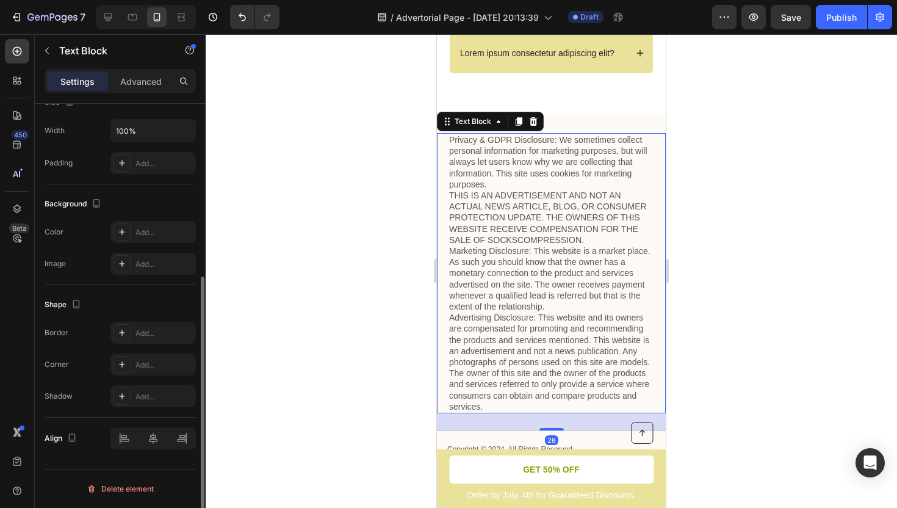
scroll to position [0, 0]
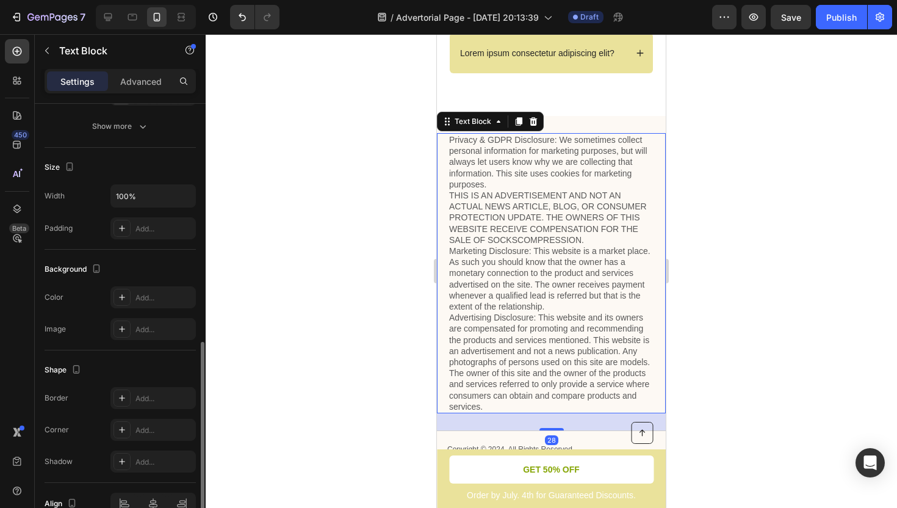
click at [532, 223] on p "Privacy & GDPR Disclosure: We sometimes collect personal information for market…" at bounding box center [551, 273] width 205 height 278
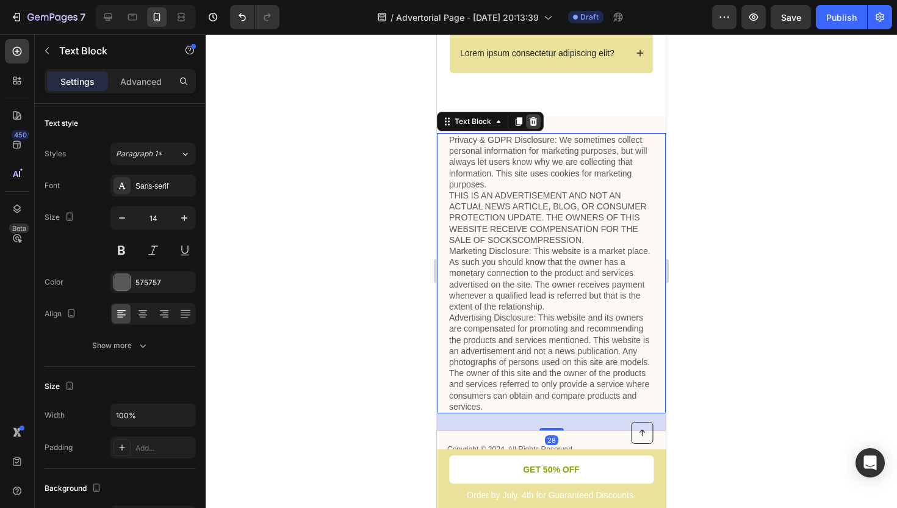
click at [531, 122] on icon at bounding box center [534, 121] width 8 height 9
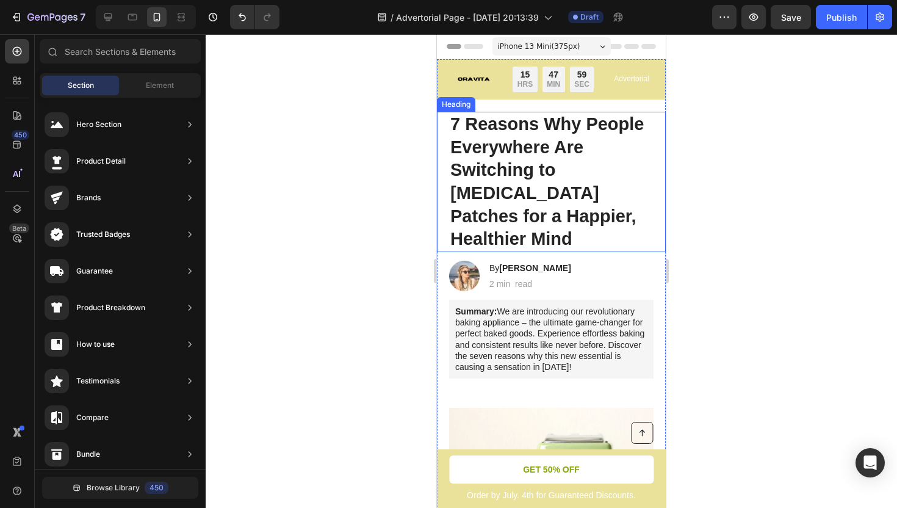
click at [597, 212] on h1 "7 Reasons Why People Everywhere Are Switching to [MEDICAL_DATA] Patches for a H…" at bounding box center [551, 182] width 205 height 140
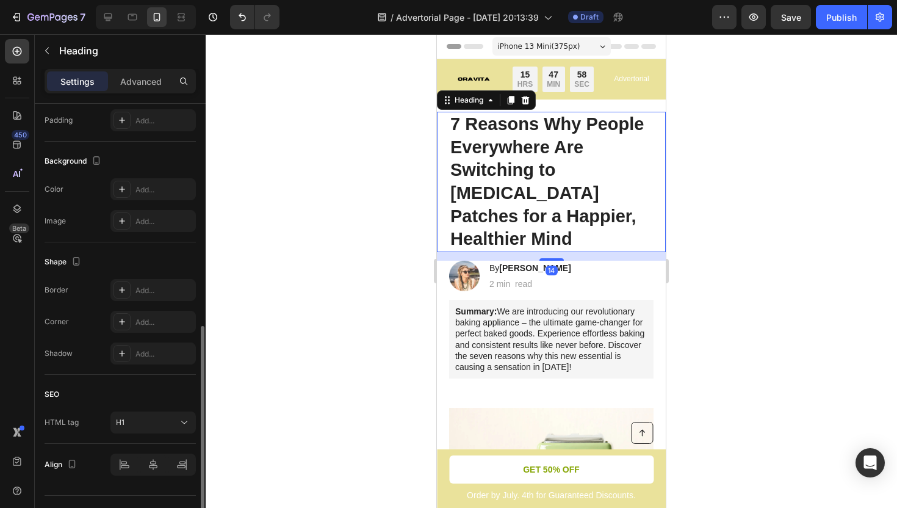
scroll to position [353, 0]
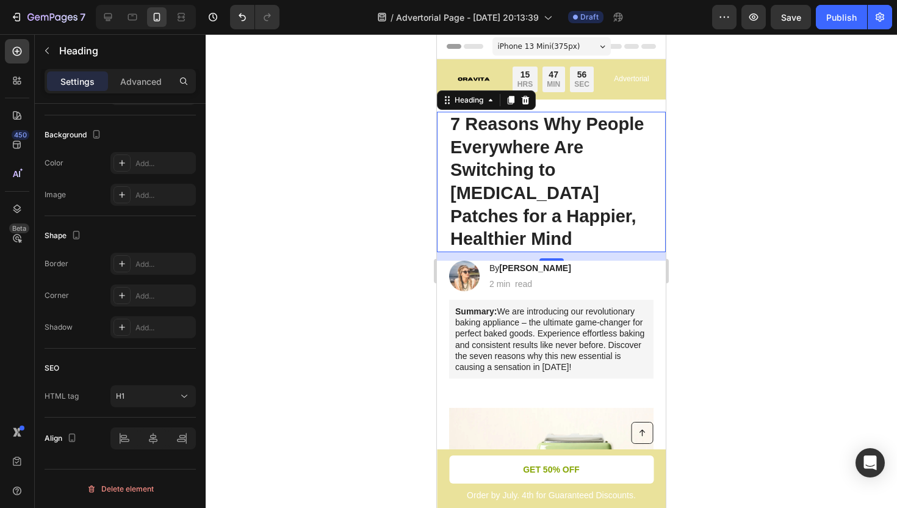
click at [446, 193] on div "7 Reasons Why People Everywhere Are Switching to Dopamine Patches for a Happier…" at bounding box center [551, 182] width 229 height 140
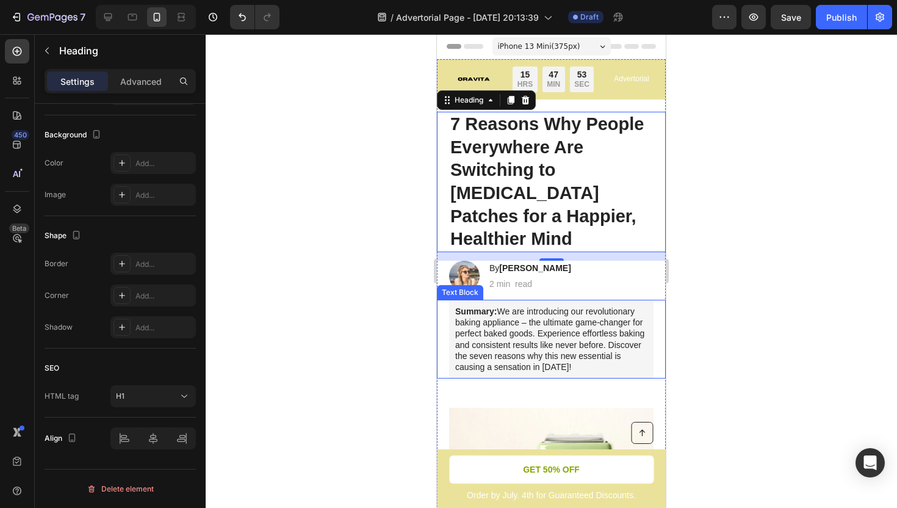
click at [443, 302] on div "Summary: We are introducing our revolutionary baking appliance – the ultimate g…" at bounding box center [551, 339] width 229 height 79
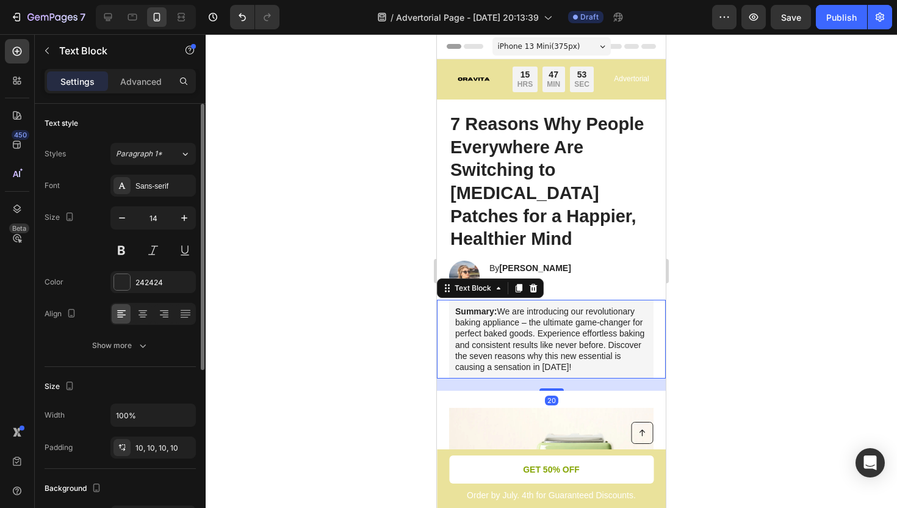
click at [443, 302] on div "Summary: We are introducing our revolutionary baking appliance – the ultimate g…" at bounding box center [551, 339] width 229 height 79
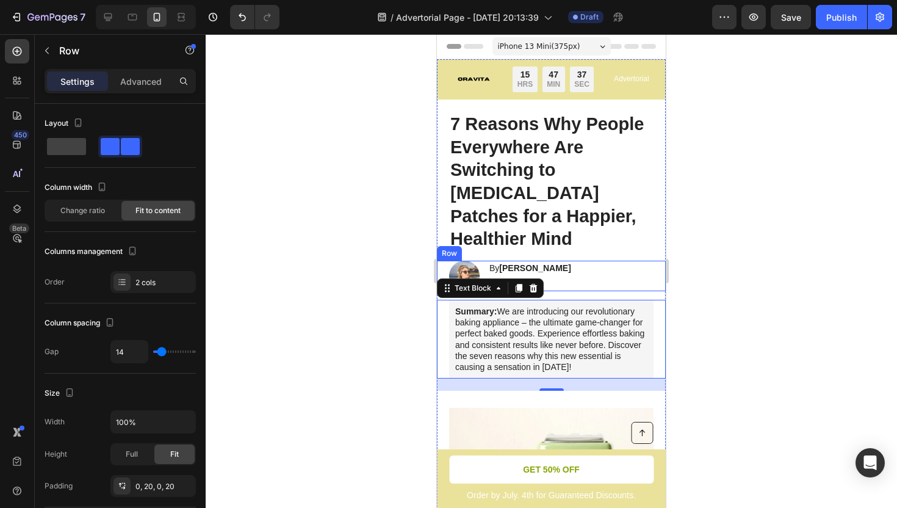
click at [598, 261] on div "Image By Jessica M. Heading 2 min read Text Block Row" at bounding box center [551, 276] width 229 height 31
